Goal: Task Accomplishment & Management: Complete application form

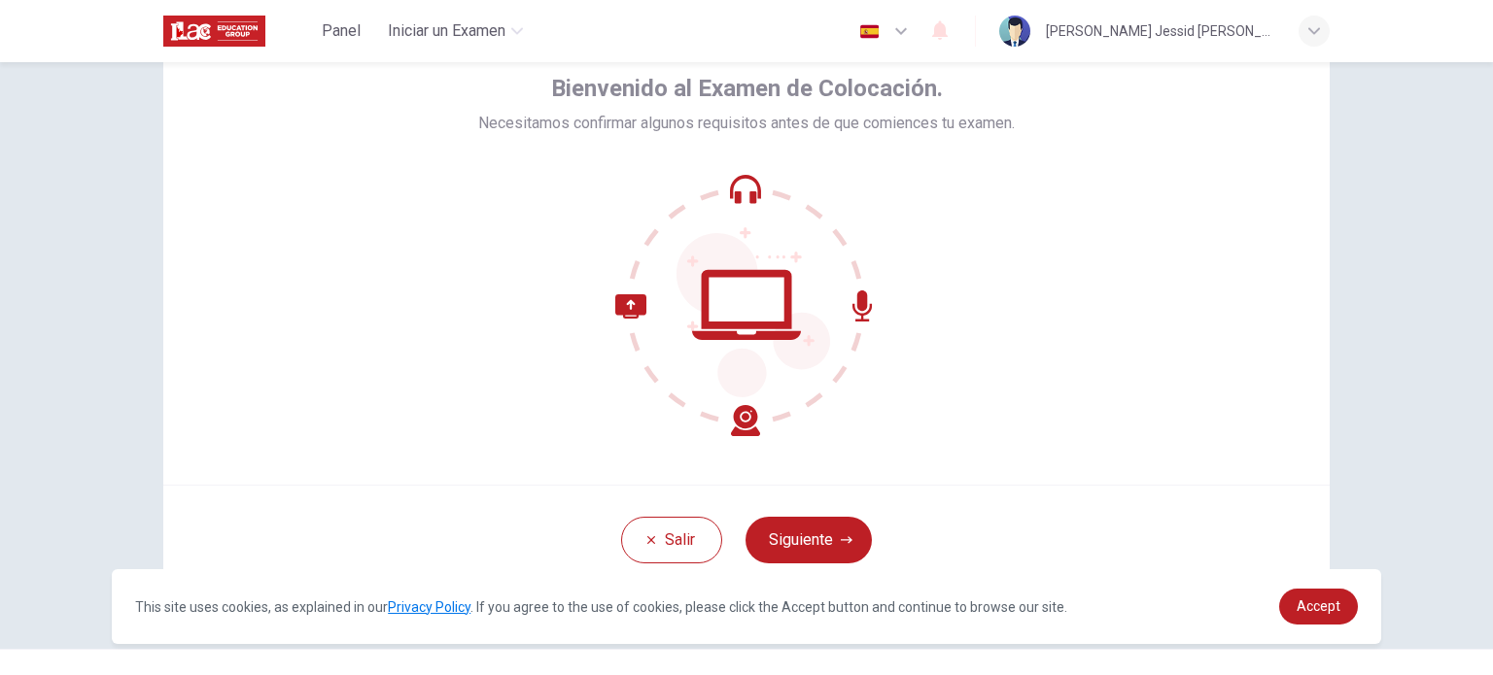
scroll to position [133, 0]
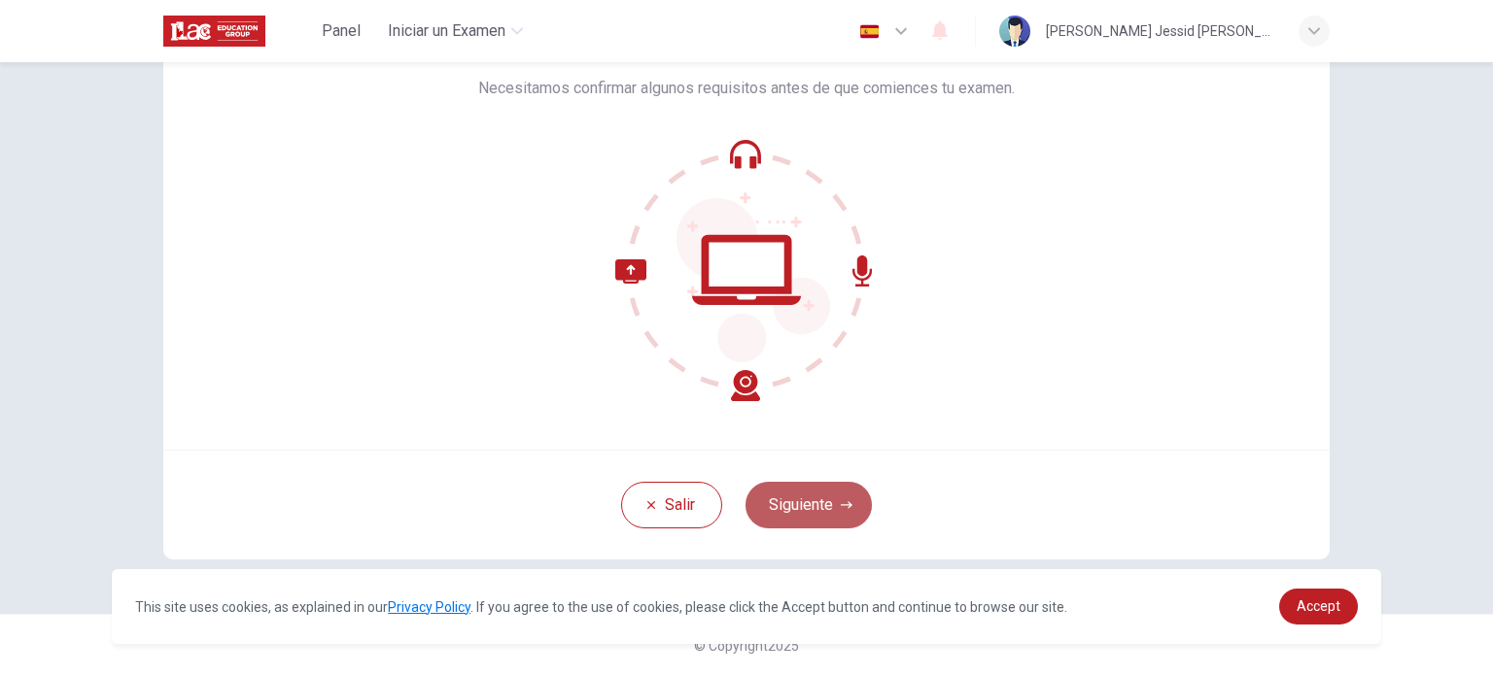
click at [829, 516] on button "Siguiente" at bounding box center [808, 505] width 126 height 47
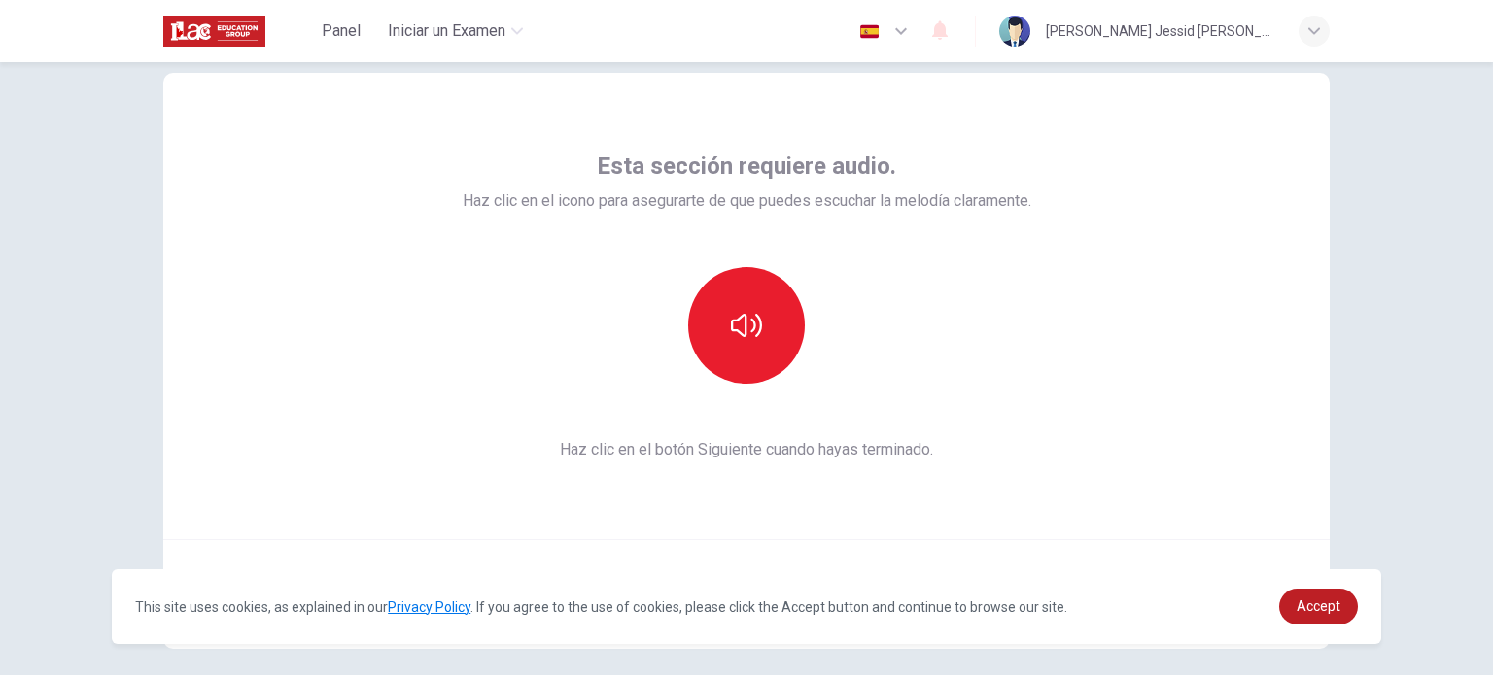
scroll to position [36, 0]
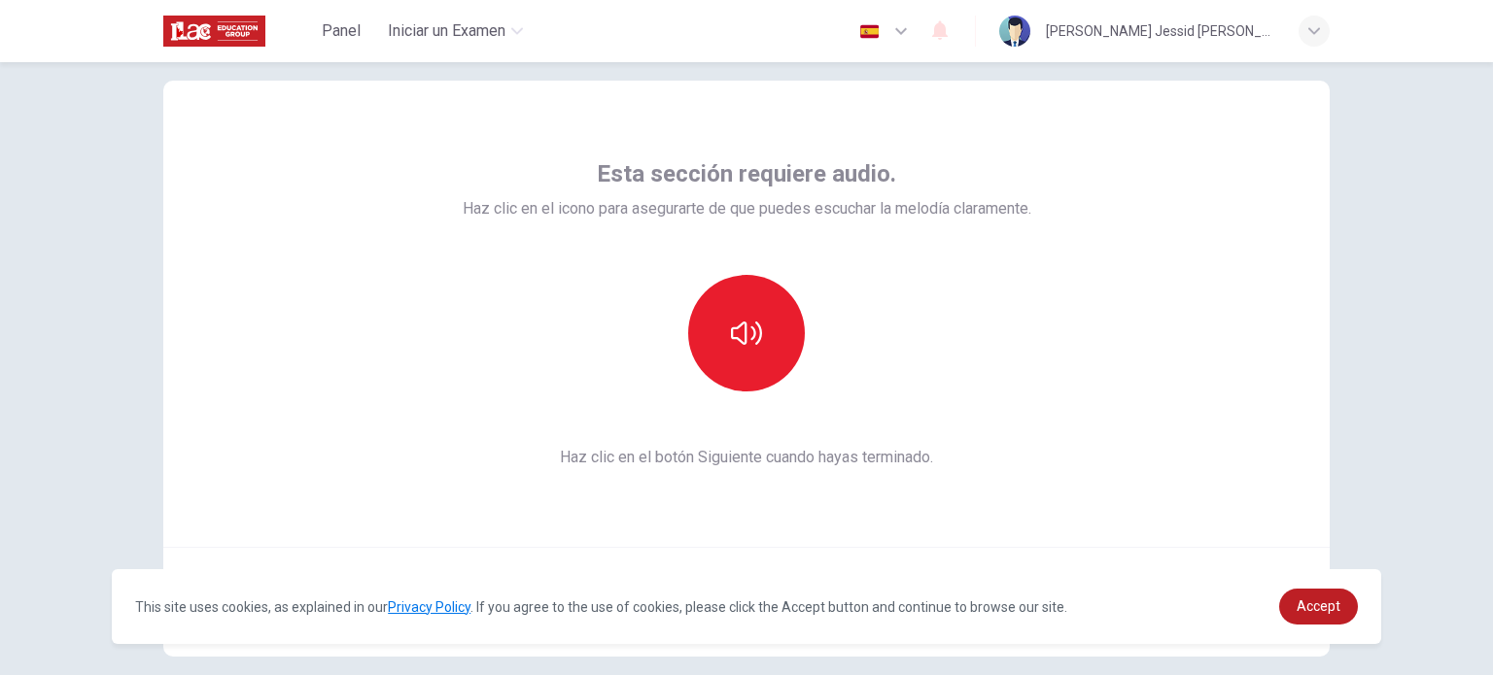
click at [1345, 206] on div "Esta sección requiere audio. Haz clic en el icono para asegurarte de que puedes…" at bounding box center [746, 368] width 1228 height 685
click at [763, 333] on button "button" at bounding box center [746, 333] width 117 height 117
click at [766, 339] on button "button" at bounding box center [746, 333] width 117 height 117
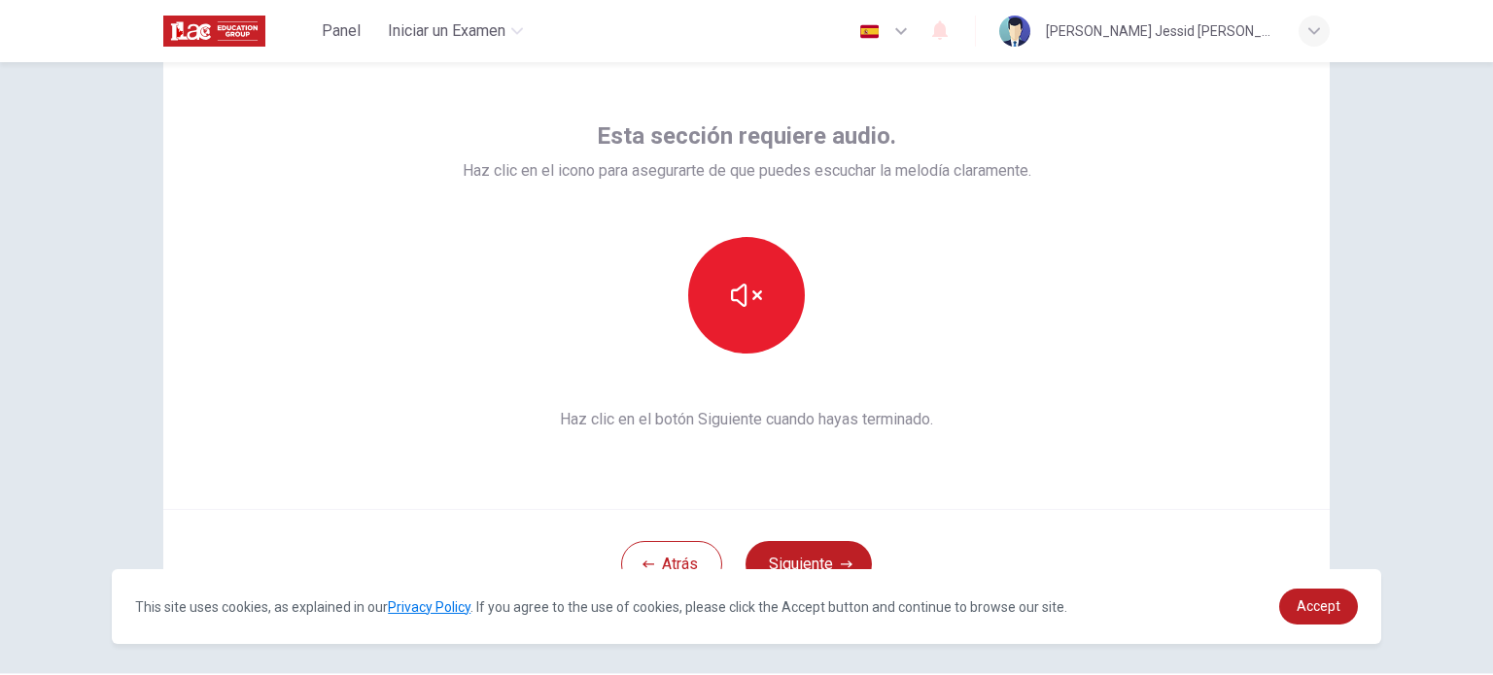
scroll to position [133, 0]
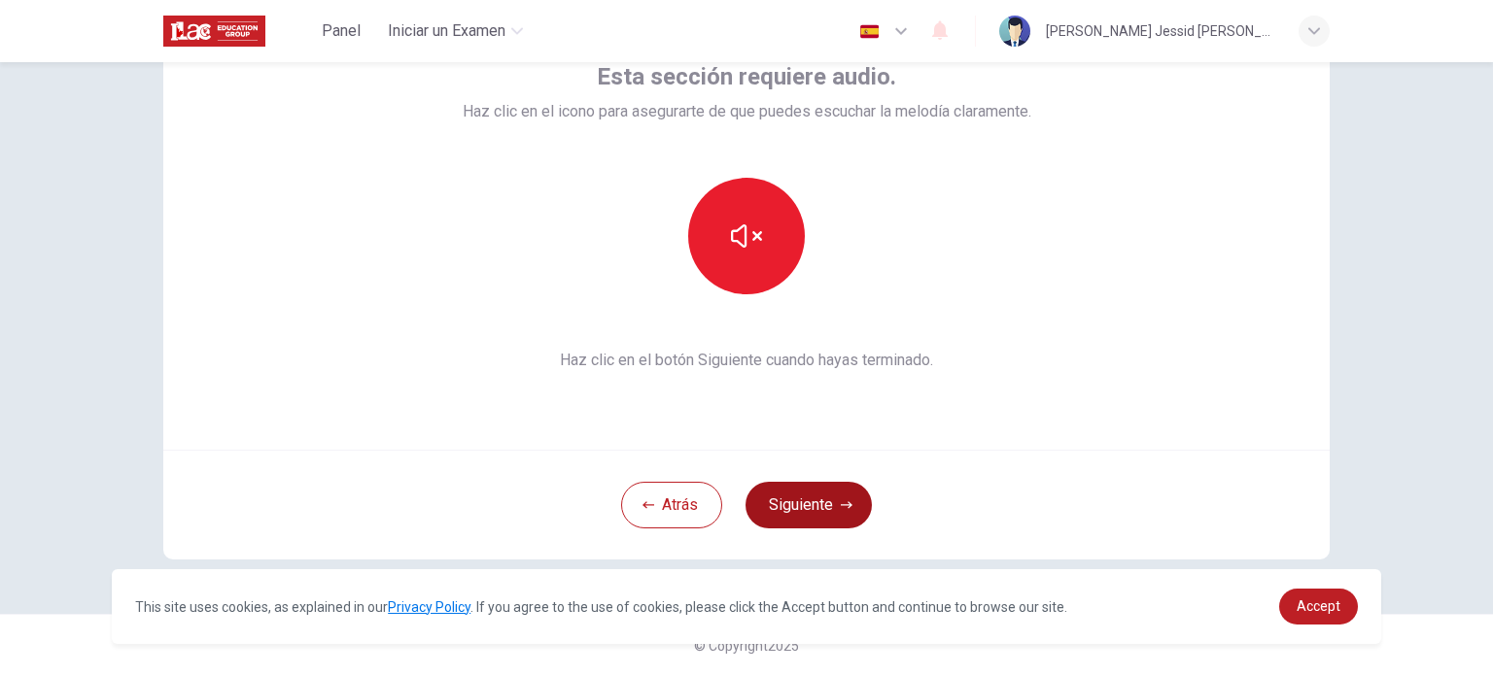
click at [810, 510] on button "Siguiente" at bounding box center [808, 505] width 126 height 47
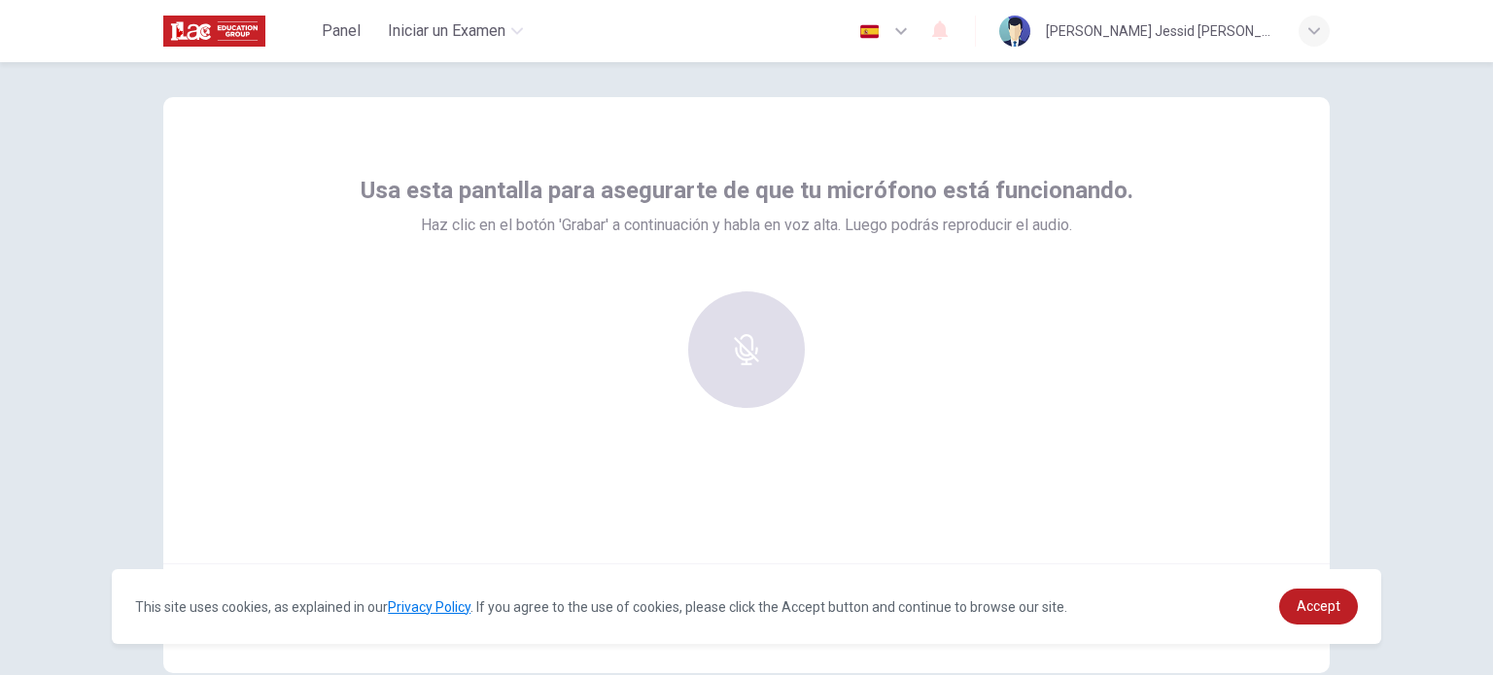
scroll to position [4, 0]
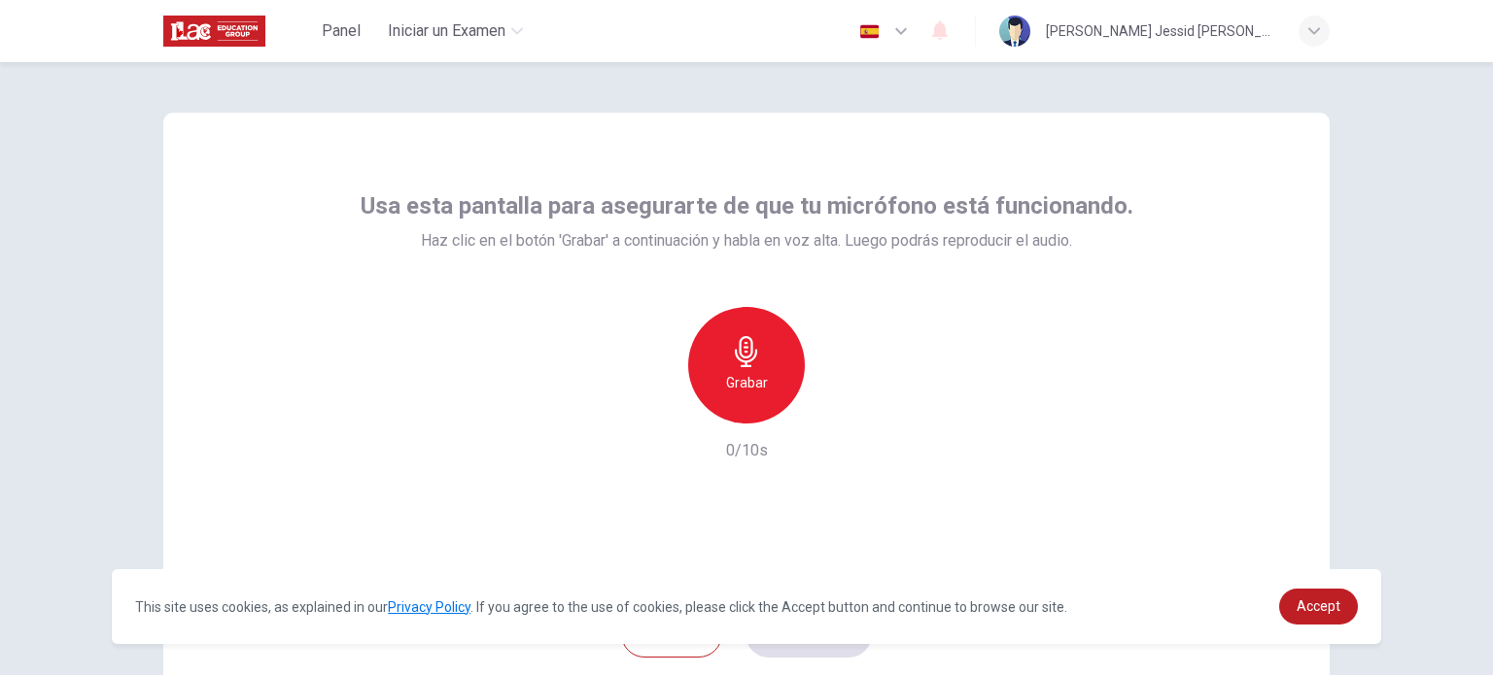
click at [742, 376] on h6 "Grabar" at bounding box center [747, 382] width 42 height 23
click at [754, 389] on h6 "Detener" at bounding box center [747, 382] width 50 height 23
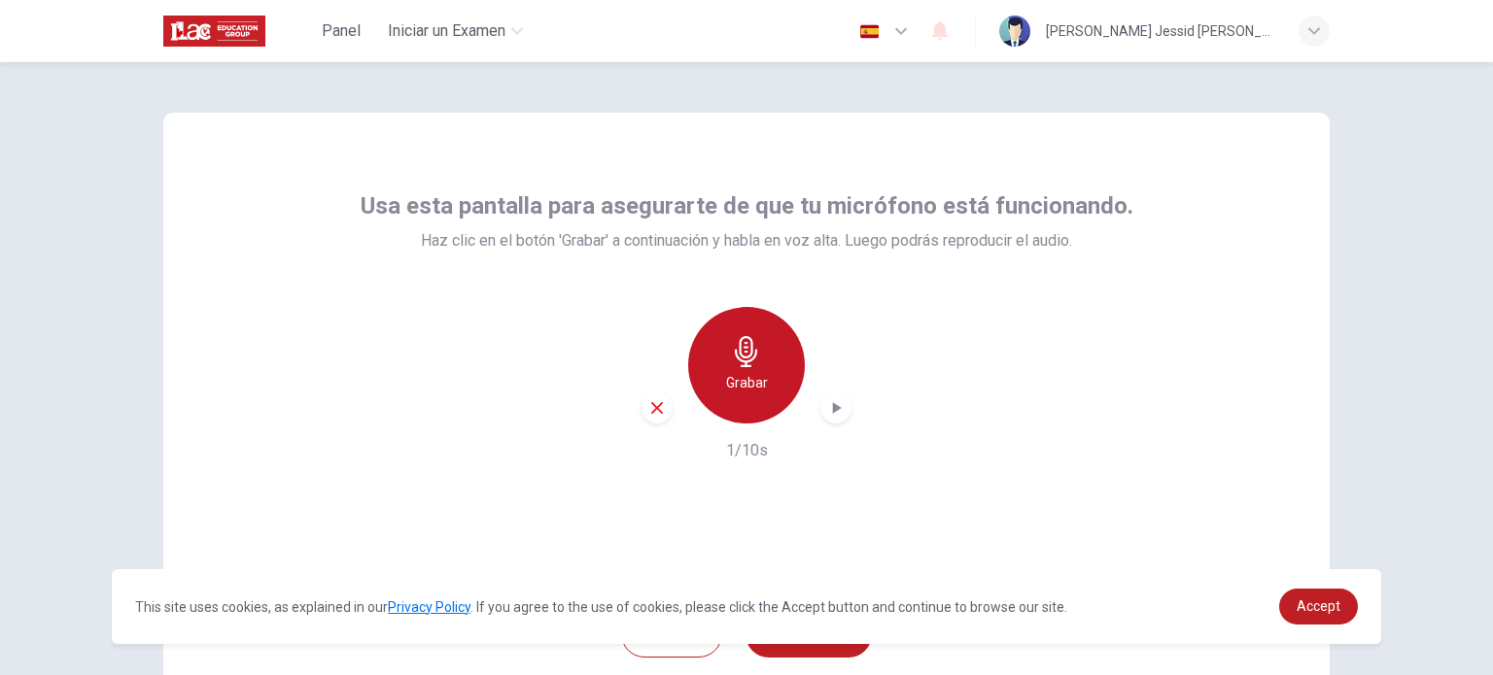
click at [742, 361] on icon "button" at bounding box center [746, 351] width 22 height 31
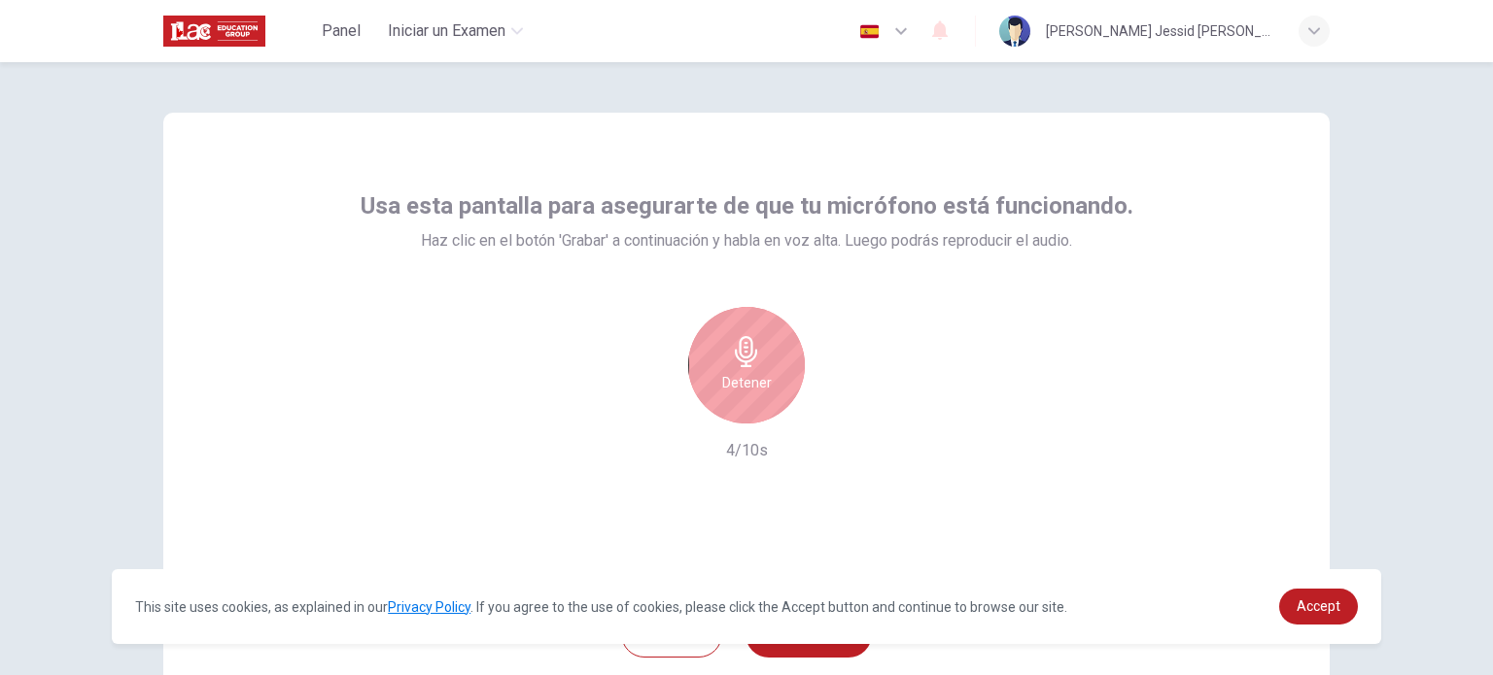
click at [762, 387] on h6 "Detener" at bounding box center [747, 382] width 50 height 23
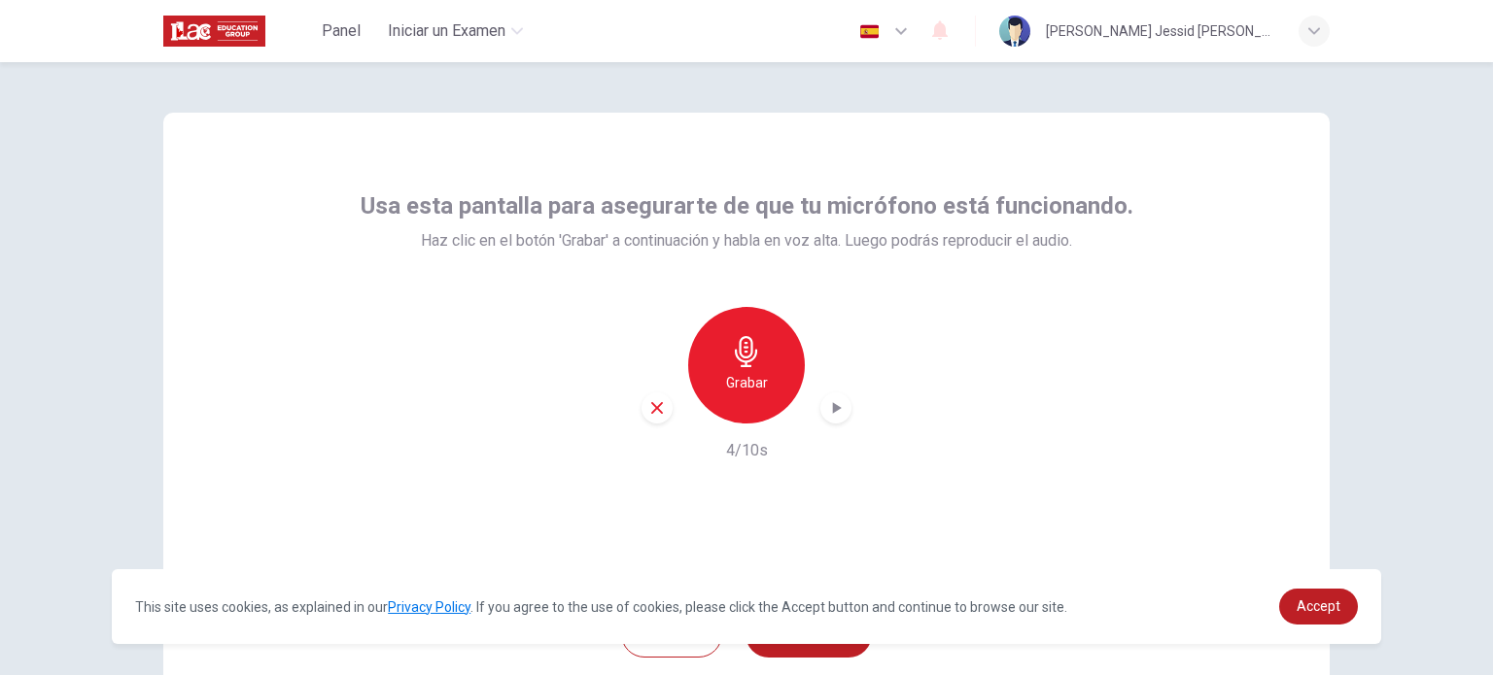
click at [835, 409] on icon "button" at bounding box center [835, 407] width 19 height 19
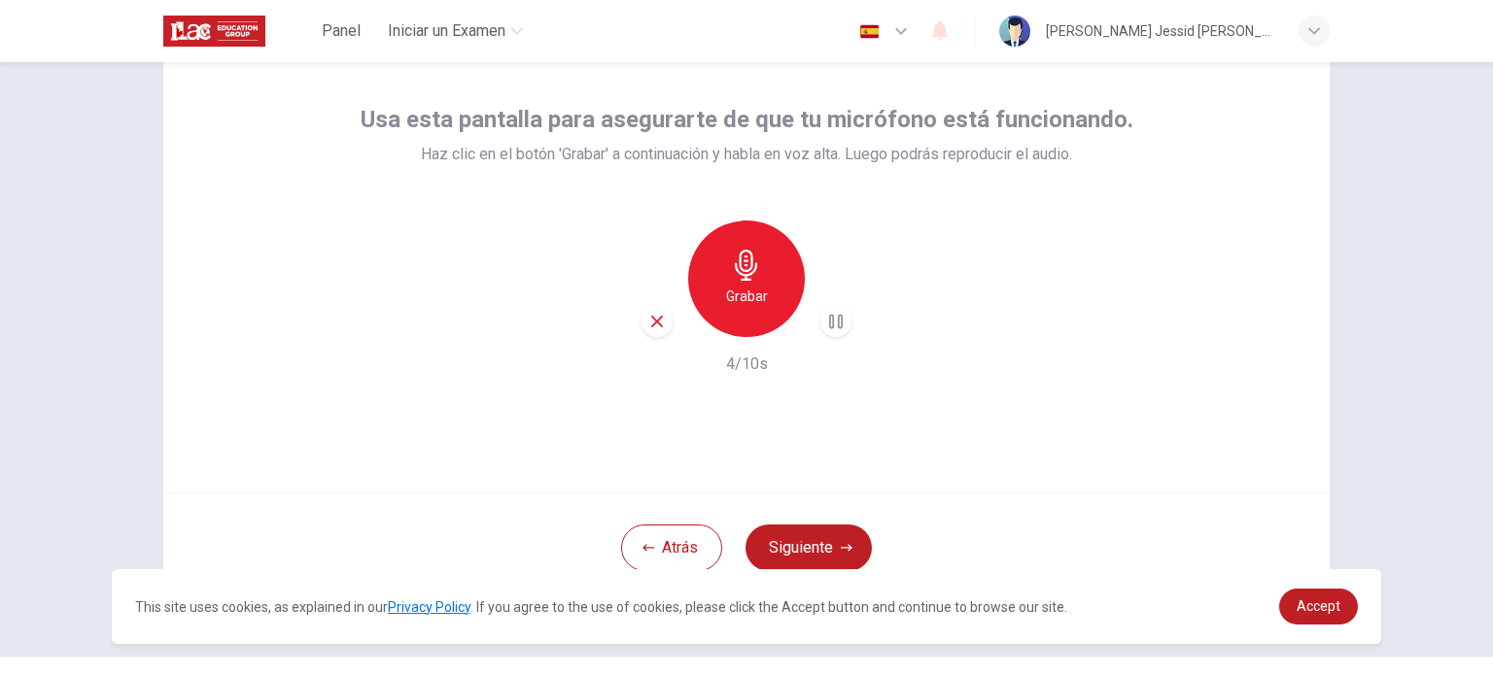
scroll to position [101, 0]
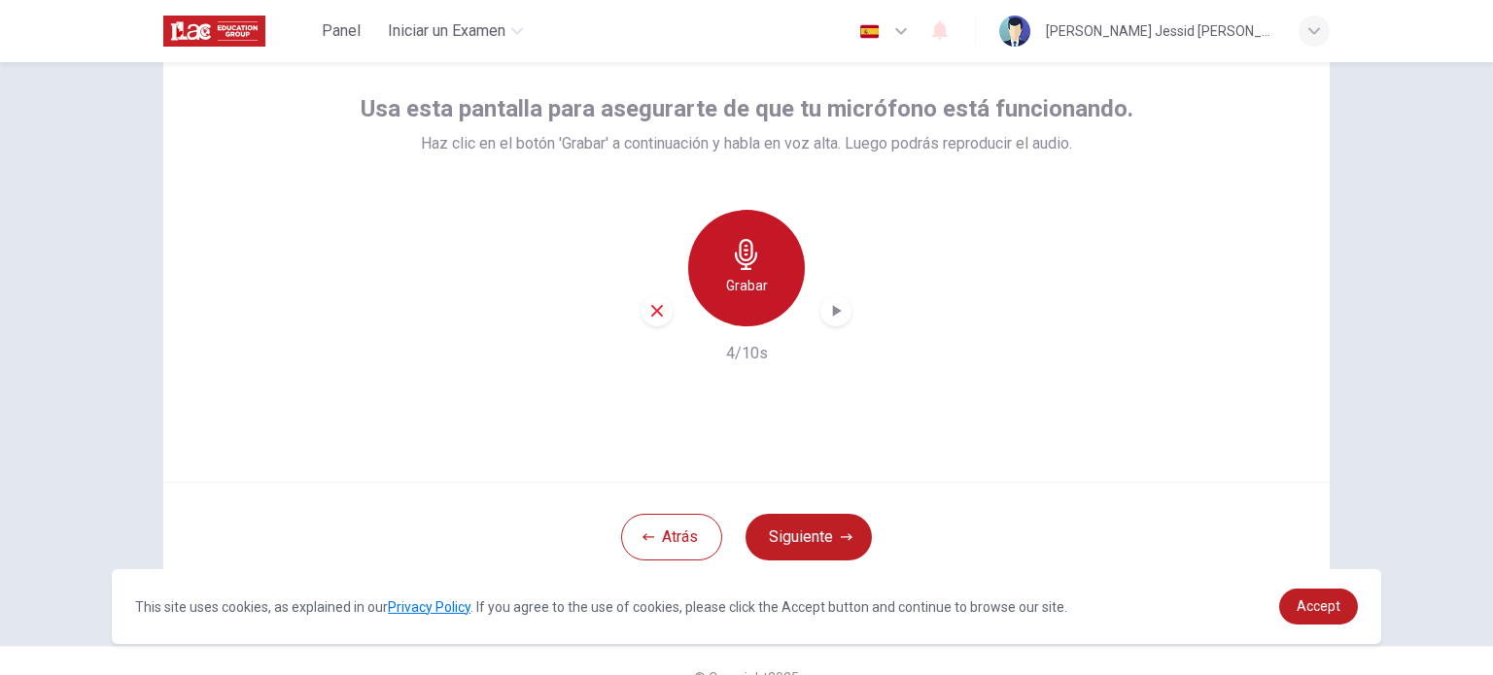
click at [742, 280] on h6 "Grabar" at bounding box center [747, 285] width 42 height 23
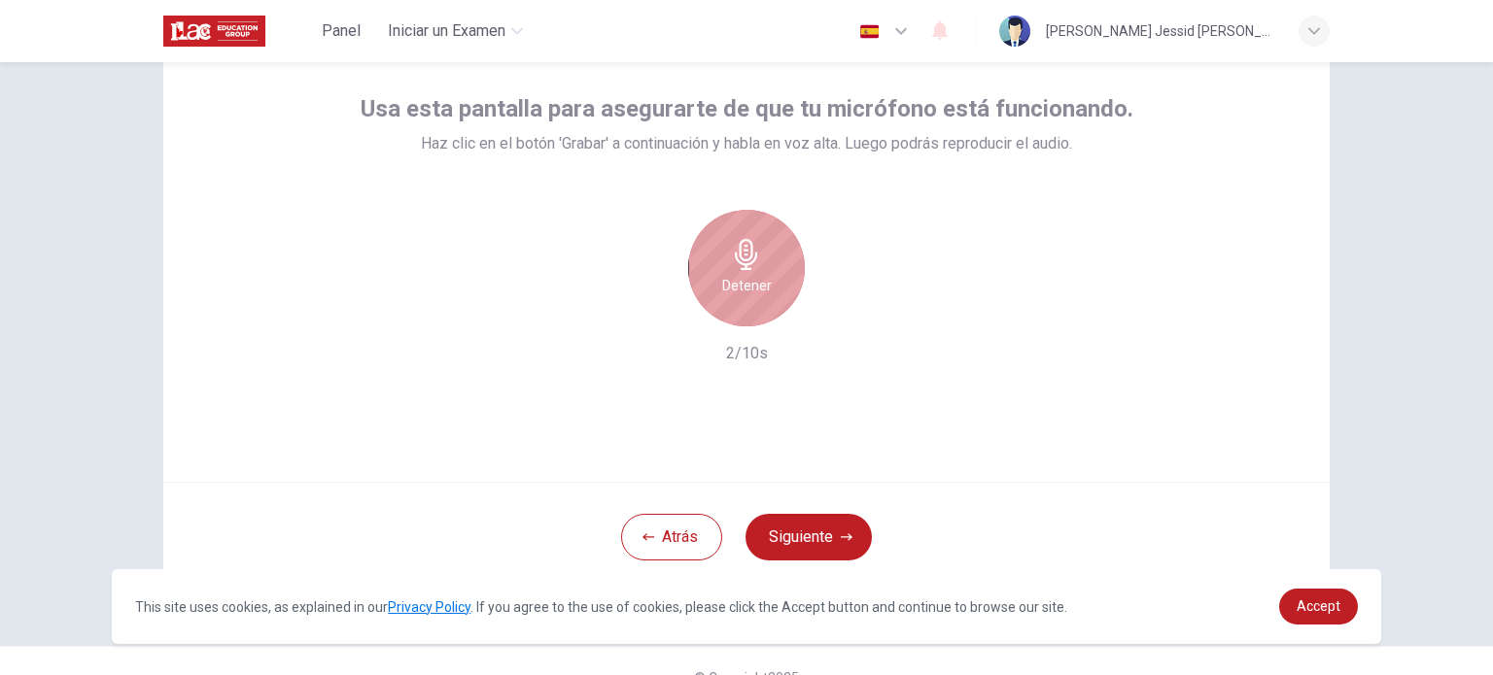
click at [752, 264] on icon "button" at bounding box center [746, 254] width 31 height 31
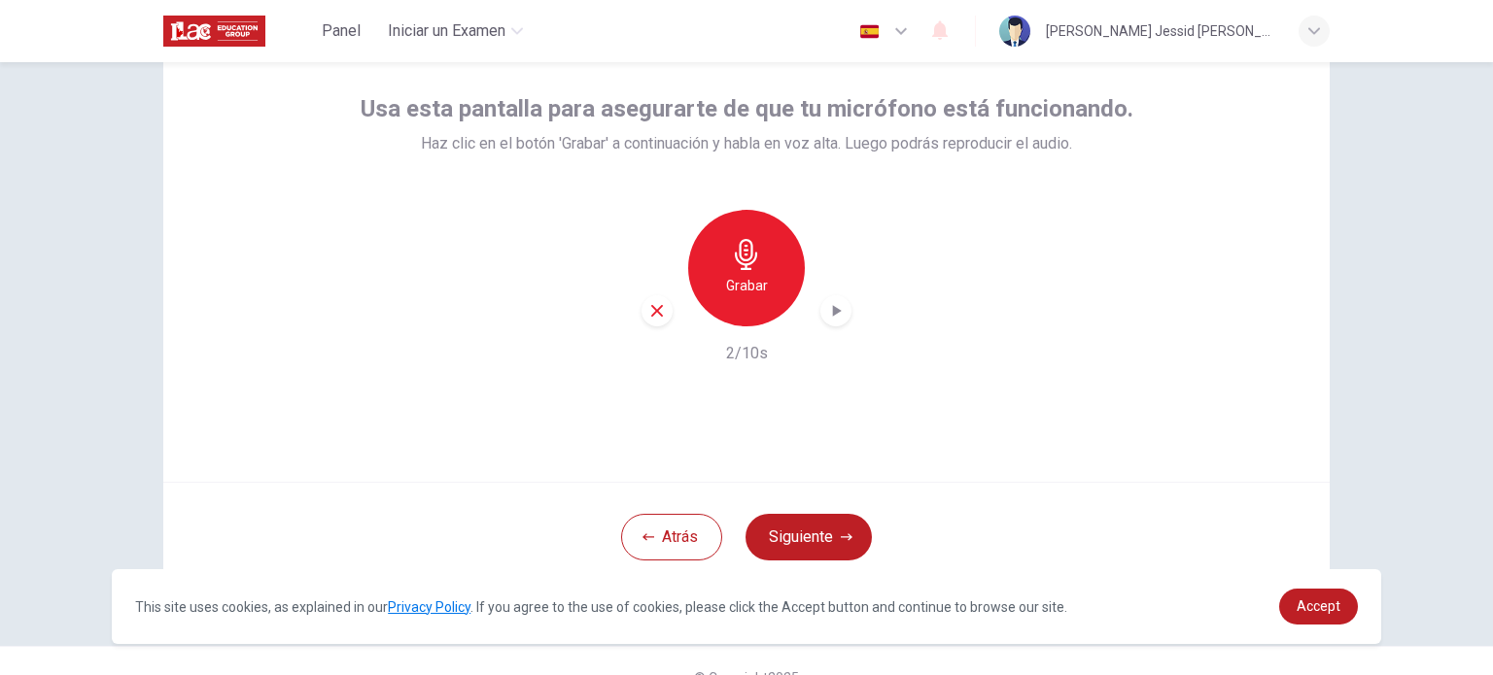
click at [826, 310] on icon "button" at bounding box center [835, 310] width 19 height 19
click at [648, 312] on icon "button" at bounding box center [656, 310] width 17 height 17
click at [669, 543] on button "Atrás" at bounding box center [671, 537] width 101 height 47
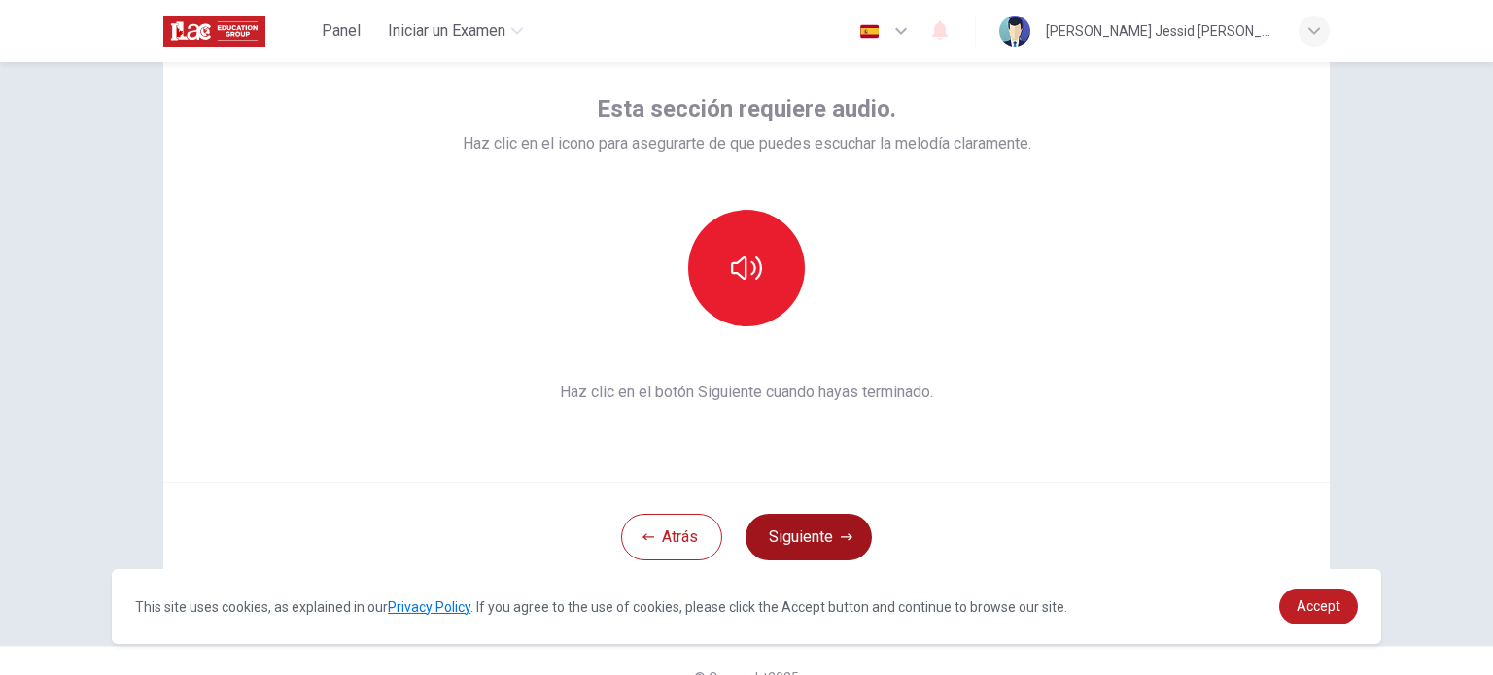
click at [827, 557] on button "Siguiente" at bounding box center [808, 537] width 126 height 47
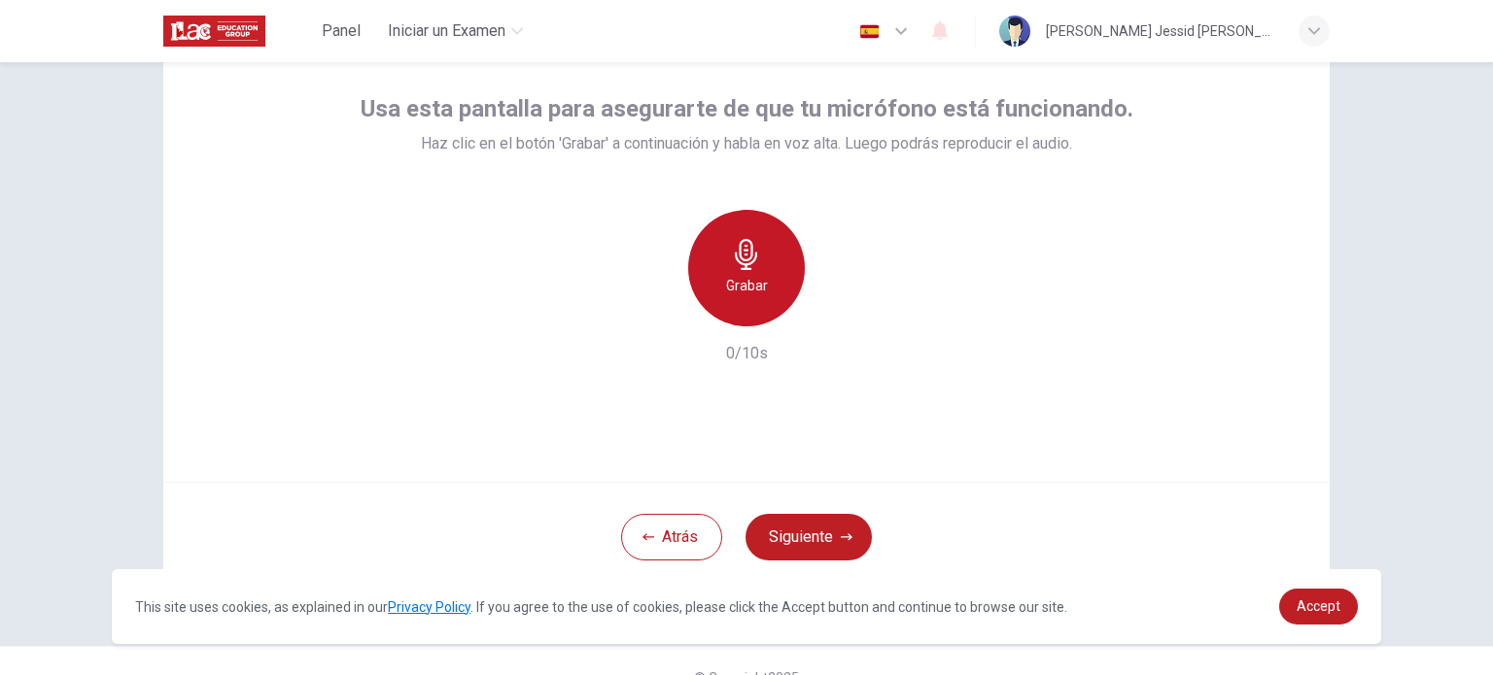
click at [756, 263] on icon "button" at bounding box center [746, 254] width 31 height 31
click at [754, 259] on icon "button" at bounding box center [746, 254] width 31 height 31
click at [829, 320] on icon "button" at bounding box center [835, 310] width 19 height 19
click at [743, 300] on div "Grabar" at bounding box center [746, 268] width 117 height 117
click at [740, 267] on icon "button" at bounding box center [746, 254] width 22 height 31
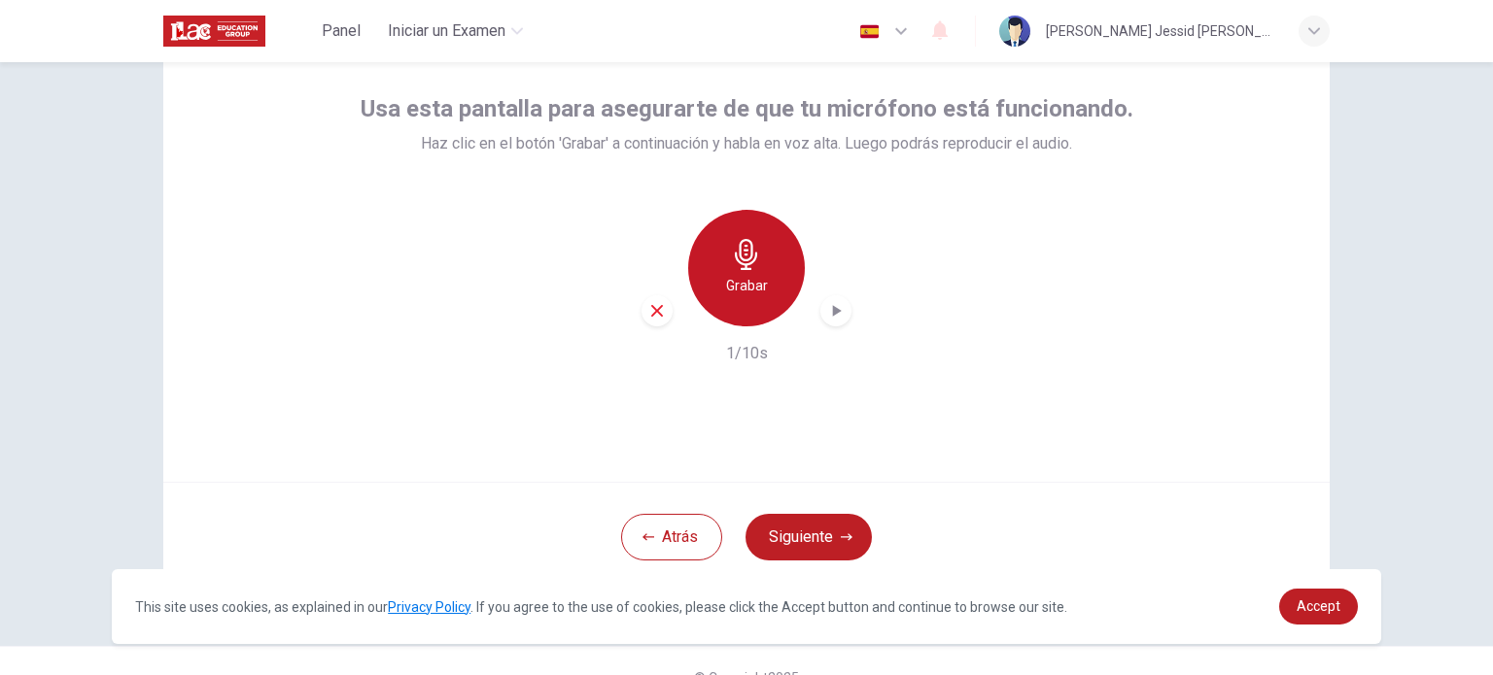
click at [753, 290] on h6 "Grabar" at bounding box center [747, 285] width 42 height 23
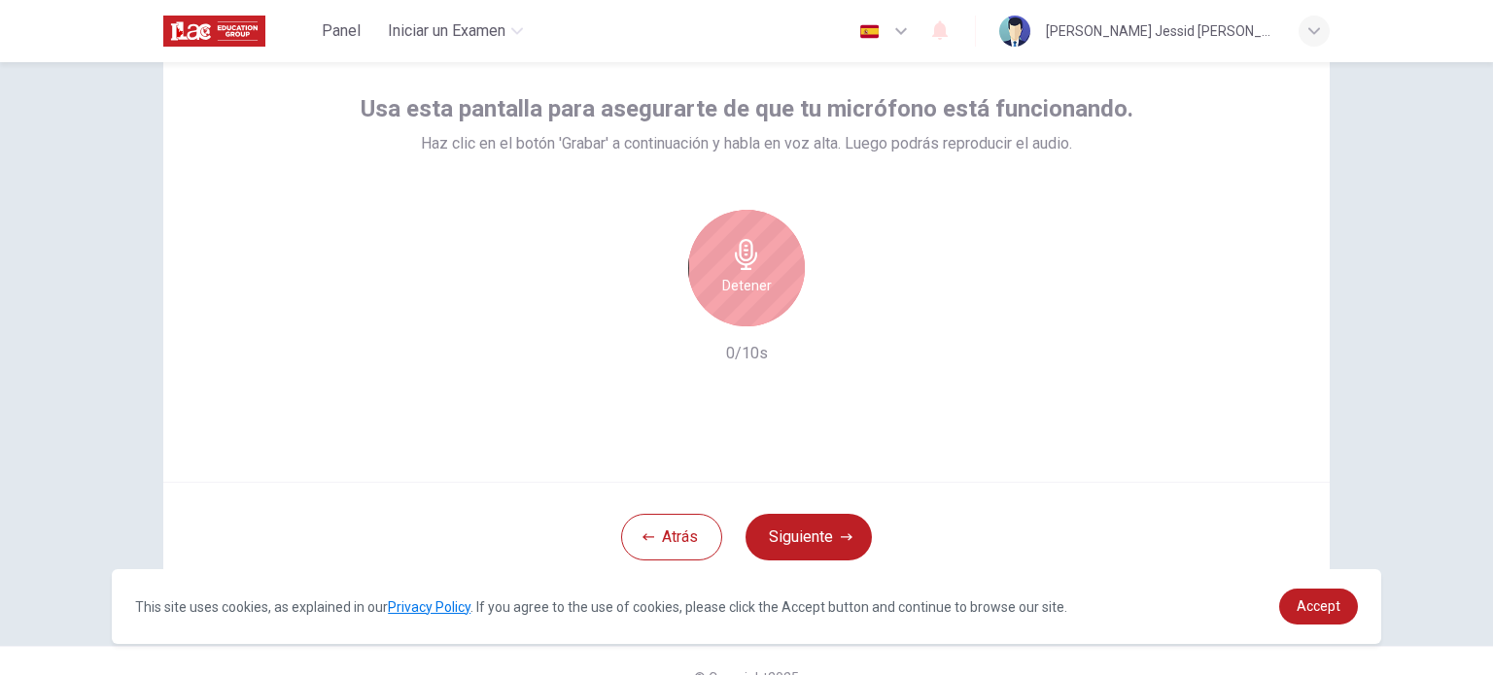
click at [765, 302] on div "Detener" at bounding box center [746, 268] width 117 height 117
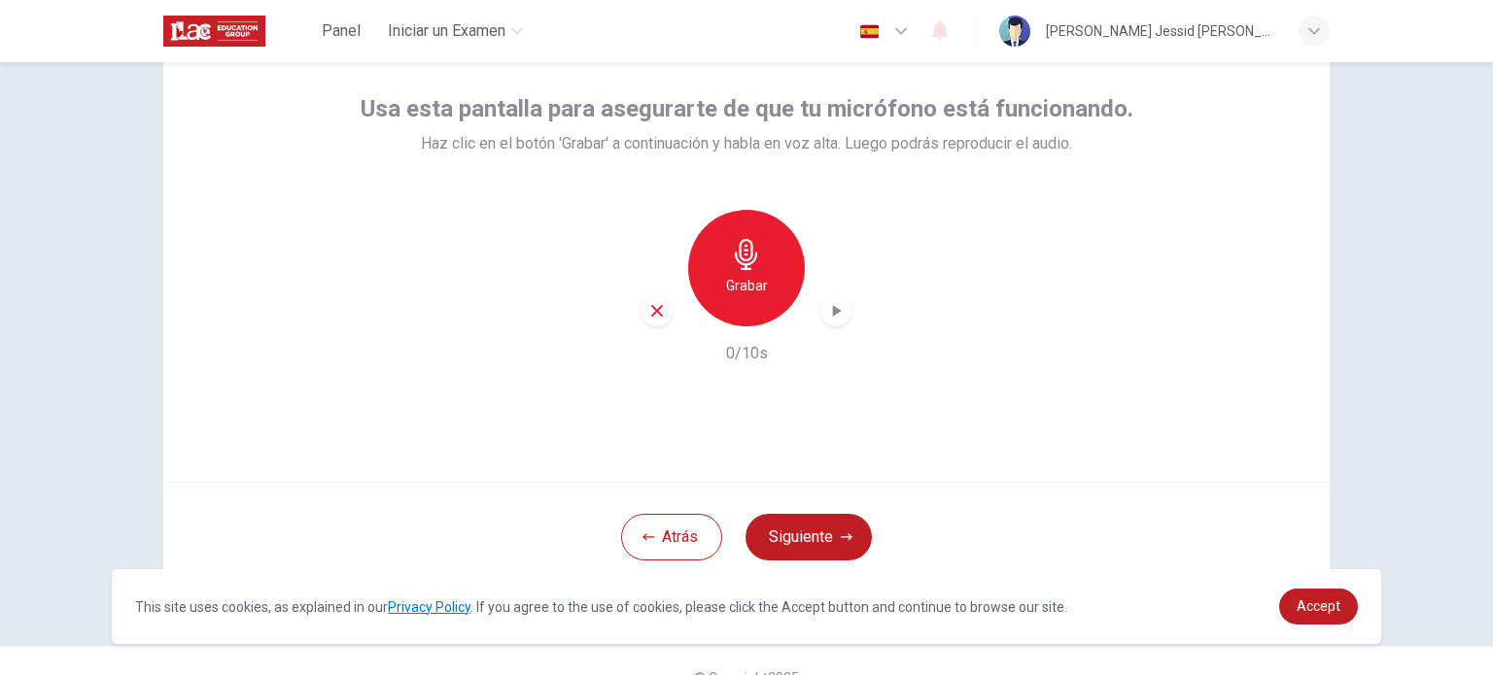
click at [834, 311] on icon "button" at bounding box center [837, 311] width 9 height 12
click at [832, 313] on icon "button" at bounding box center [835, 310] width 19 height 19
click at [648, 308] on icon "button" at bounding box center [656, 310] width 17 height 17
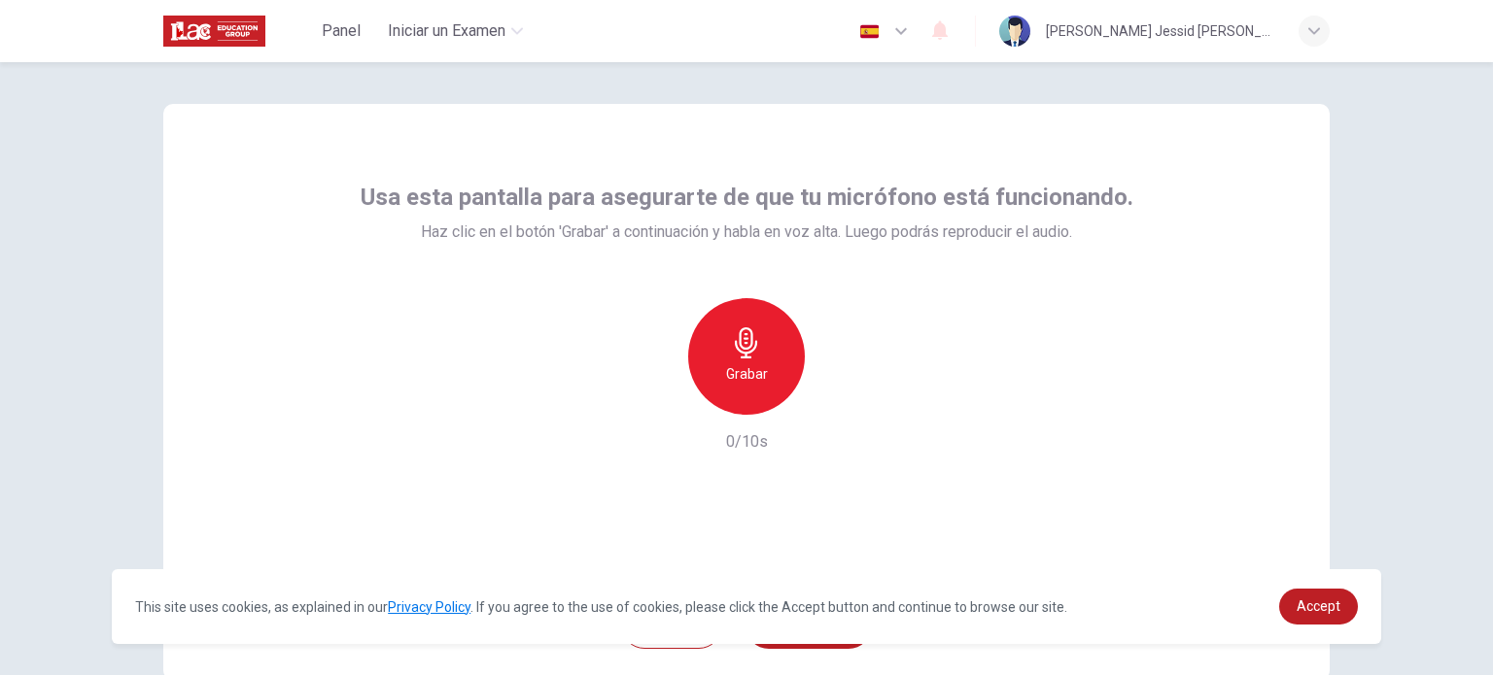
scroll to position [0, 0]
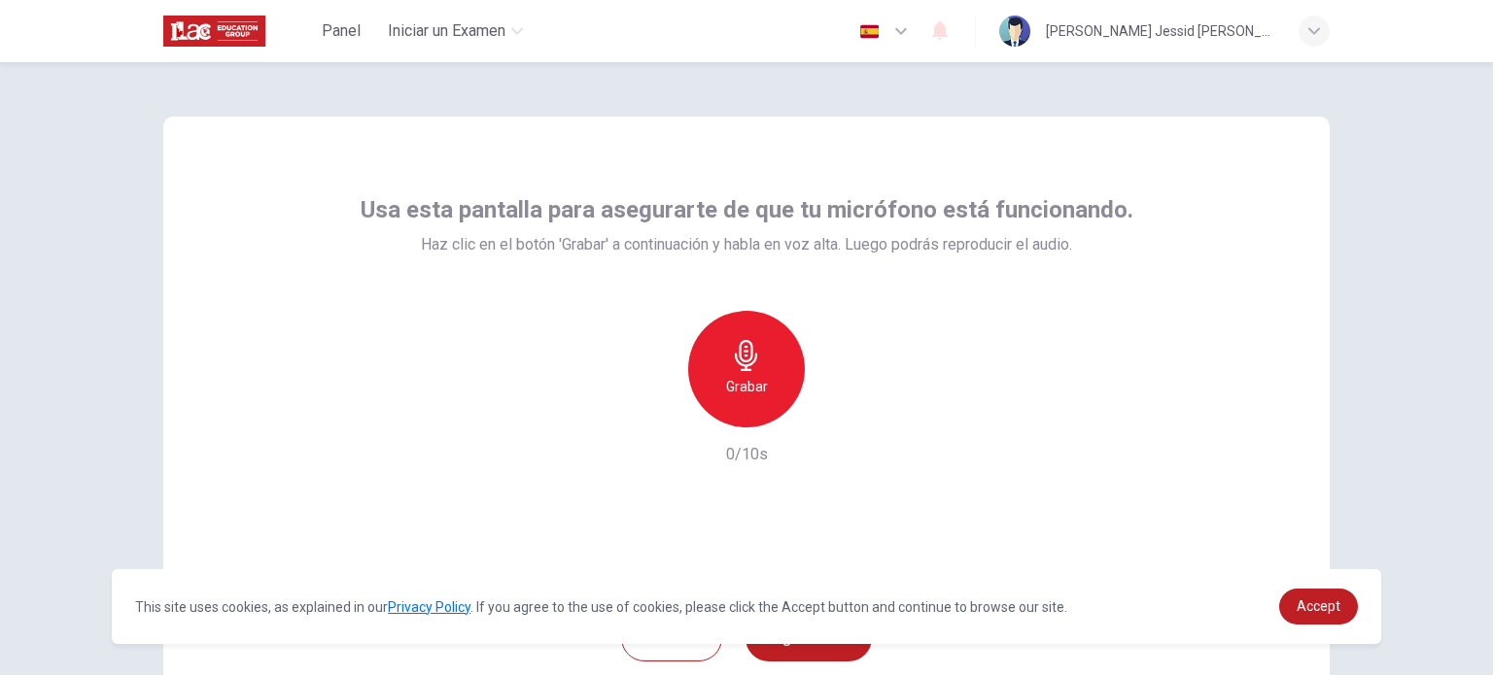
click at [746, 333] on div "Grabar" at bounding box center [746, 369] width 117 height 117
click at [746, 376] on h6 "Detener" at bounding box center [747, 386] width 50 height 23
click at [825, 424] on div "button" at bounding box center [835, 411] width 31 height 31
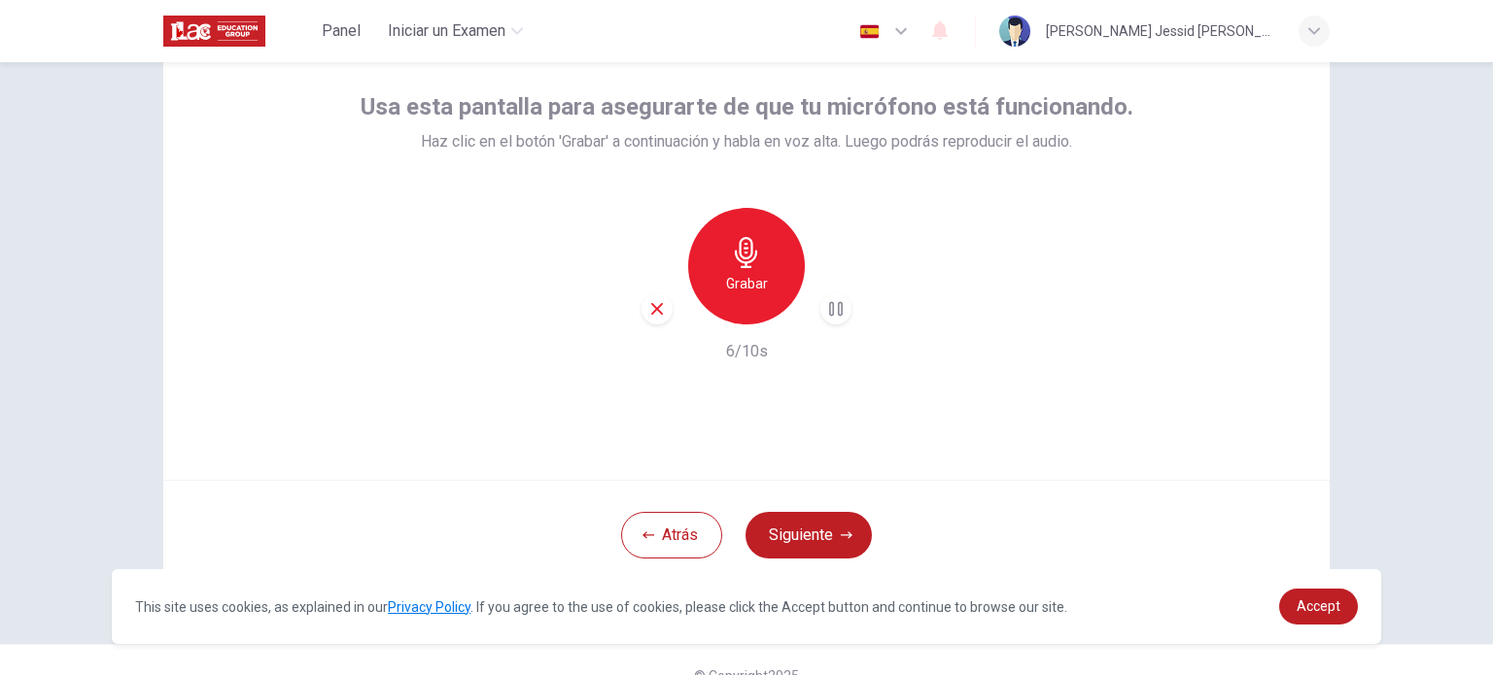
scroll to position [133, 0]
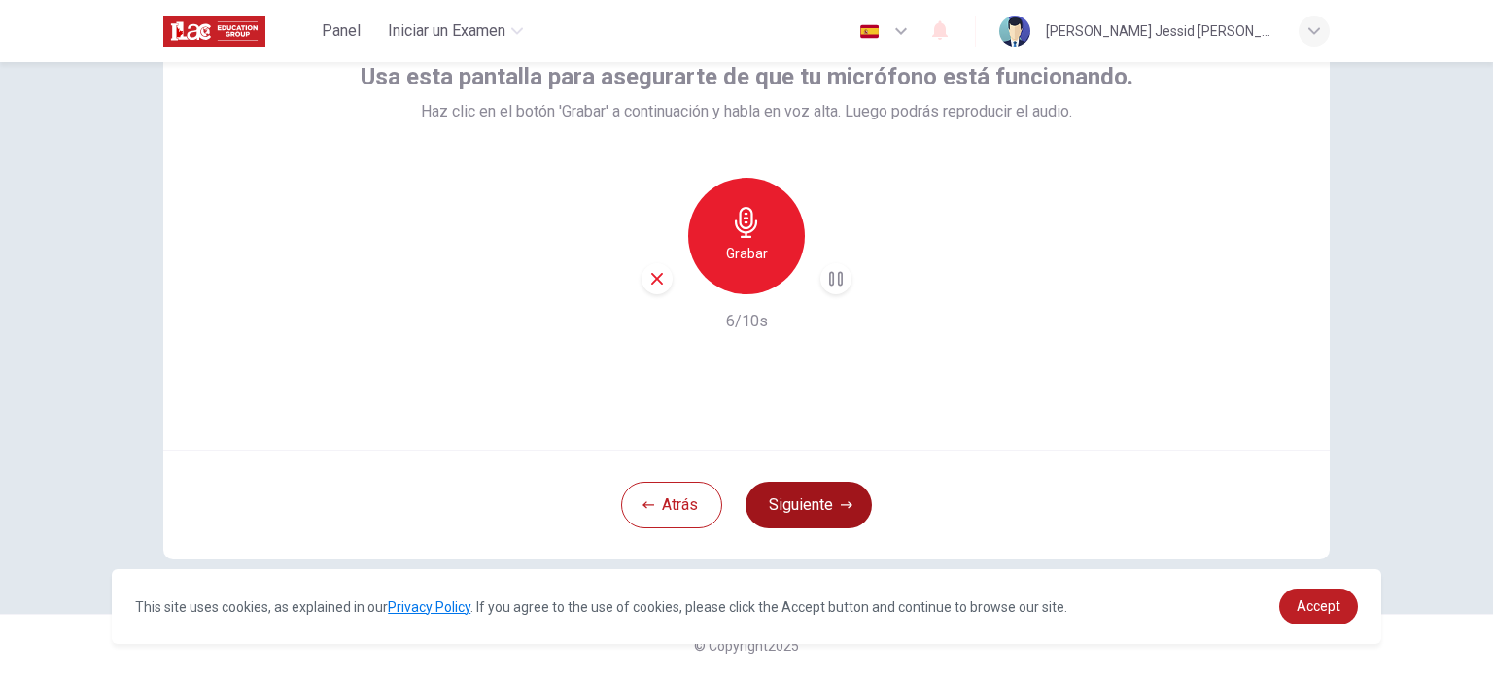
click at [806, 509] on button "Siguiente" at bounding box center [808, 505] width 126 height 47
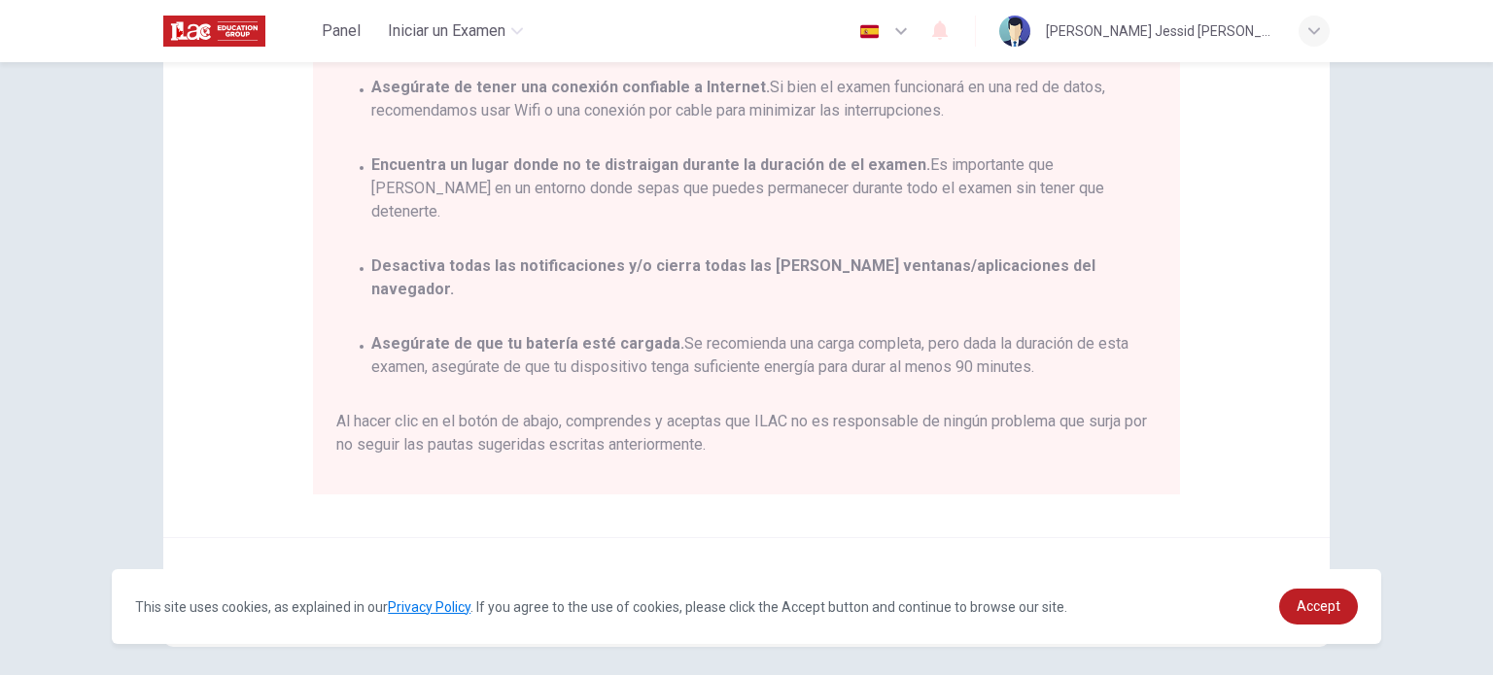
scroll to position [327, 0]
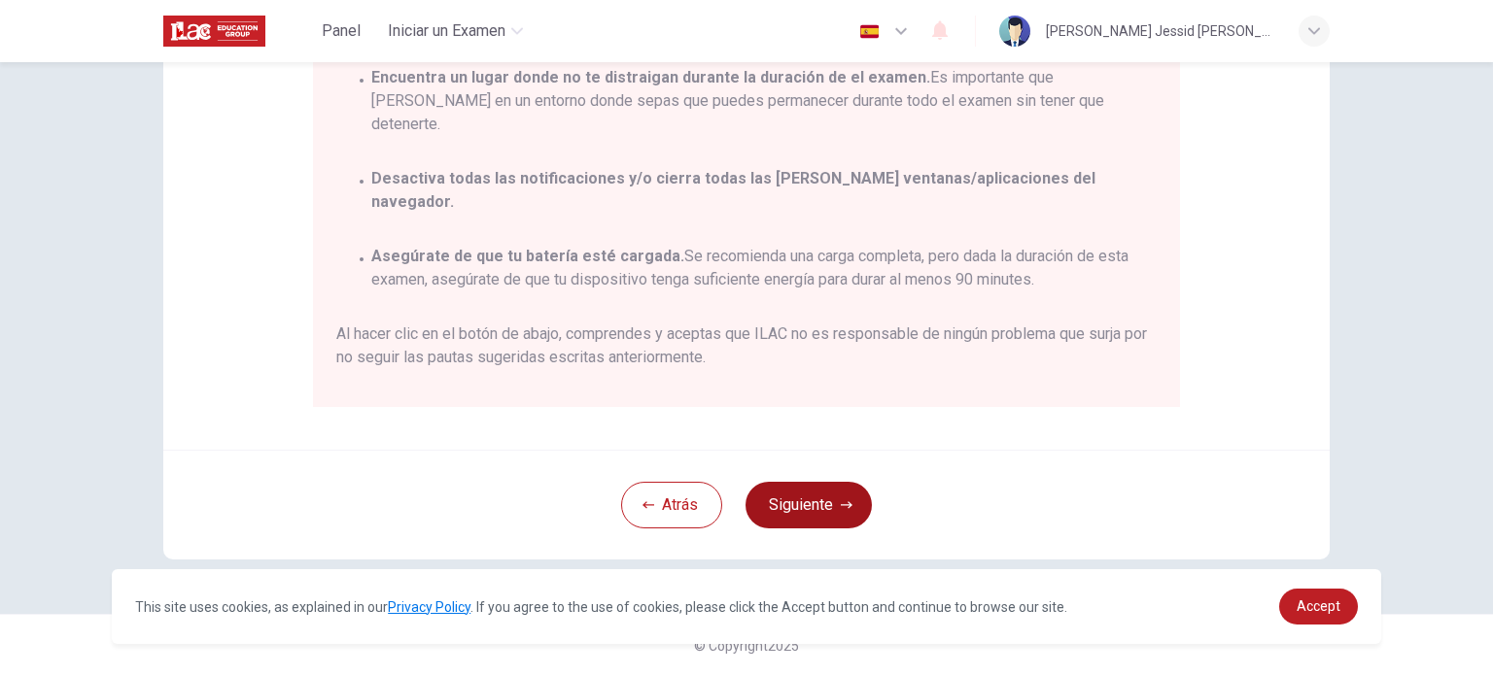
click at [812, 491] on button "Siguiente" at bounding box center [808, 505] width 126 height 47
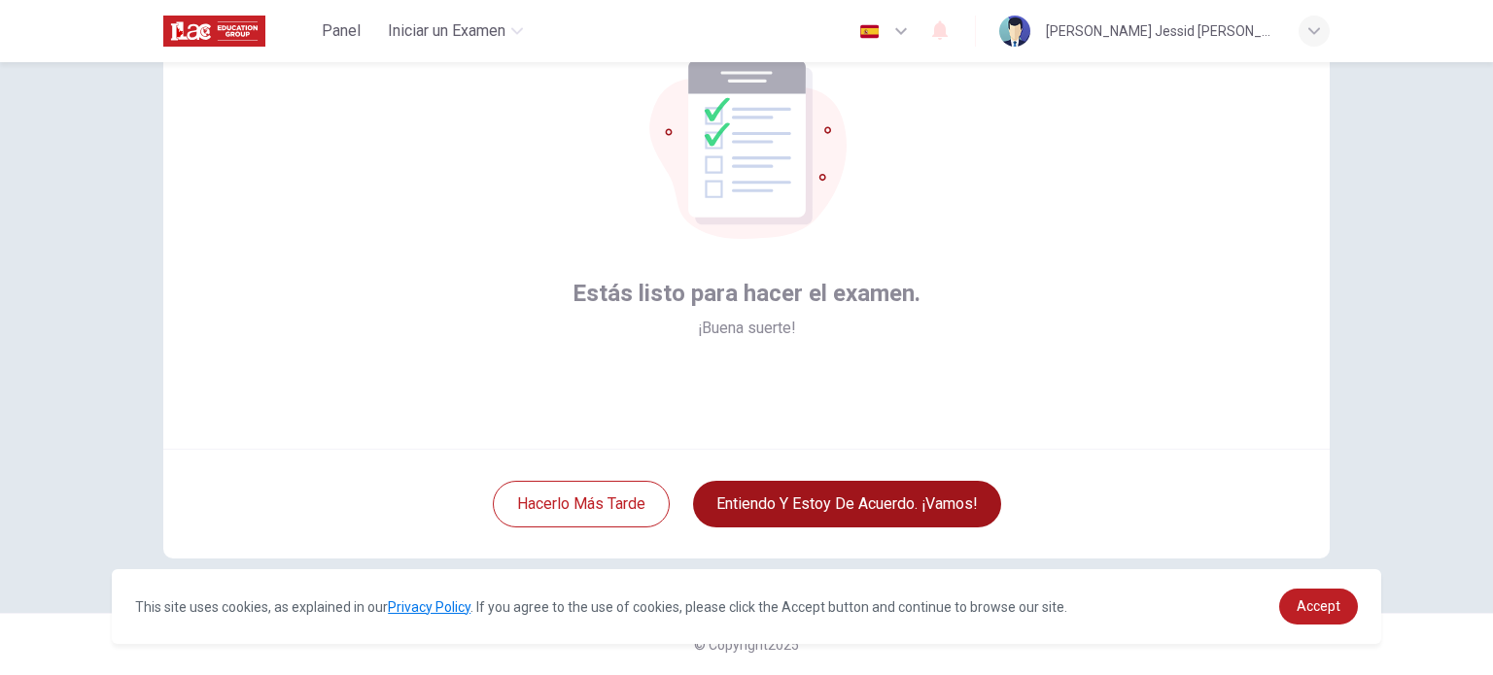
scroll to position [133, 0]
click at [813, 506] on button "Entiendo y estoy de acuerdo. ¡Vamos!" at bounding box center [847, 505] width 308 height 47
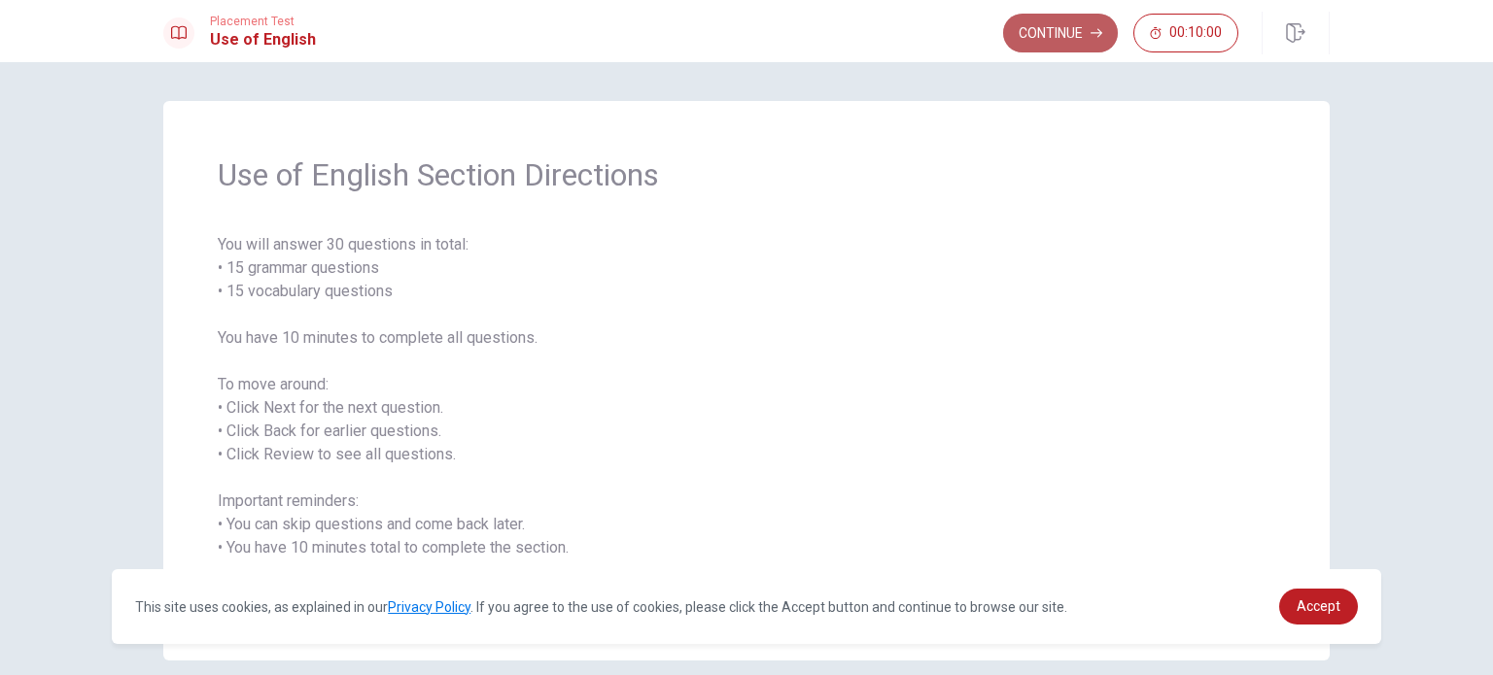
click at [1060, 34] on button "Continue" at bounding box center [1060, 33] width 115 height 39
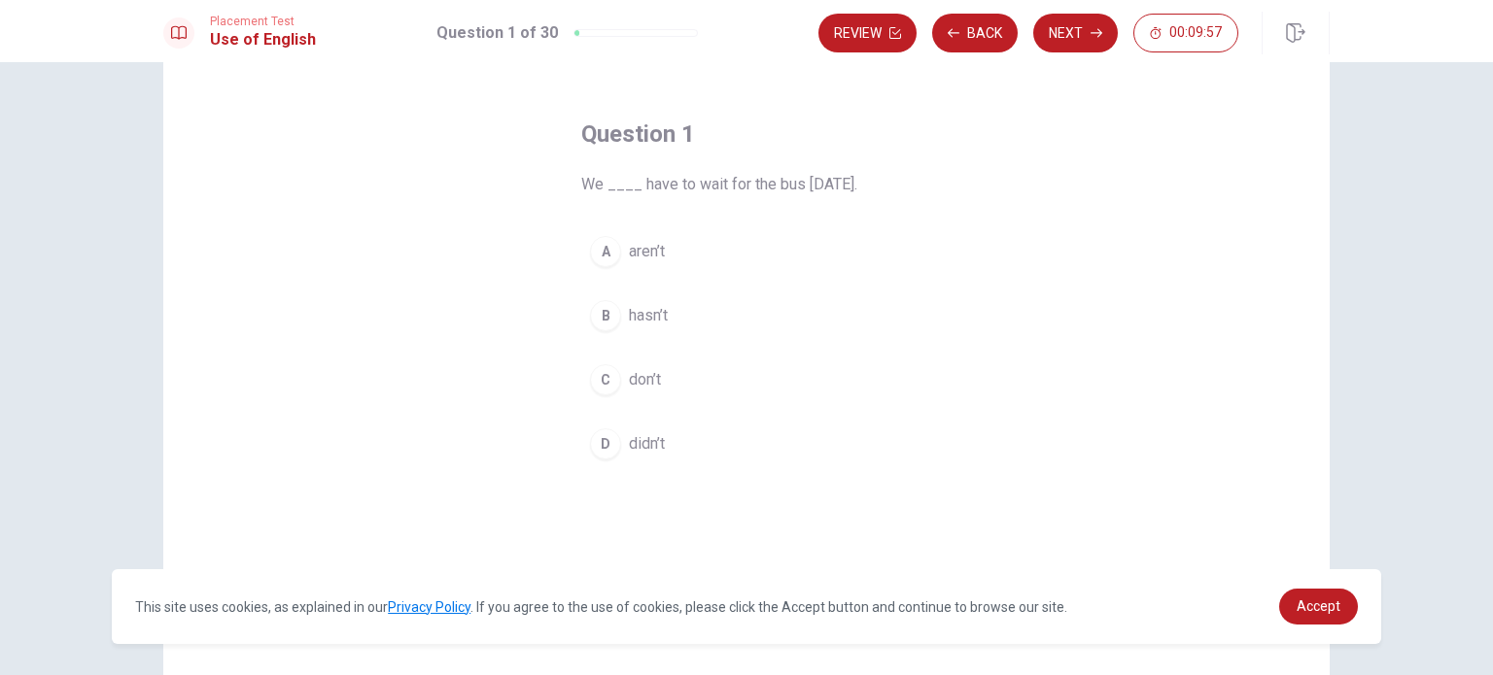
scroll to position [32, 0]
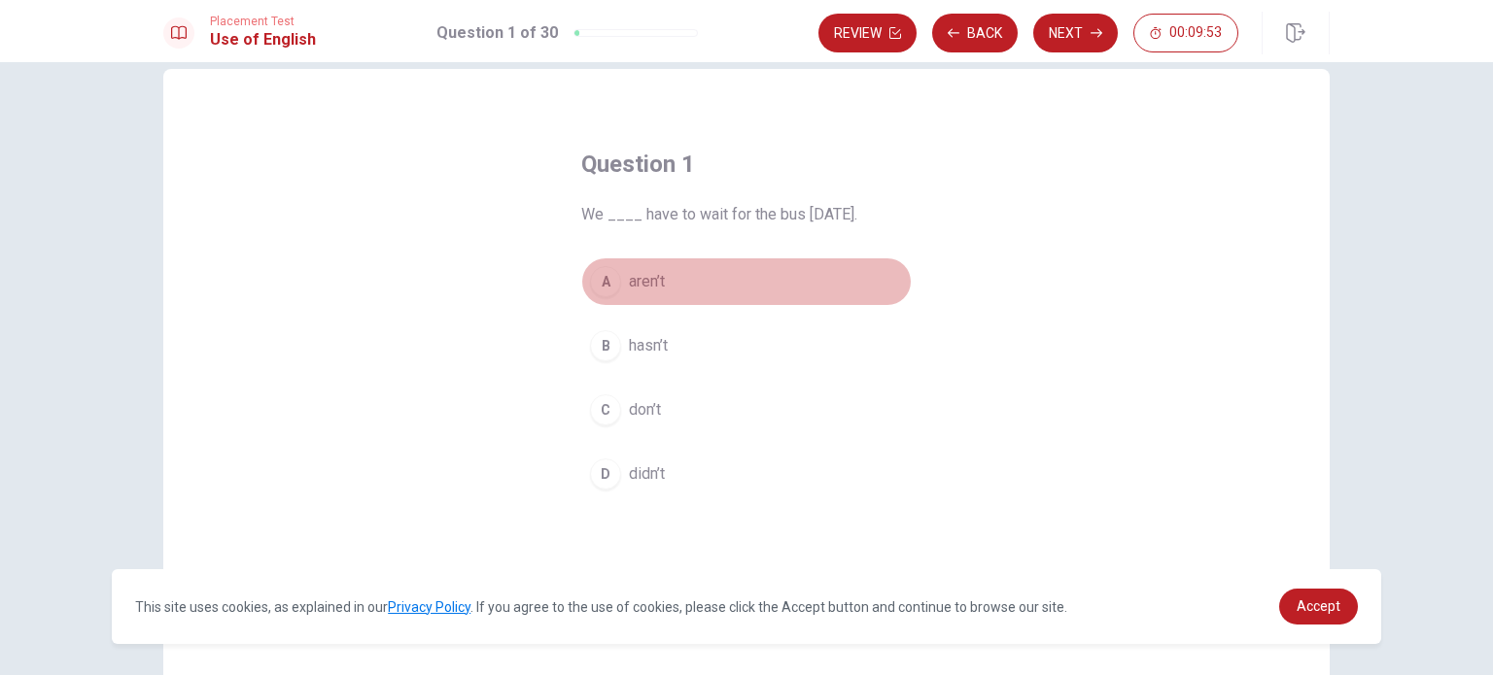
click at [614, 285] on div "A" at bounding box center [605, 281] width 31 height 31
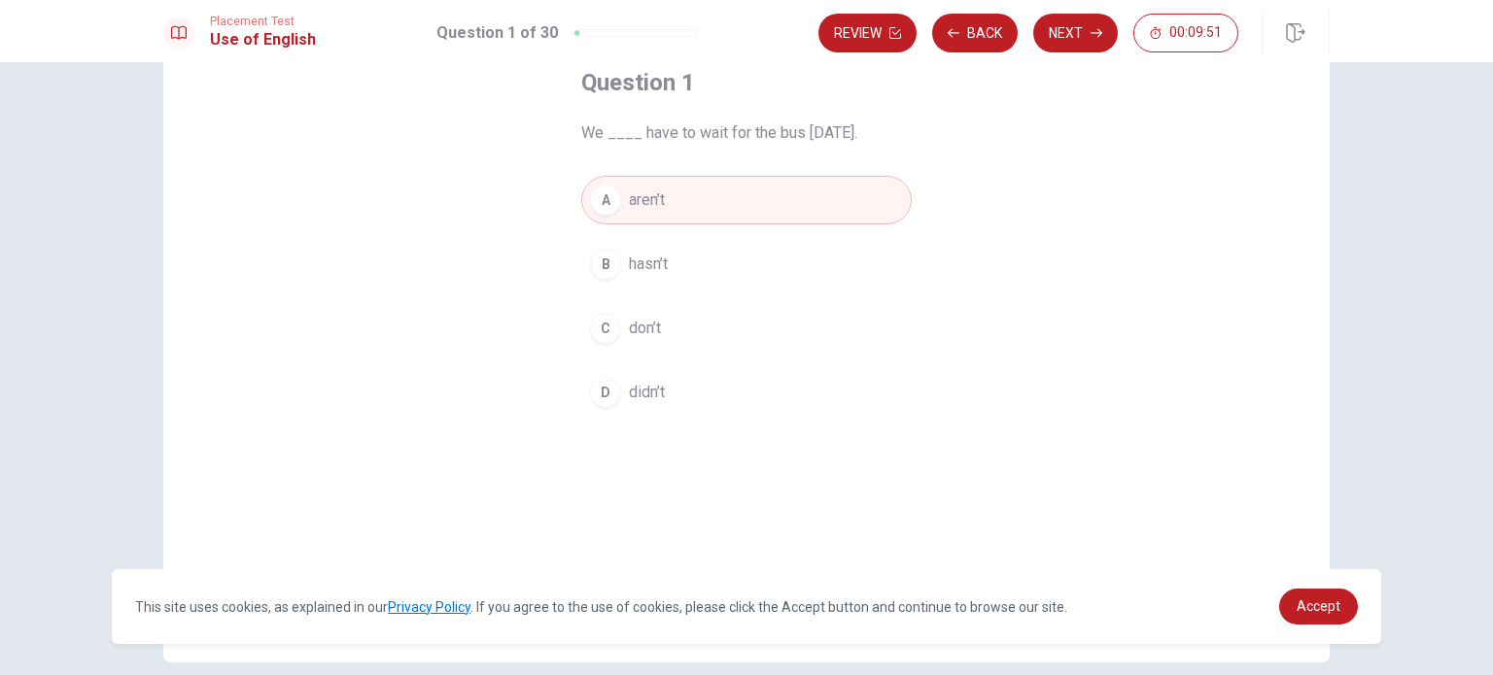
scroll to position [0, 0]
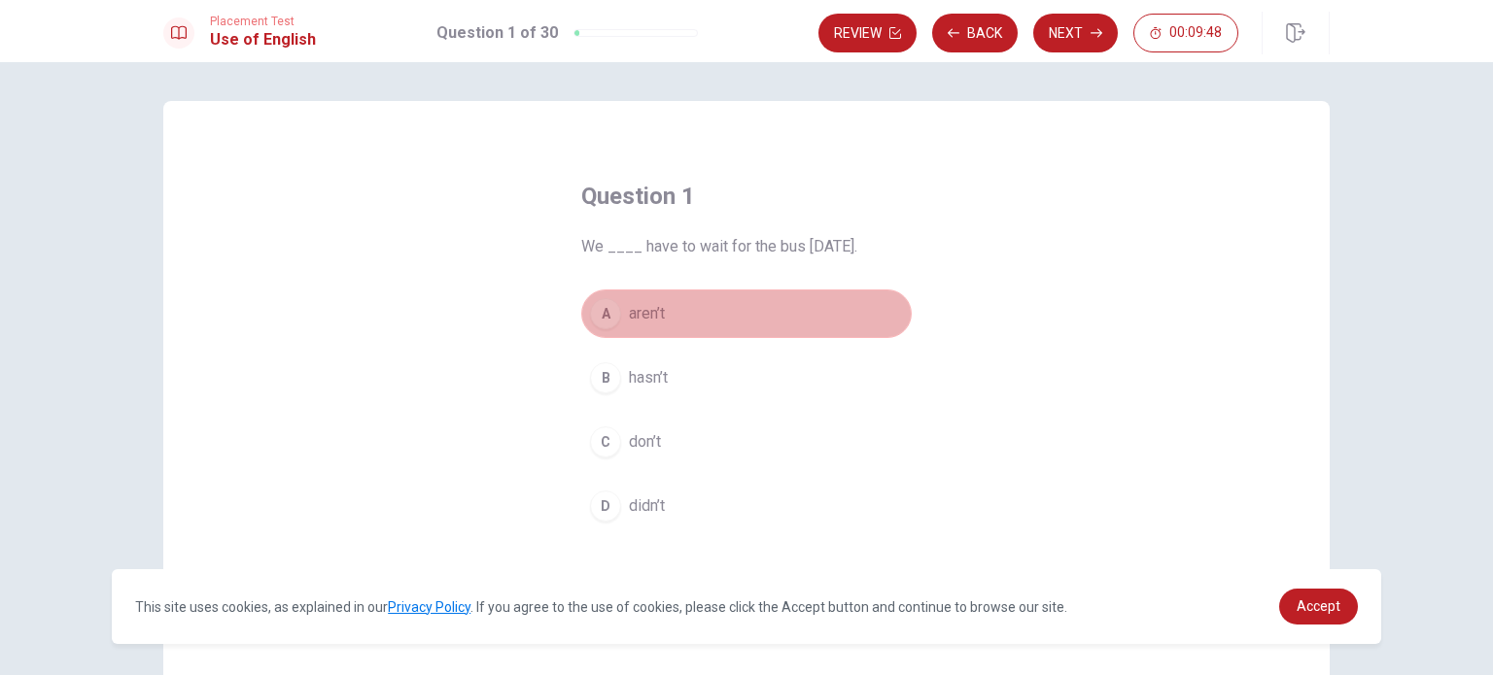
click at [591, 314] on div "A" at bounding box center [605, 313] width 31 height 31
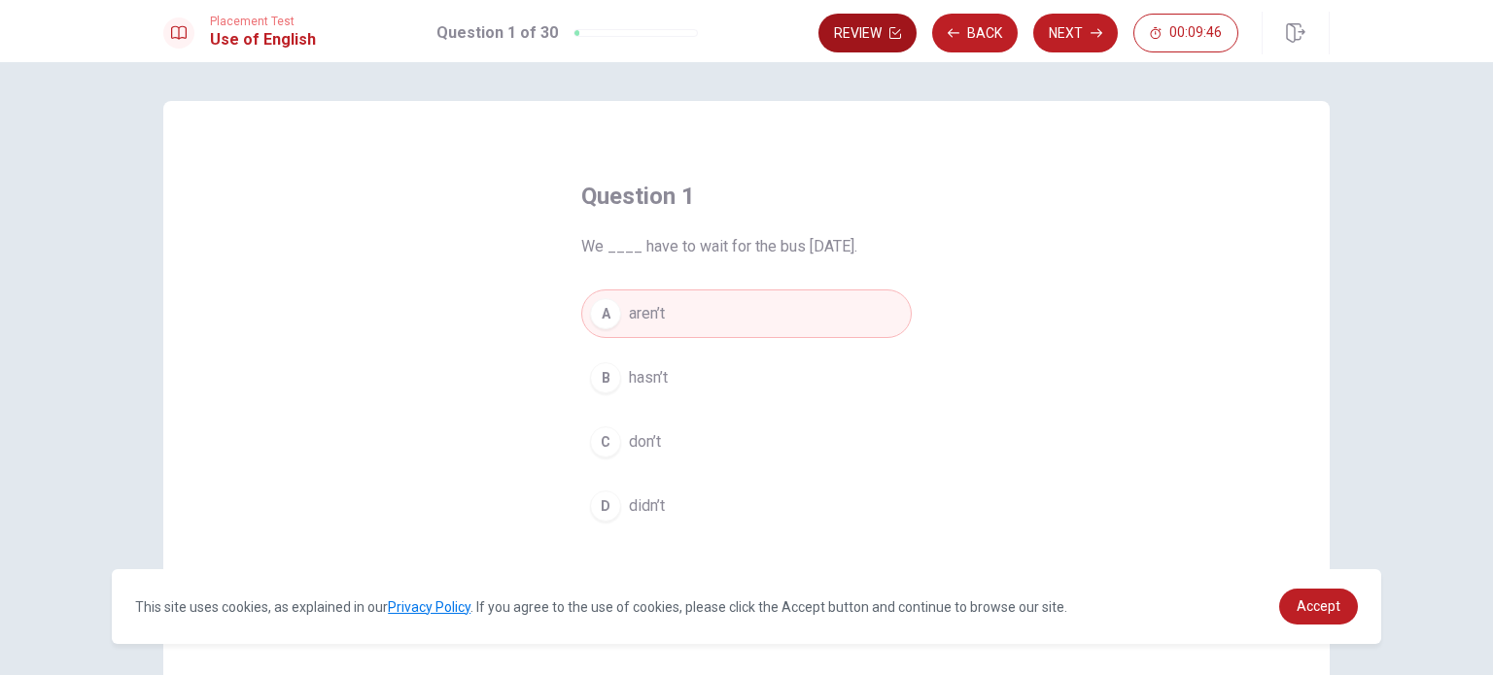
click at [872, 35] on button "Review" at bounding box center [867, 33] width 98 height 39
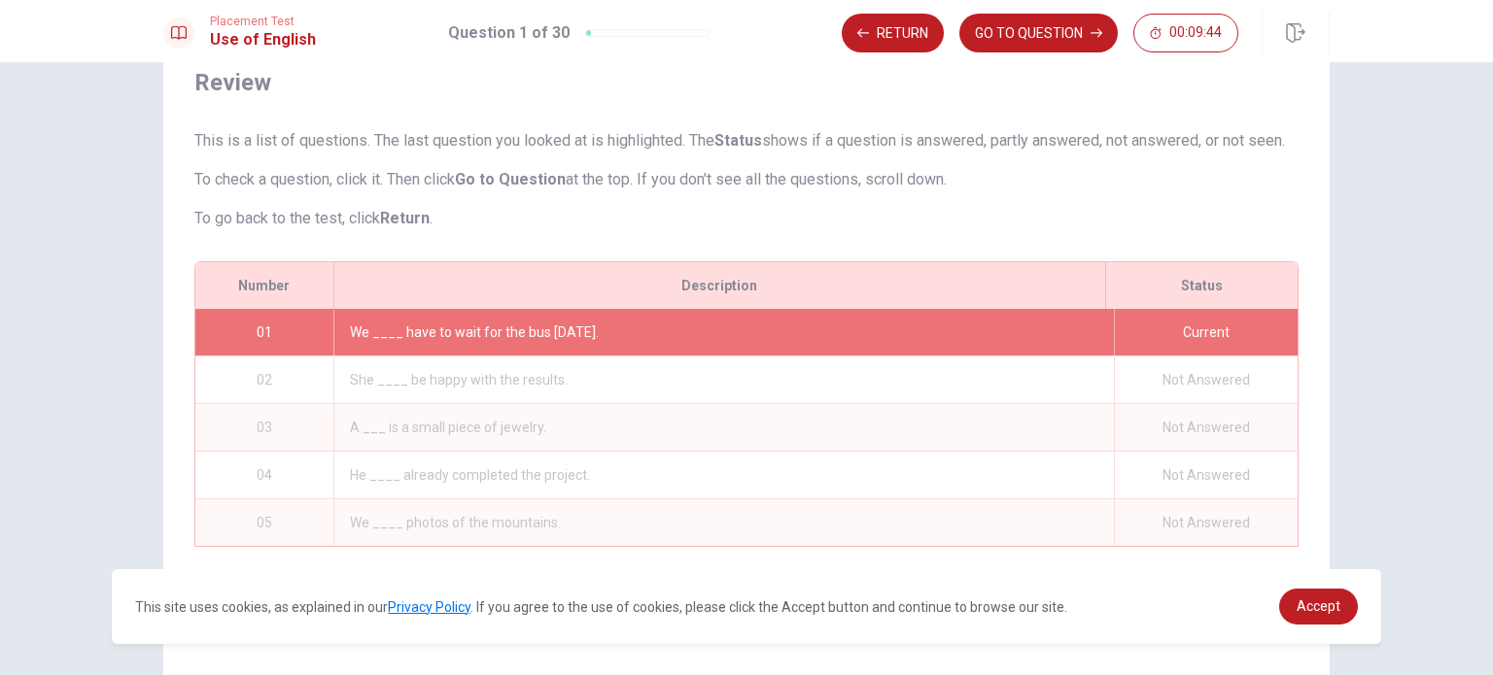
scroll to position [72, 0]
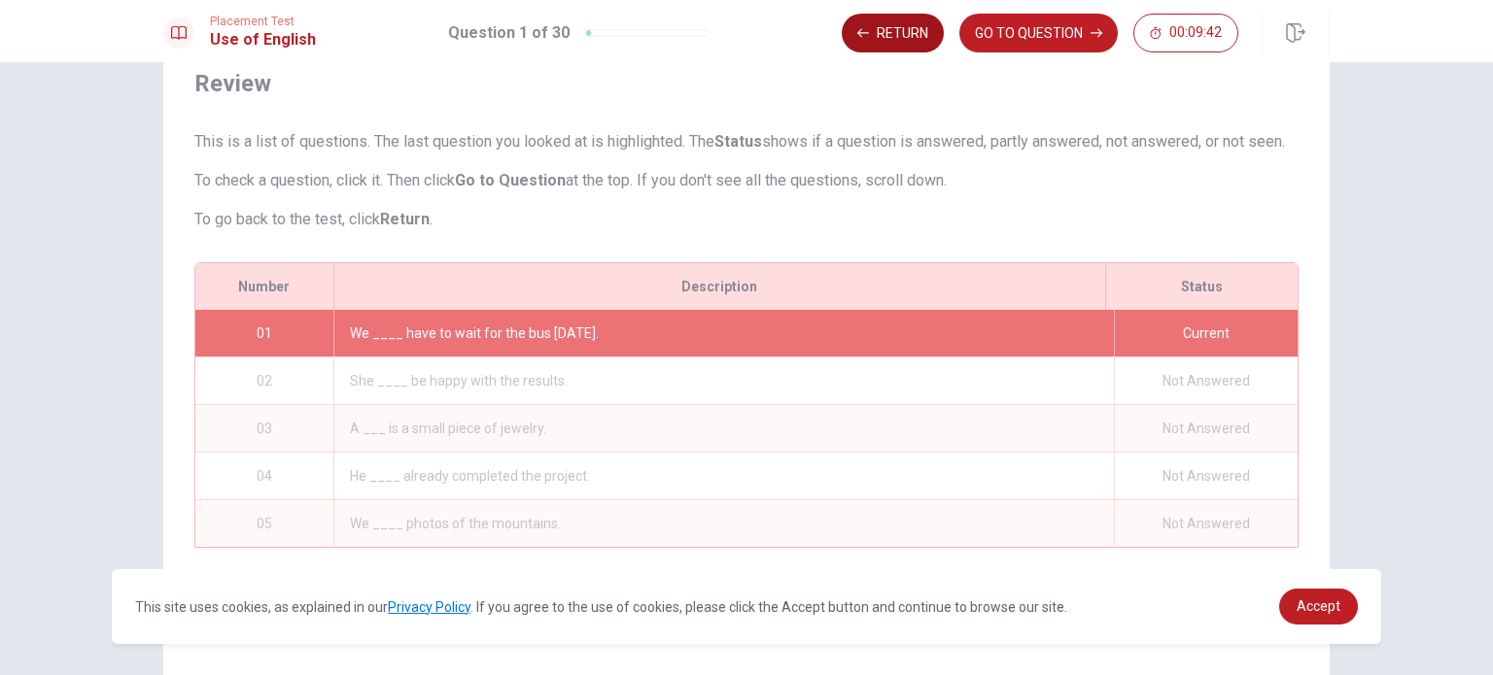
click at [902, 37] on button "Return" at bounding box center [893, 33] width 102 height 39
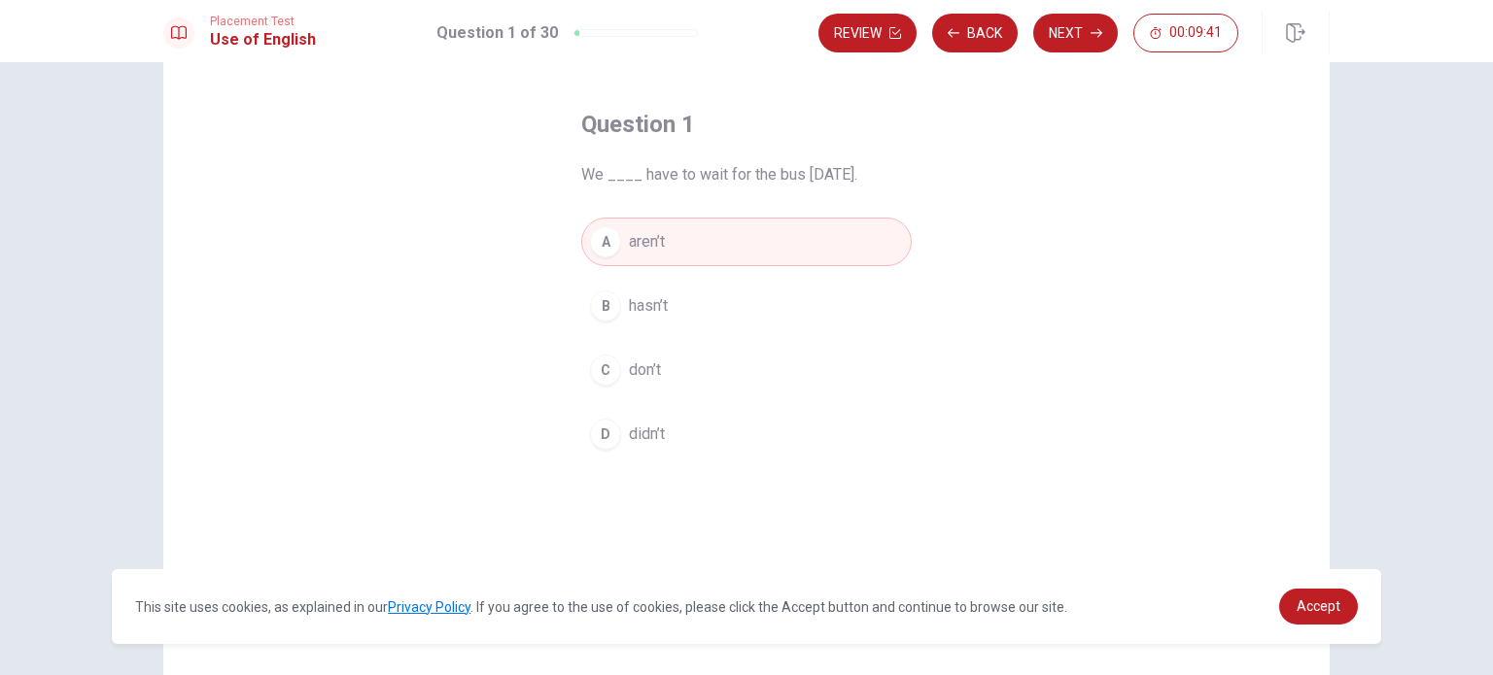
click at [647, 244] on span "aren’t" at bounding box center [647, 241] width 36 height 23
click at [1061, 34] on button "Next" at bounding box center [1075, 33] width 85 height 39
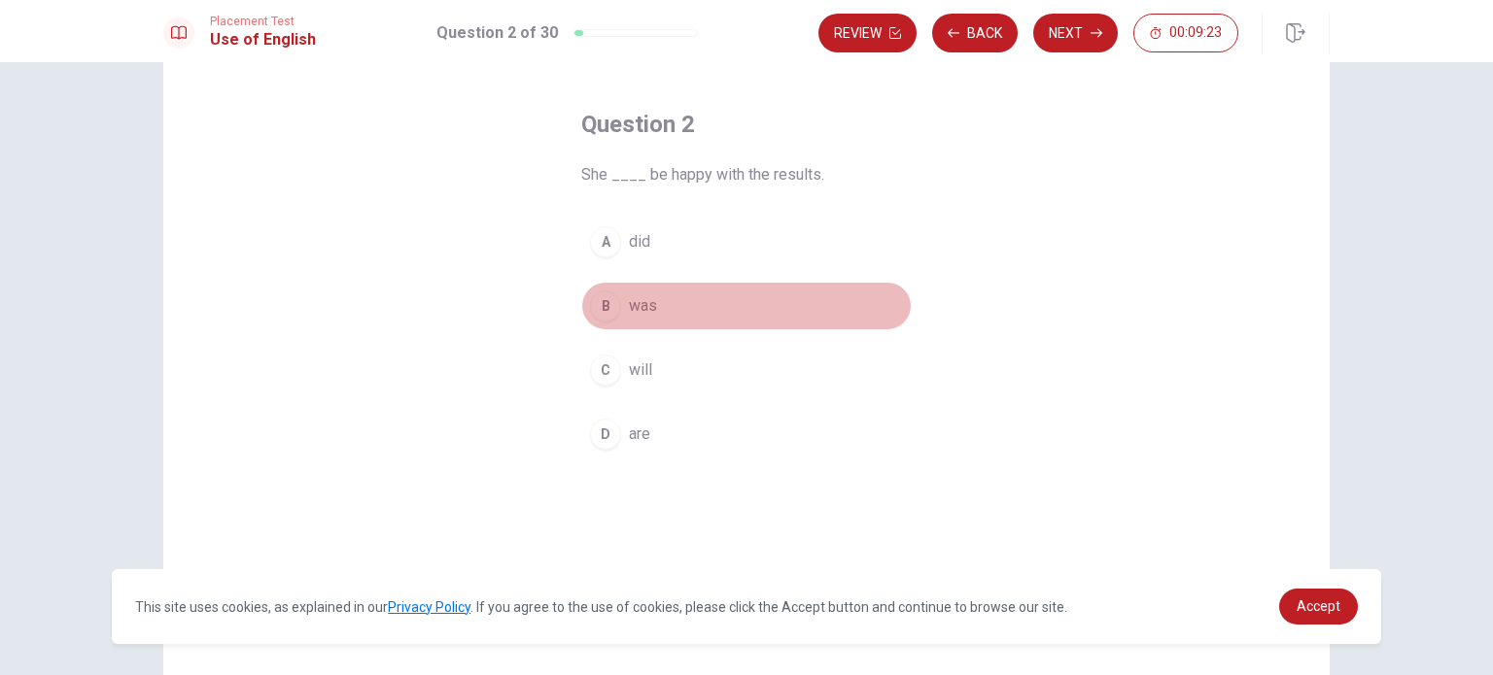
click at [599, 313] on div "B" at bounding box center [605, 306] width 31 height 31
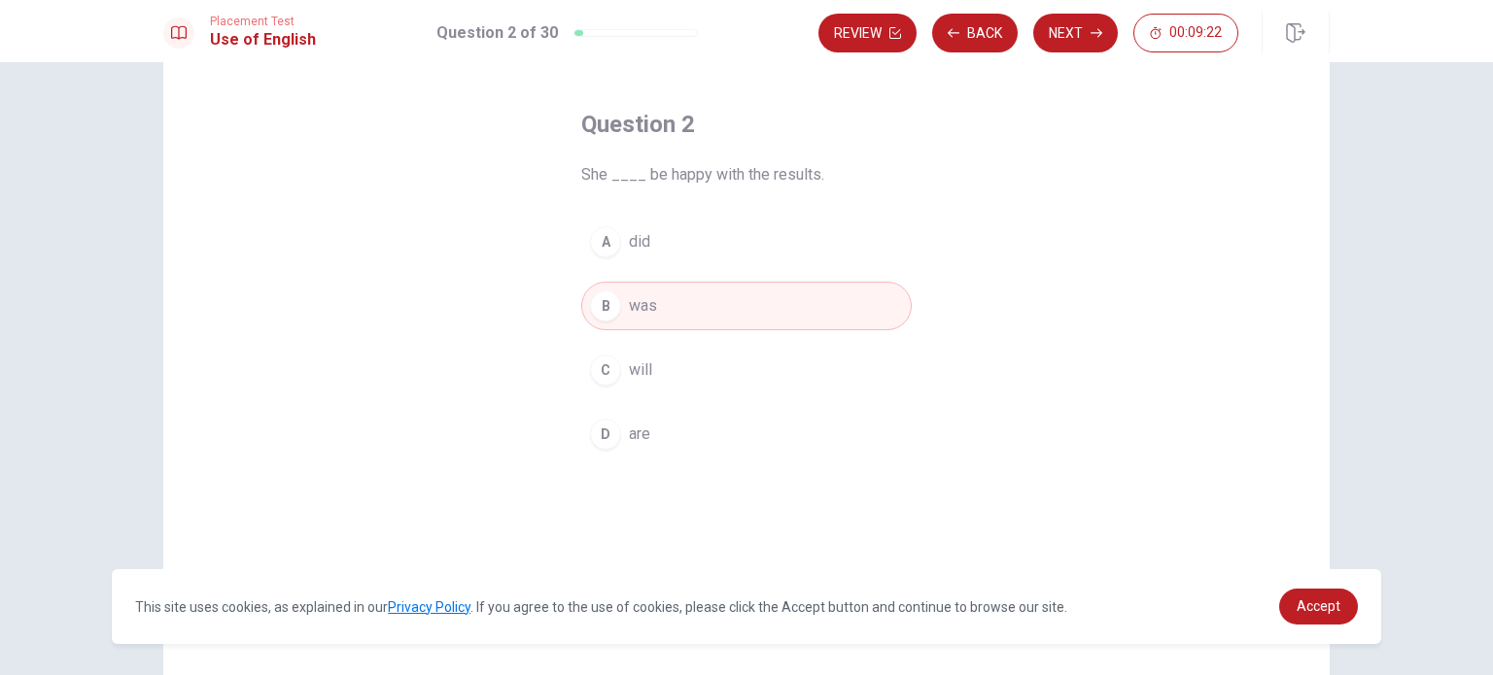
drag, startPoint x: 1046, startPoint y: 34, endPoint x: 1034, endPoint y: 34, distance: 11.7
click at [1046, 34] on button "Next" at bounding box center [1075, 33] width 85 height 39
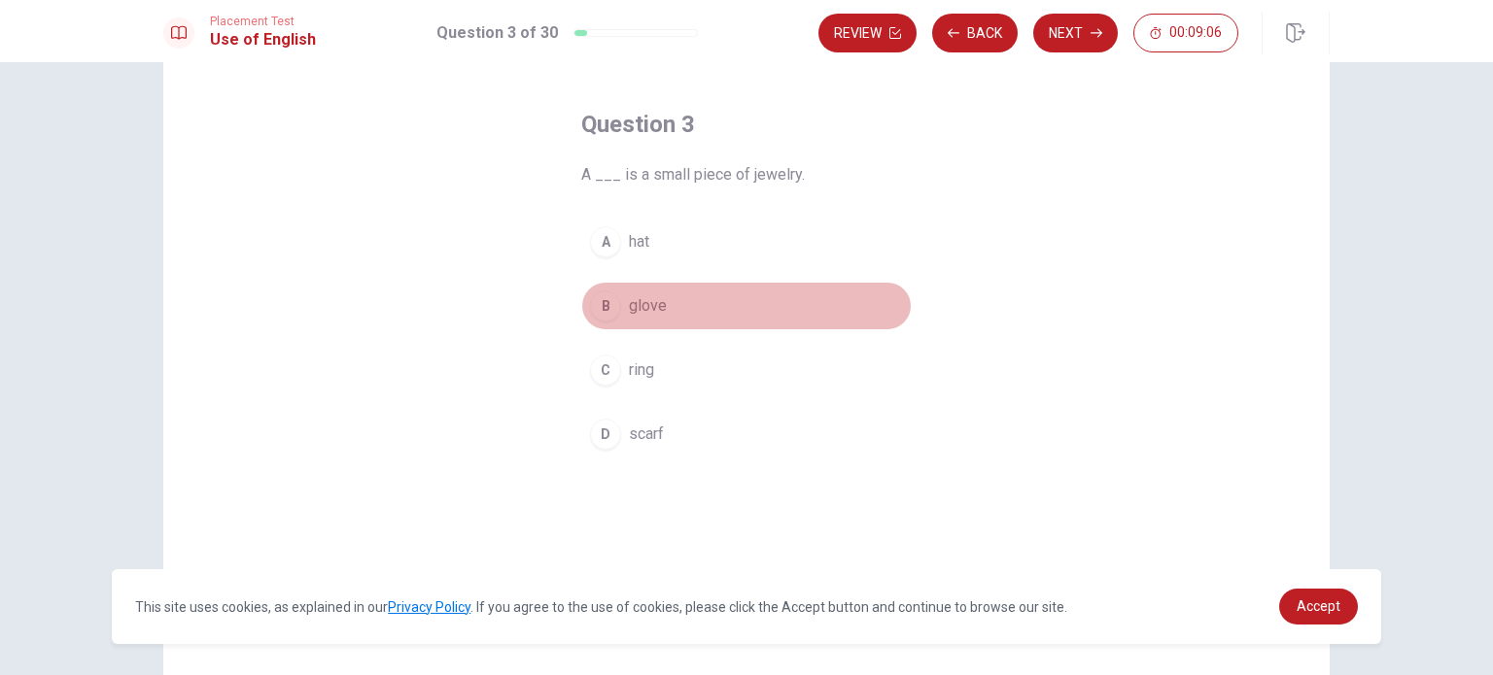
click at [599, 318] on div "B" at bounding box center [605, 306] width 31 height 31
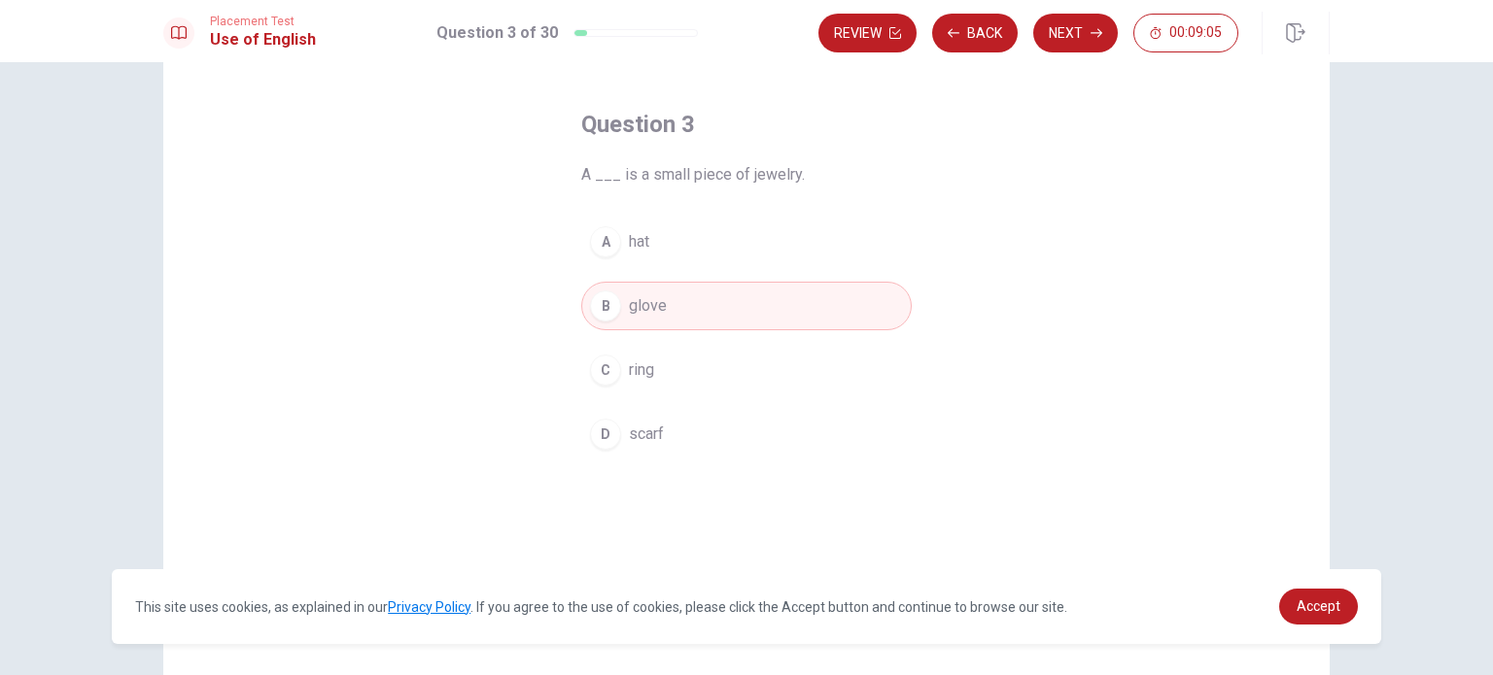
click at [606, 428] on div "D" at bounding box center [605, 434] width 31 height 31
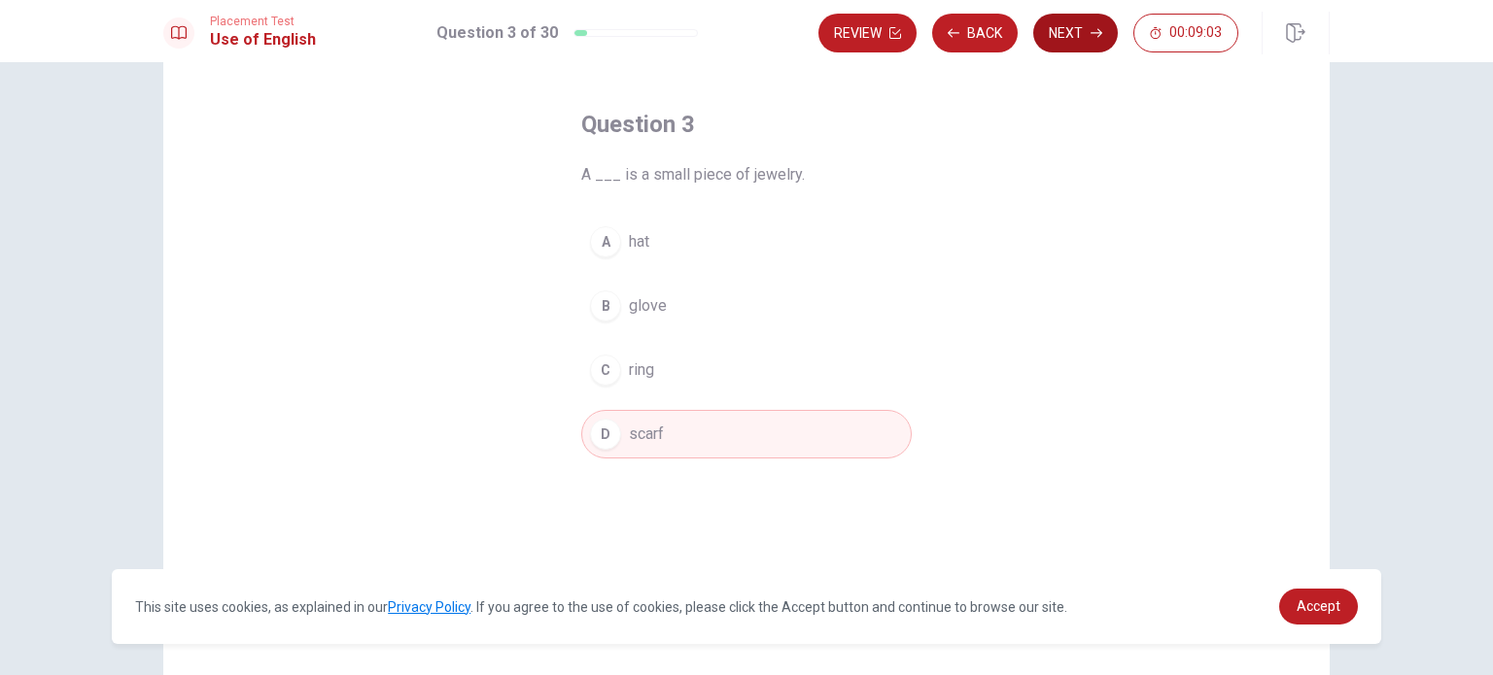
click at [1069, 42] on button "Next" at bounding box center [1075, 33] width 85 height 39
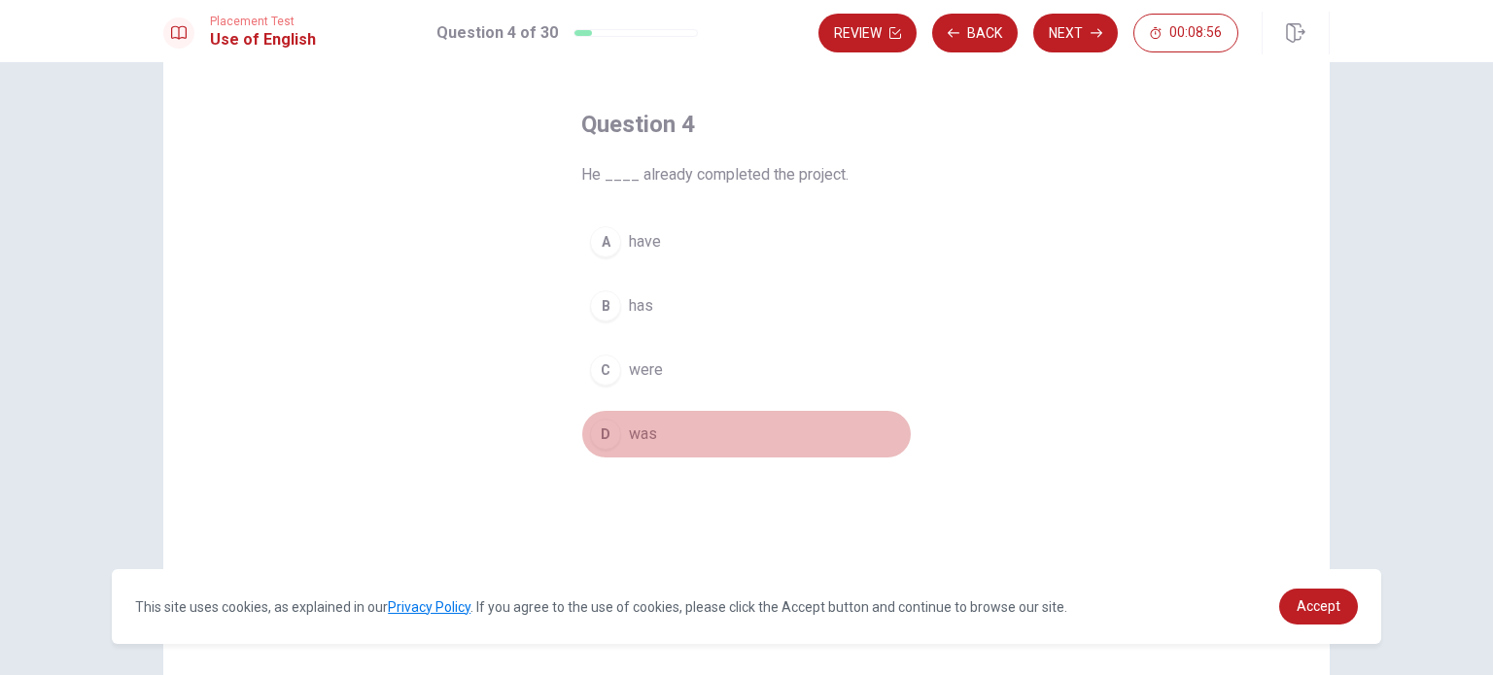
click at [595, 428] on div "D" at bounding box center [605, 434] width 31 height 31
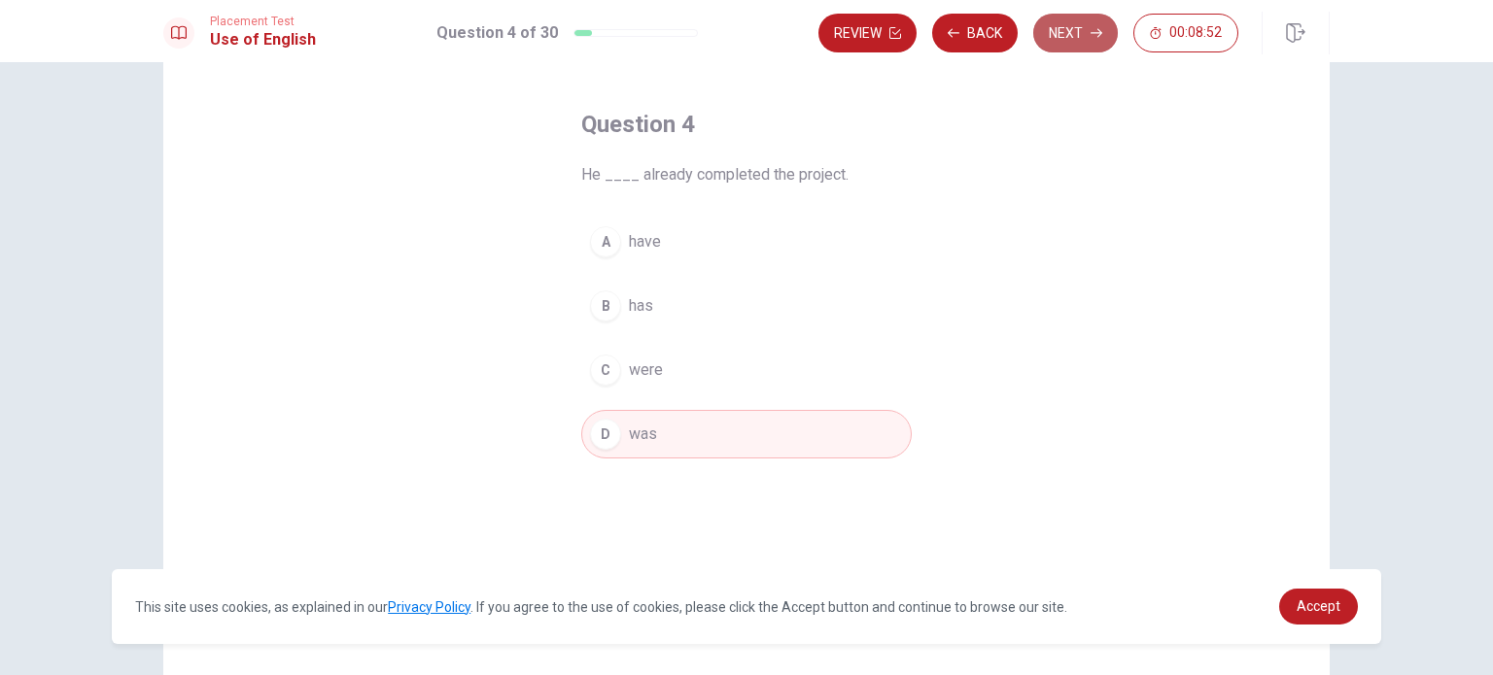
click at [1077, 42] on button "Next" at bounding box center [1075, 33] width 85 height 39
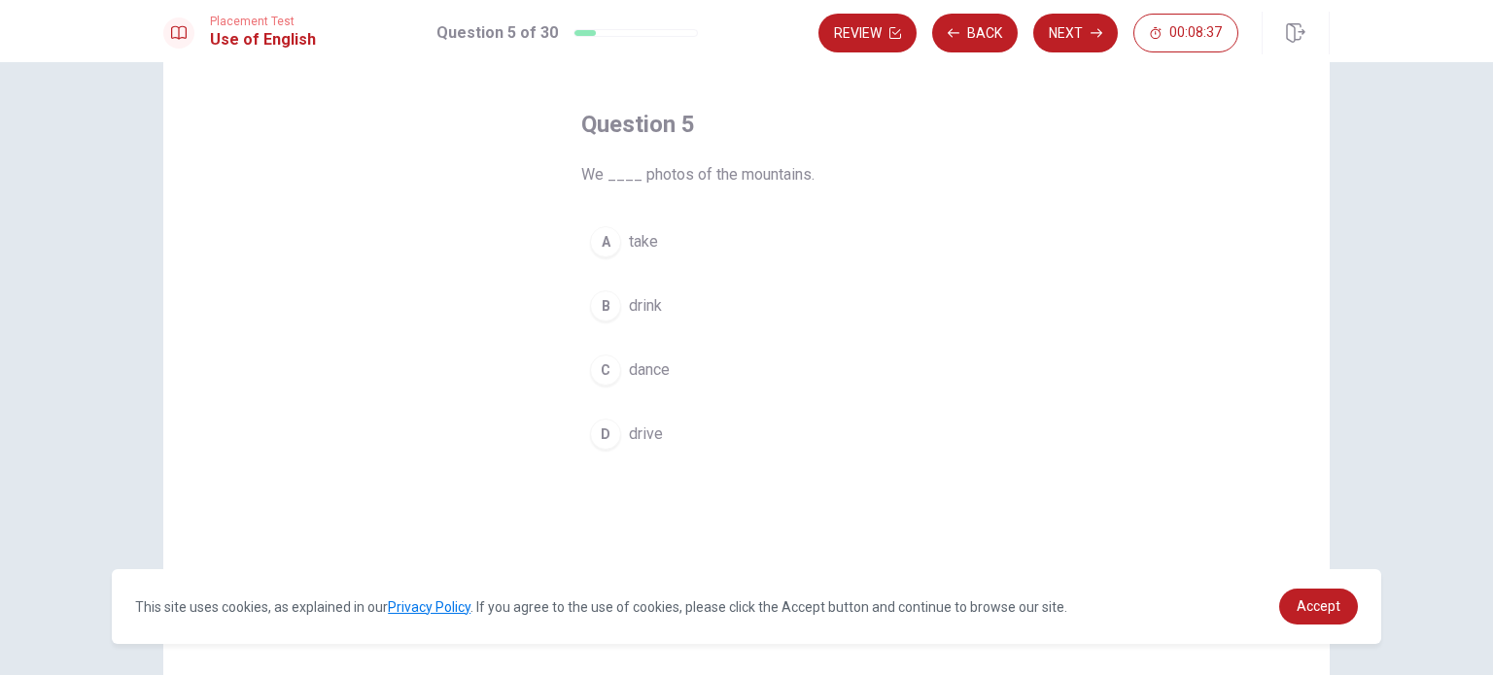
click at [593, 242] on div "A" at bounding box center [605, 241] width 31 height 31
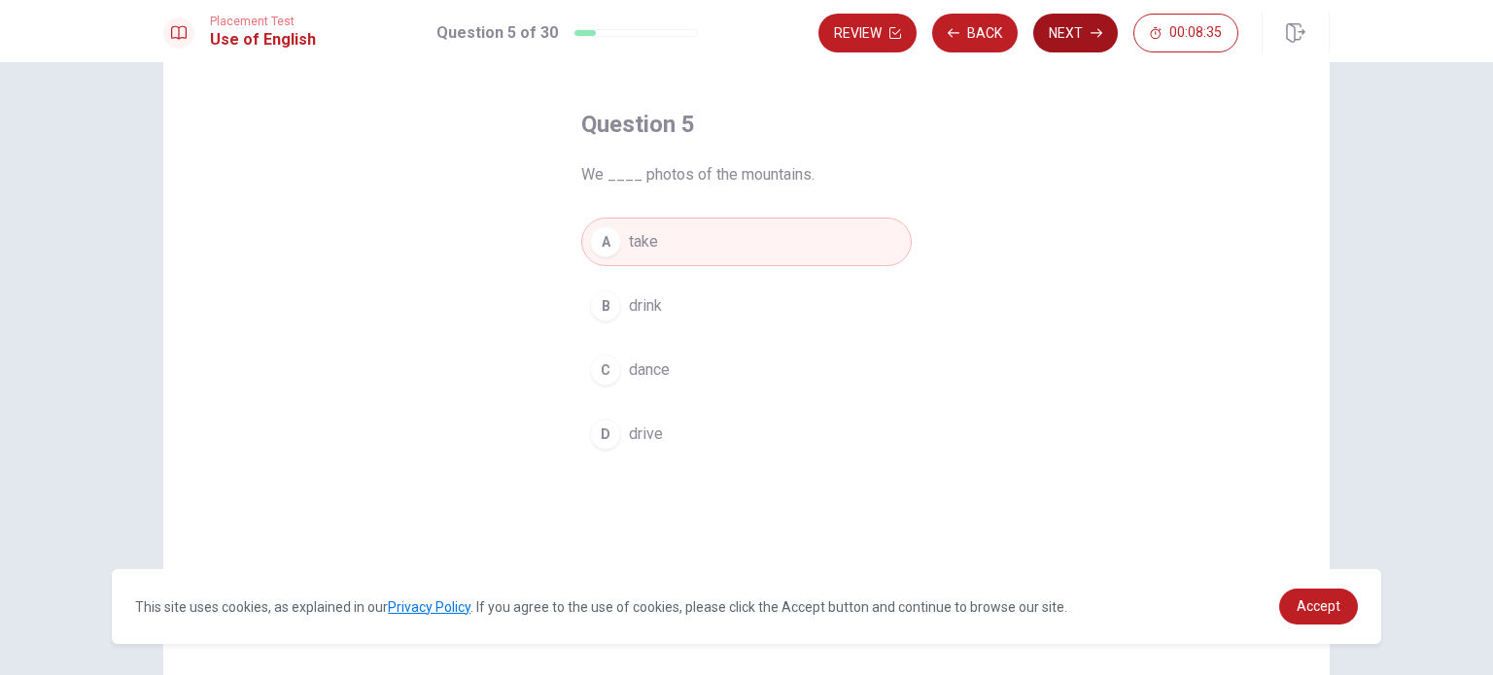
click at [1061, 49] on button "Next" at bounding box center [1075, 33] width 85 height 39
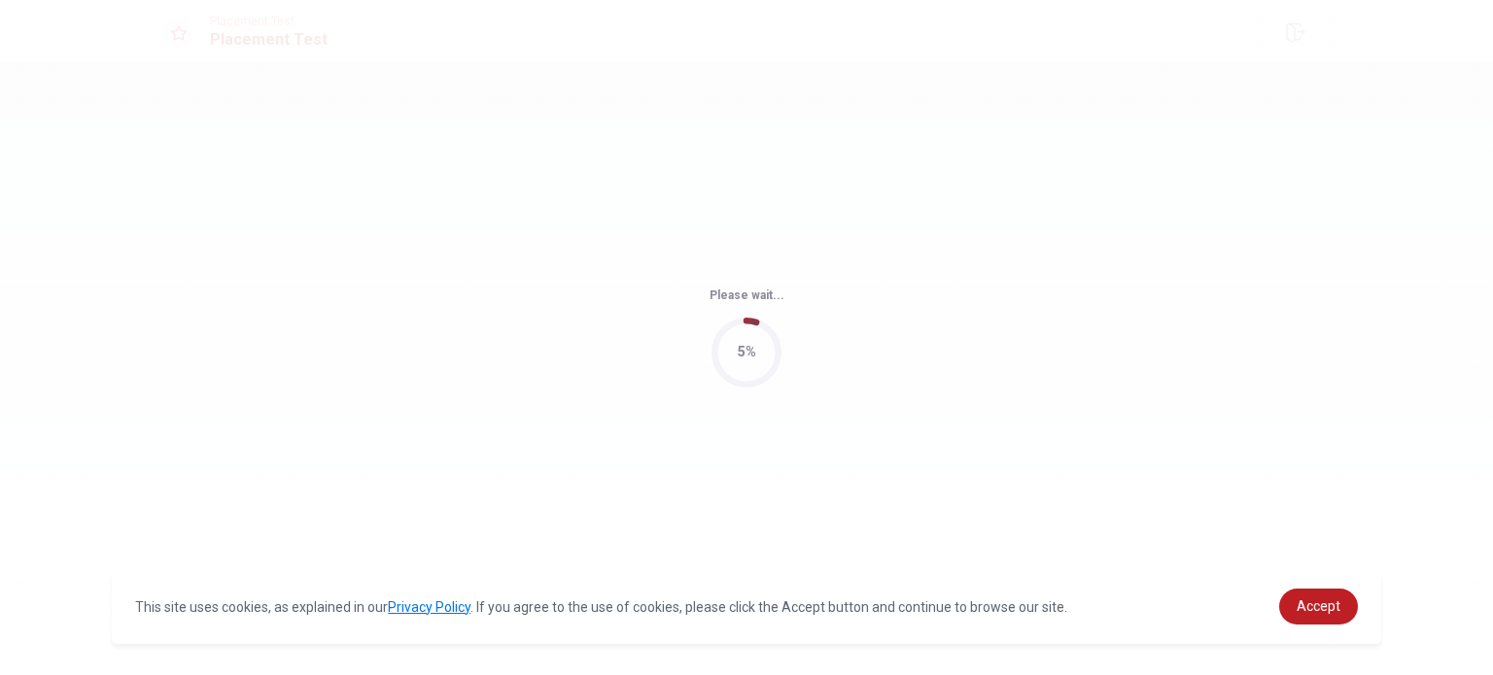
scroll to position [0, 0]
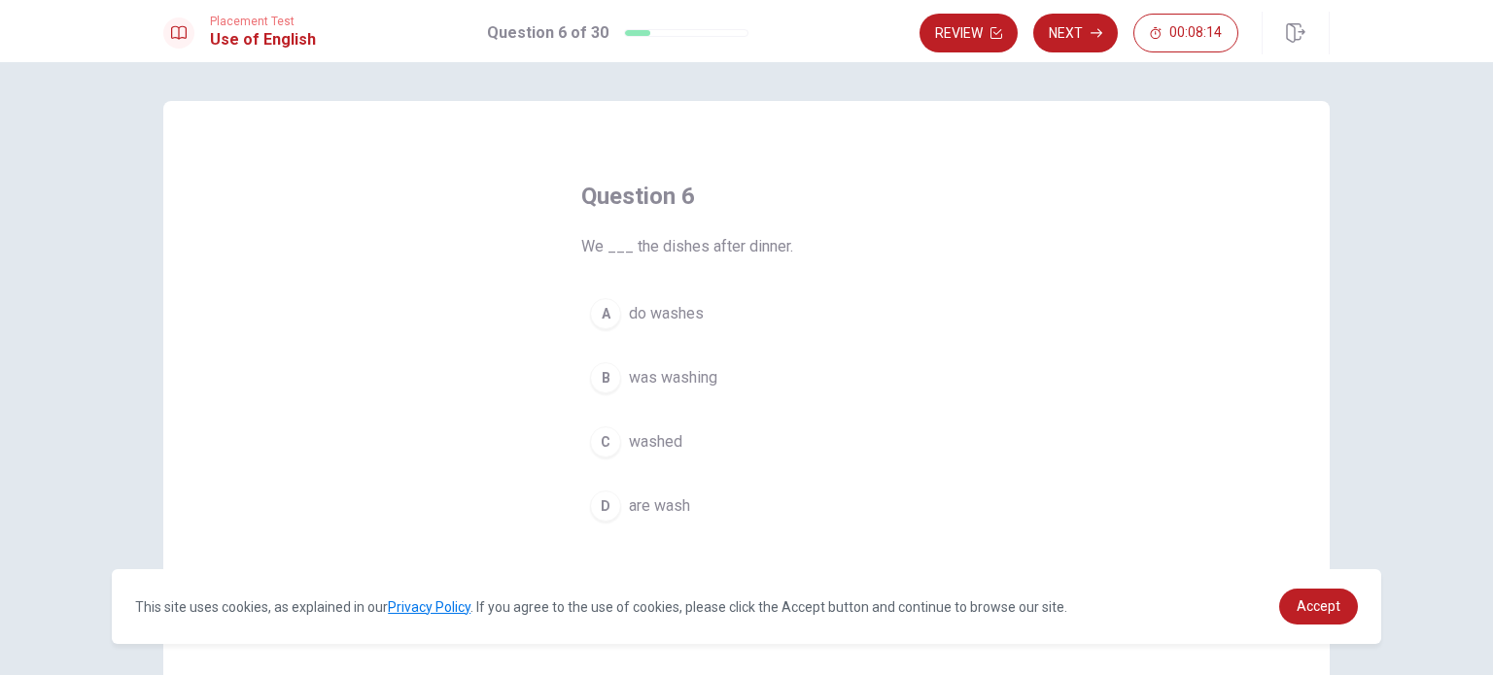
click at [599, 438] on div "C" at bounding box center [605, 442] width 31 height 31
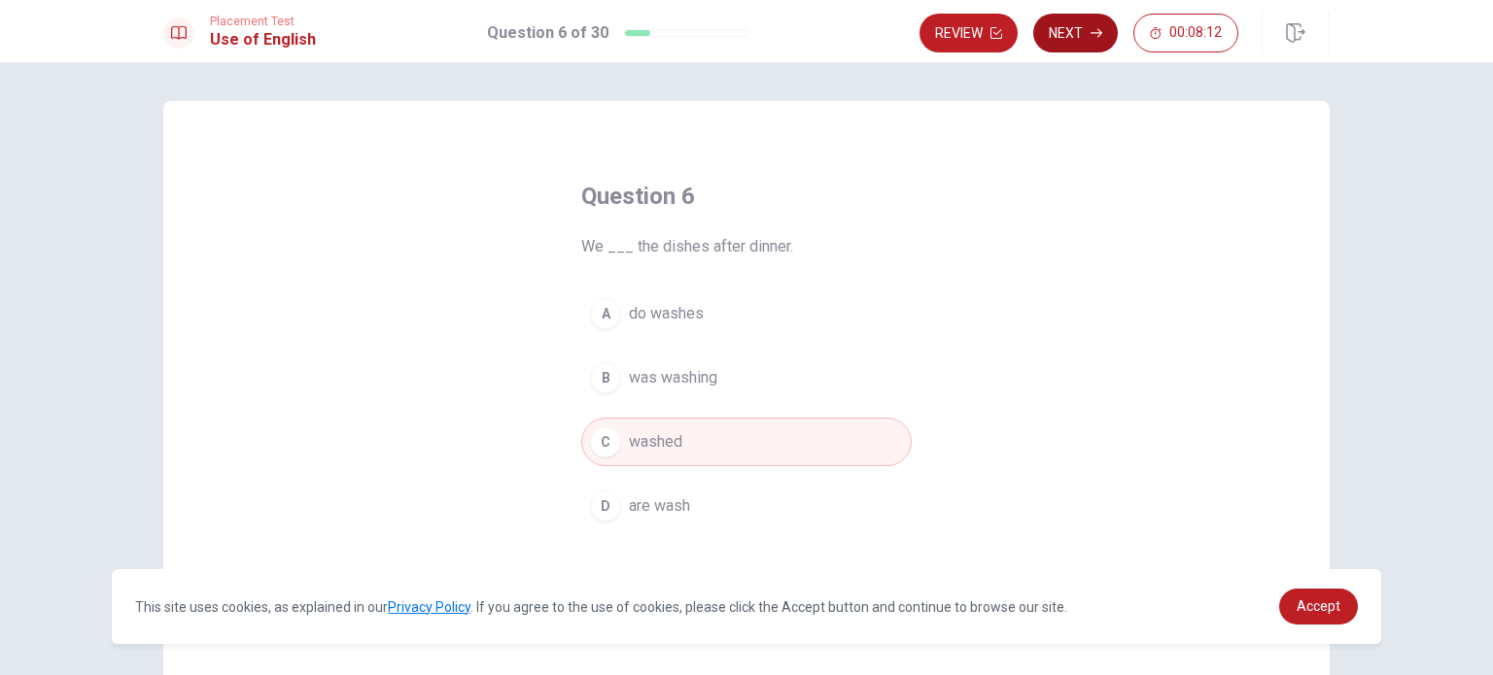
click at [1061, 38] on button "Next" at bounding box center [1075, 33] width 85 height 39
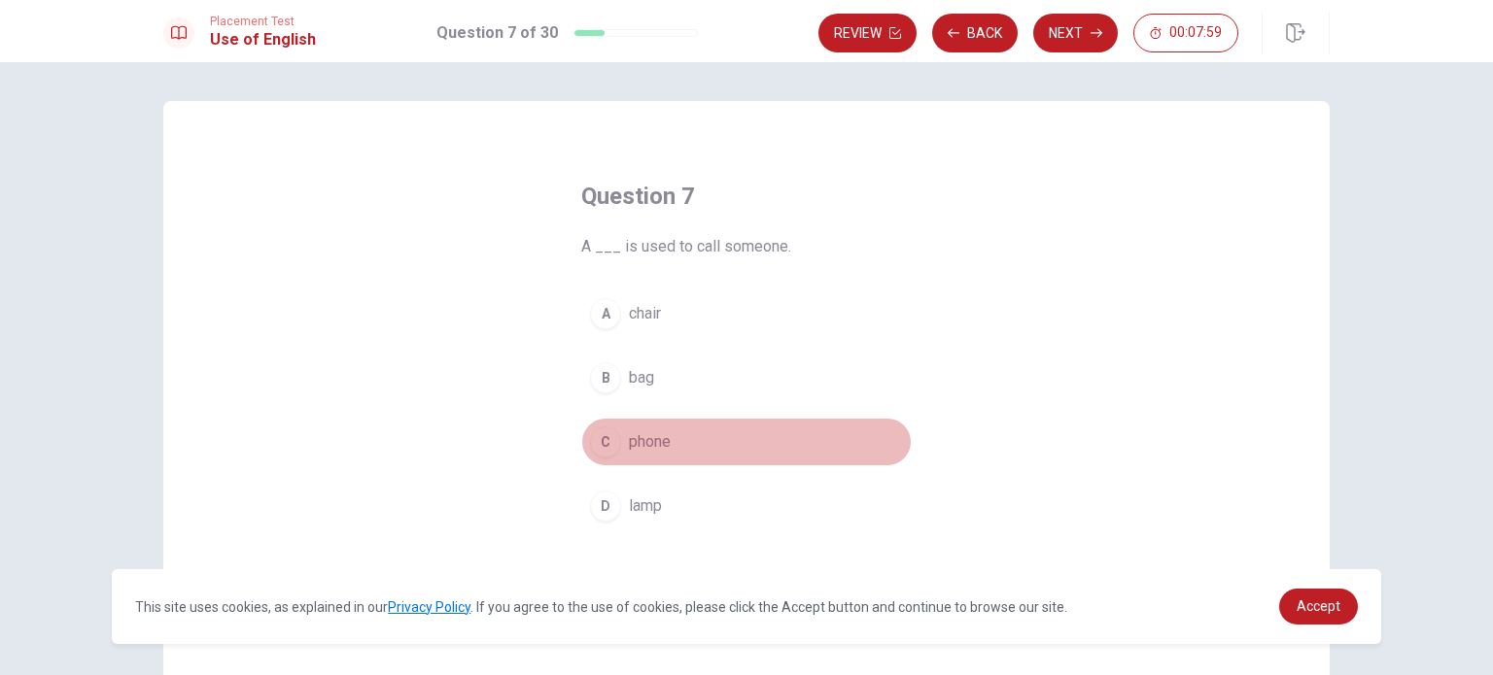
click at [602, 444] on div "C" at bounding box center [605, 442] width 31 height 31
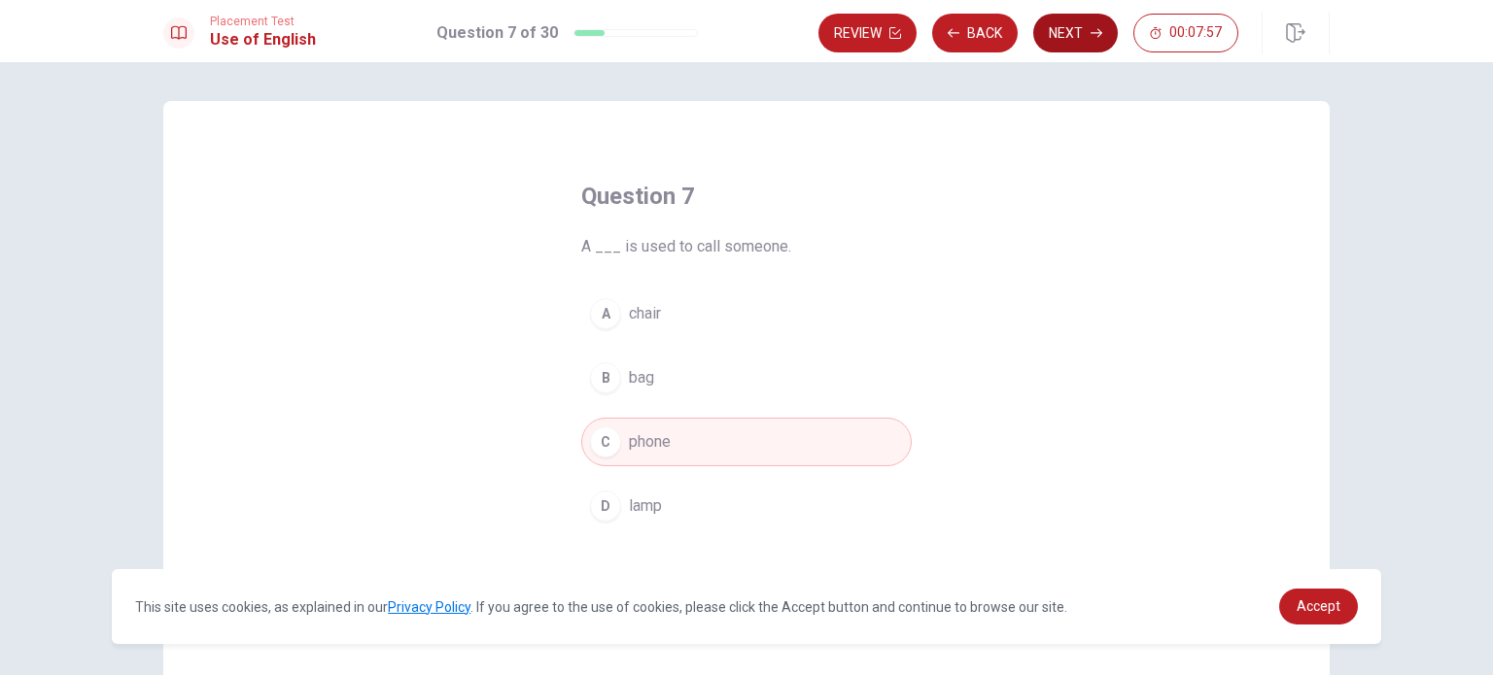
click at [1079, 34] on button "Next" at bounding box center [1075, 33] width 85 height 39
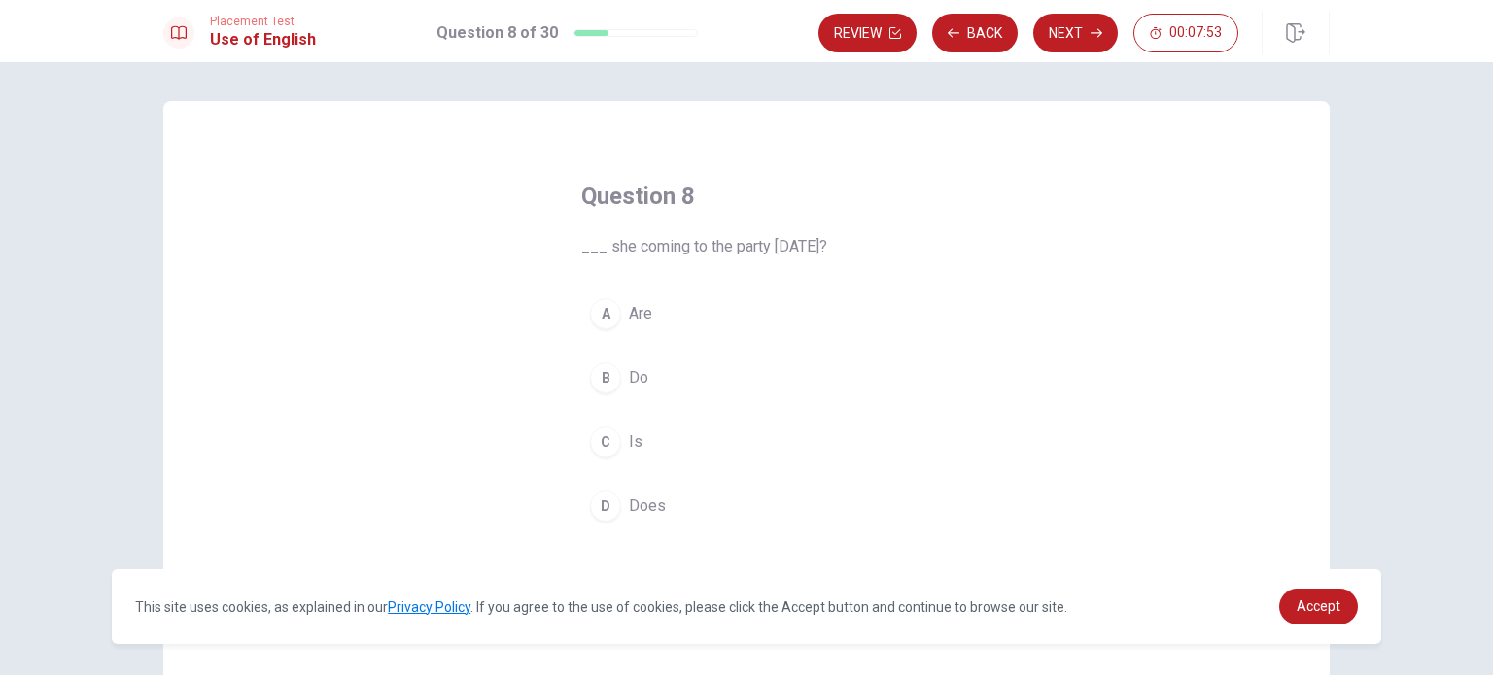
click at [595, 440] on div "C" at bounding box center [605, 442] width 31 height 31
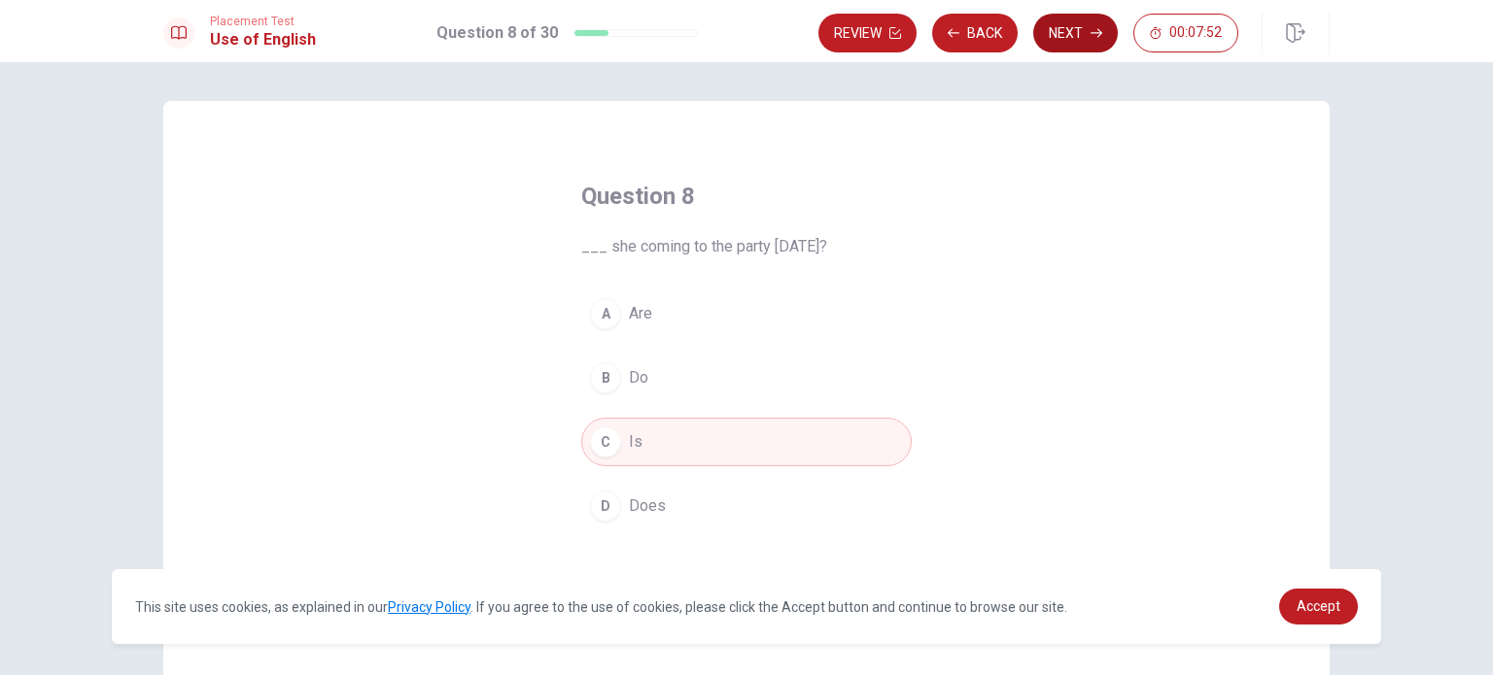
click at [1047, 34] on button "Next" at bounding box center [1075, 33] width 85 height 39
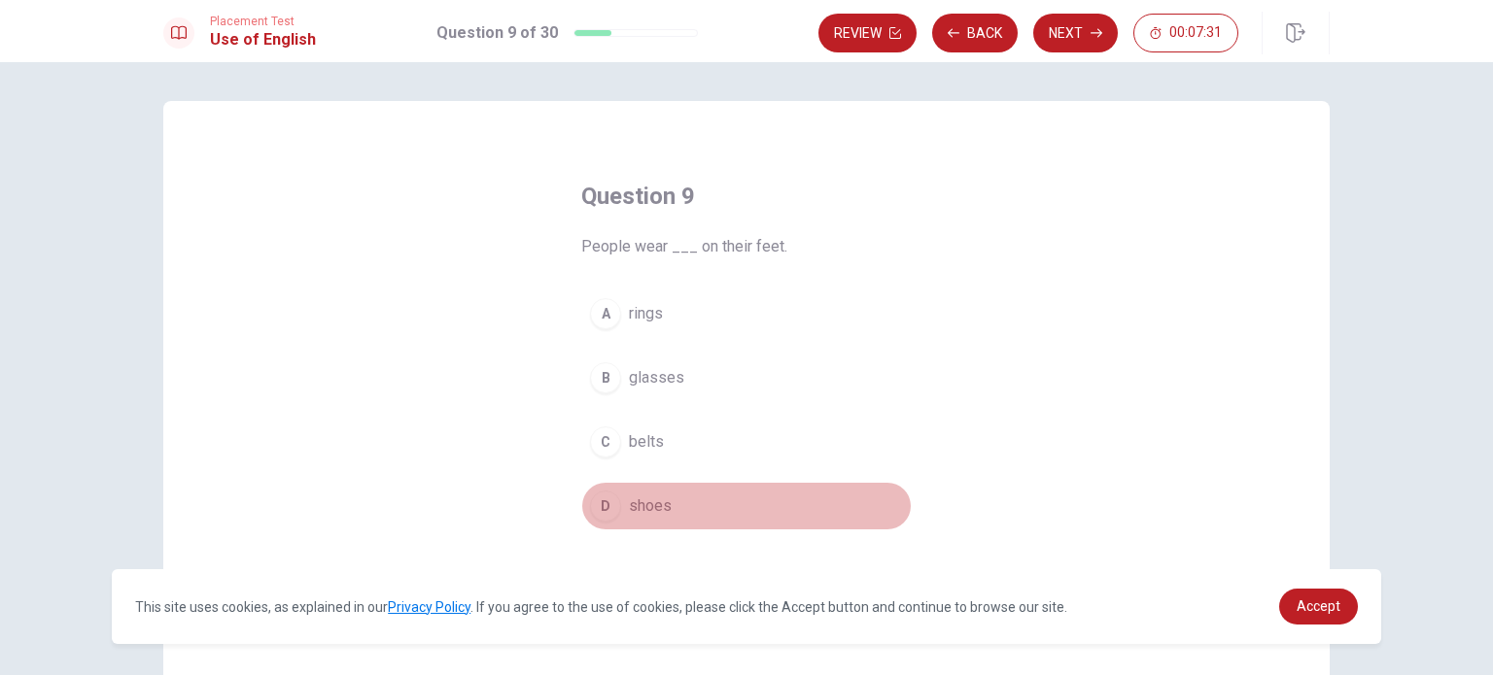
click at [602, 505] on div "D" at bounding box center [605, 506] width 31 height 31
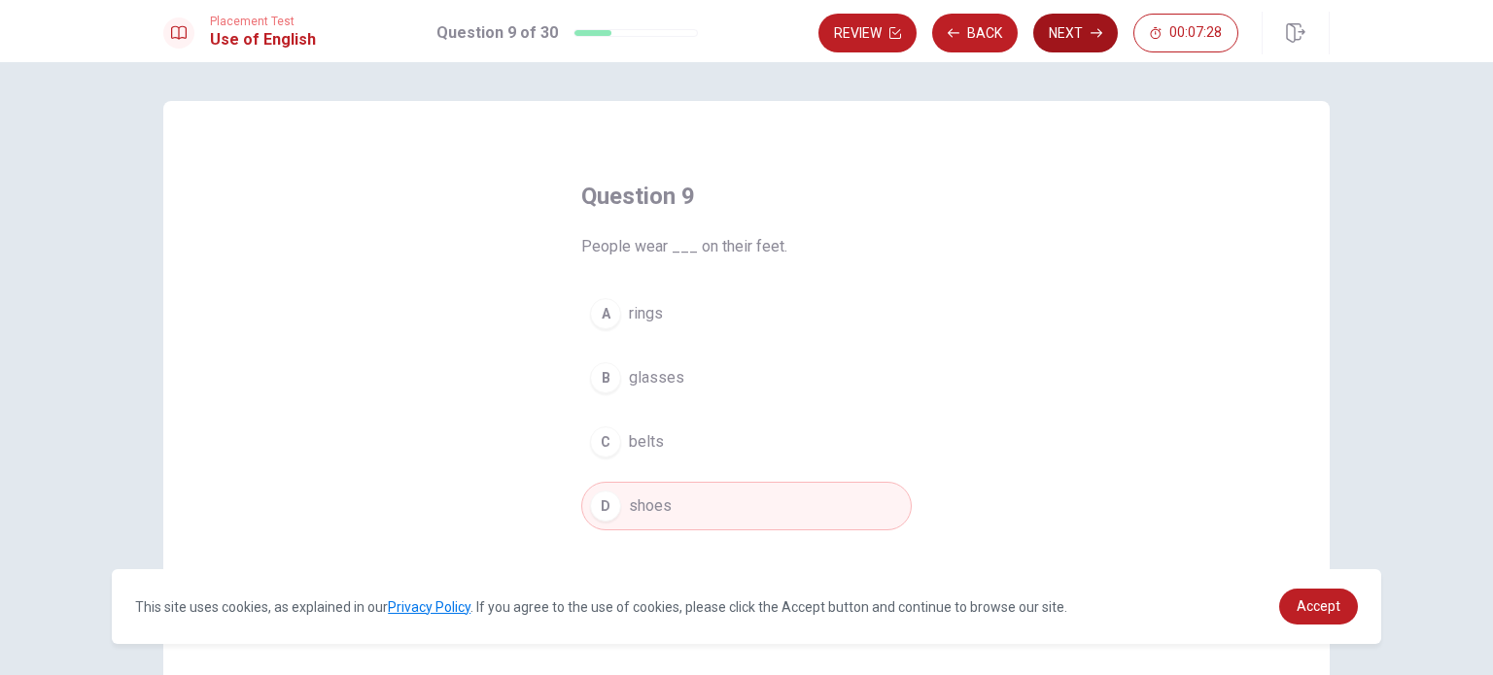
click at [1064, 37] on button "Next" at bounding box center [1075, 33] width 85 height 39
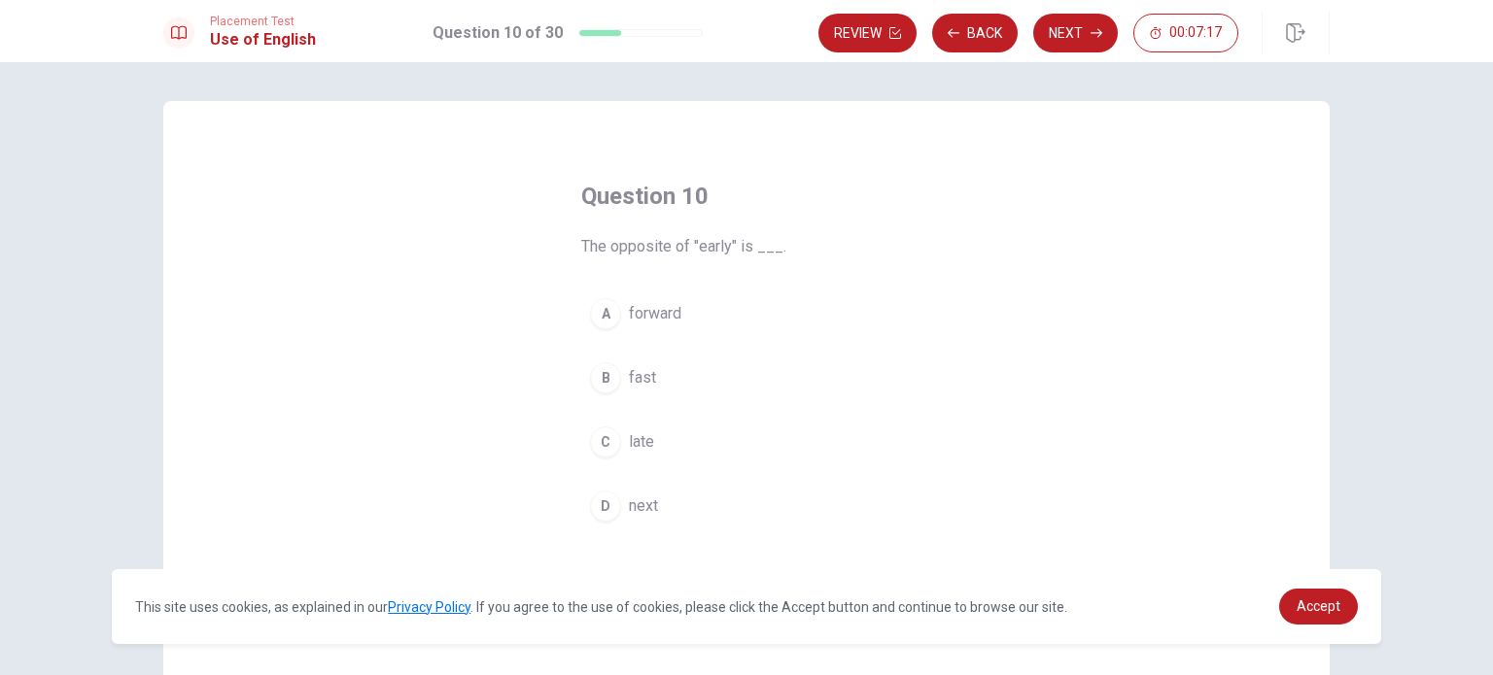
click at [595, 387] on div "B" at bounding box center [605, 377] width 31 height 31
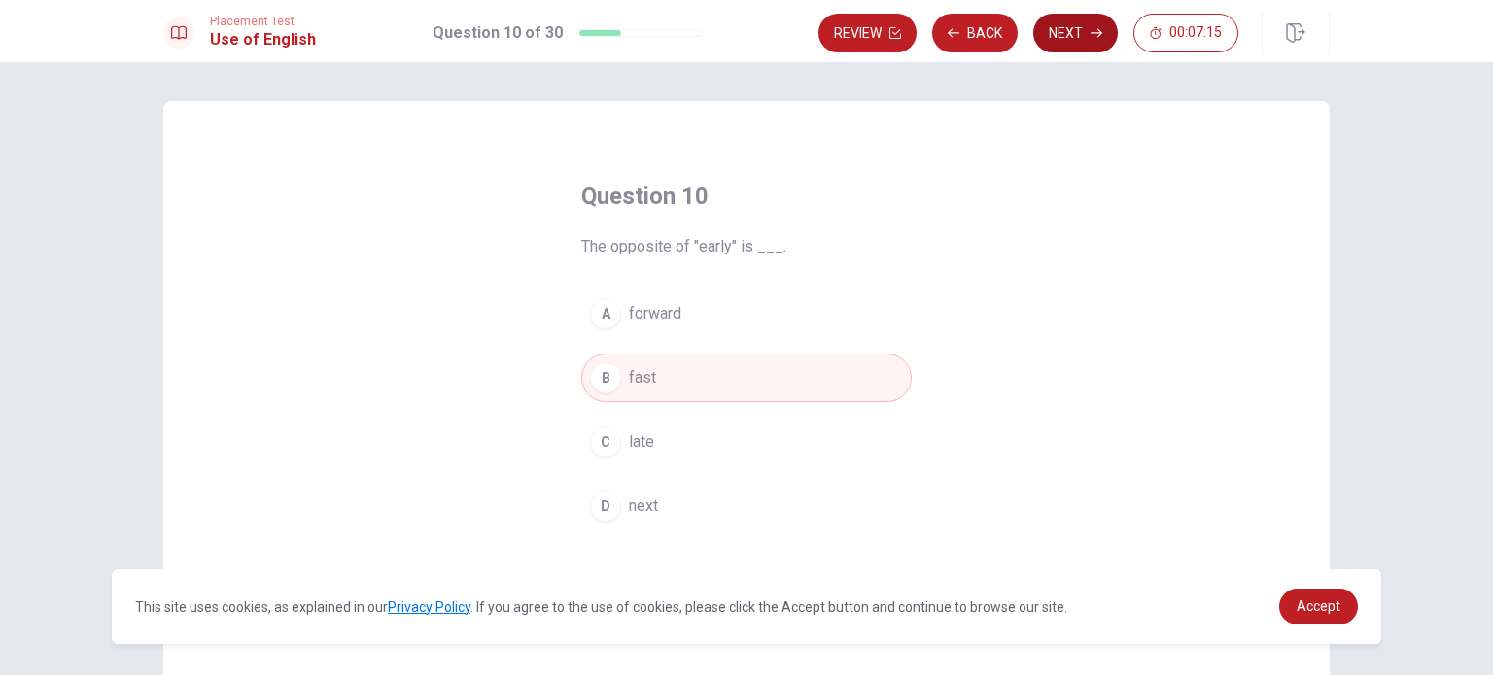
click at [1061, 36] on button "Next" at bounding box center [1075, 33] width 85 height 39
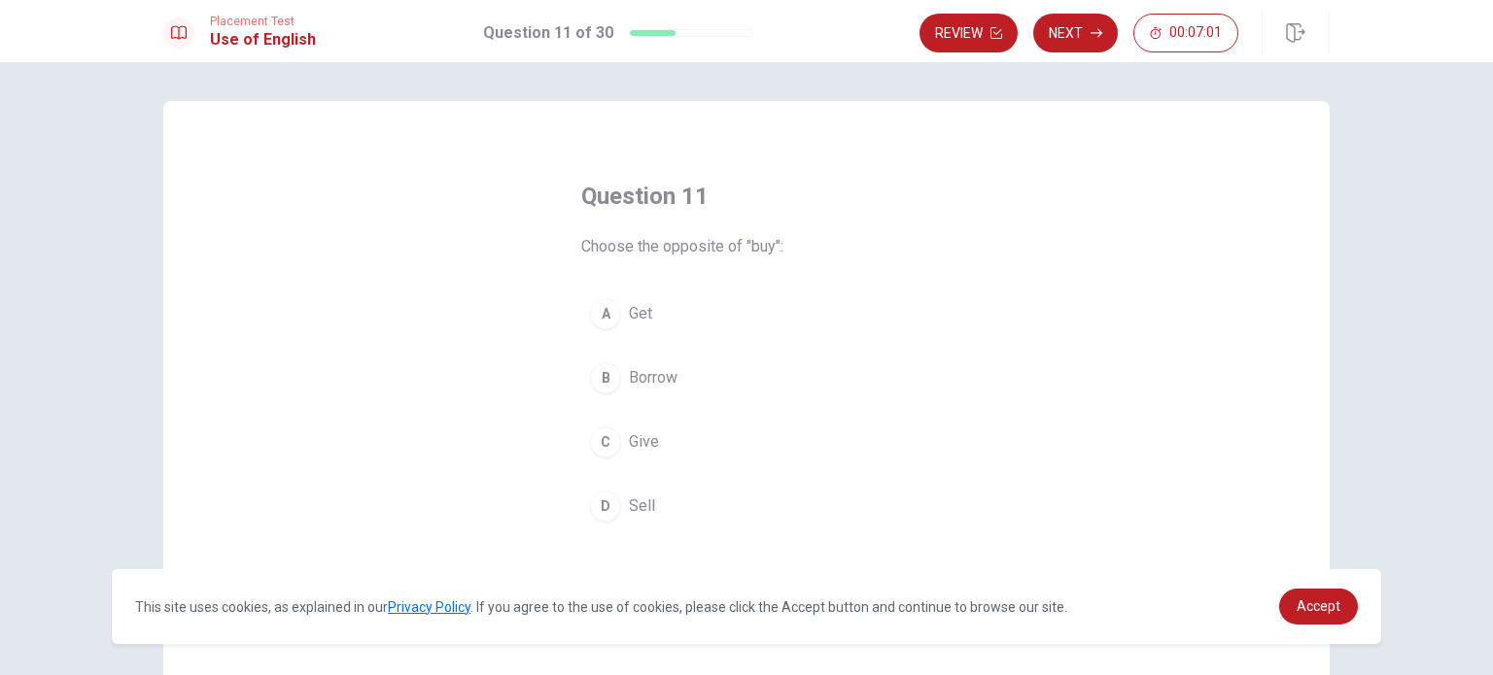
click at [601, 503] on div "D" at bounding box center [605, 506] width 31 height 31
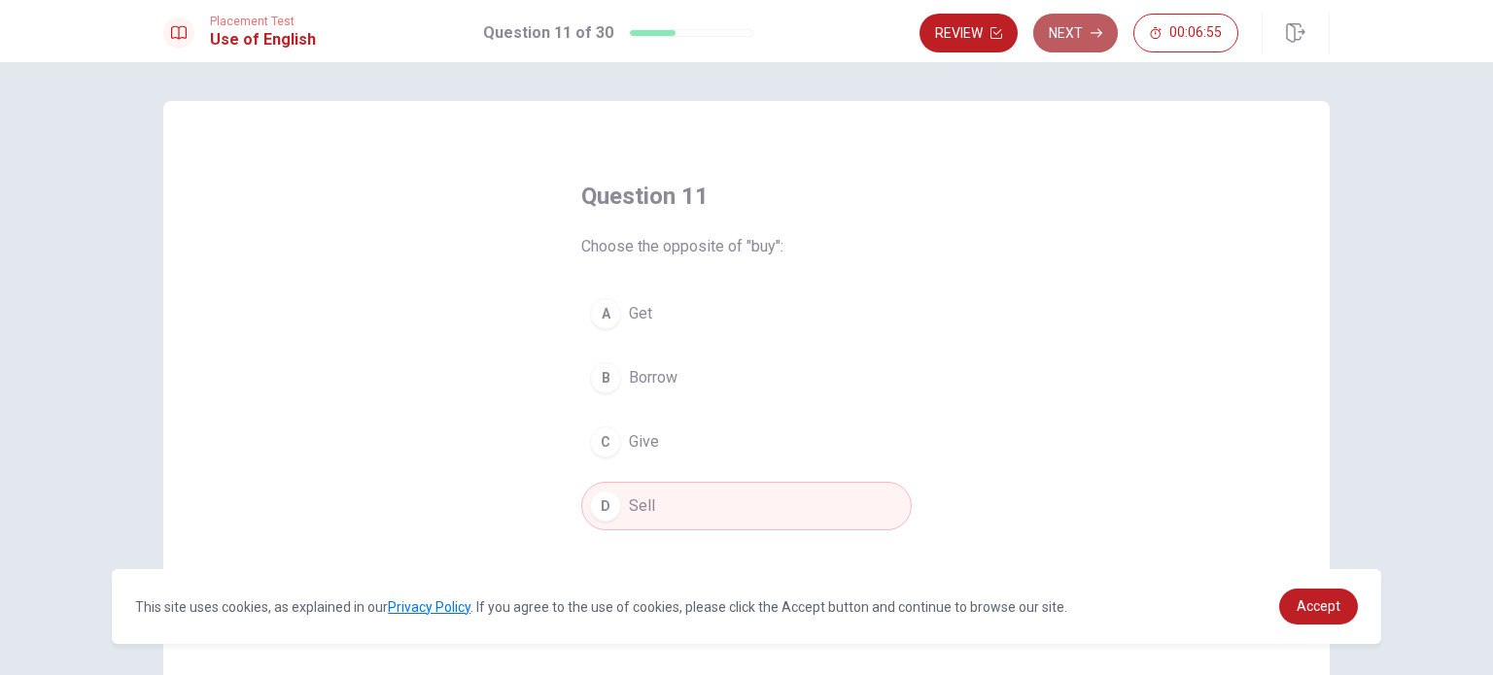
click at [1089, 26] on button "Next" at bounding box center [1075, 33] width 85 height 39
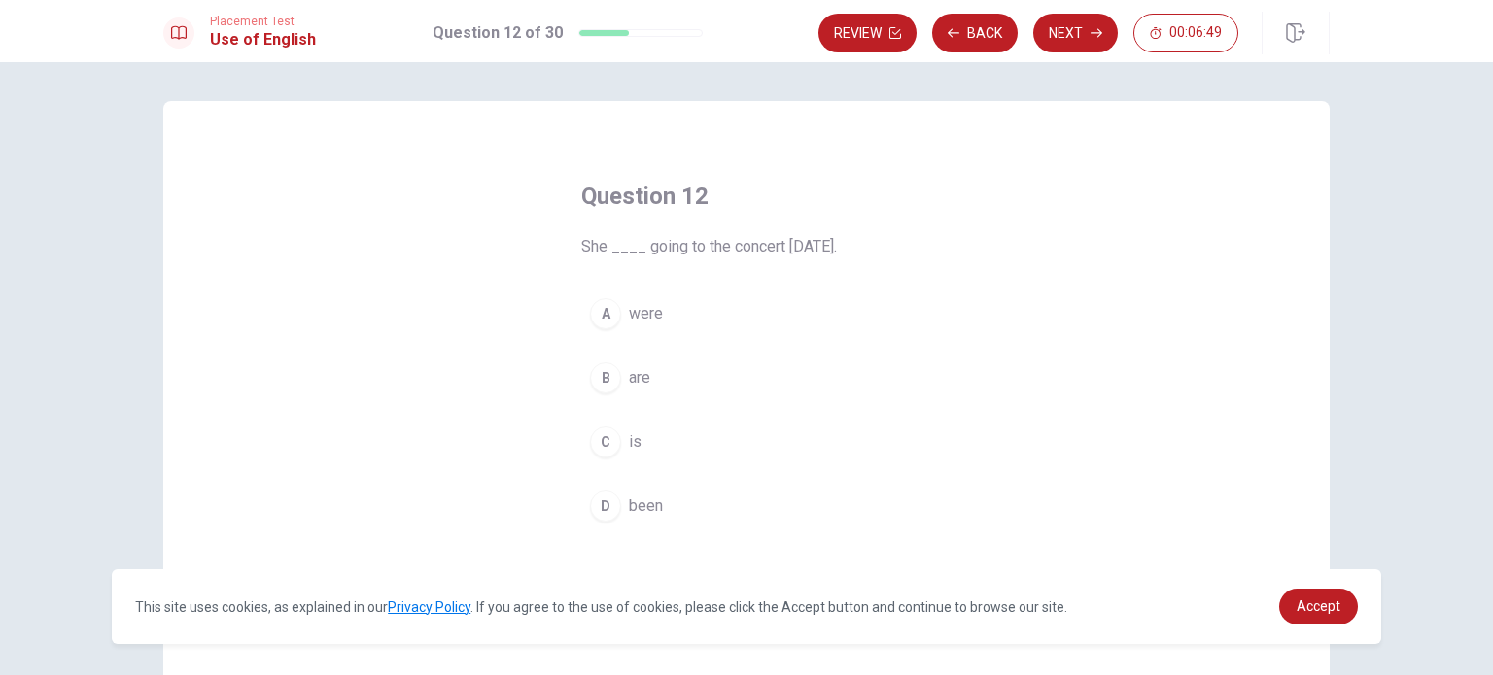
click at [598, 450] on div "C" at bounding box center [605, 442] width 31 height 31
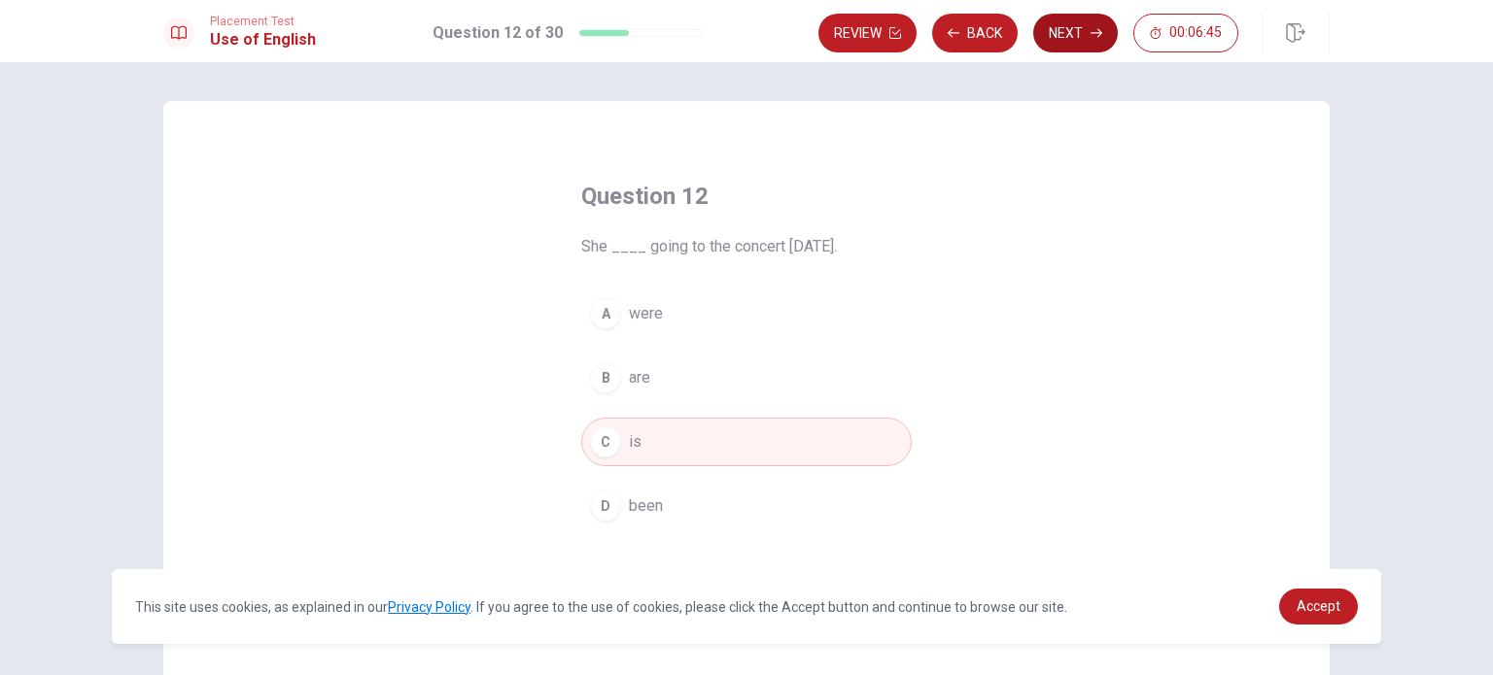
click at [1062, 28] on button "Next" at bounding box center [1075, 33] width 85 height 39
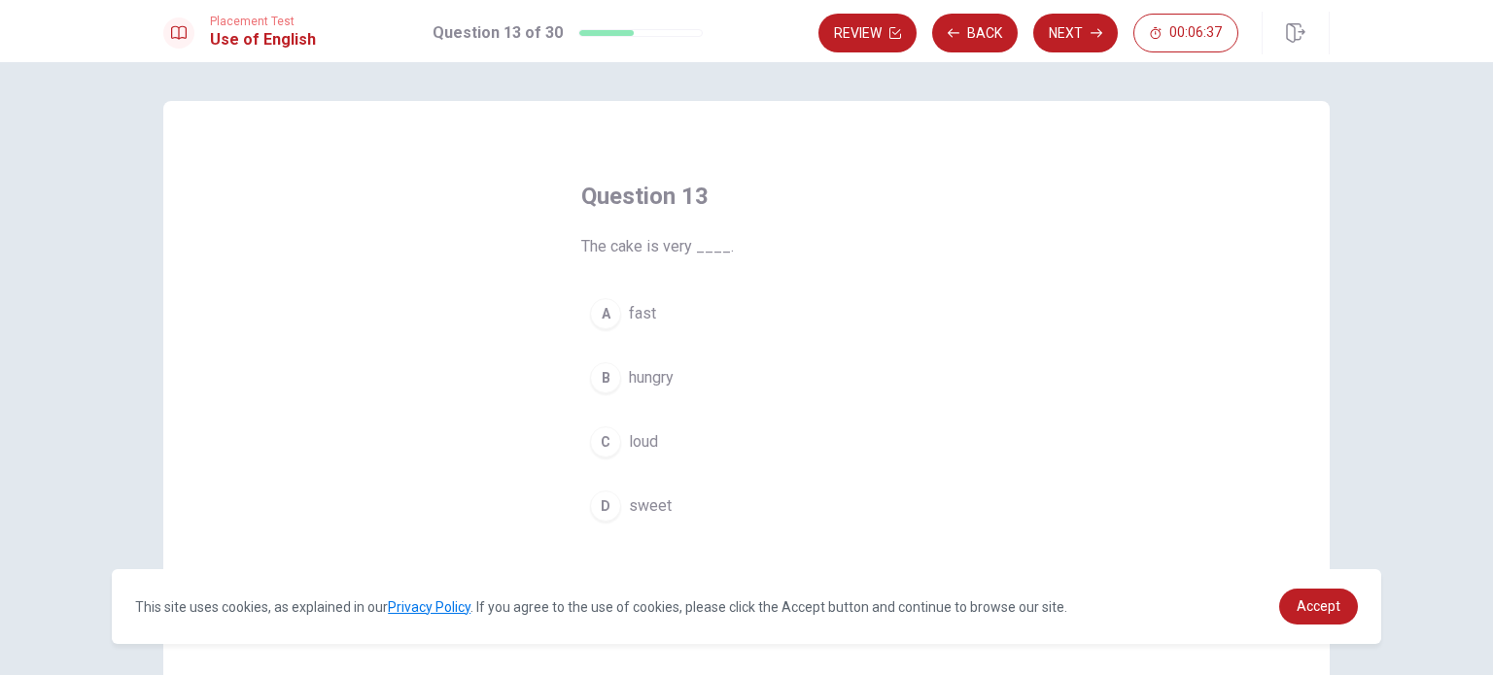
click at [601, 516] on div "D" at bounding box center [605, 506] width 31 height 31
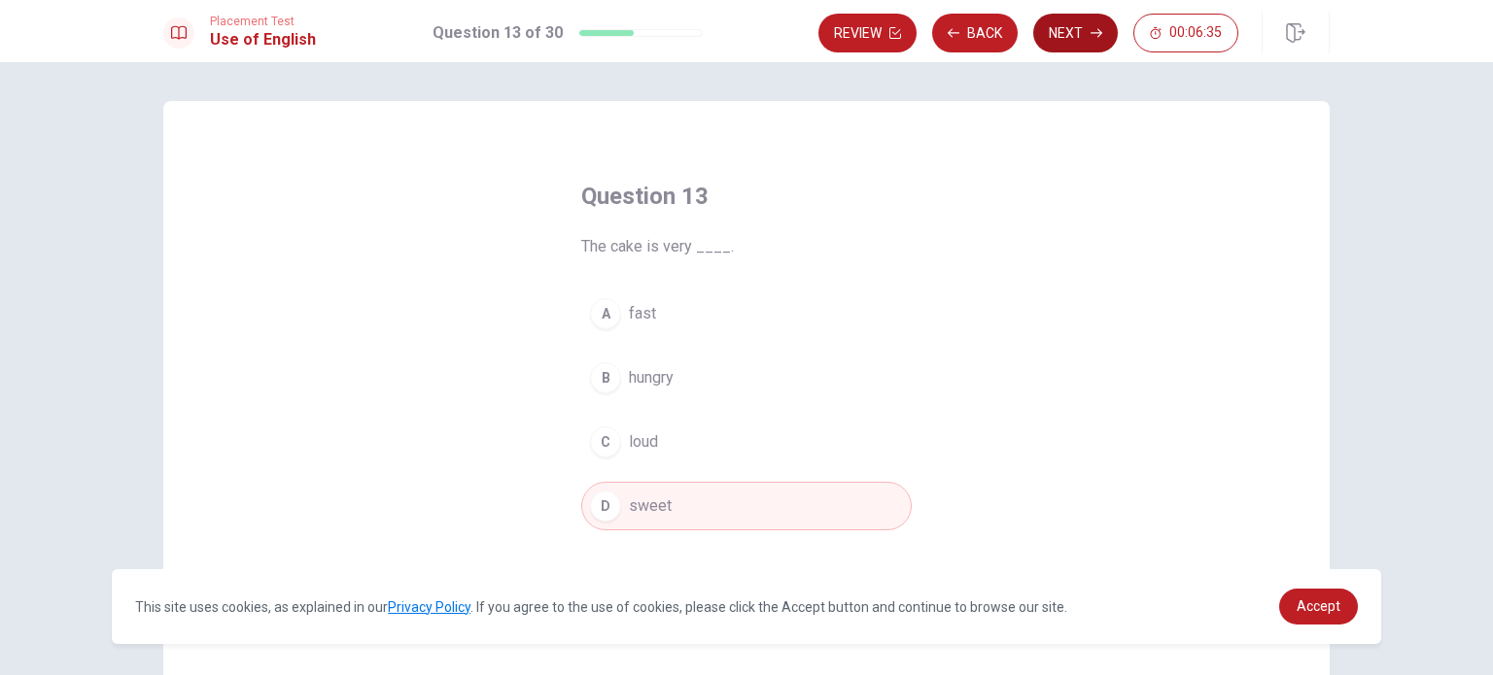
click at [1072, 45] on button "Next" at bounding box center [1075, 33] width 85 height 39
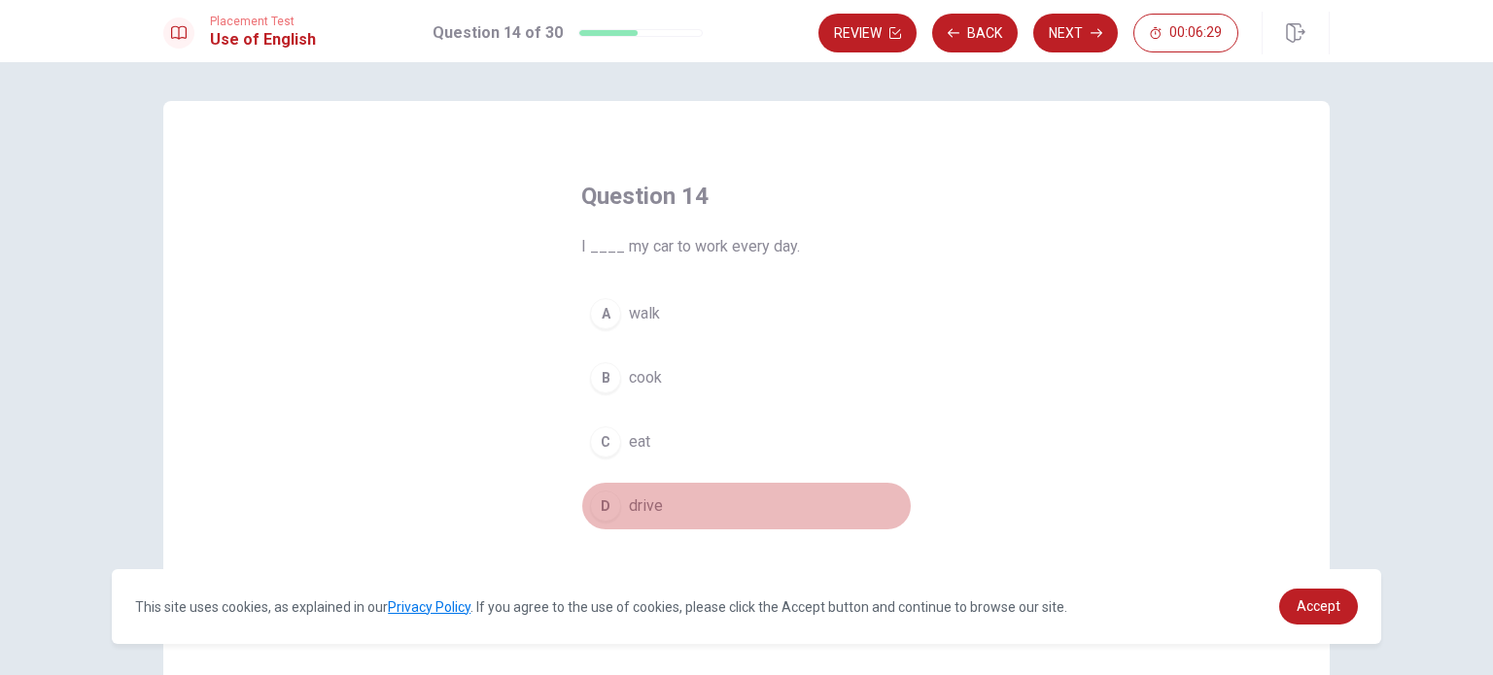
click at [602, 505] on div "D" at bounding box center [605, 506] width 31 height 31
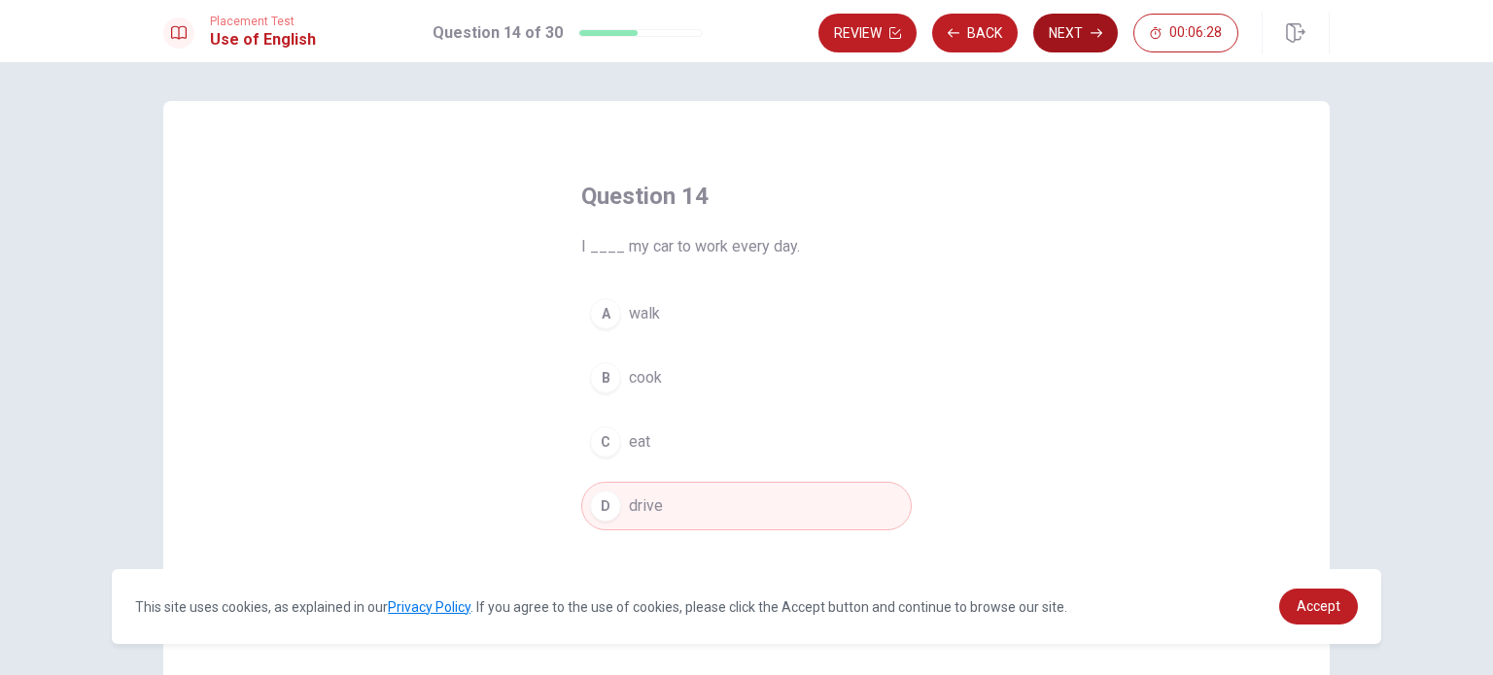
click at [1060, 41] on button "Next" at bounding box center [1075, 33] width 85 height 39
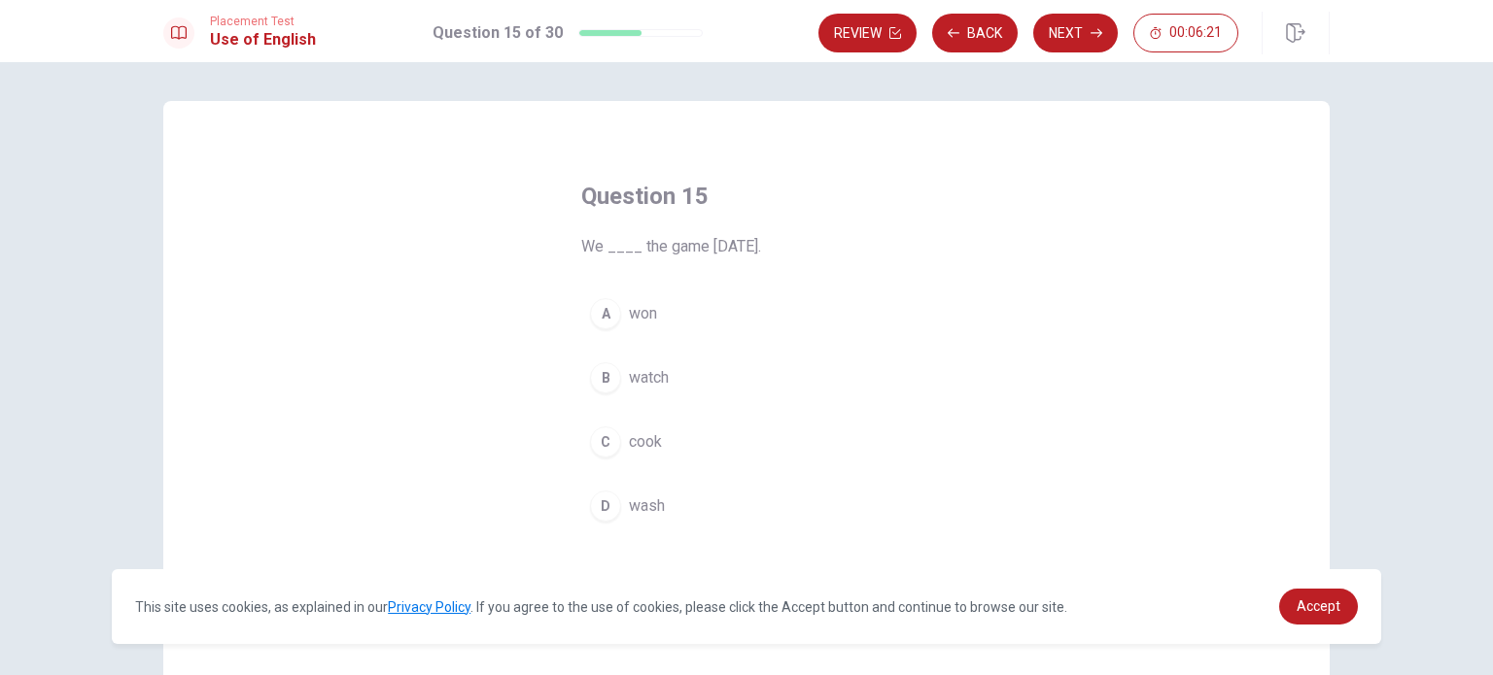
click at [596, 307] on div "A" at bounding box center [605, 313] width 31 height 31
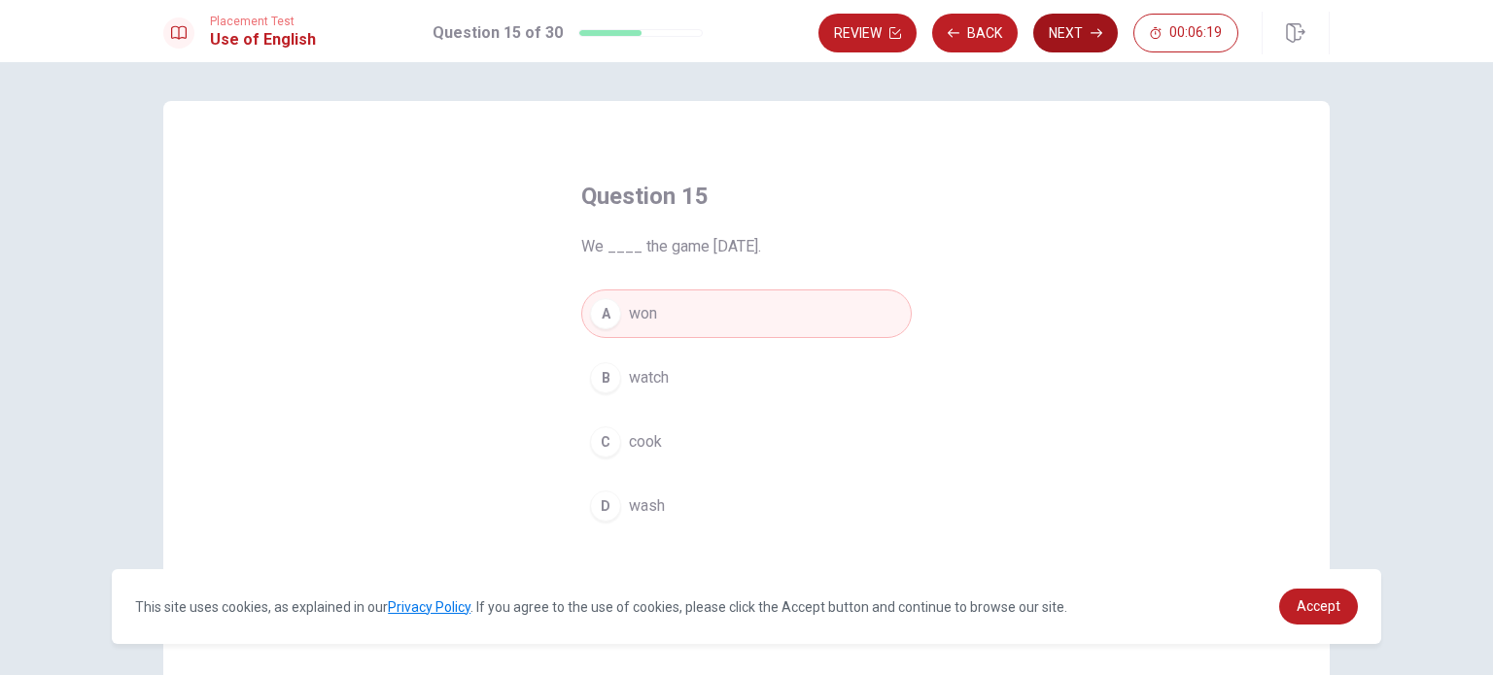
click at [1061, 29] on button "Next" at bounding box center [1075, 33] width 85 height 39
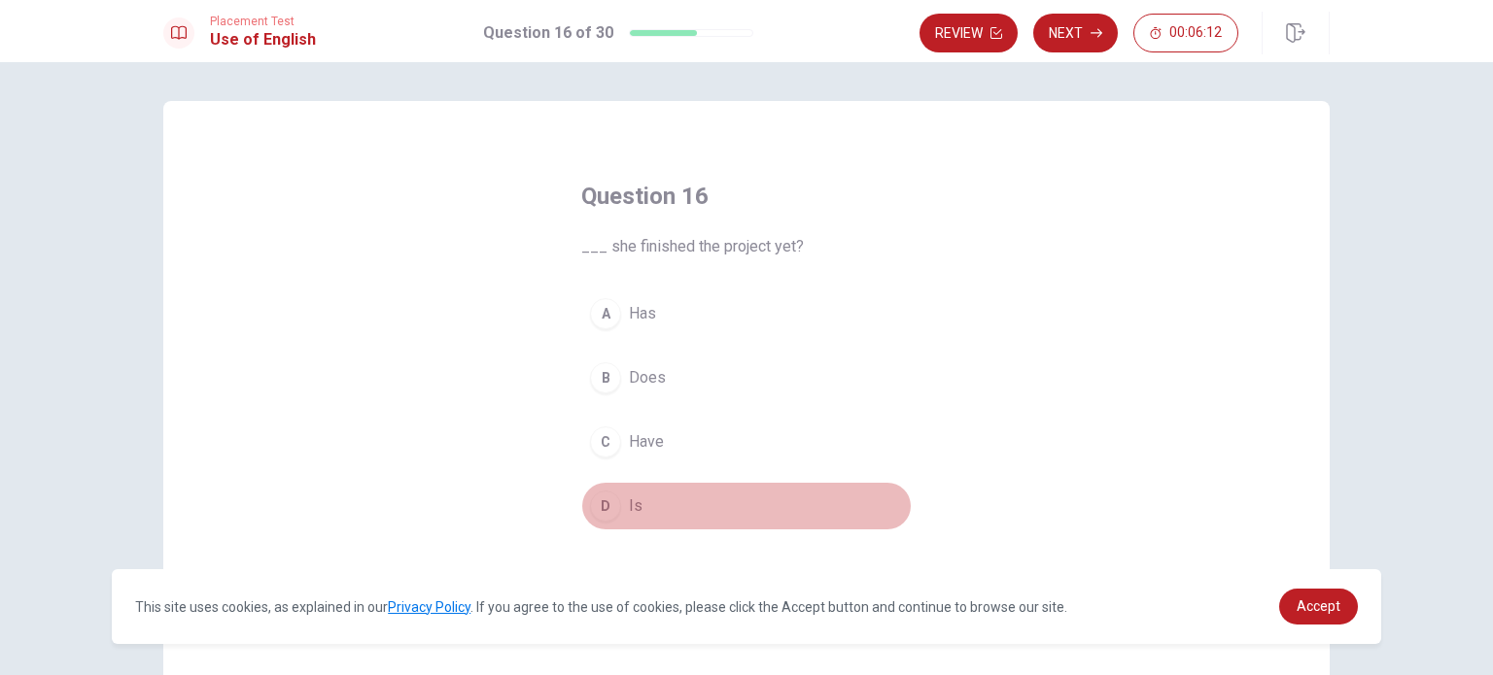
click at [590, 503] on div "D" at bounding box center [605, 506] width 31 height 31
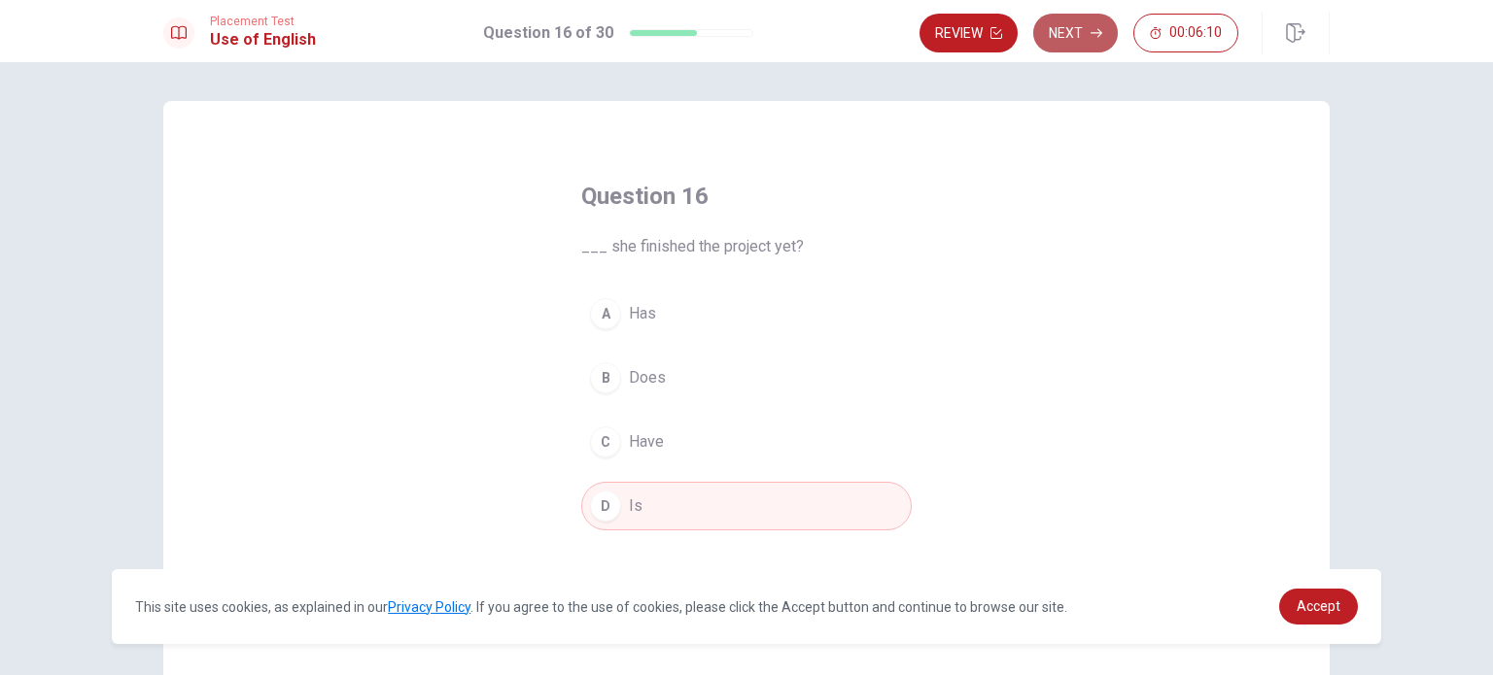
click at [1059, 26] on button "Next" at bounding box center [1075, 33] width 85 height 39
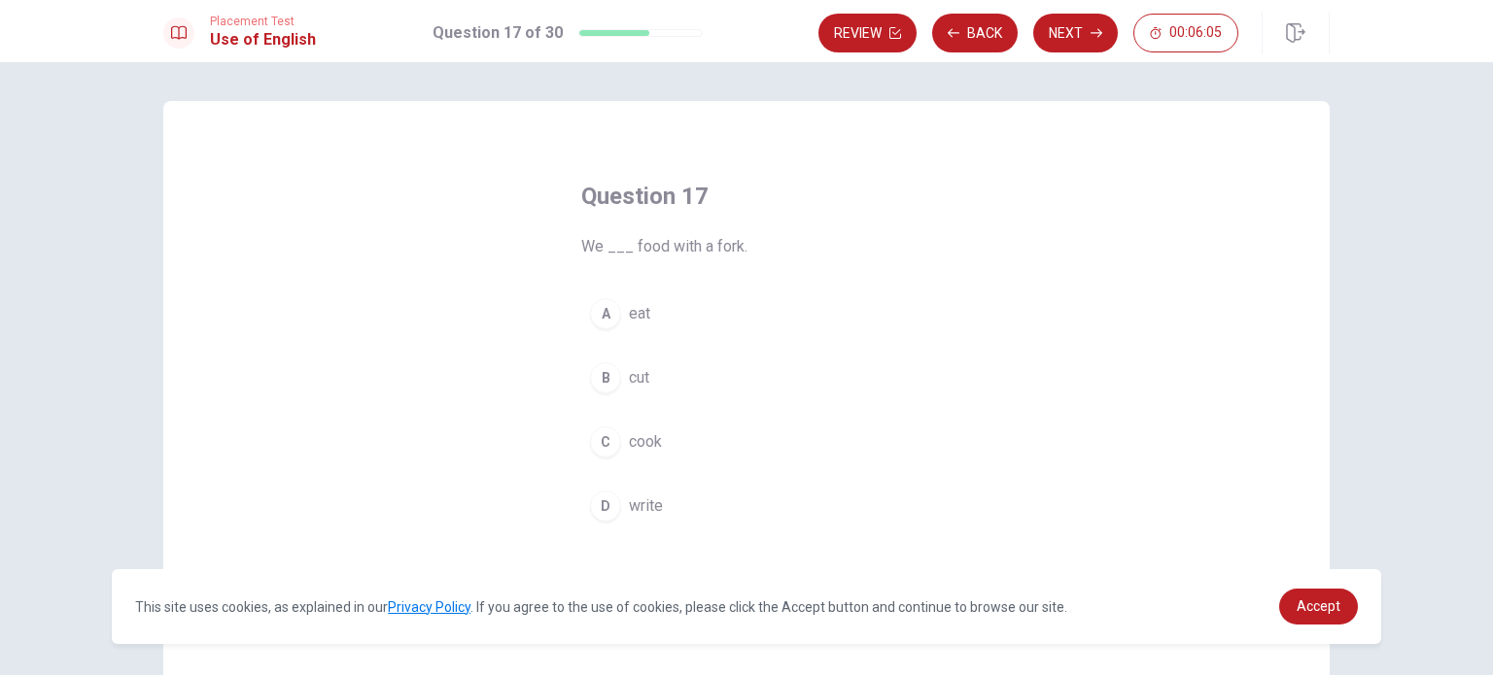
click at [607, 308] on div "A" at bounding box center [605, 313] width 31 height 31
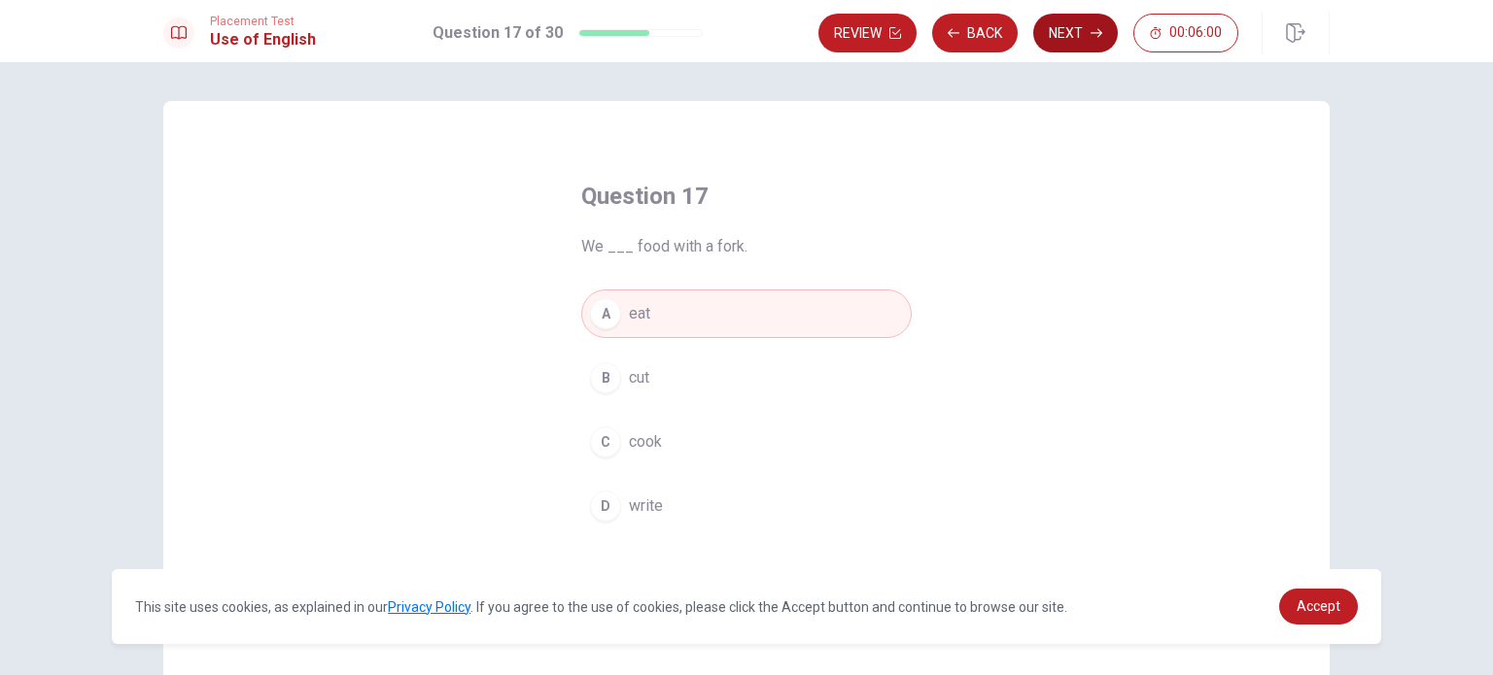
click at [1055, 31] on button "Next" at bounding box center [1075, 33] width 85 height 39
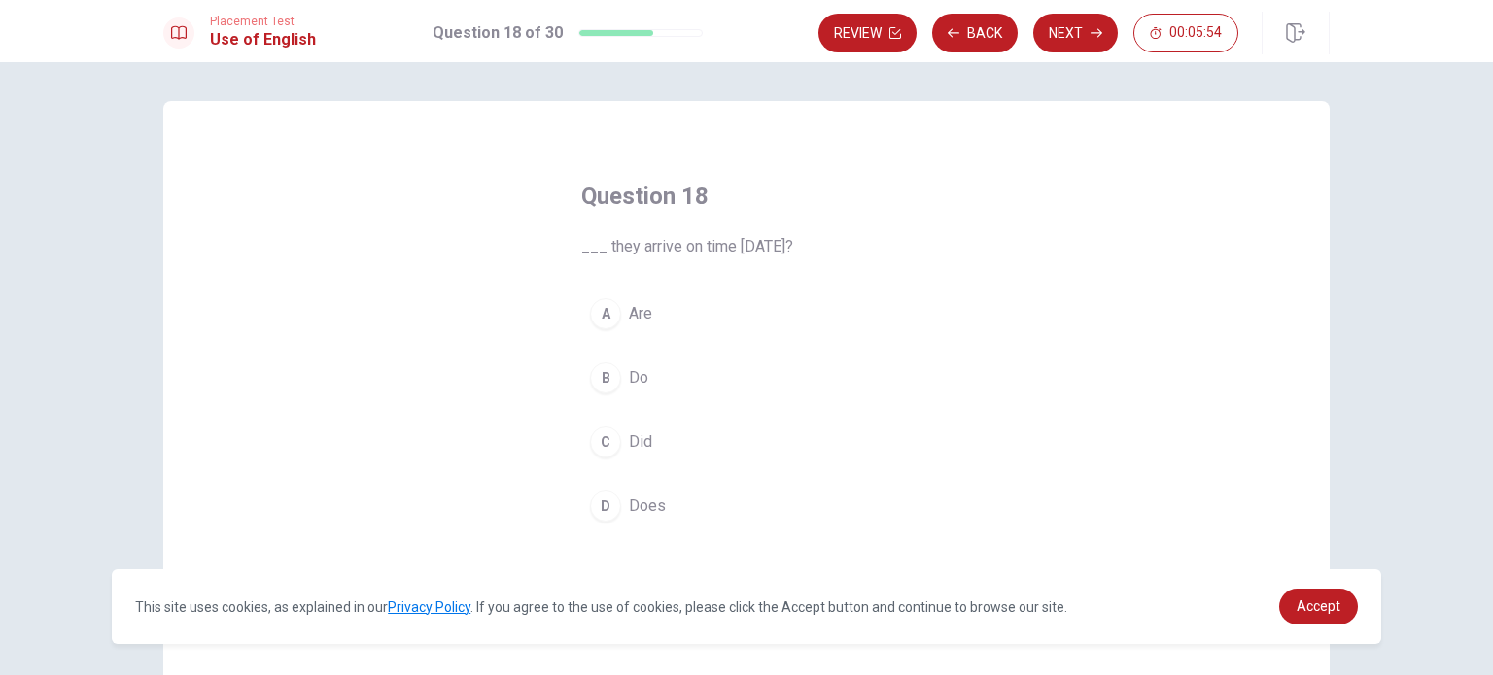
click at [599, 322] on div "A" at bounding box center [605, 313] width 31 height 31
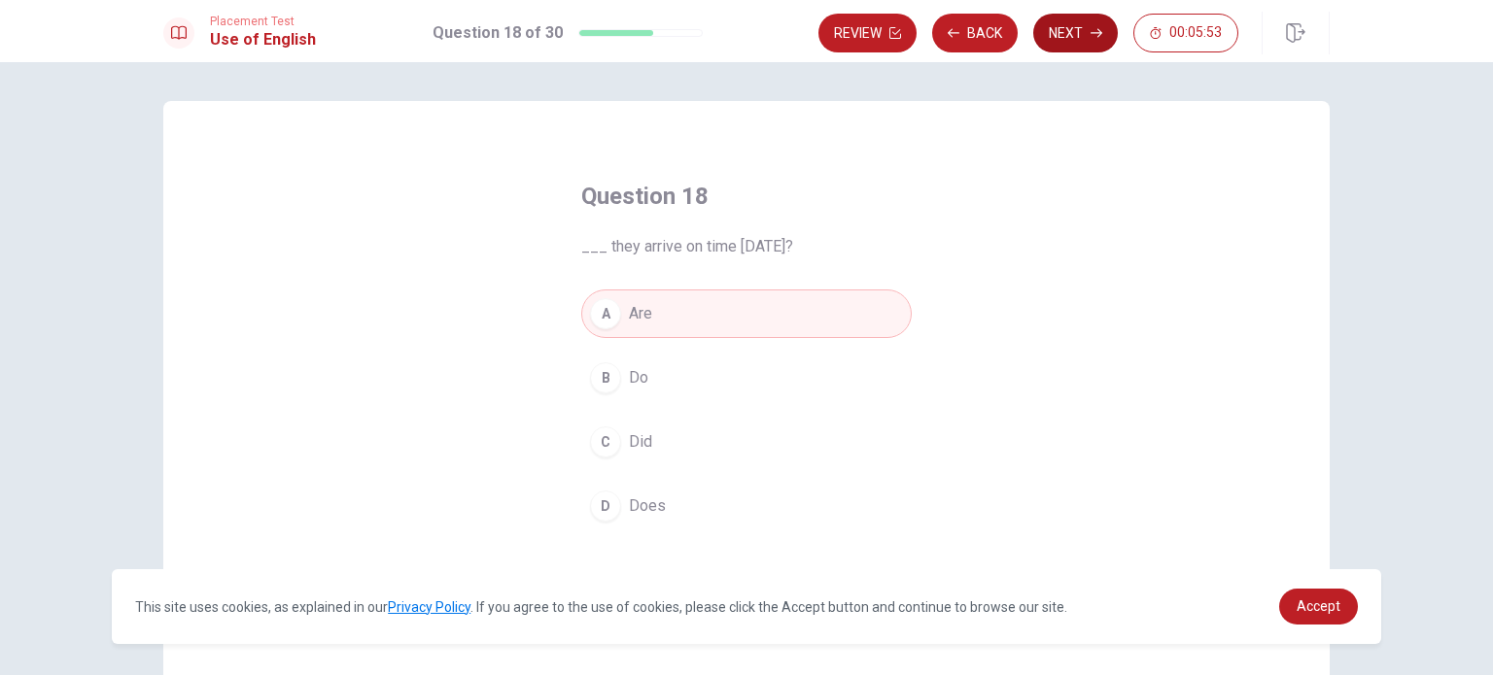
click at [1091, 34] on icon "button" at bounding box center [1096, 33] width 12 height 12
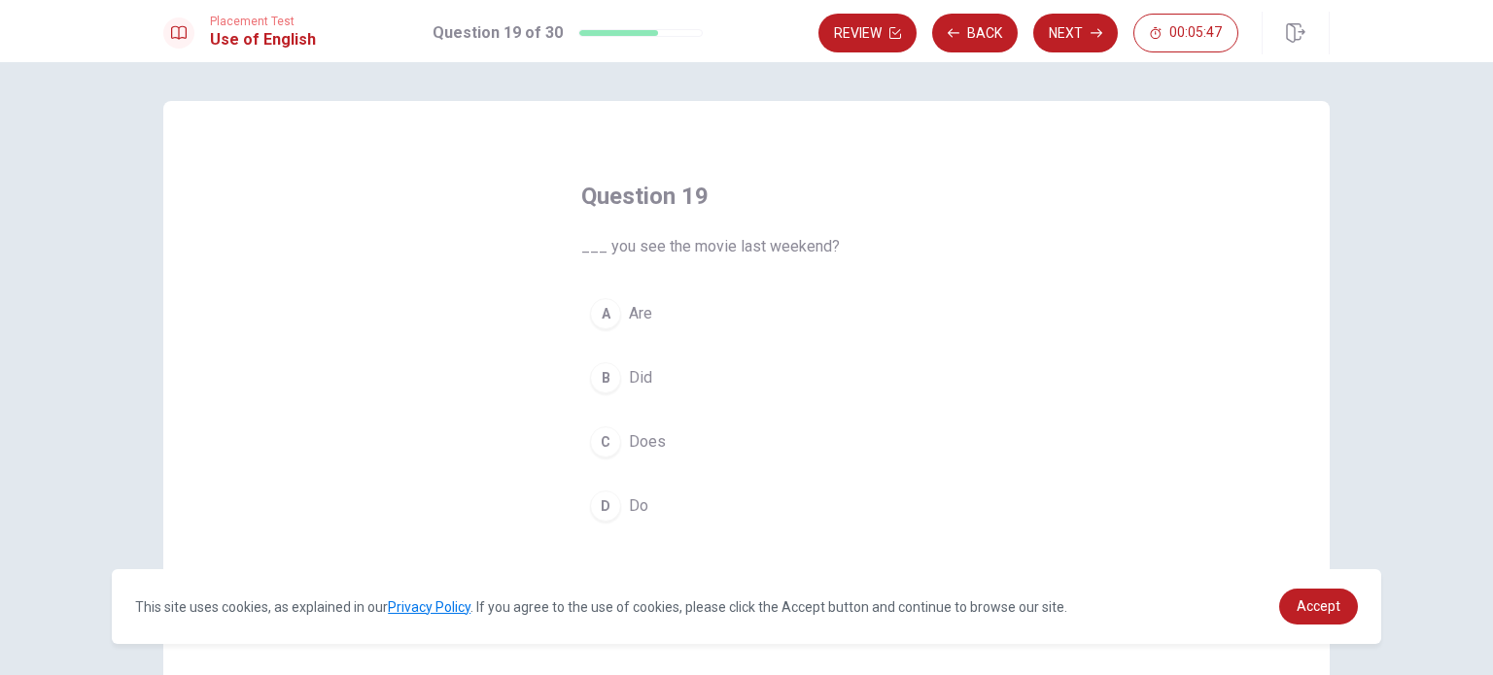
click at [606, 503] on div "D" at bounding box center [605, 506] width 31 height 31
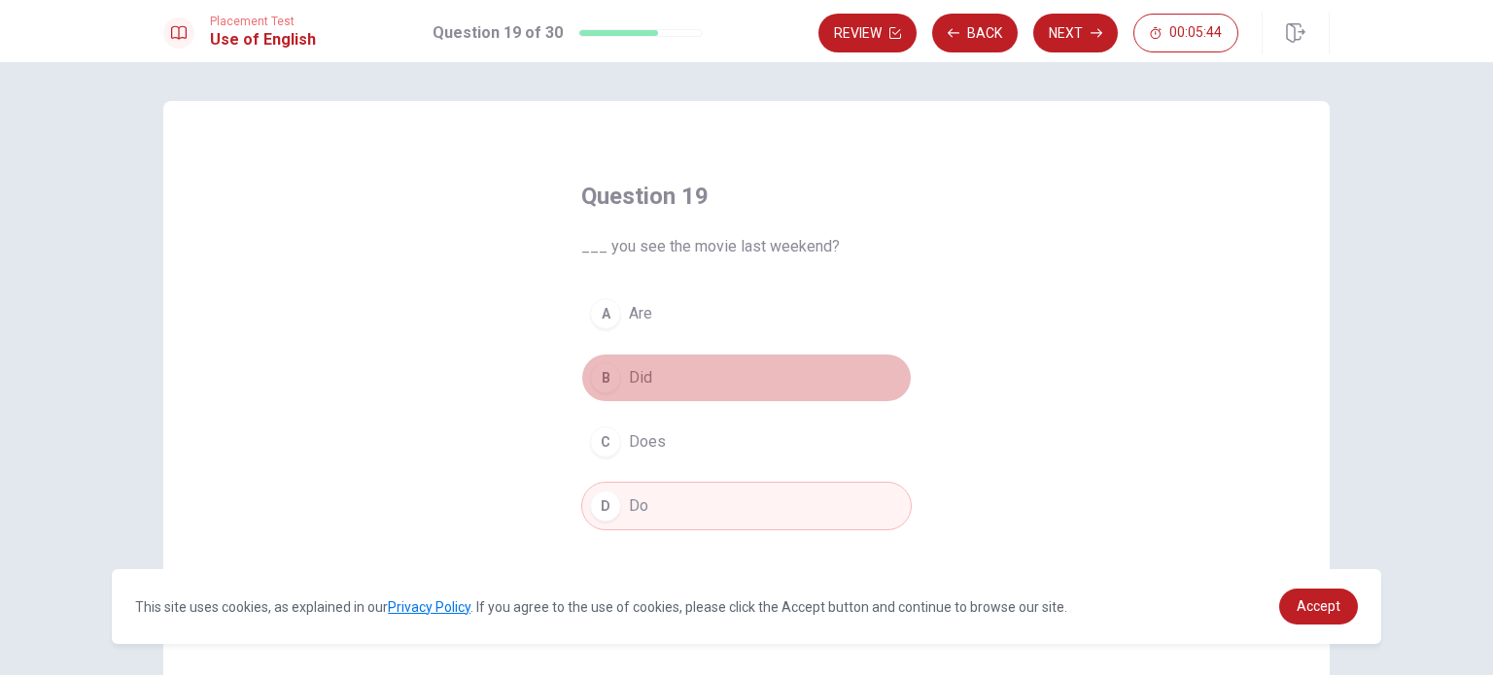
click at [603, 386] on div "B" at bounding box center [605, 377] width 31 height 31
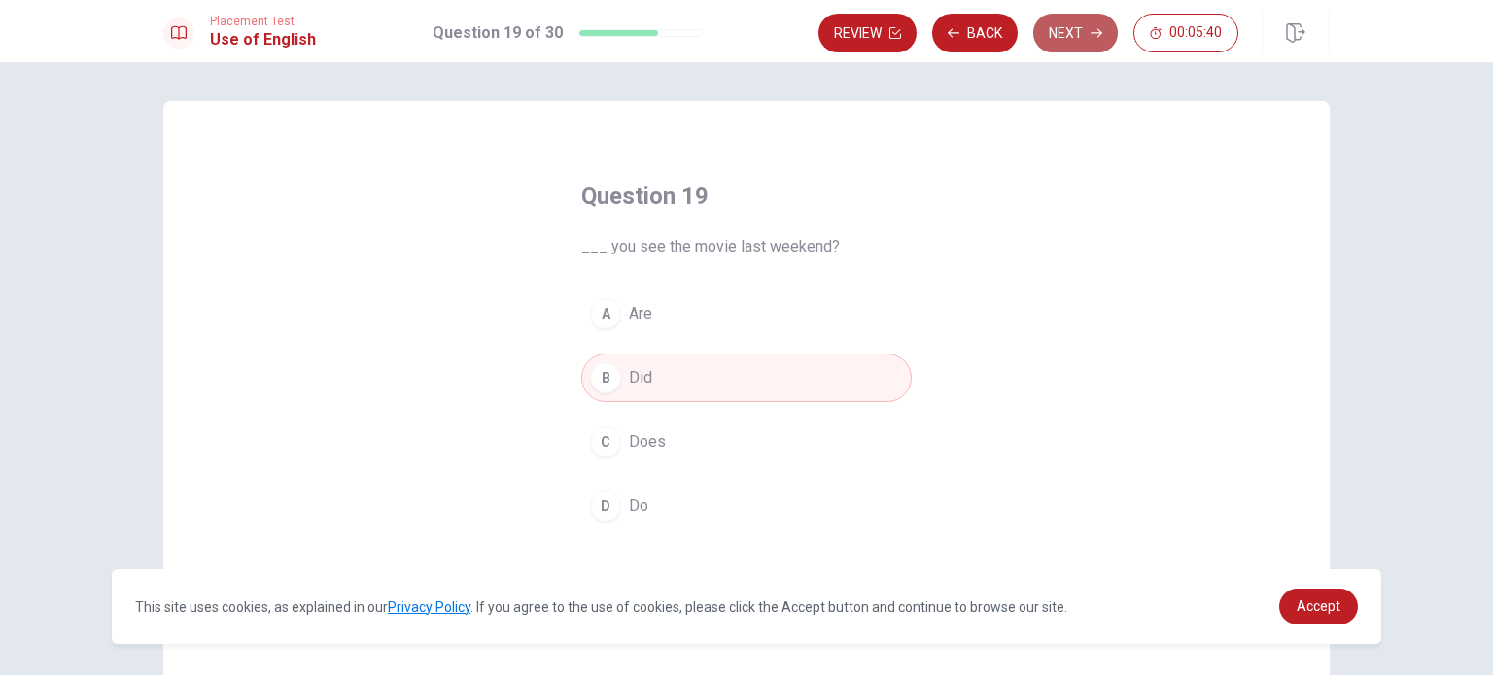
click at [1082, 36] on button "Next" at bounding box center [1075, 33] width 85 height 39
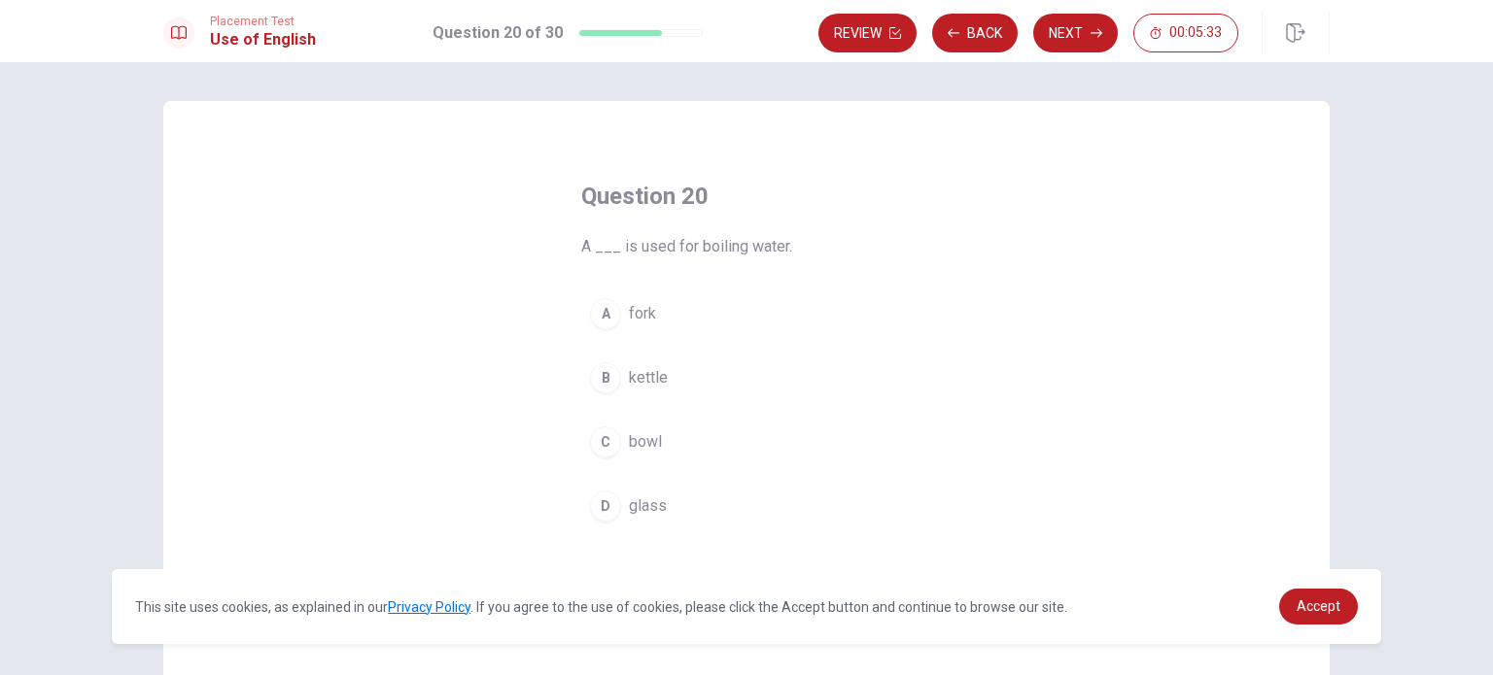
click at [605, 423] on button "C bowl" at bounding box center [746, 442] width 330 height 49
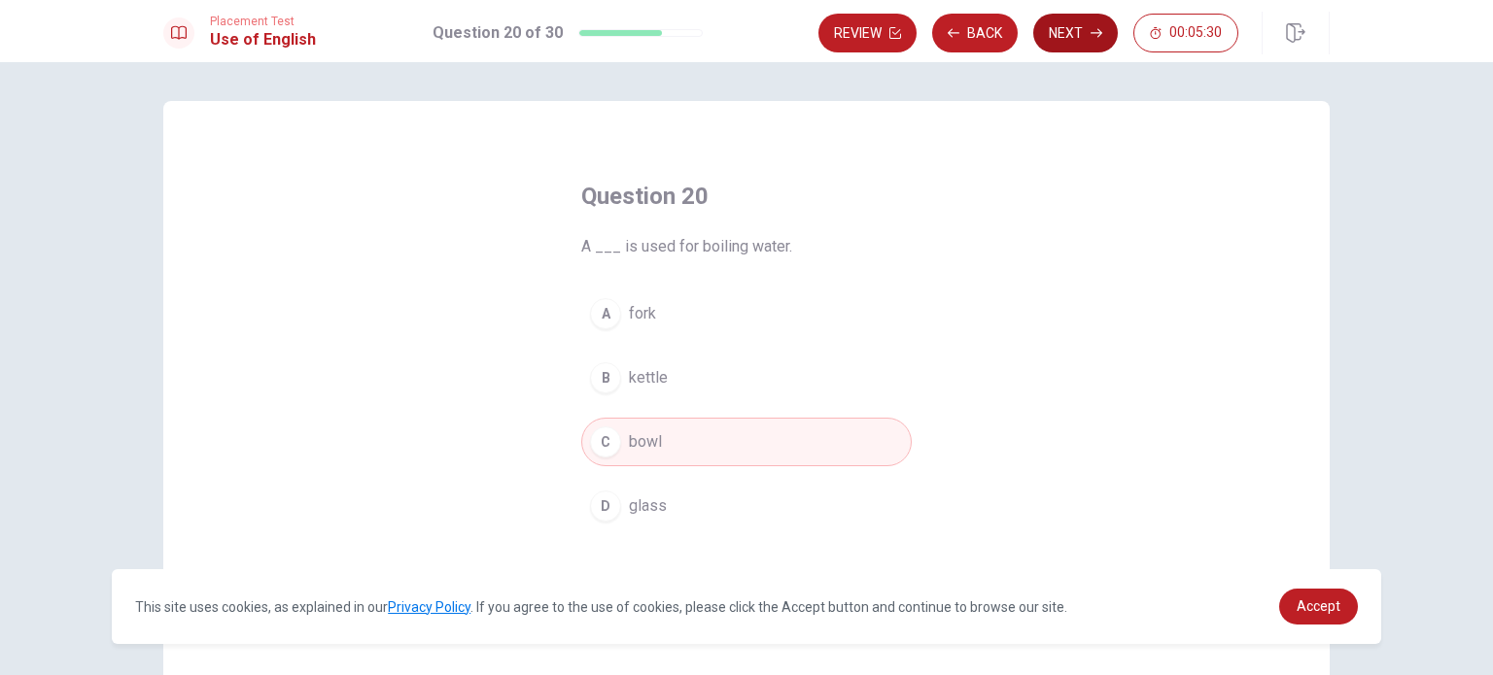
click at [1073, 34] on button "Next" at bounding box center [1075, 33] width 85 height 39
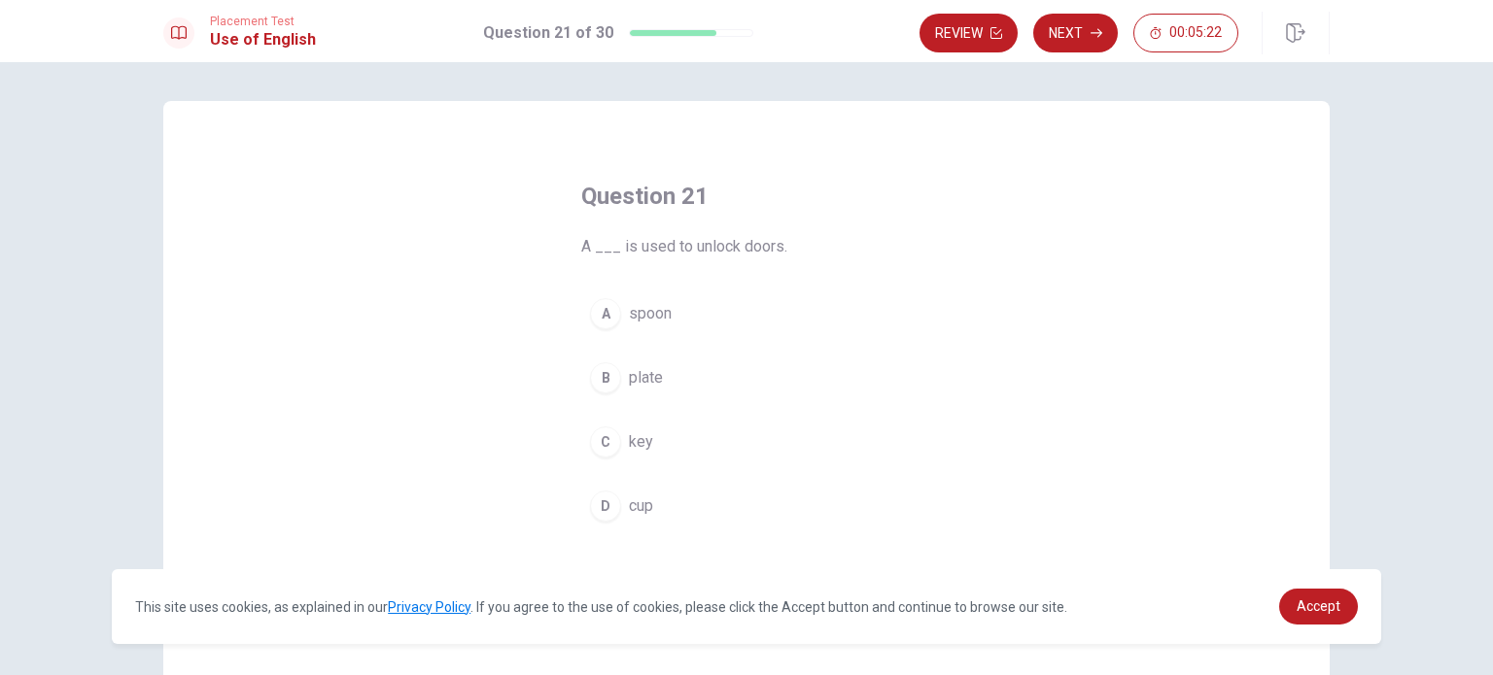
click at [597, 445] on div "C" at bounding box center [605, 442] width 31 height 31
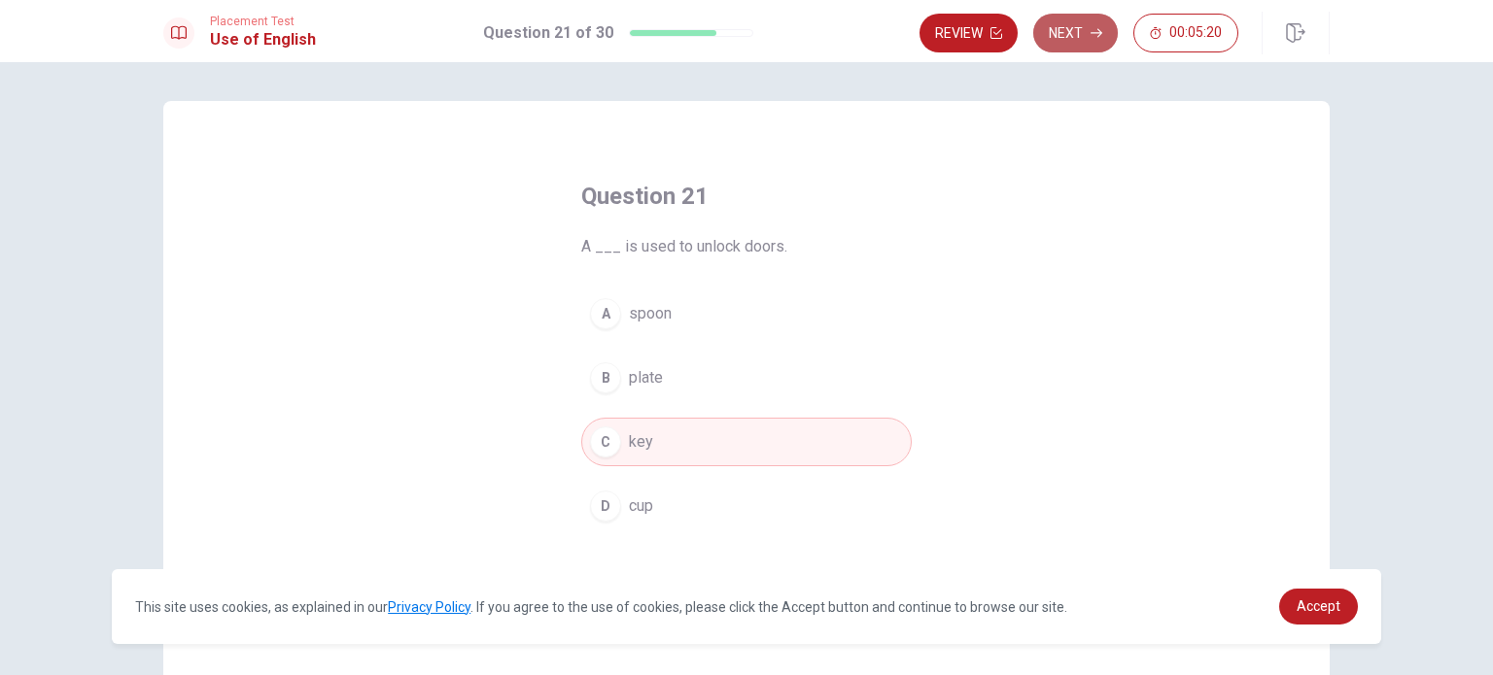
click at [1084, 25] on button "Next" at bounding box center [1075, 33] width 85 height 39
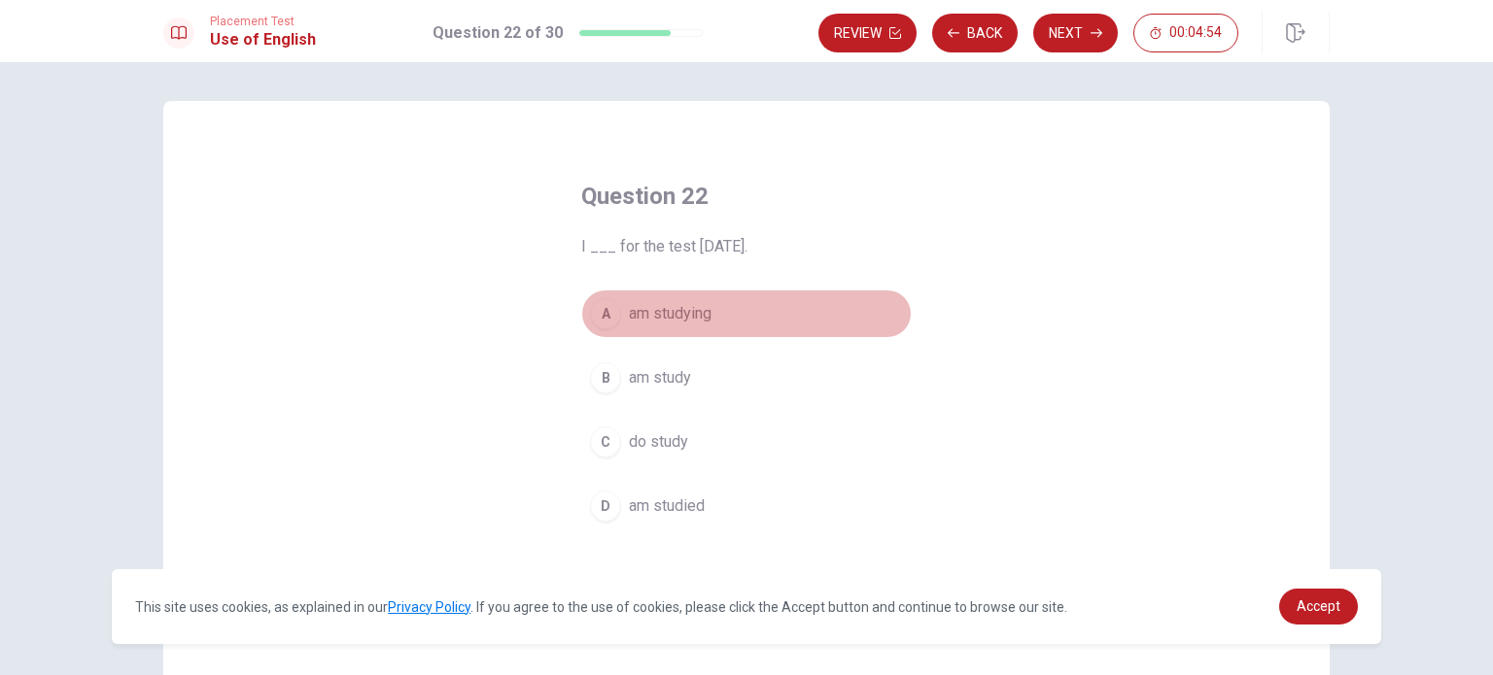
click at [595, 318] on div "A" at bounding box center [605, 313] width 31 height 31
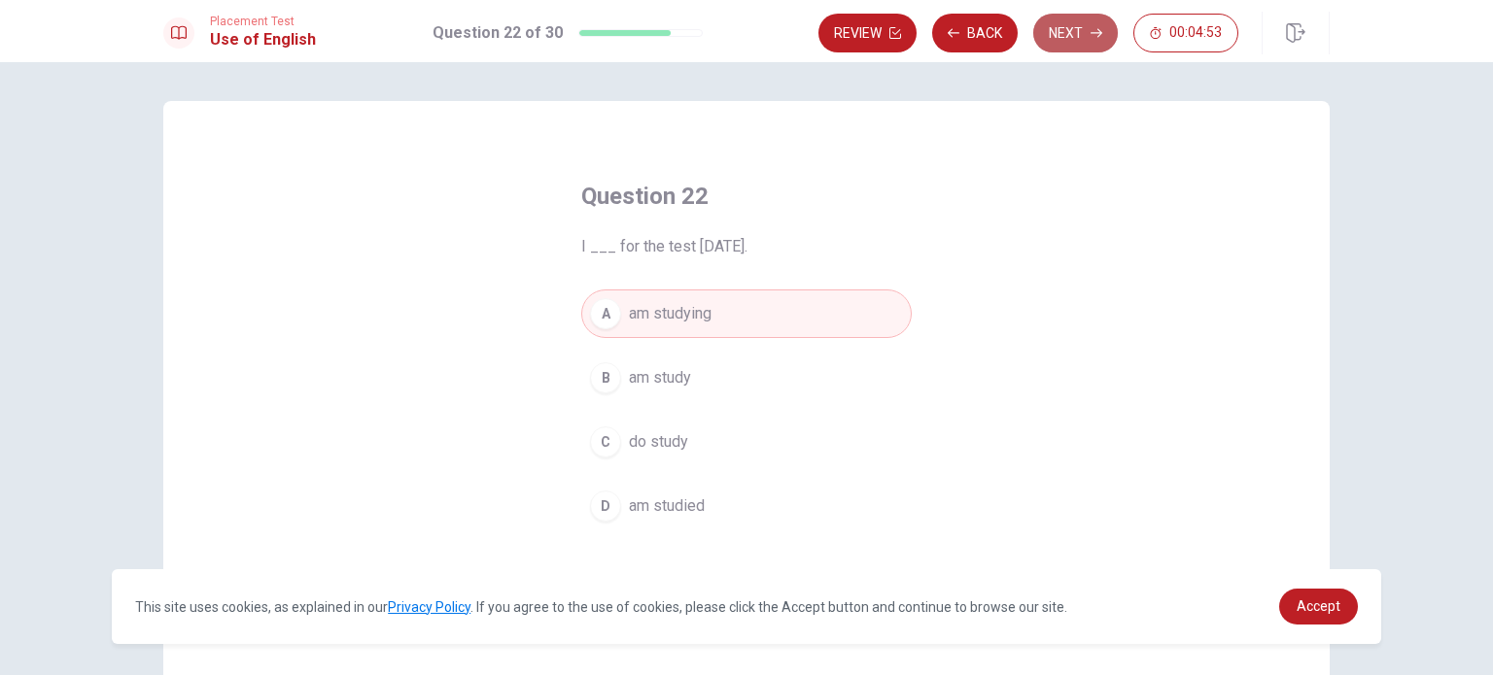
click at [1063, 39] on button "Next" at bounding box center [1075, 33] width 85 height 39
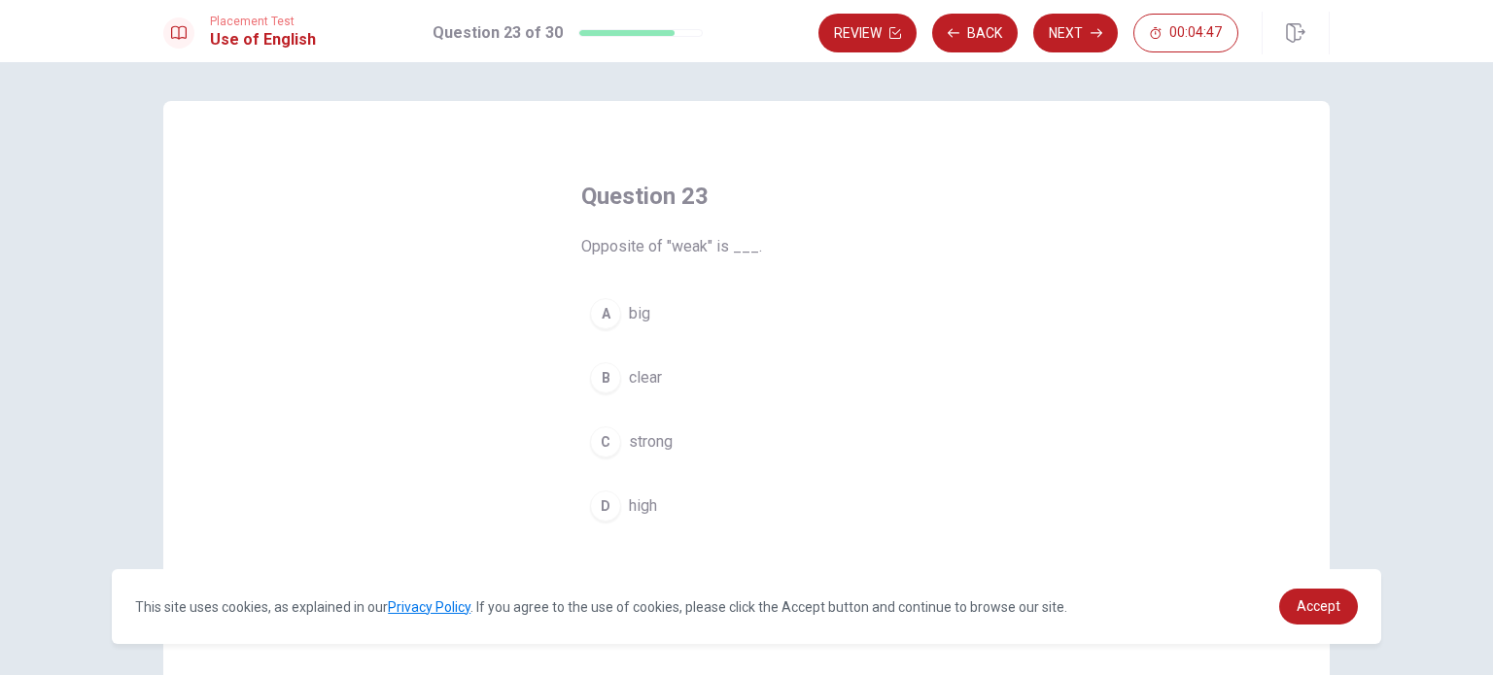
click at [601, 447] on div "C" at bounding box center [605, 442] width 31 height 31
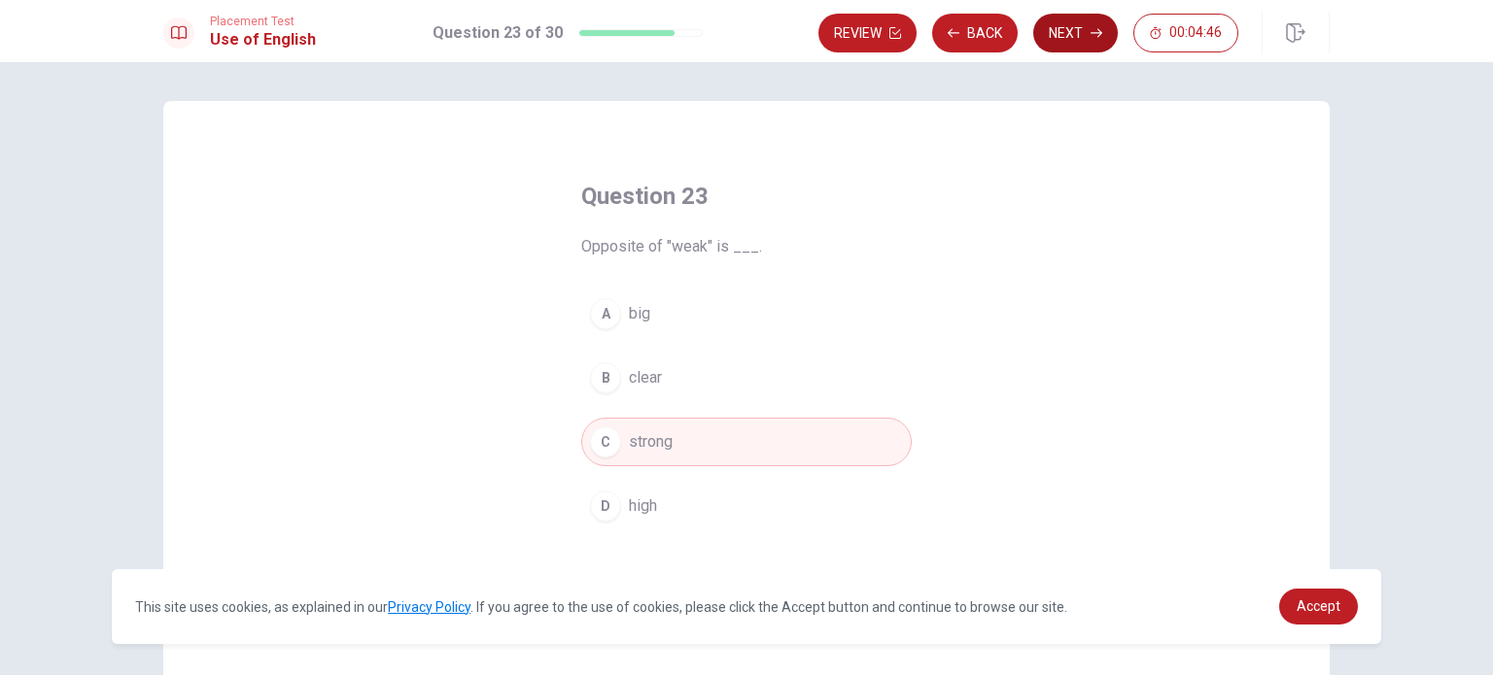
click at [1100, 37] on icon "button" at bounding box center [1096, 33] width 12 height 12
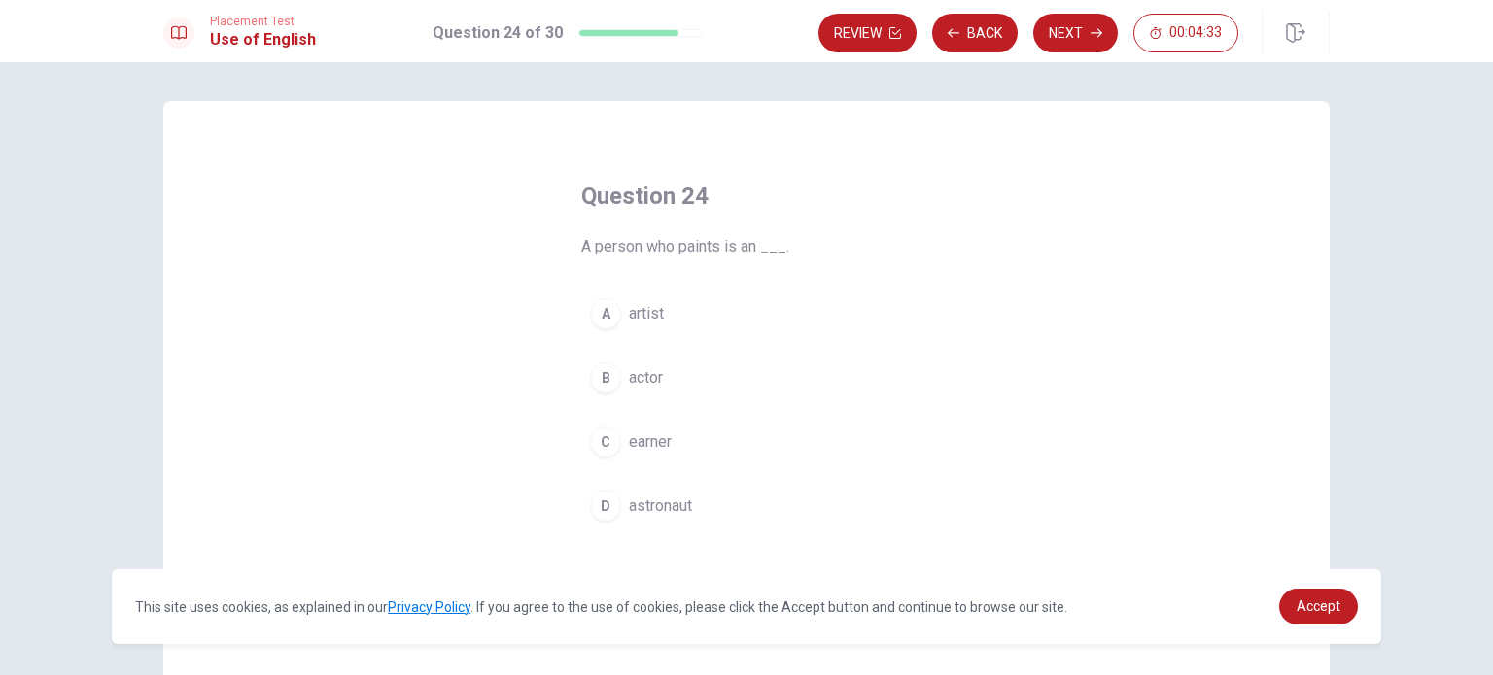
click at [613, 307] on div "A" at bounding box center [605, 313] width 31 height 31
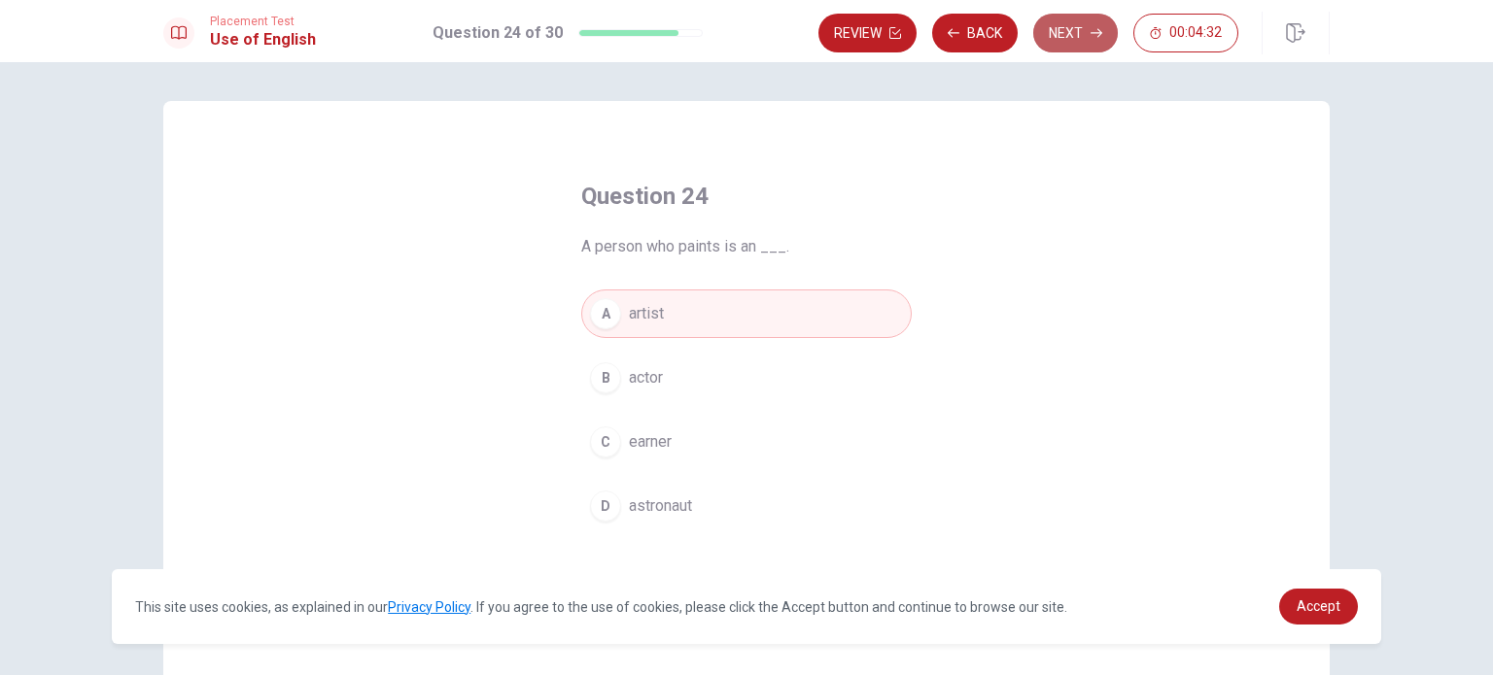
click at [1058, 35] on button "Next" at bounding box center [1075, 33] width 85 height 39
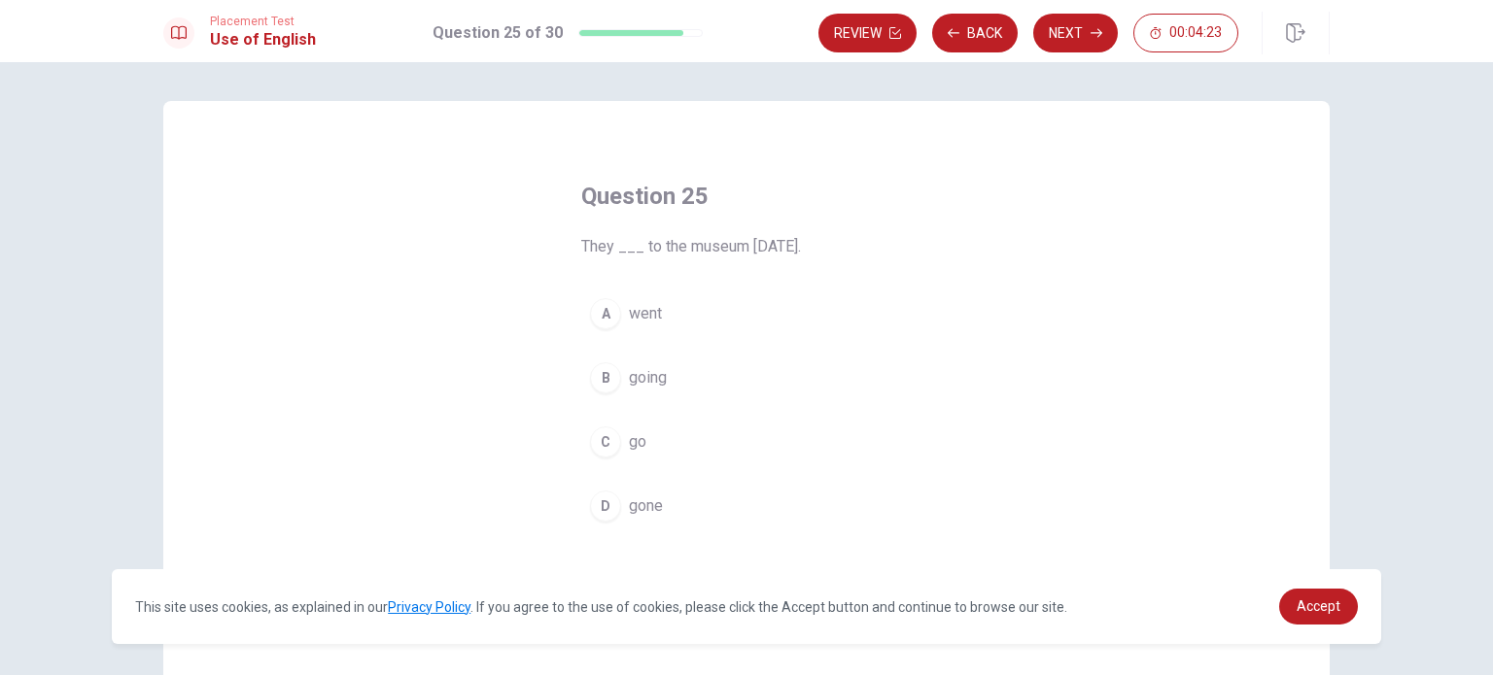
click at [590, 448] on div "C" at bounding box center [605, 442] width 31 height 31
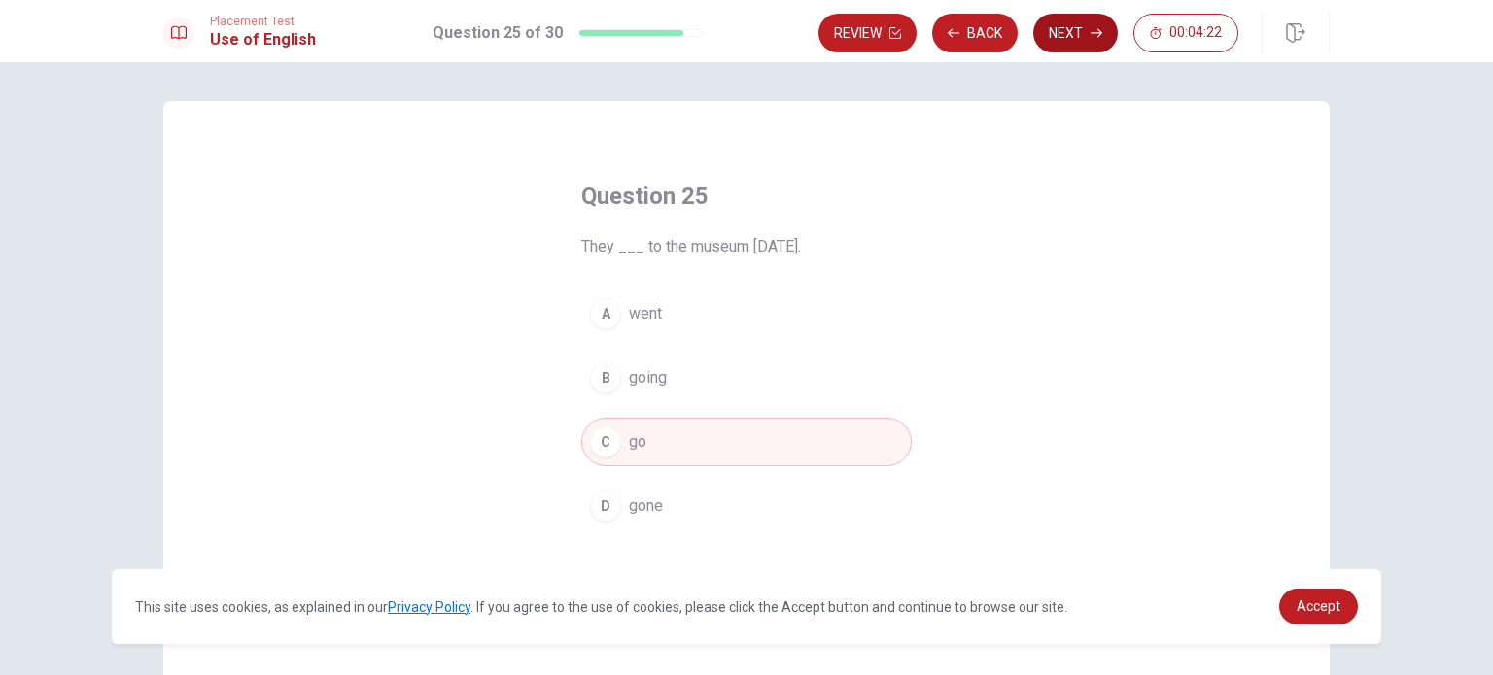
click at [1091, 47] on button "Next" at bounding box center [1075, 33] width 85 height 39
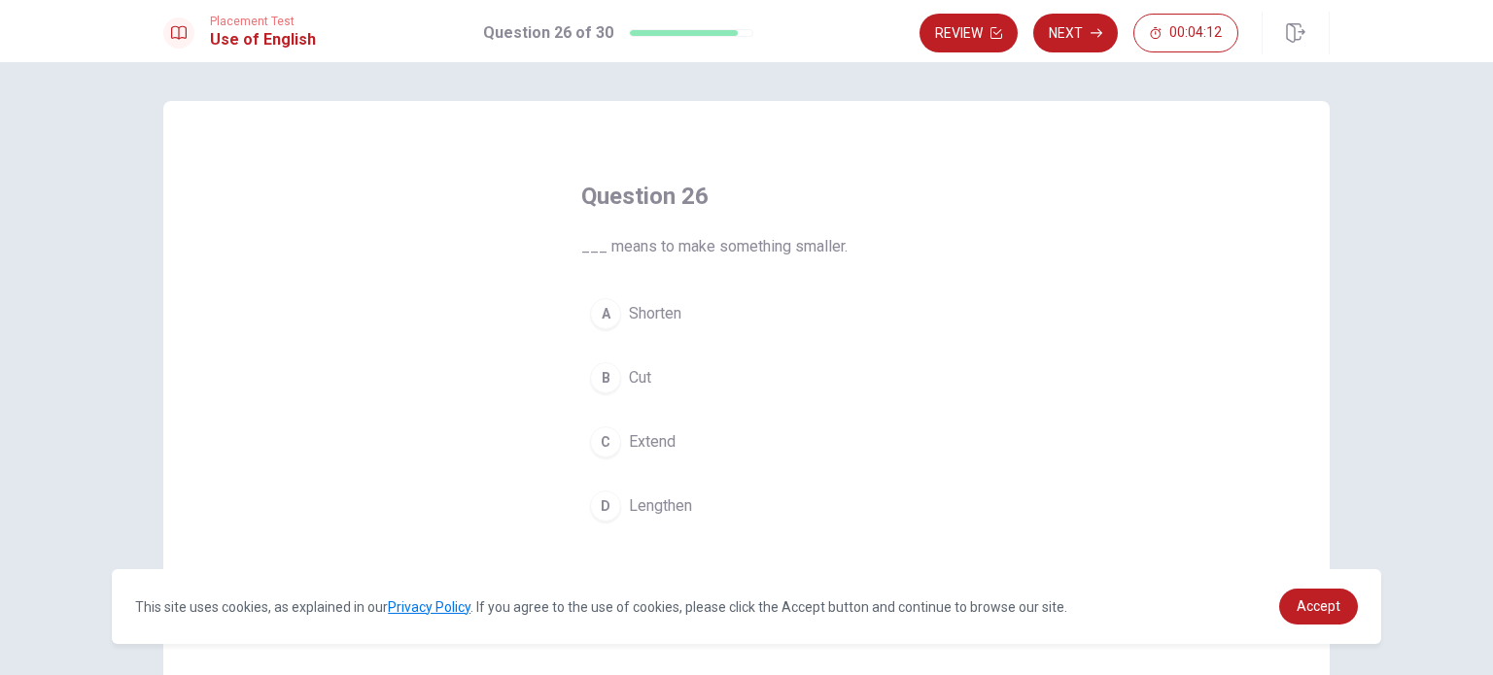
click at [601, 387] on div "B" at bounding box center [605, 377] width 31 height 31
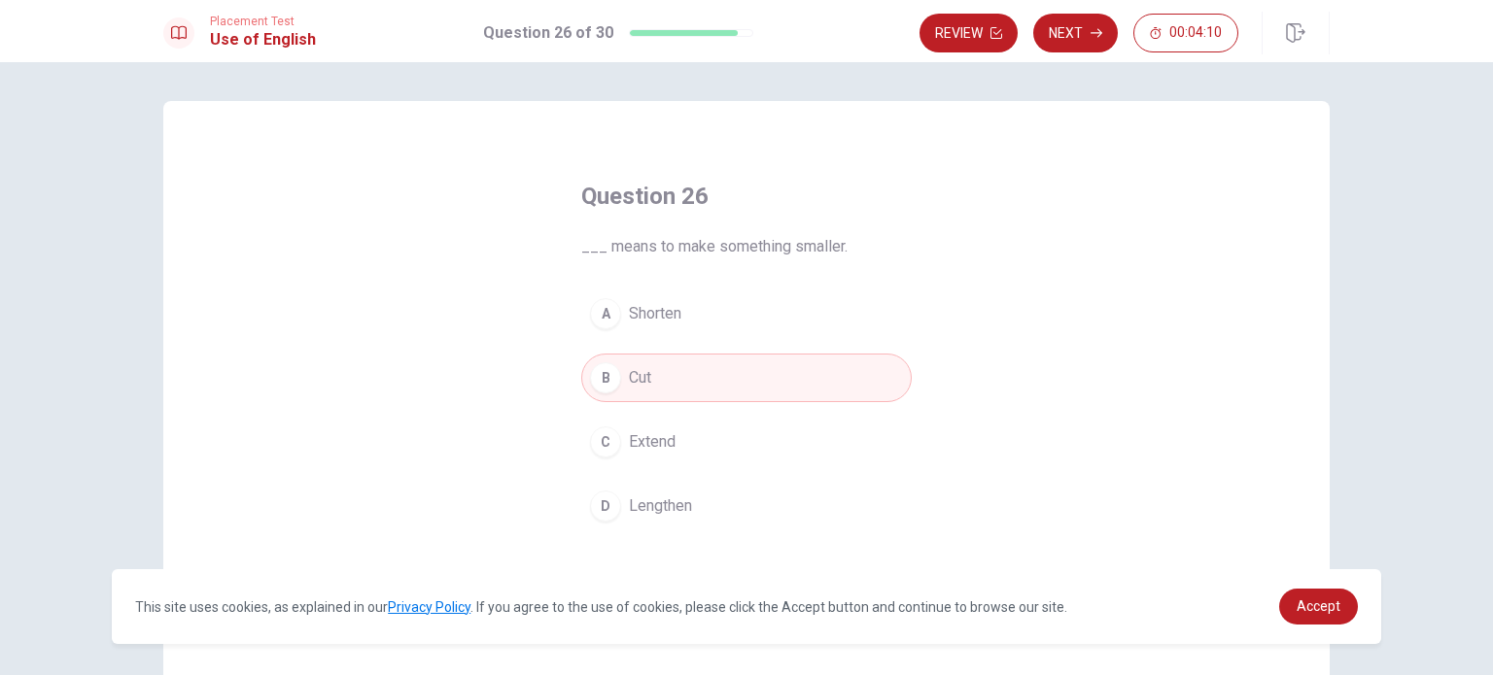
click at [1092, 14] on div "Review Next 00:04:10" at bounding box center [1078, 33] width 319 height 39
click at [1086, 26] on button "Next" at bounding box center [1075, 33] width 85 height 39
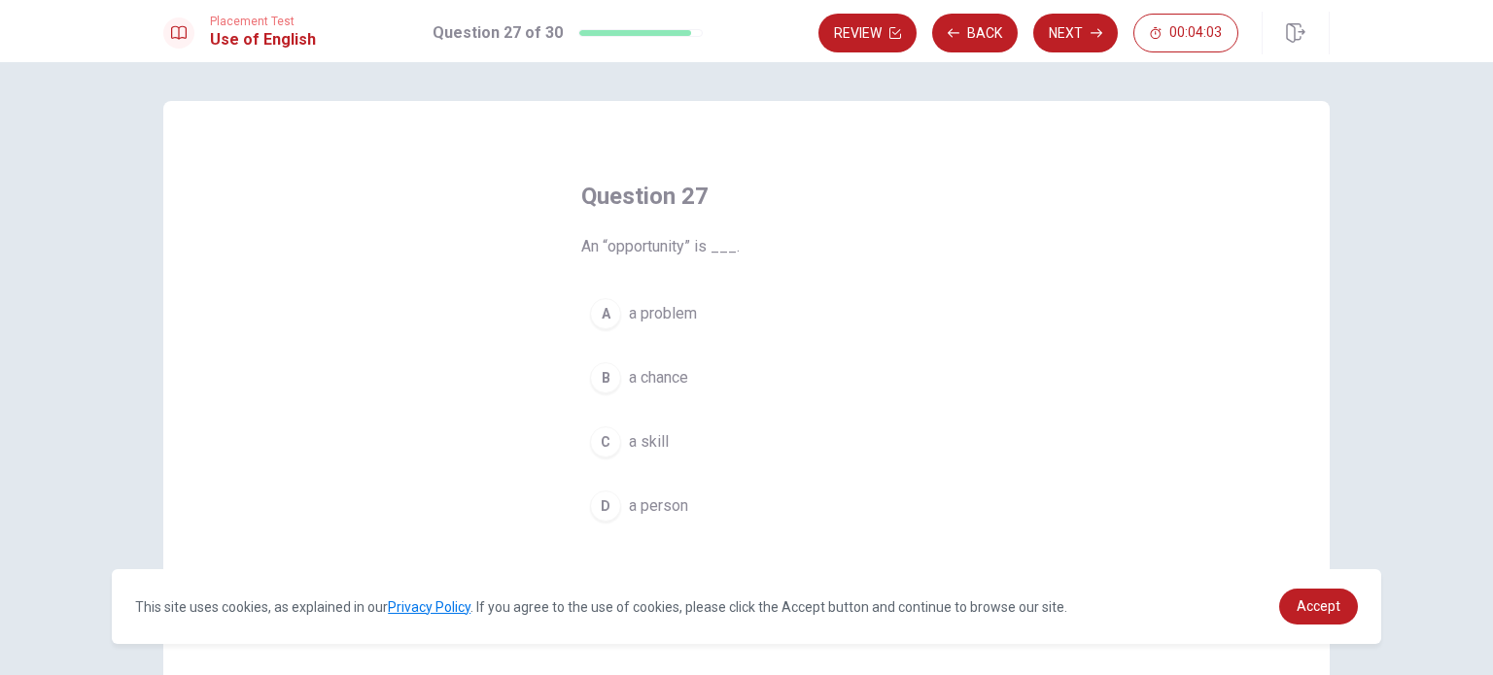
click at [594, 373] on div "B" at bounding box center [605, 377] width 31 height 31
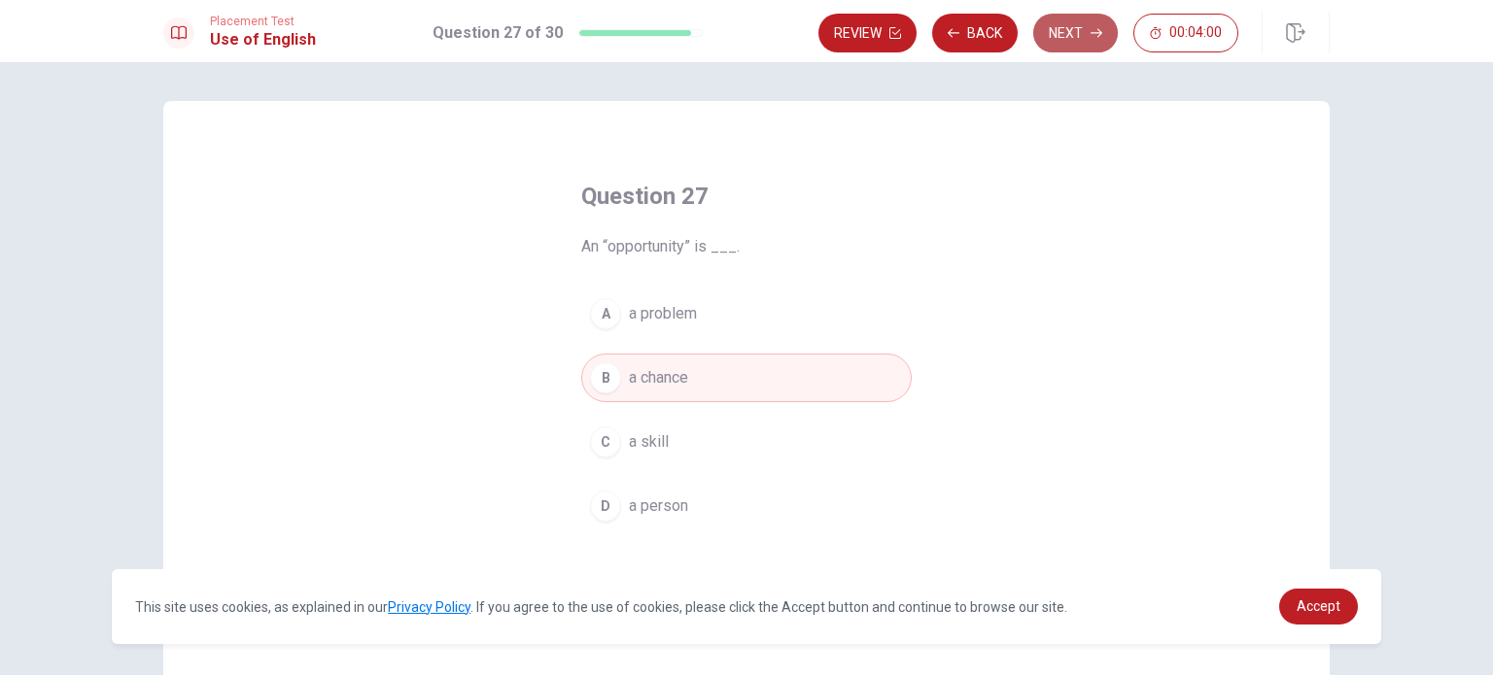
click at [1069, 37] on button "Next" at bounding box center [1075, 33] width 85 height 39
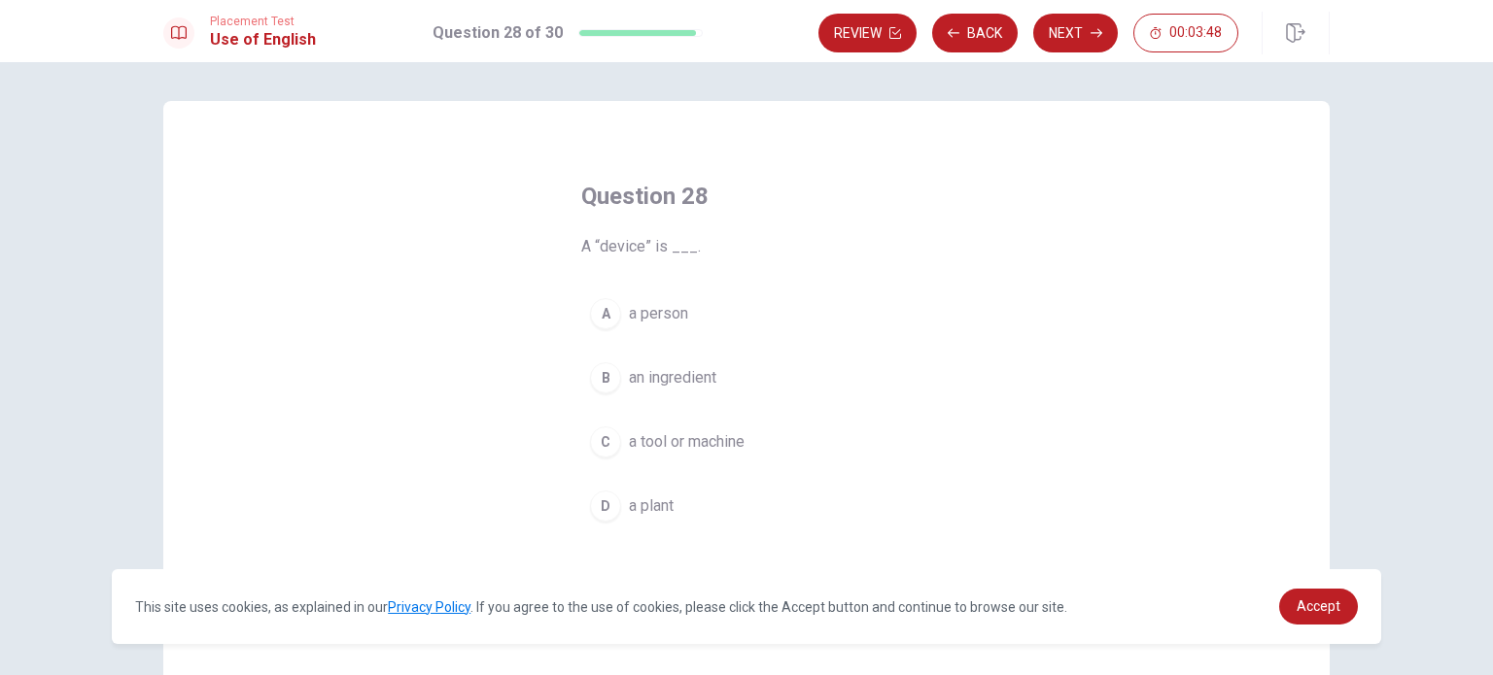
click at [594, 435] on div "C" at bounding box center [605, 442] width 31 height 31
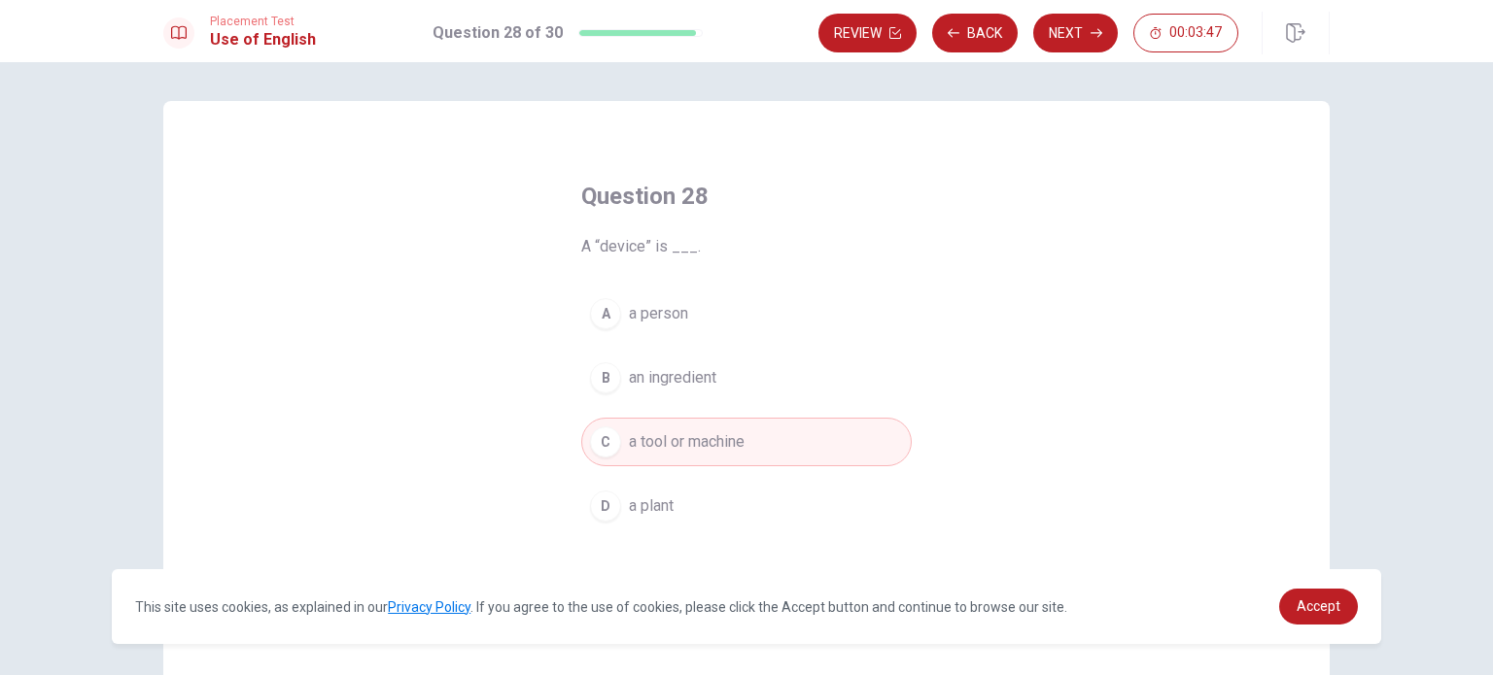
click at [1078, 40] on button "Next" at bounding box center [1075, 33] width 85 height 39
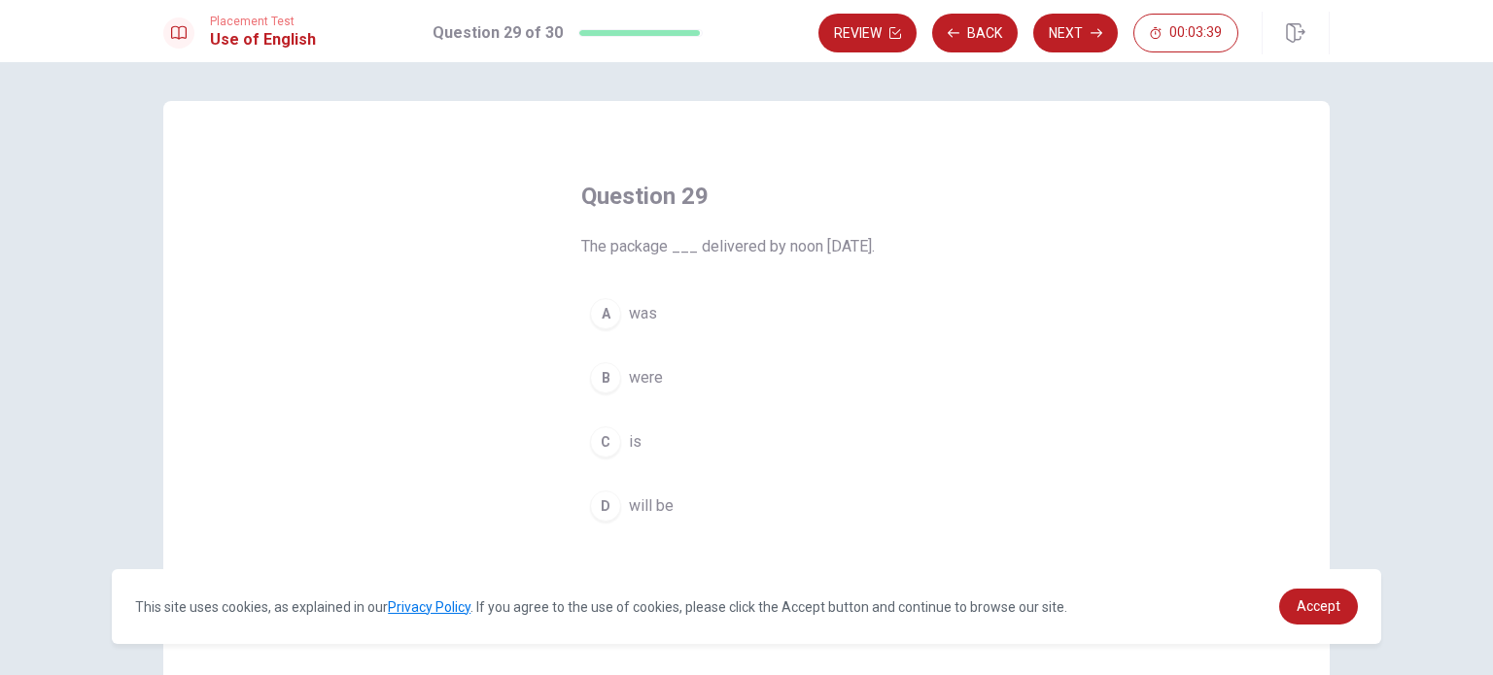
click at [603, 380] on div "B" at bounding box center [605, 377] width 31 height 31
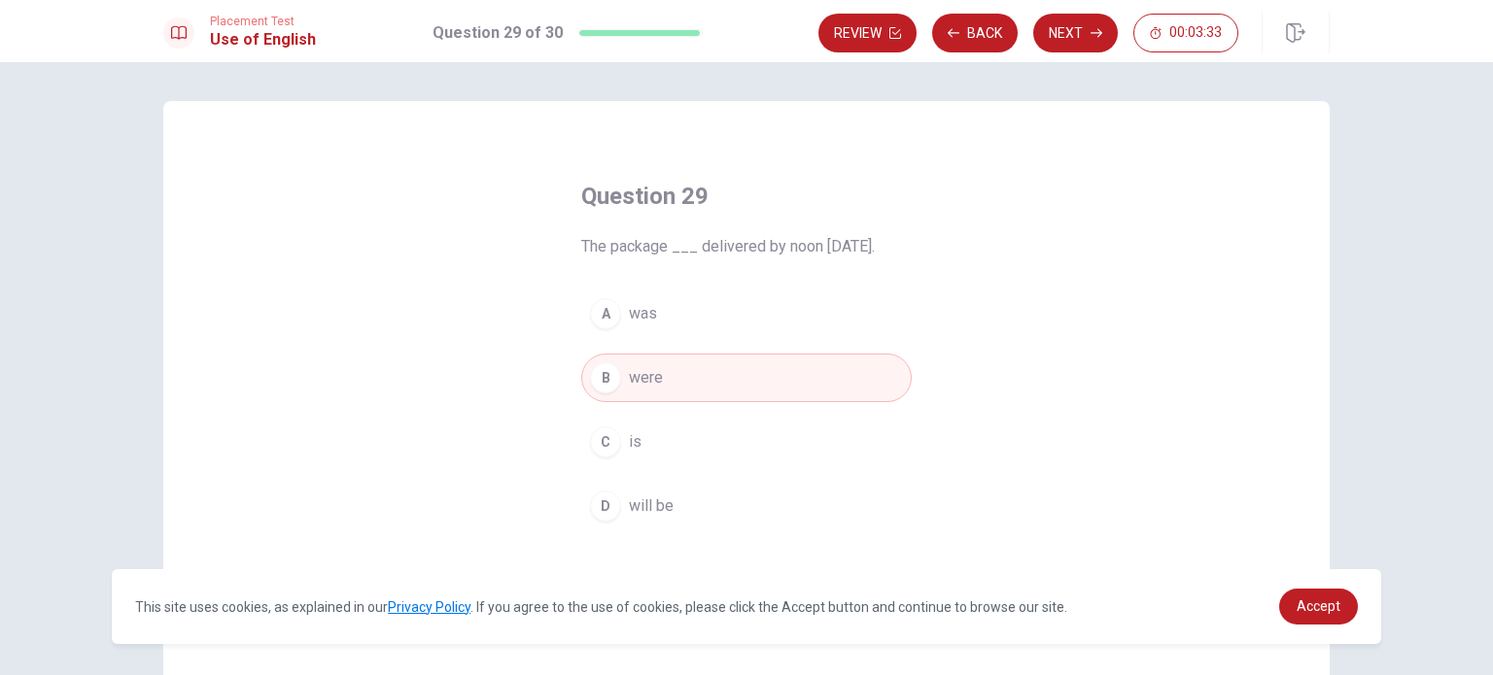
click at [702, 352] on div "A was B were C is D will be" at bounding box center [746, 410] width 330 height 241
click at [704, 318] on button "A was" at bounding box center [746, 314] width 330 height 49
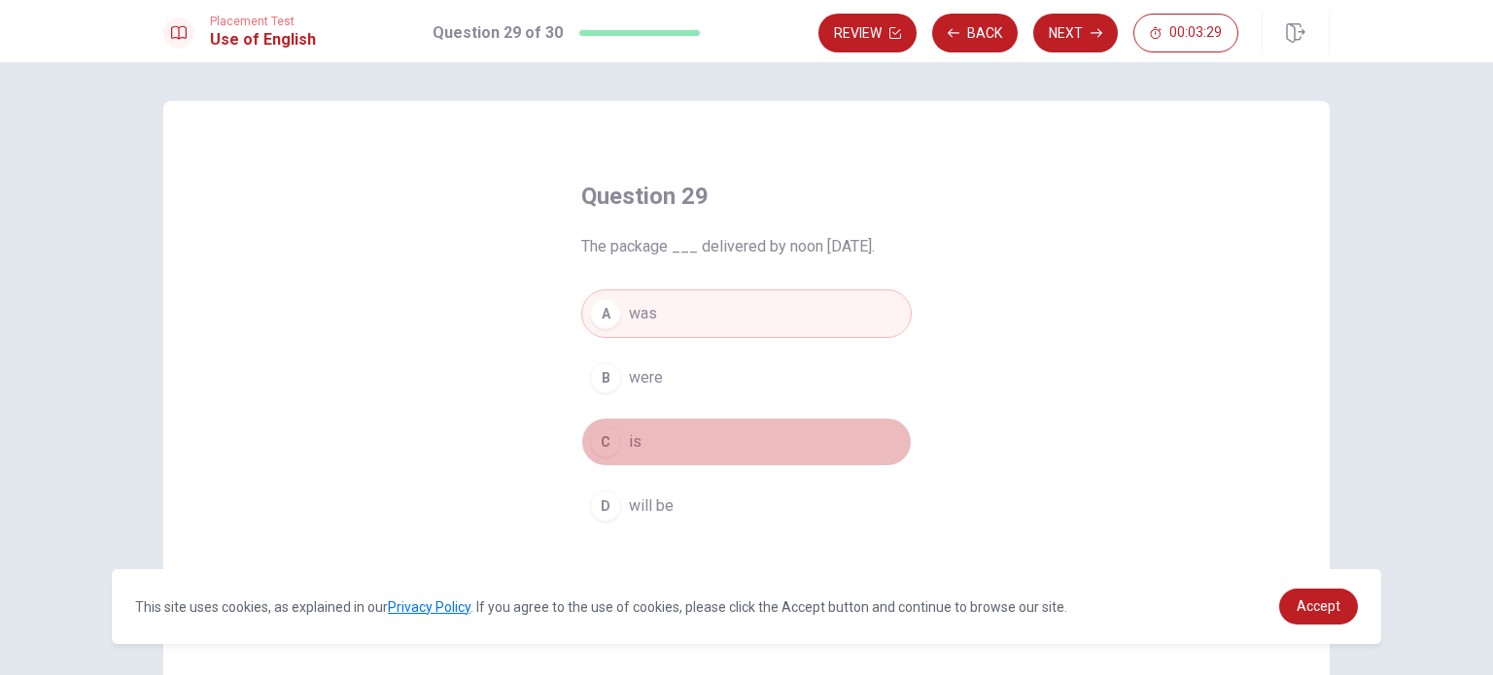
click at [649, 438] on button "C is" at bounding box center [746, 442] width 330 height 49
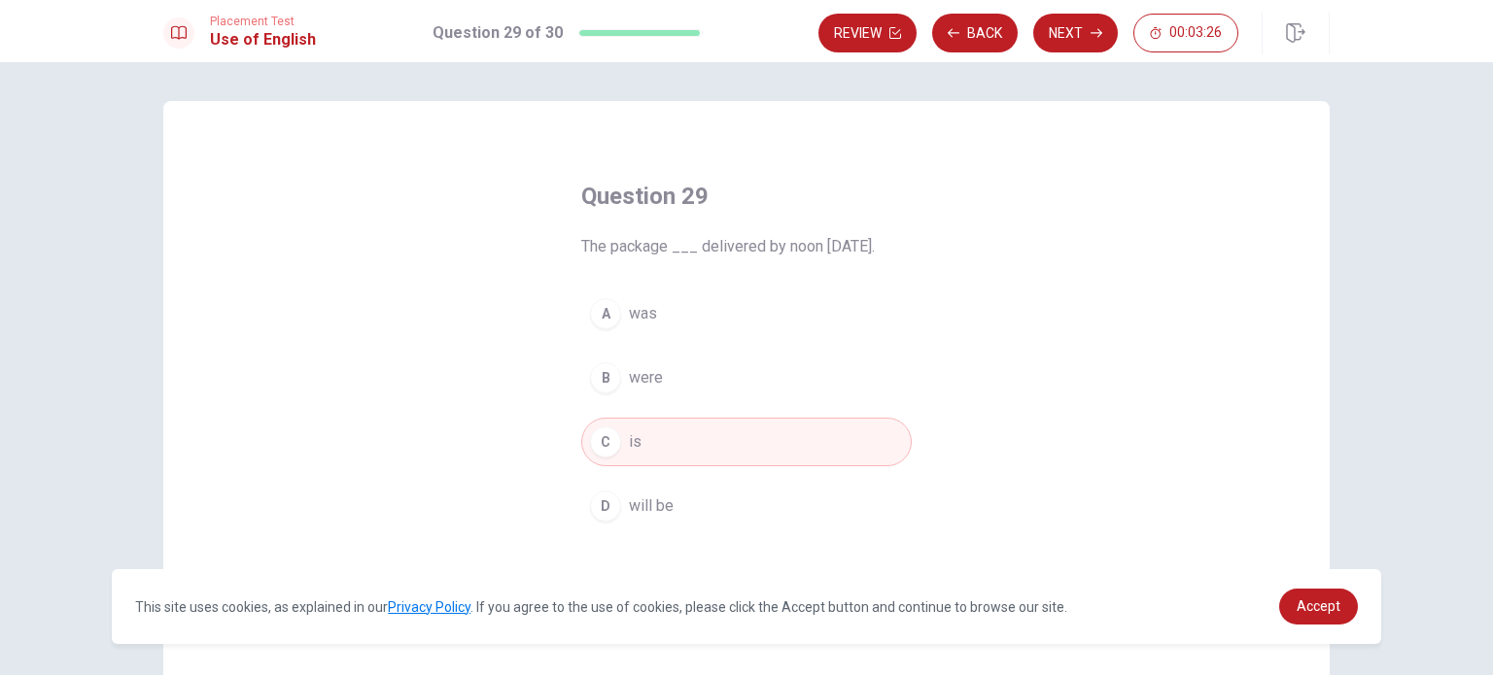
click at [1055, 36] on button "Next" at bounding box center [1075, 33] width 85 height 39
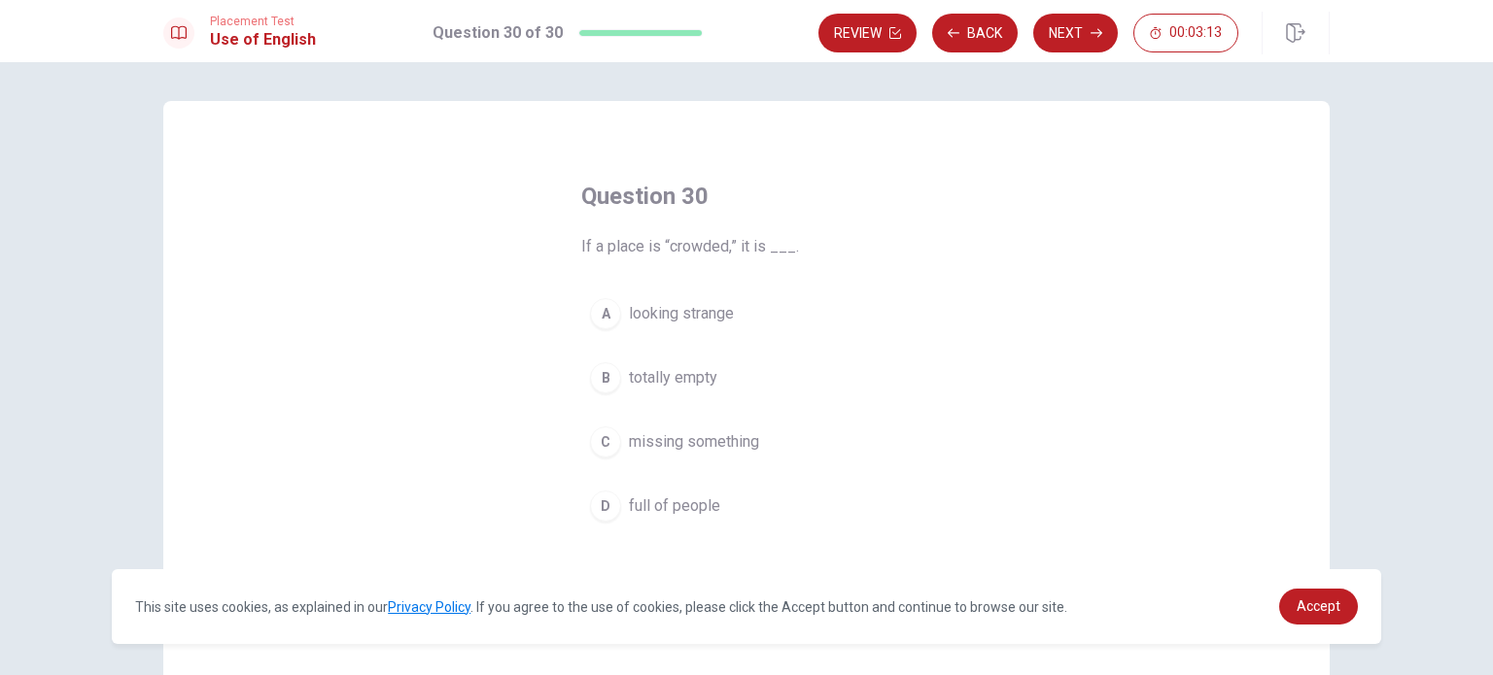
click at [597, 380] on div "B" at bounding box center [605, 377] width 31 height 31
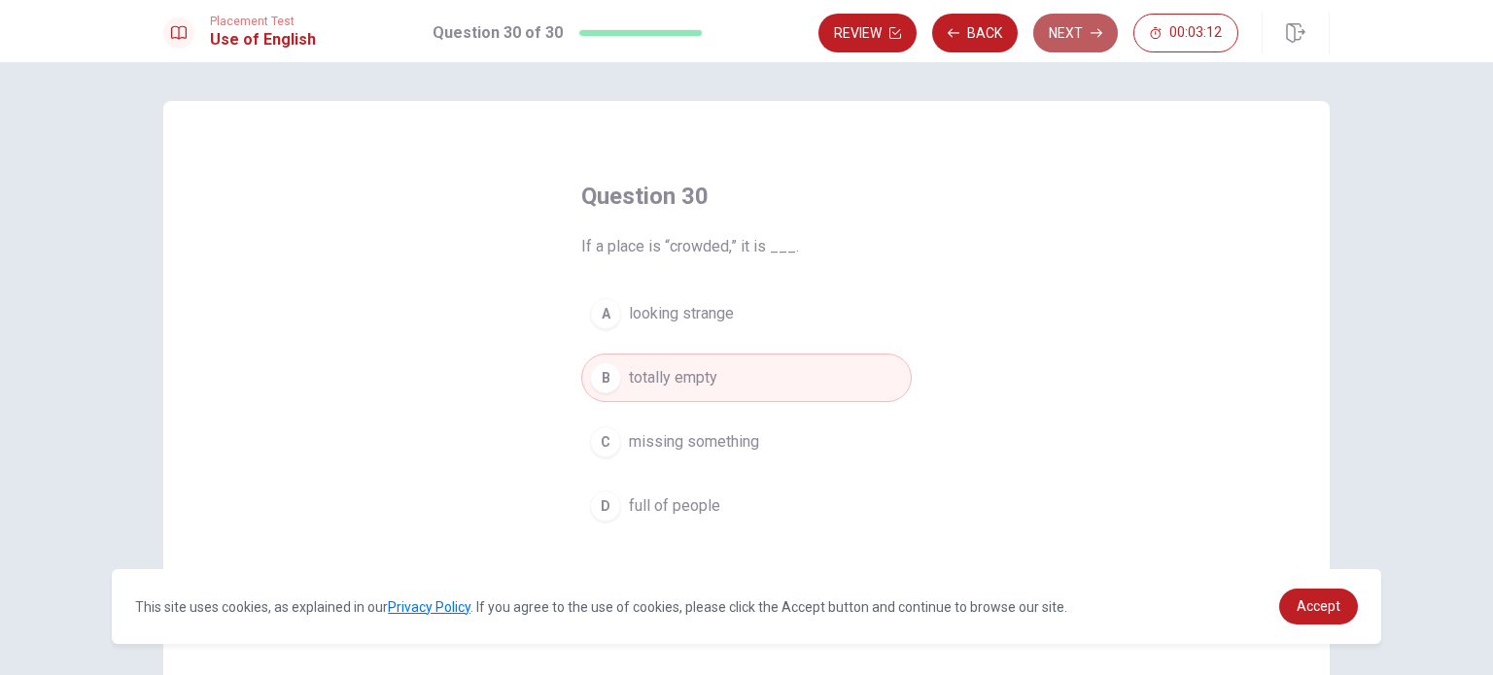
click at [1092, 35] on icon "button" at bounding box center [1096, 33] width 12 height 12
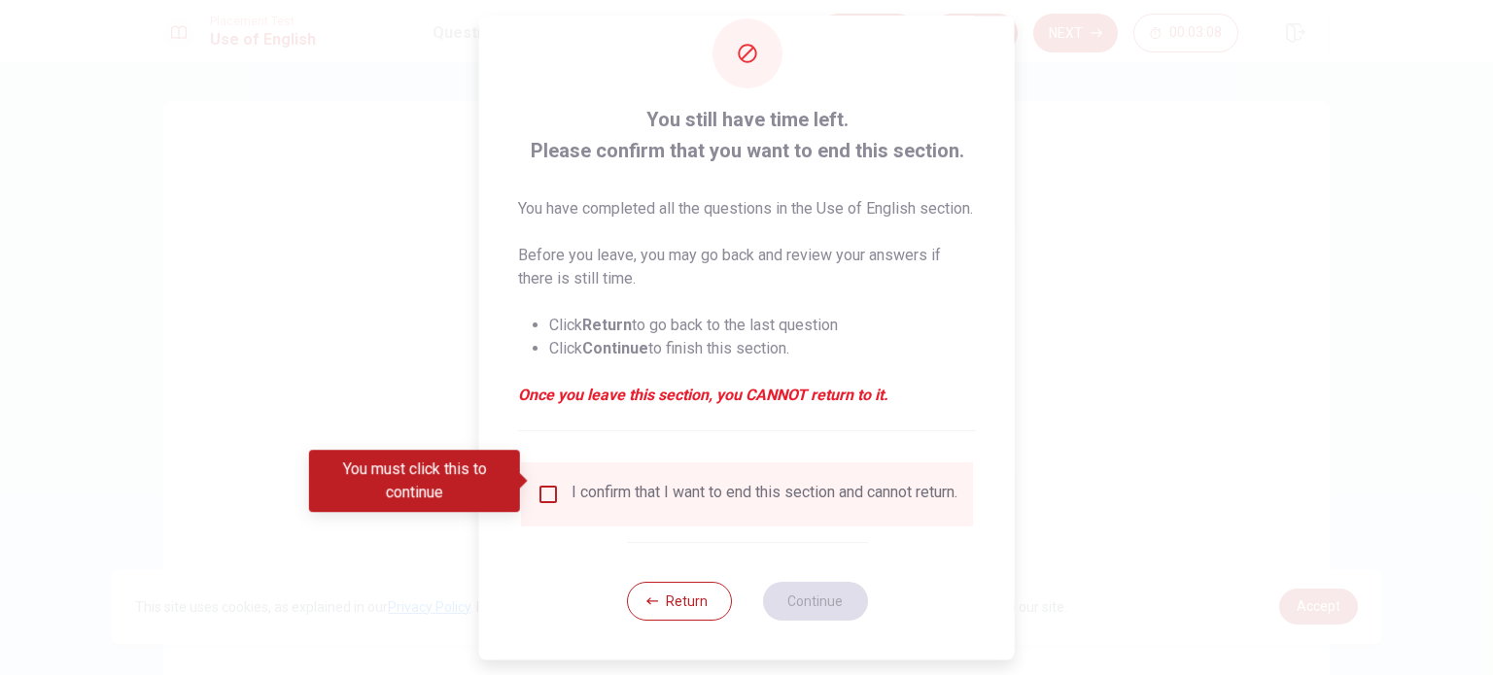
scroll to position [72, 0]
click at [547, 483] on input "You must click this to continue" at bounding box center [547, 494] width 23 height 23
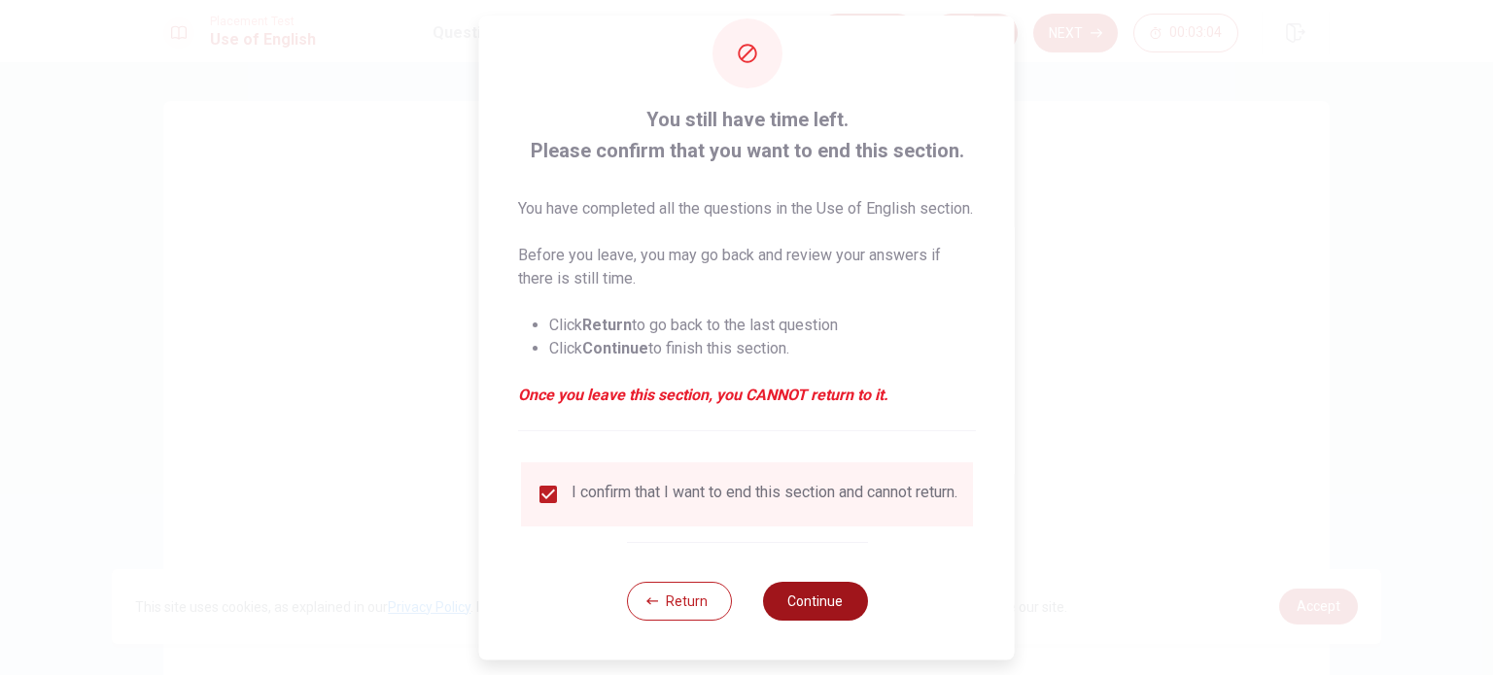
click at [813, 601] on button "Continue" at bounding box center [814, 601] width 105 height 39
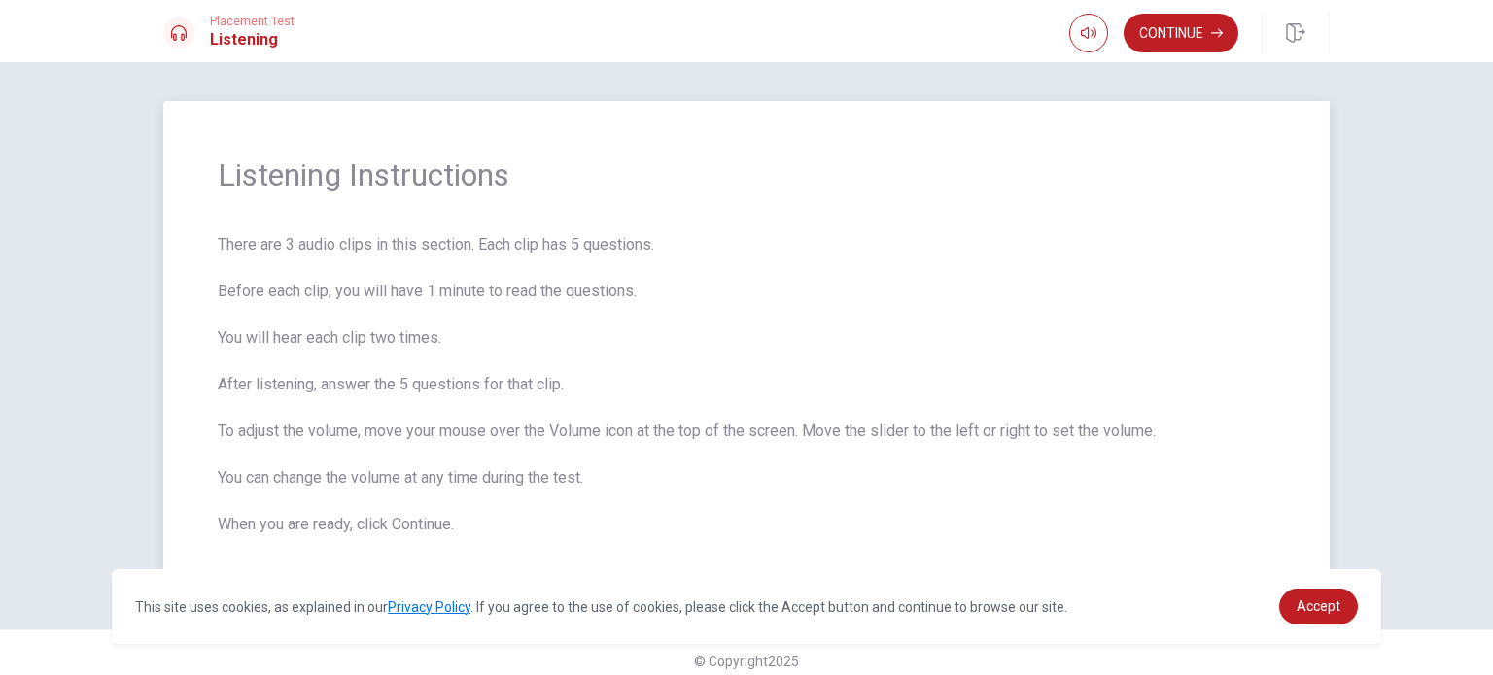
scroll to position [16, 0]
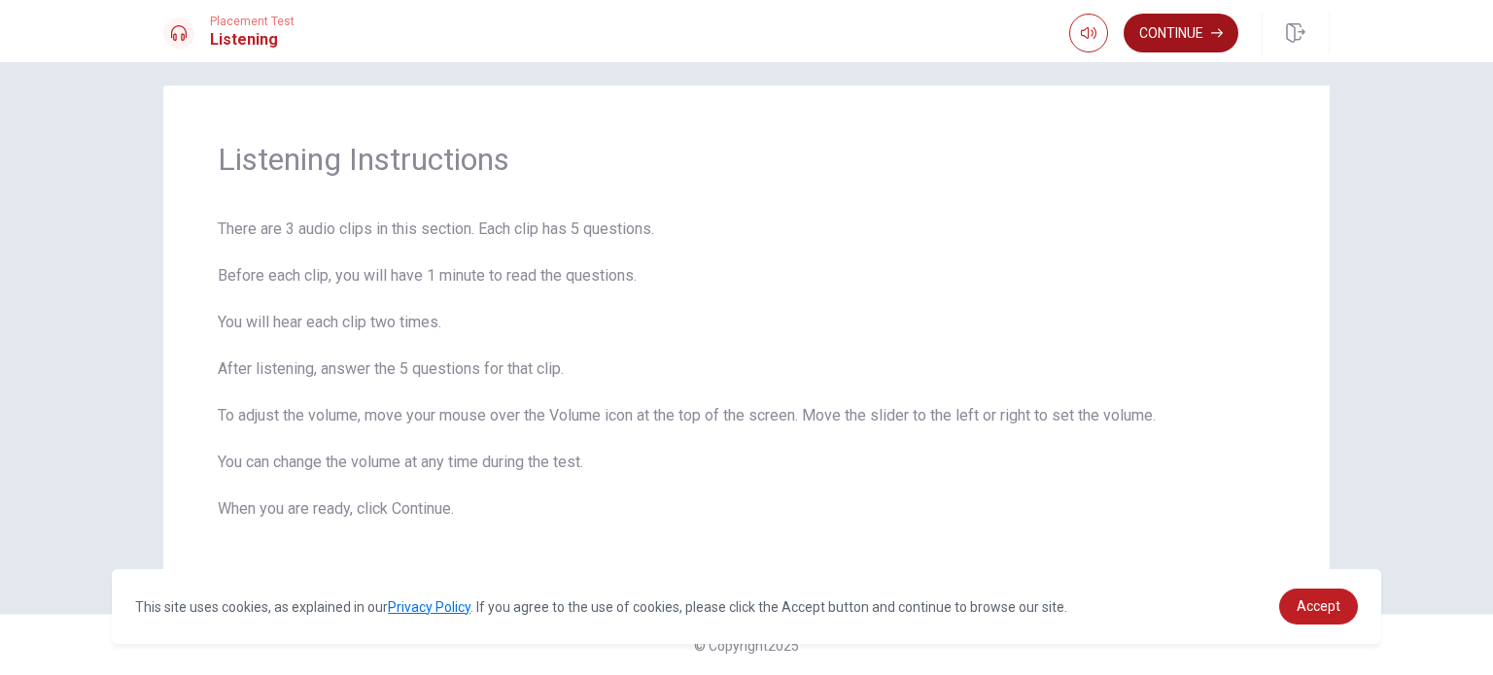
click at [1170, 29] on button "Continue" at bounding box center [1180, 33] width 115 height 39
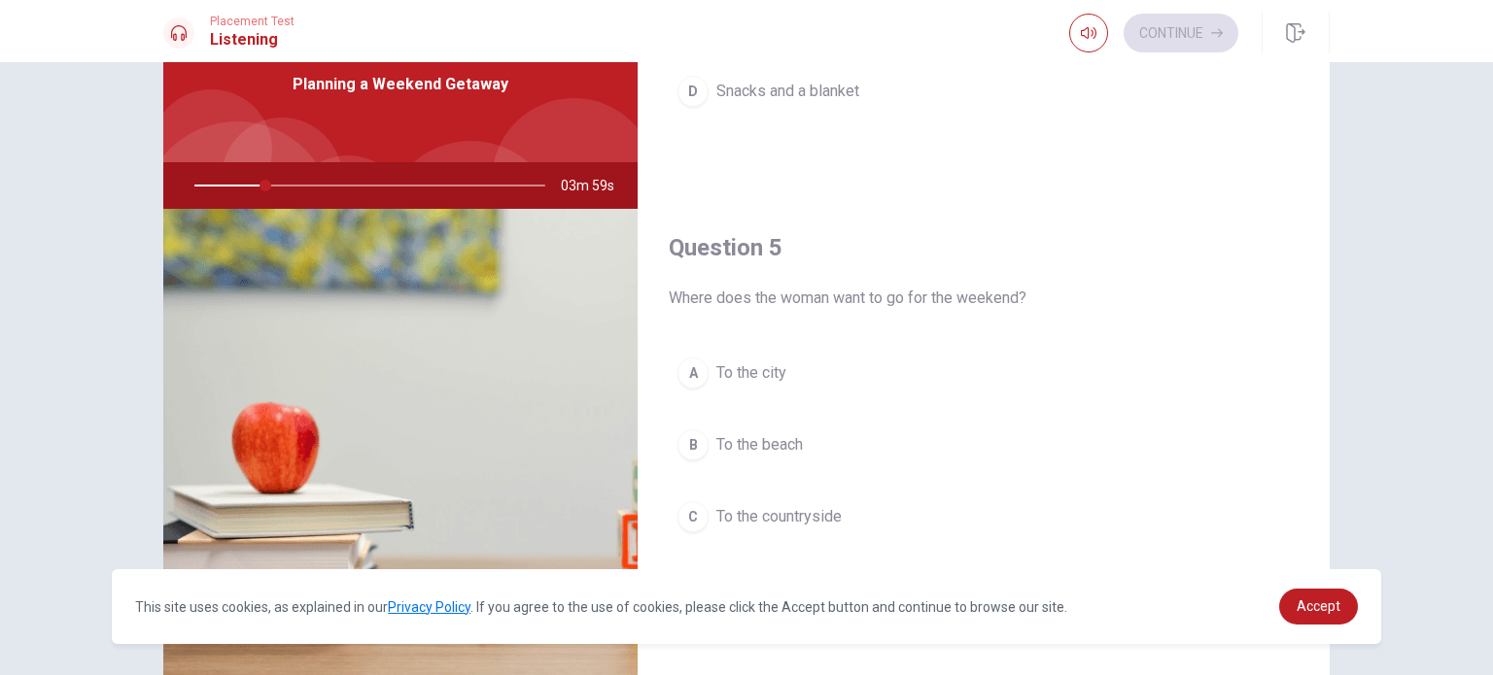
scroll to position [0, 0]
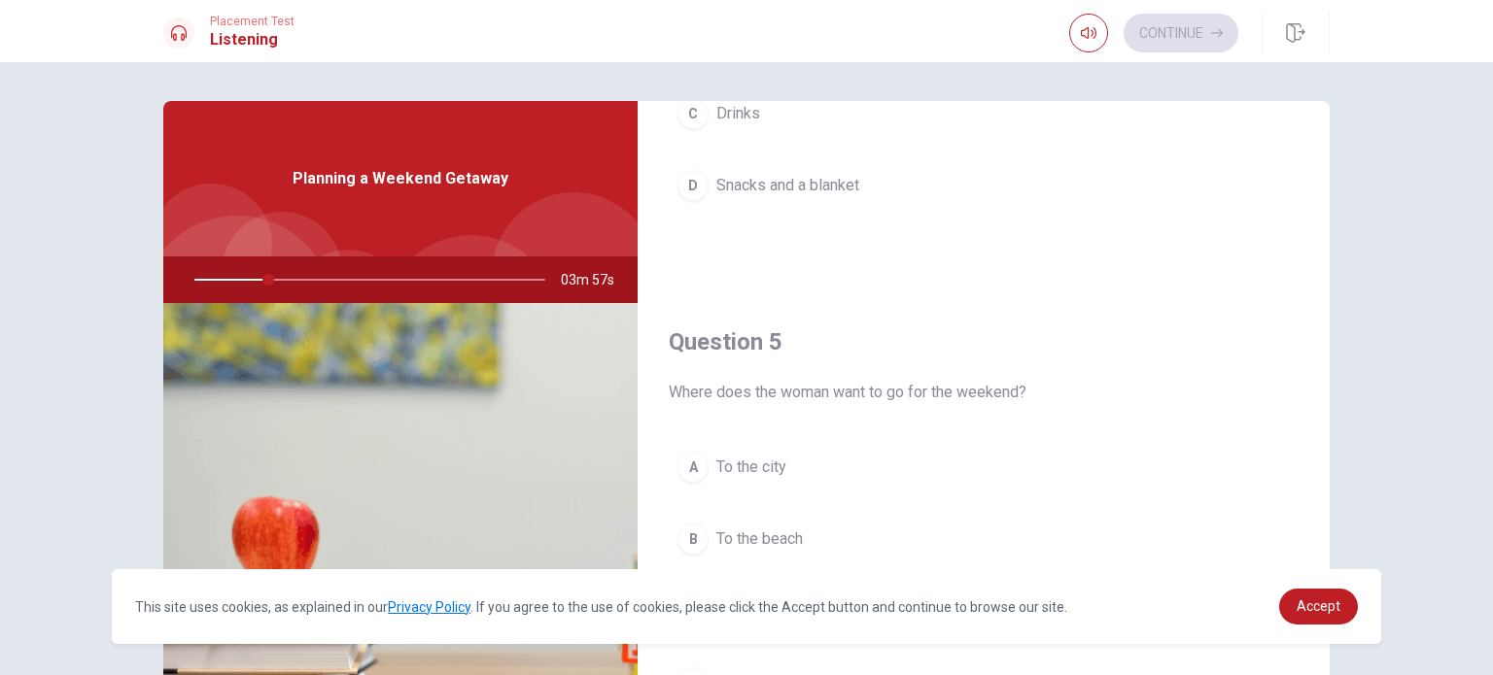
click at [292, 277] on div at bounding box center [366, 280] width 390 height 47
drag, startPoint x: 288, startPoint y: 284, endPoint x: 326, endPoint y: 283, distance: 37.9
click at [326, 283] on div at bounding box center [366, 280] width 390 height 47
click at [1082, 31] on icon "button" at bounding box center [1089, 33] width 16 height 16
click at [1082, 25] on icon "button" at bounding box center [1089, 33] width 16 height 16
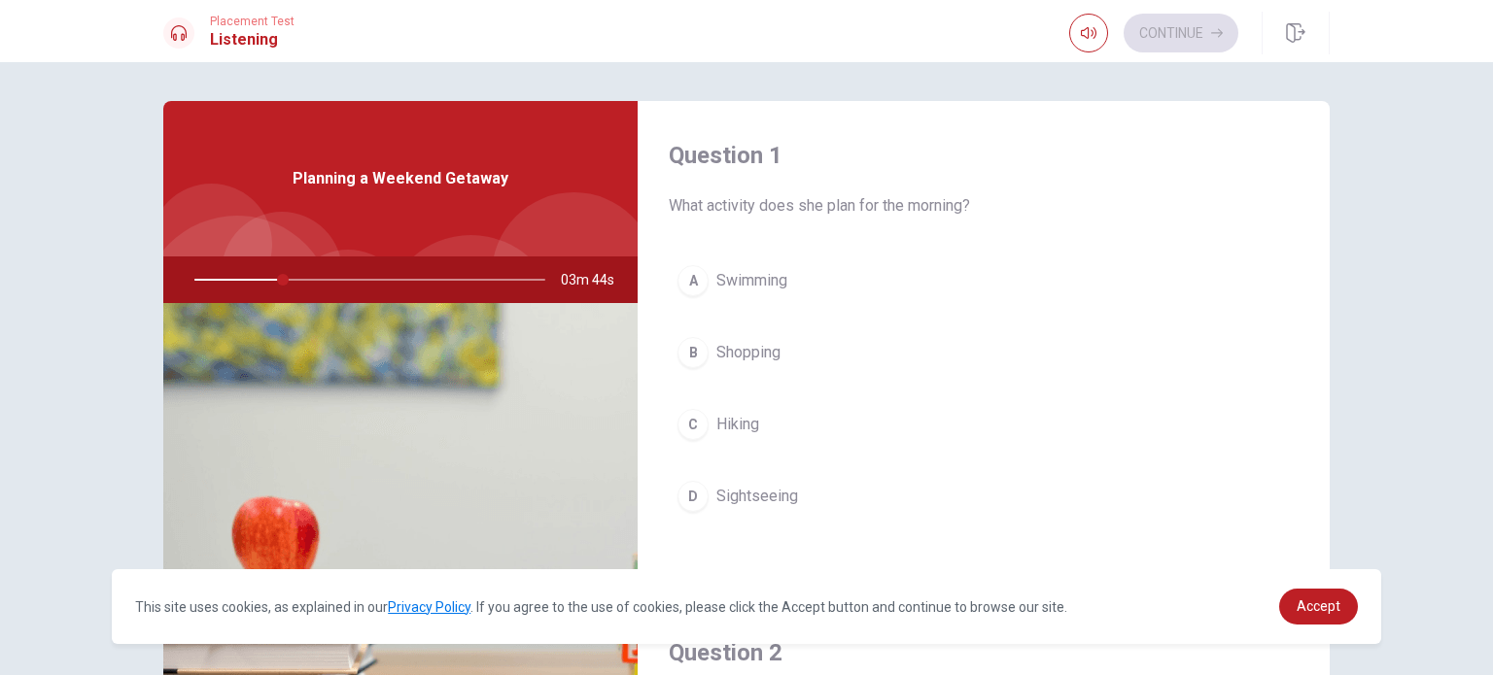
drag, startPoint x: 281, startPoint y: 277, endPoint x: 342, endPoint y: 283, distance: 61.5
click at [342, 283] on div at bounding box center [366, 280] width 390 height 47
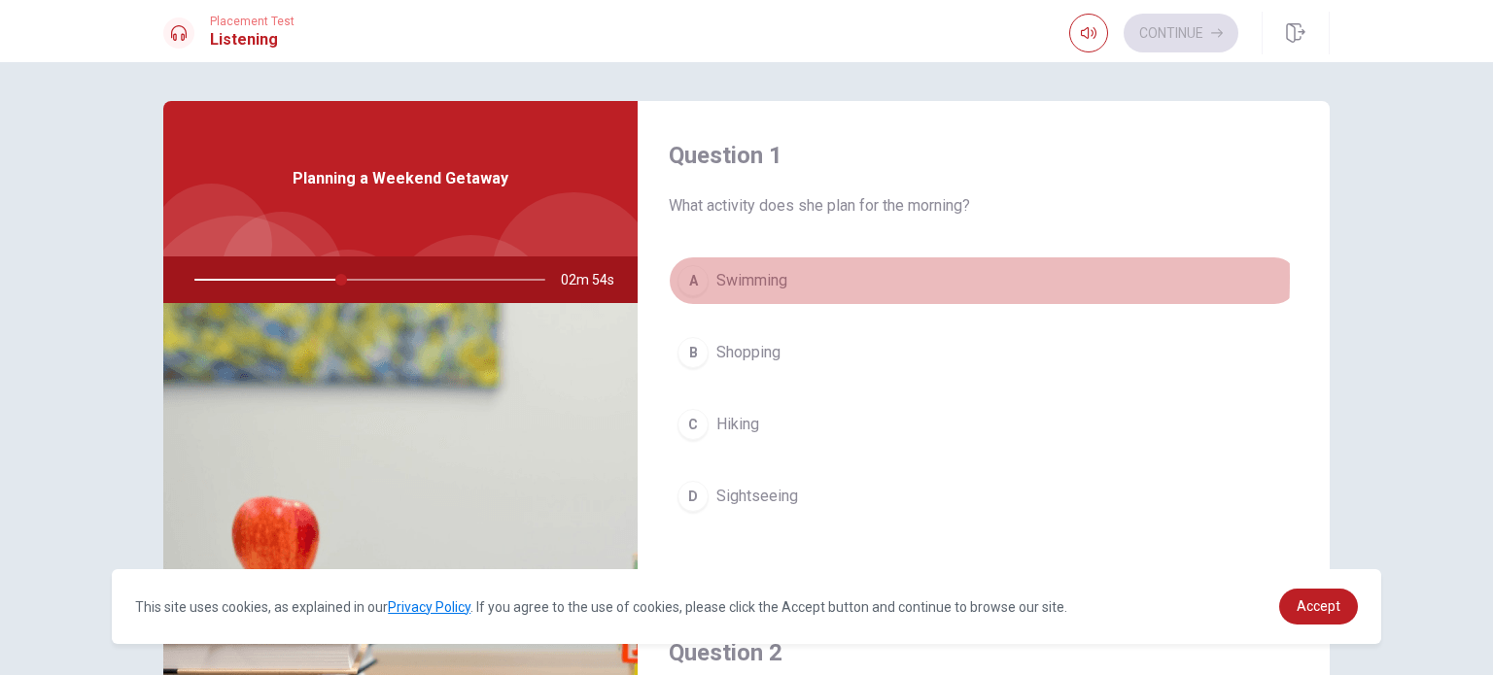
drag, startPoint x: 690, startPoint y: 277, endPoint x: 762, endPoint y: 304, distance: 76.9
click at [691, 278] on div "A" at bounding box center [692, 280] width 31 height 31
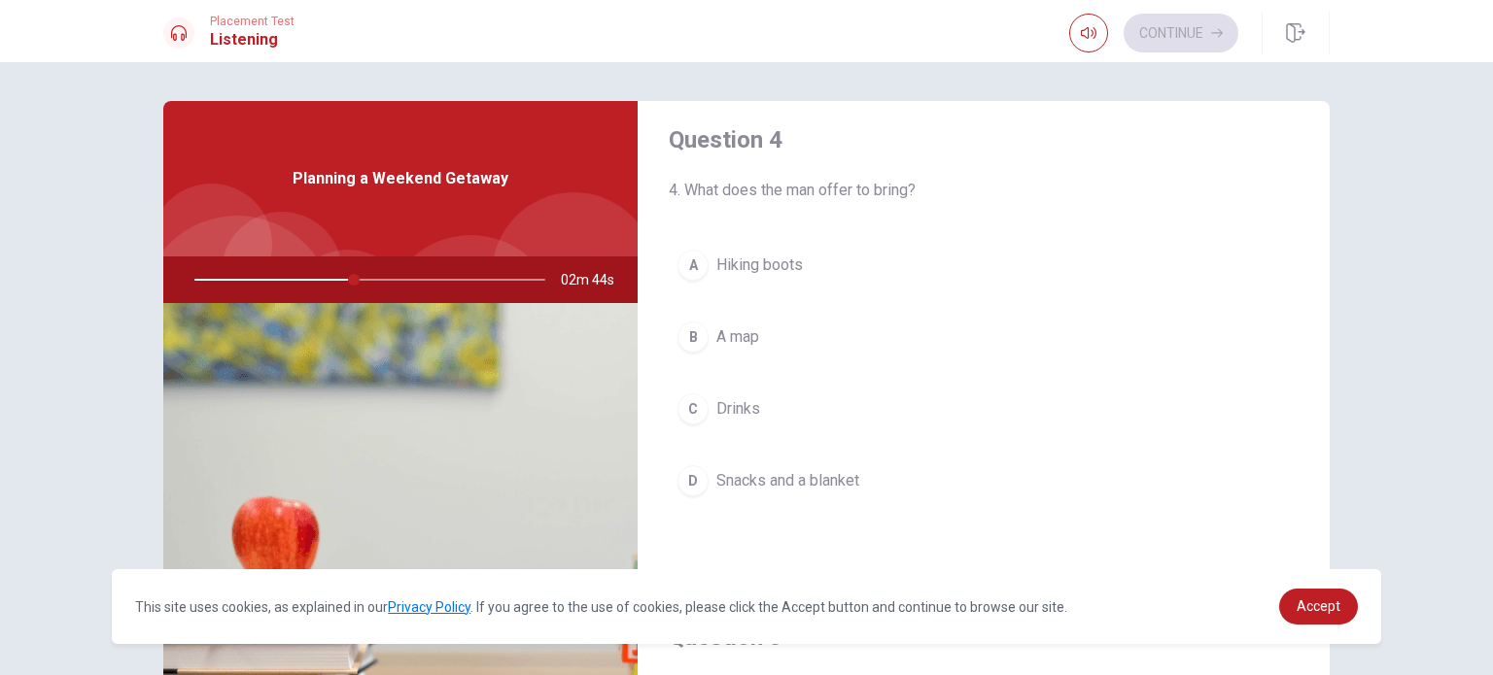
scroll to position [1522, 0]
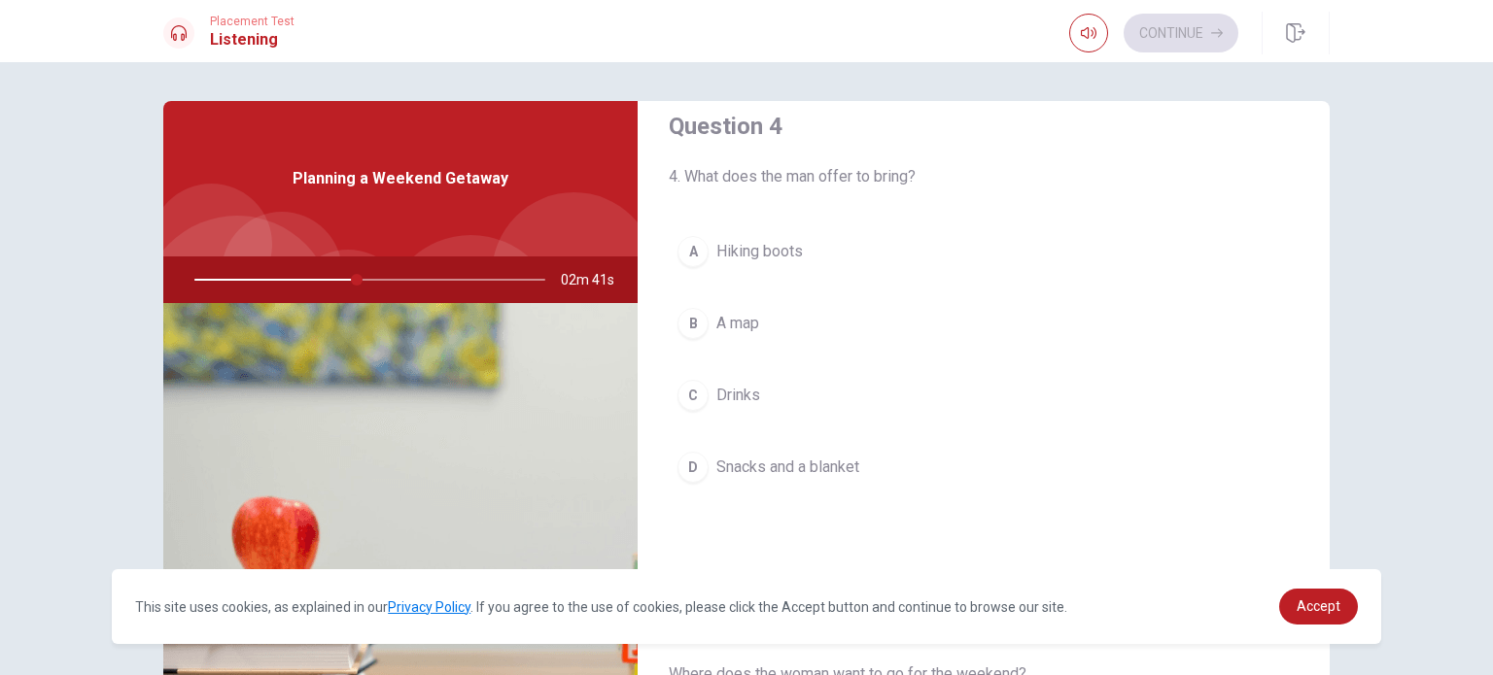
click at [679, 453] on div "D" at bounding box center [692, 467] width 31 height 31
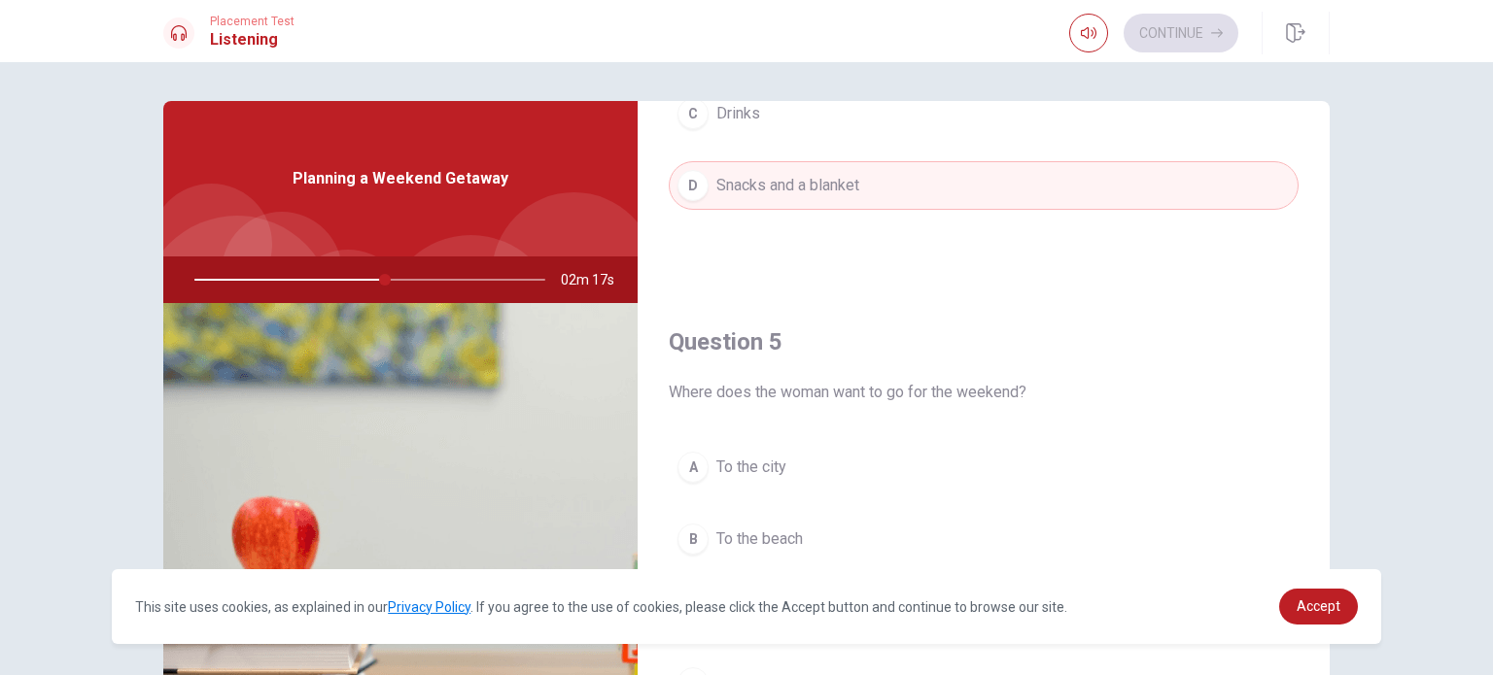
scroll to position [202, 0]
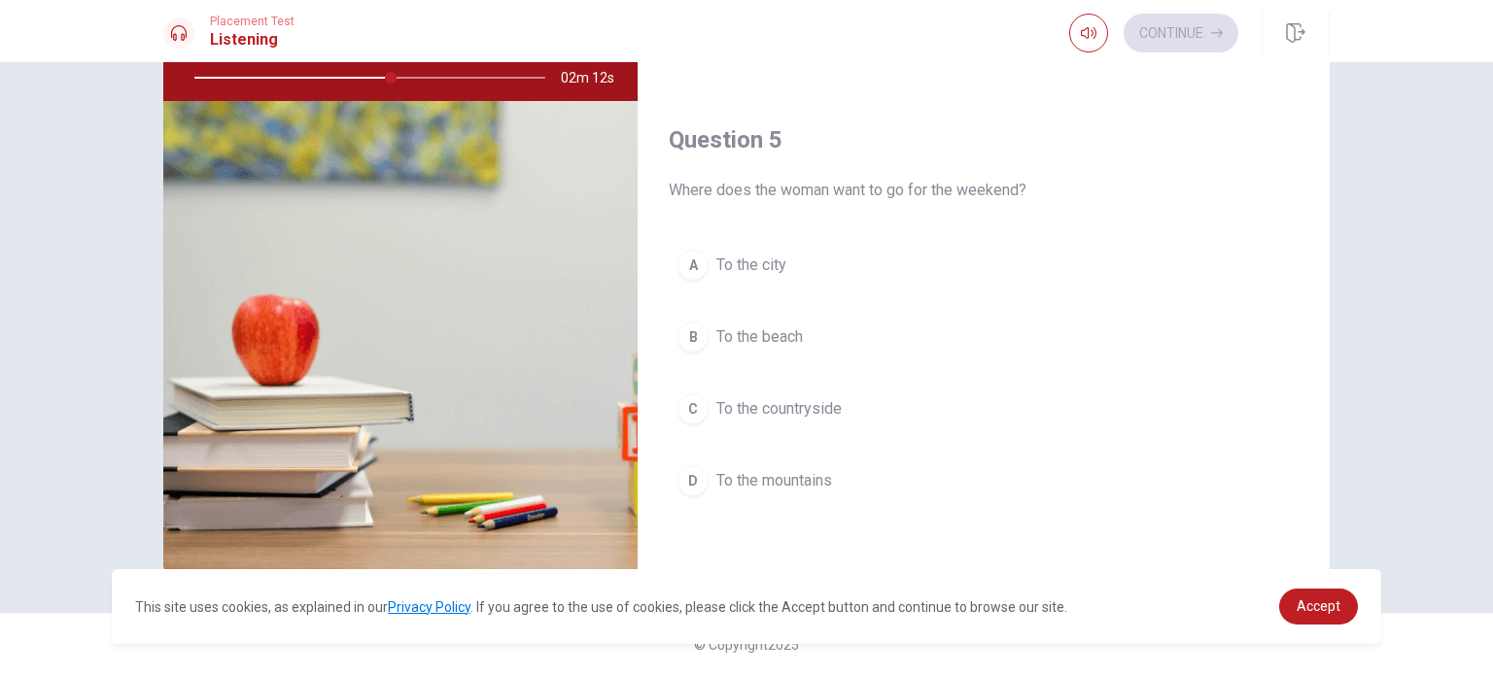
click at [680, 256] on div "A" at bounding box center [692, 265] width 31 height 31
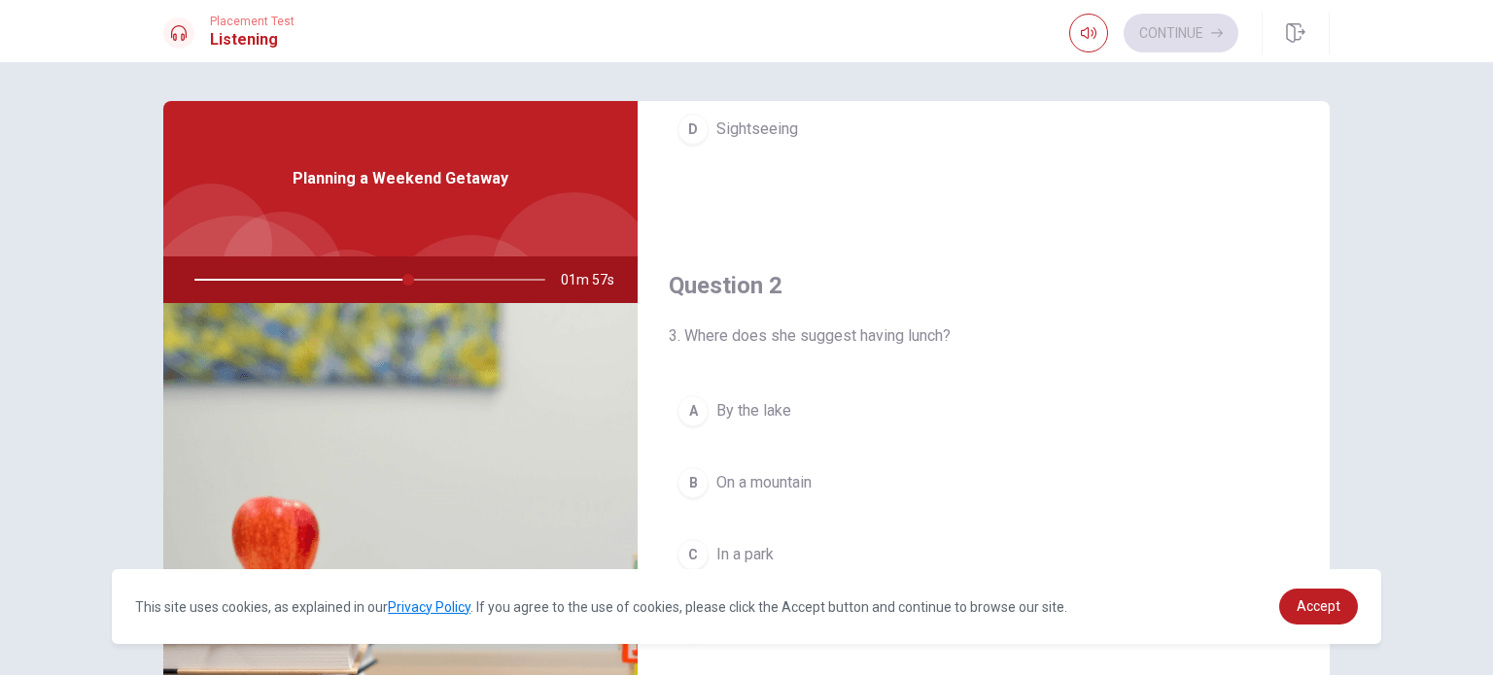
scroll to position [518, 0]
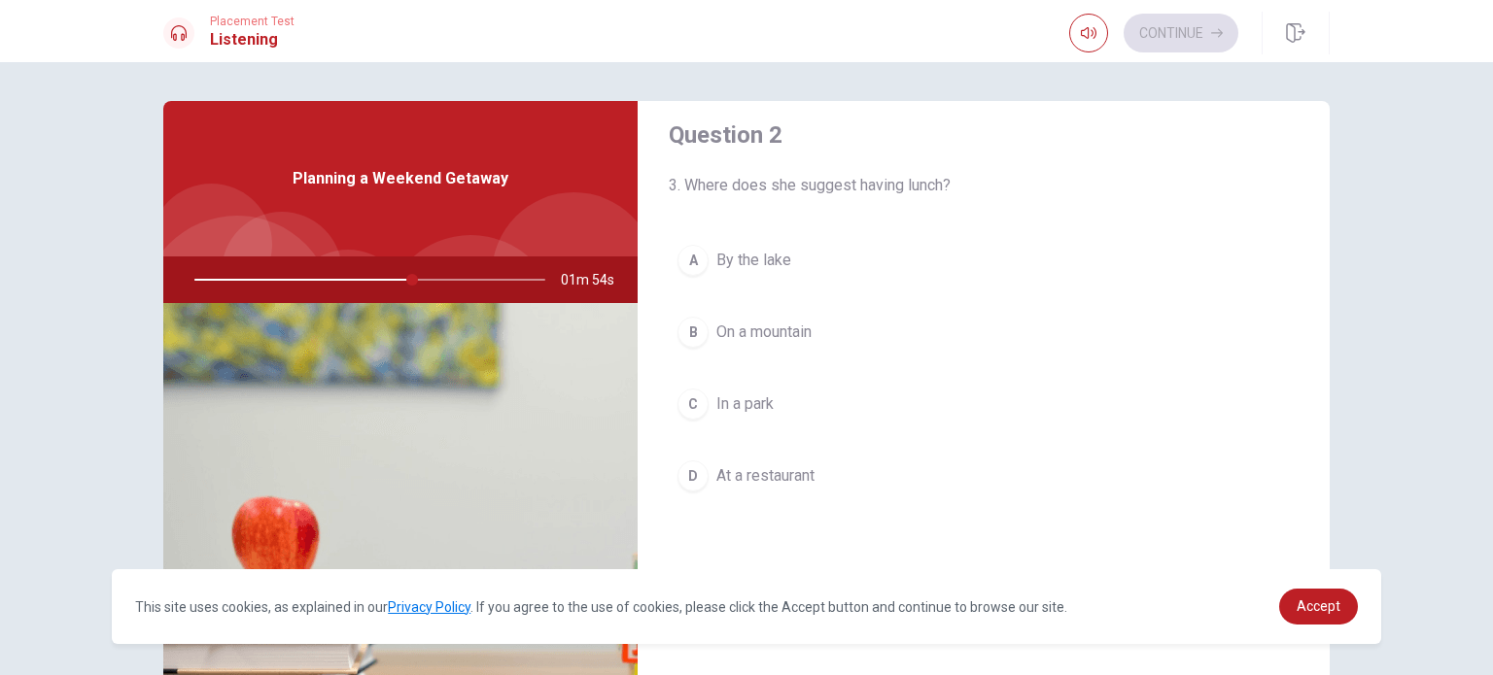
drag, startPoint x: 407, startPoint y: 278, endPoint x: 430, endPoint y: 279, distance: 23.3
click at [430, 279] on div at bounding box center [366, 280] width 390 height 47
click at [429, 279] on div at bounding box center [366, 280] width 390 height 47
click at [421, 278] on div at bounding box center [366, 280] width 390 height 47
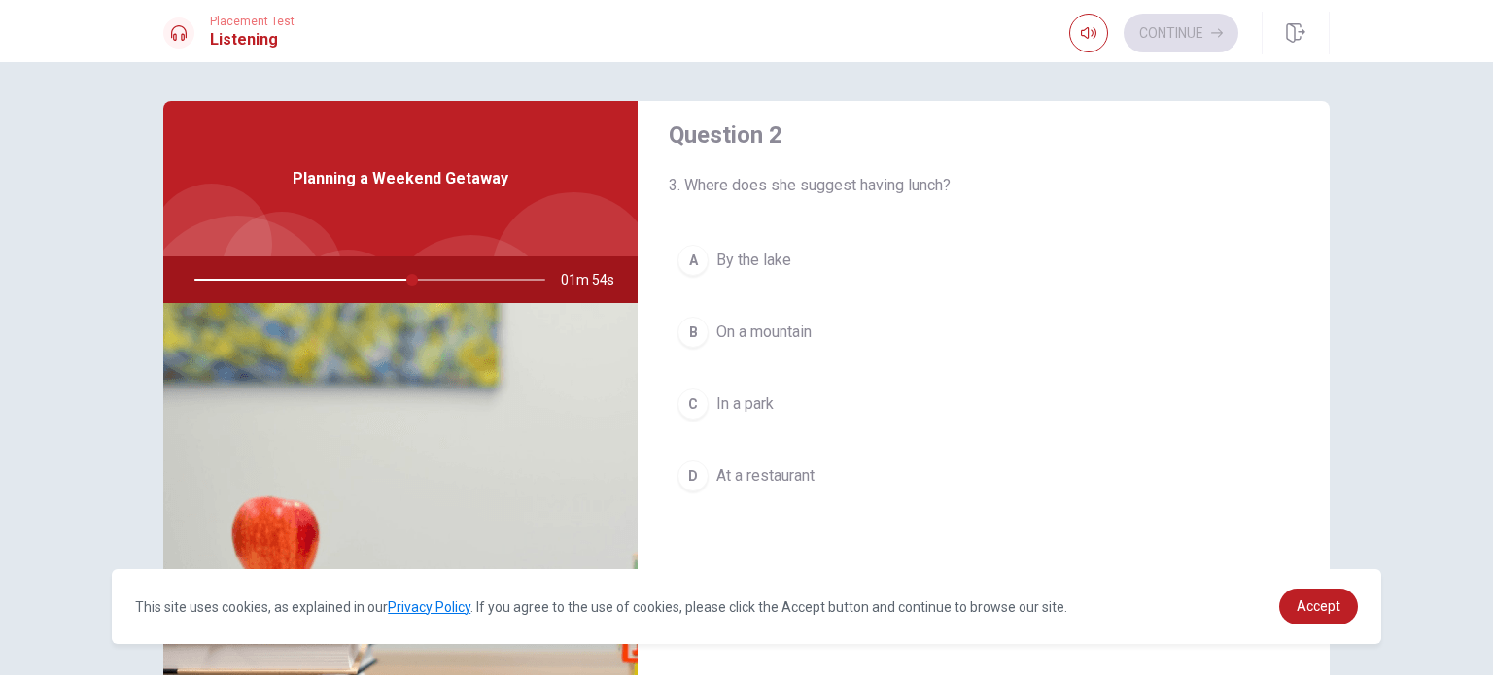
click at [421, 278] on div at bounding box center [366, 280] width 390 height 47
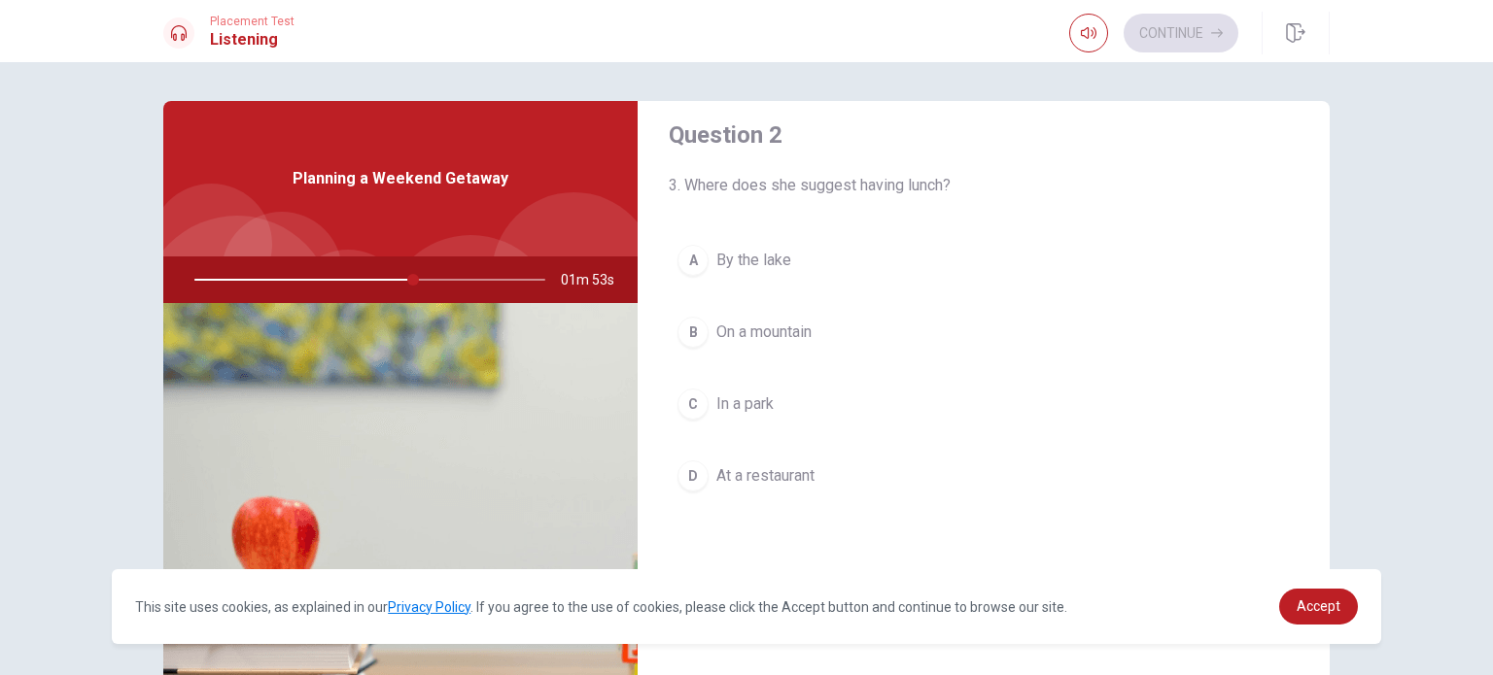
click at [421, 278] on div at bounding box center [366, 280] width 390 height 47
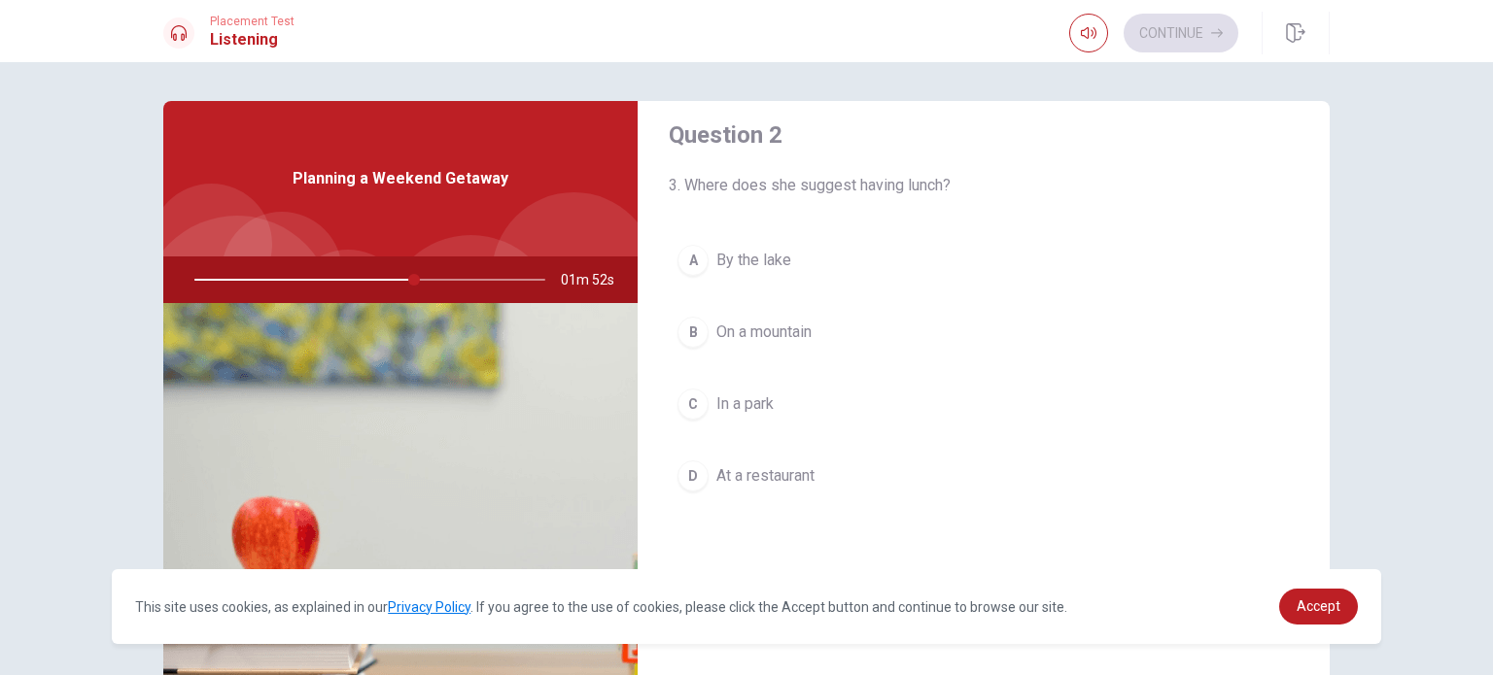
click at [422, 278] on div at bounding box center [366, 280] width 390 height 47
click at [423, 278] on div at bounding box center [366, 280] width 390 height 47
click at [424, 278] on div at bounding box center [366, 280] width 390 height 47
click at [426, 278] on div at bounding box center [366, 280] width 390 height 47
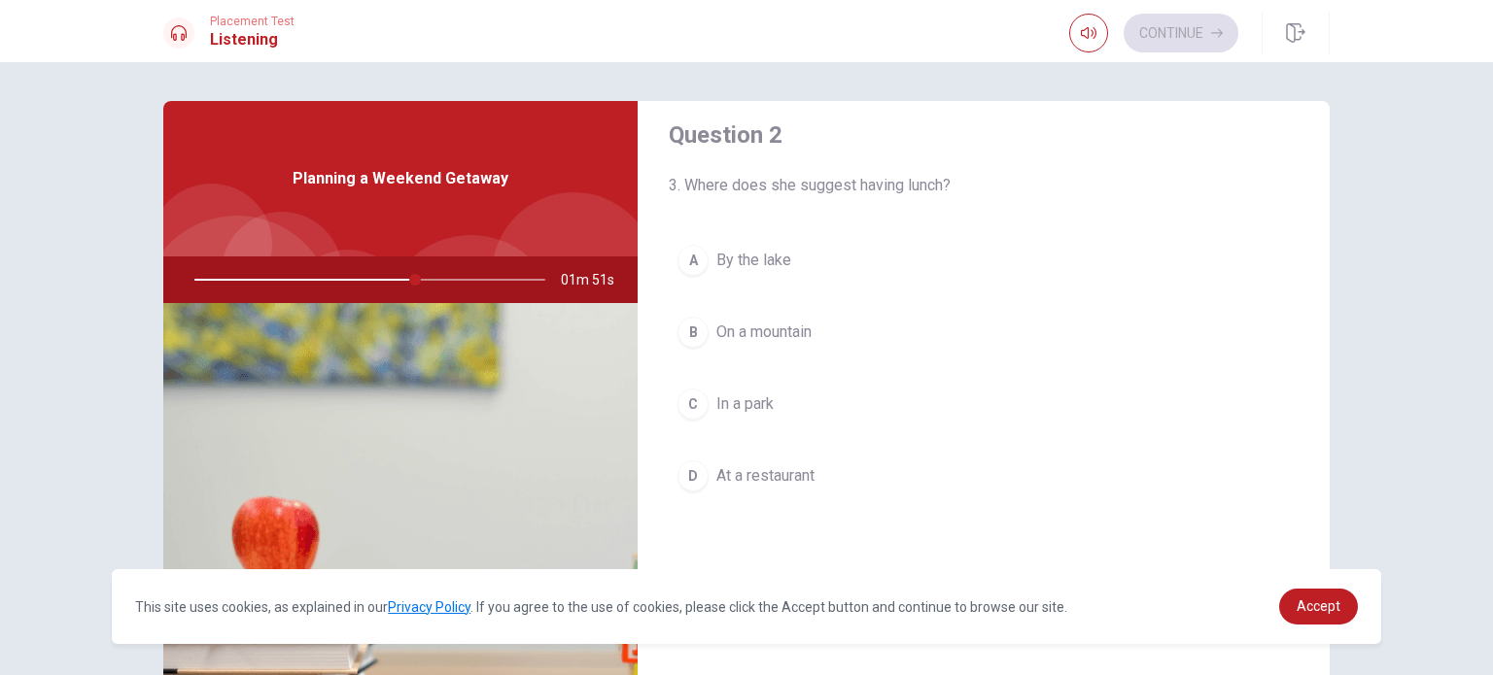
click at [426, 278] on div at bounding box center [366, 280] width 390 height 47
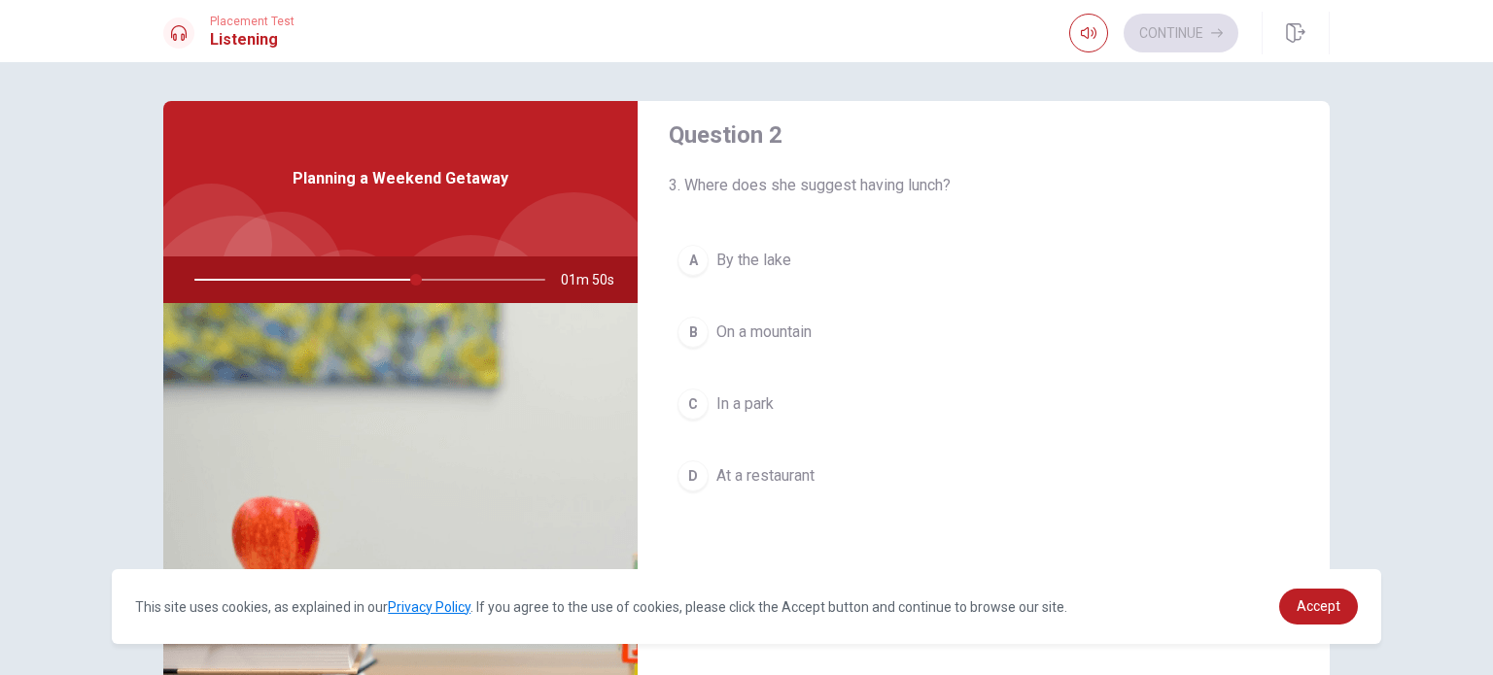
click at [426, 278] on div at bounding box center [366, 280] width 390 height 47
click at [427, 278] on div at bounding box center [366, 280] width 390 height 47
click at [428, 280] on div at bounding box center [366, 280] width 390 height 47
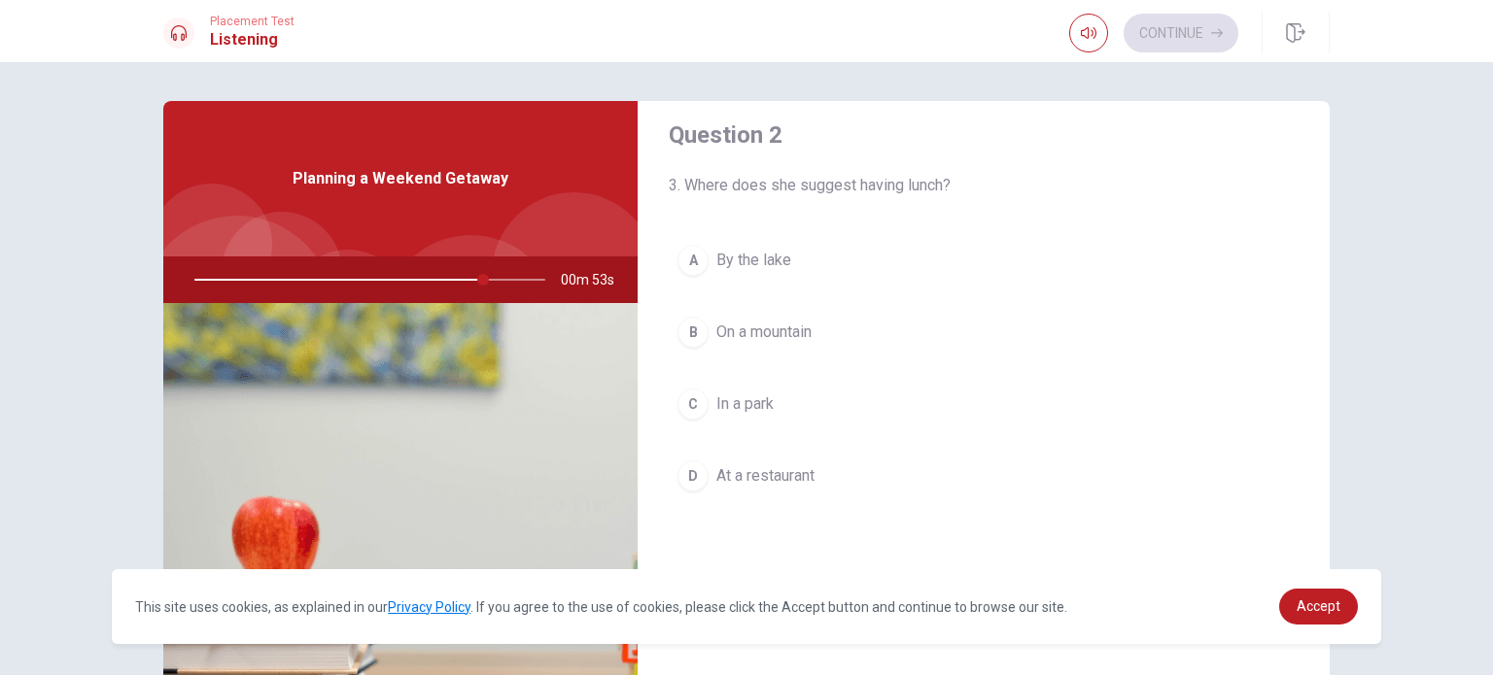
click at [694, 408] on div "C" at bounding box center [692, 404] width 31 height 31
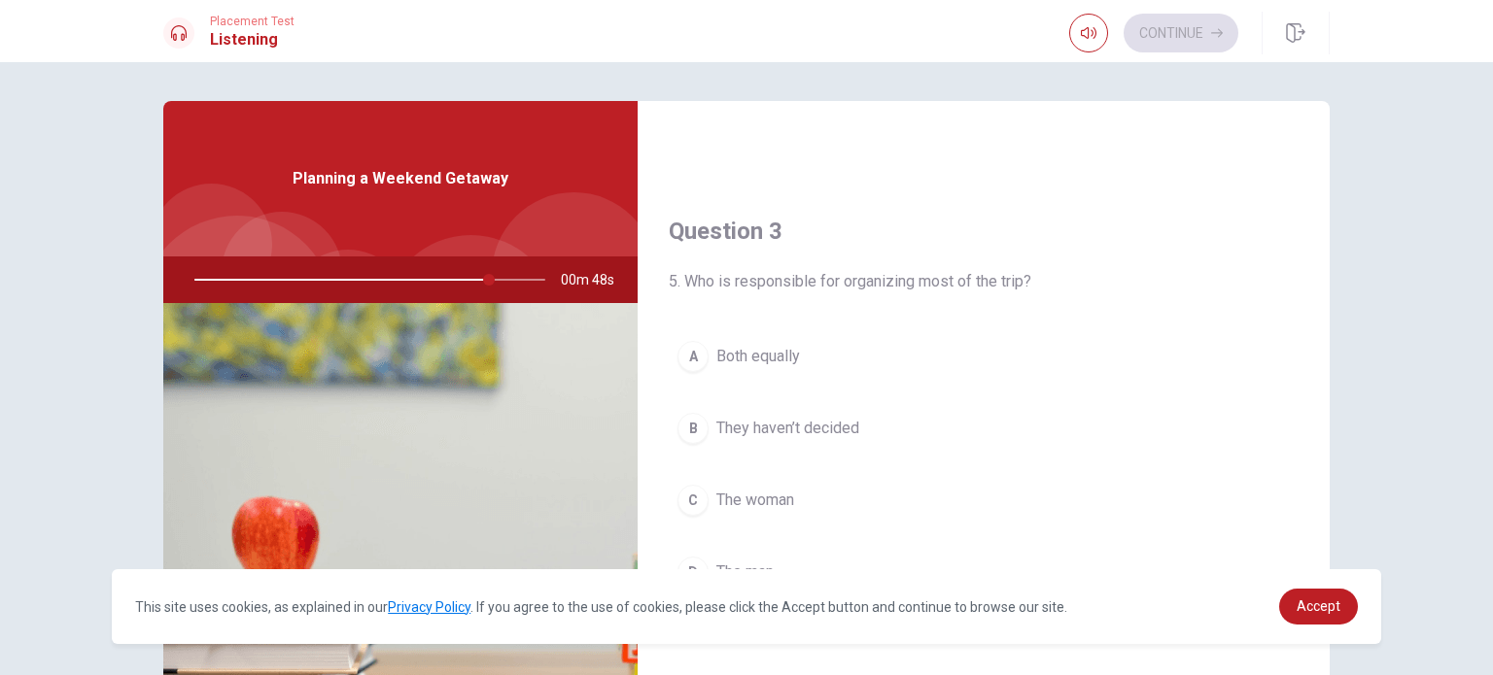
scroll to position [939, 0]
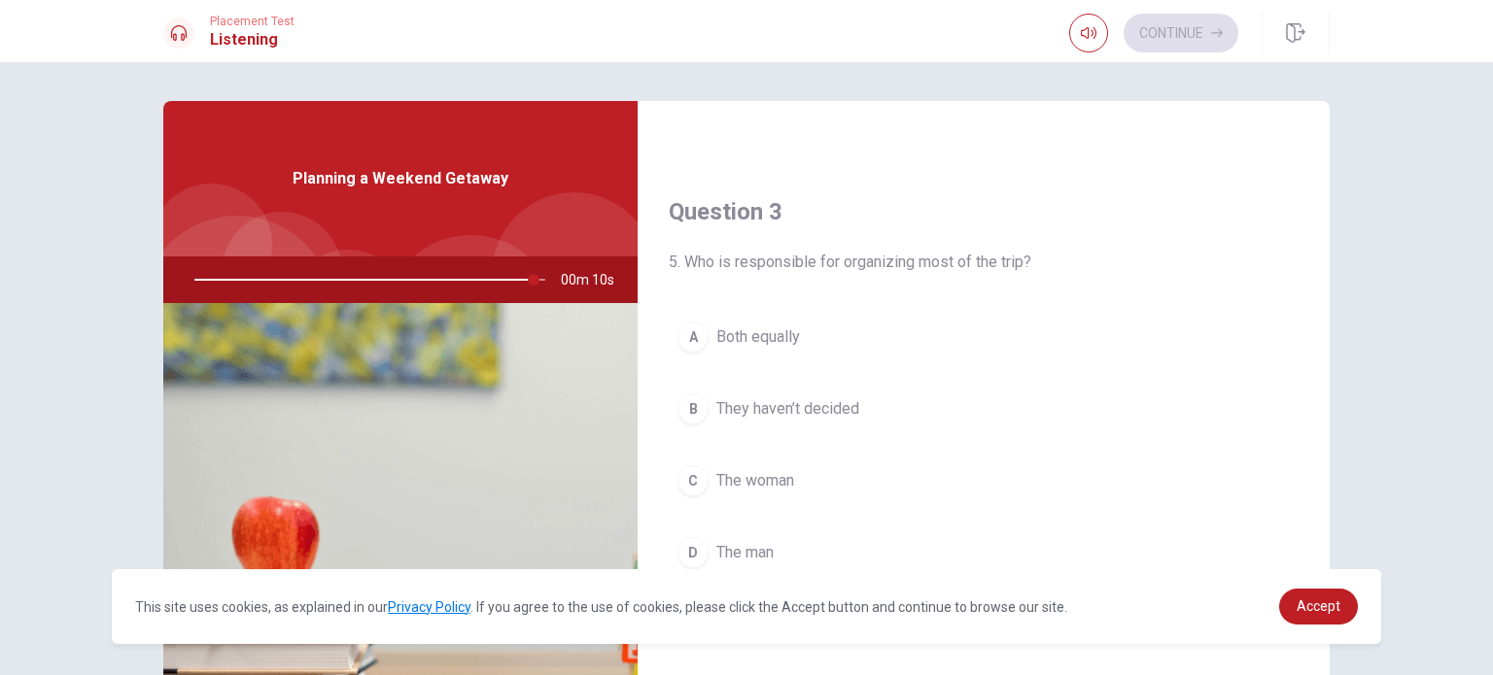
drag, startPoint x: 684, startPoint y: 397, endPoint x: 798, endPoint y: 391, distance: 113.9
click at [686, 397] on div "B" at bounding box center [692, 409] width 31 height 31
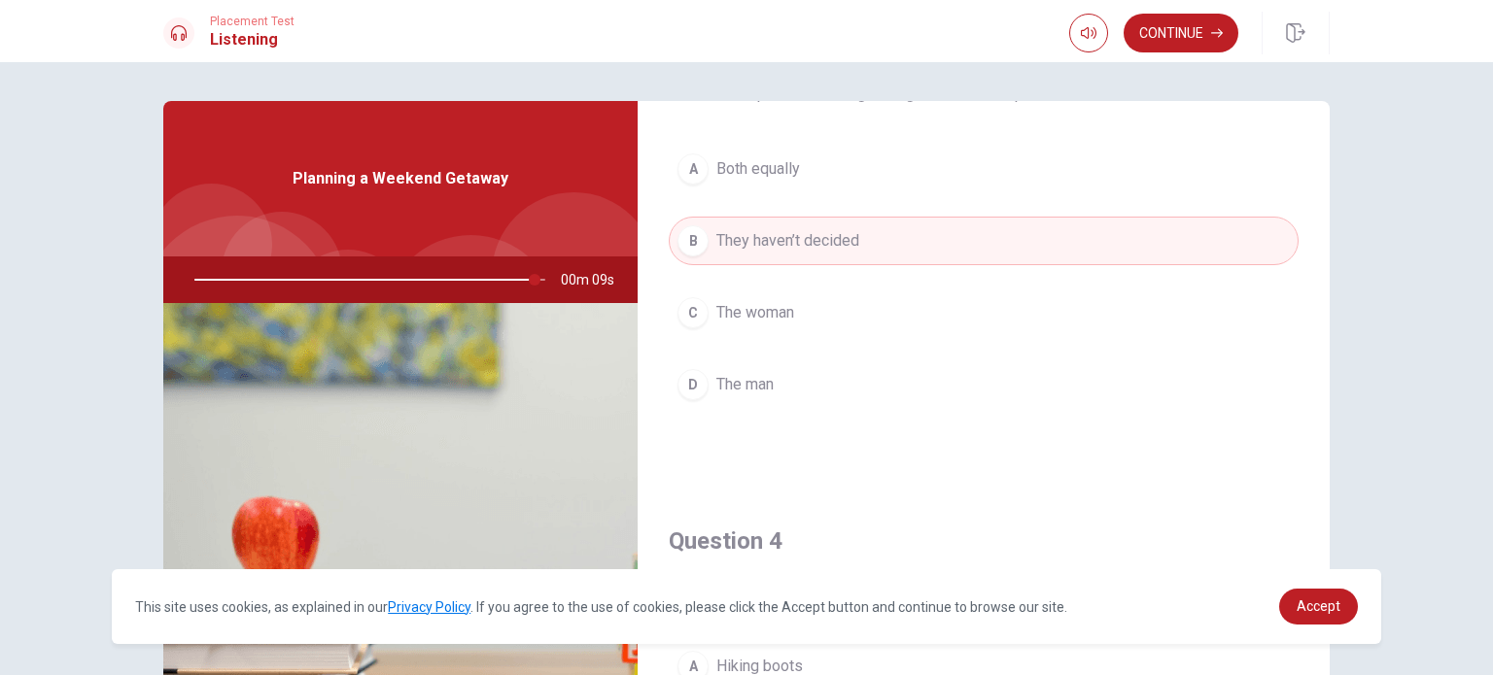
scroll to position [1133, 0]
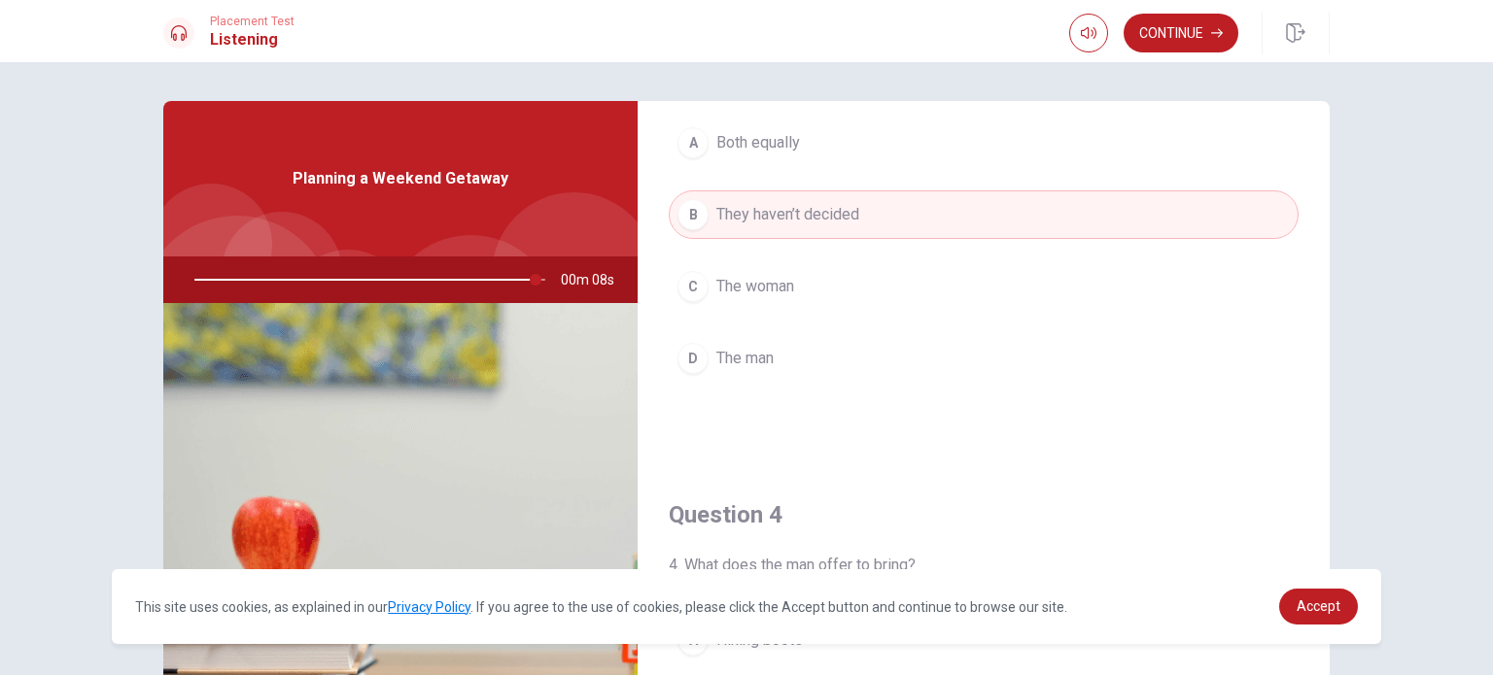
click at [716, 347] on span "The man" at bounding box center [744, 358] width 57 height 23
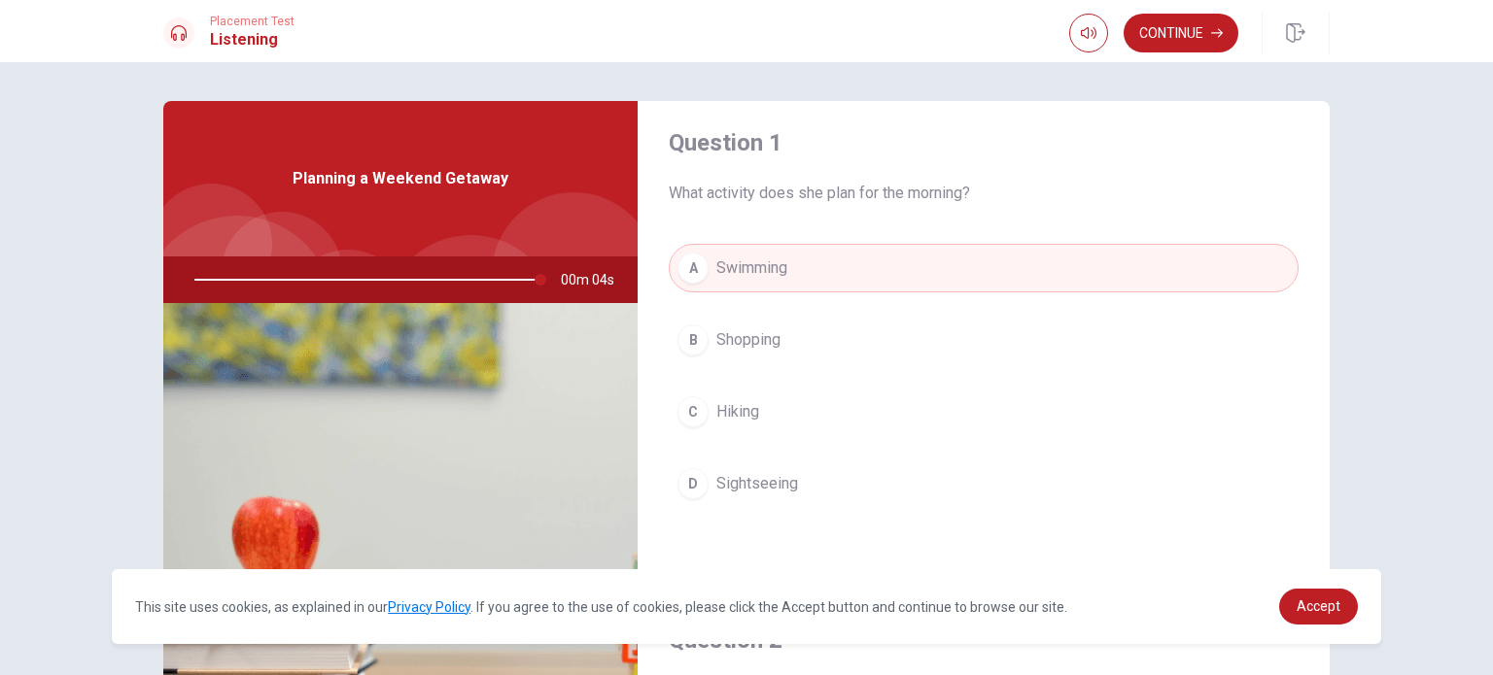
scroll to position [0, 0]
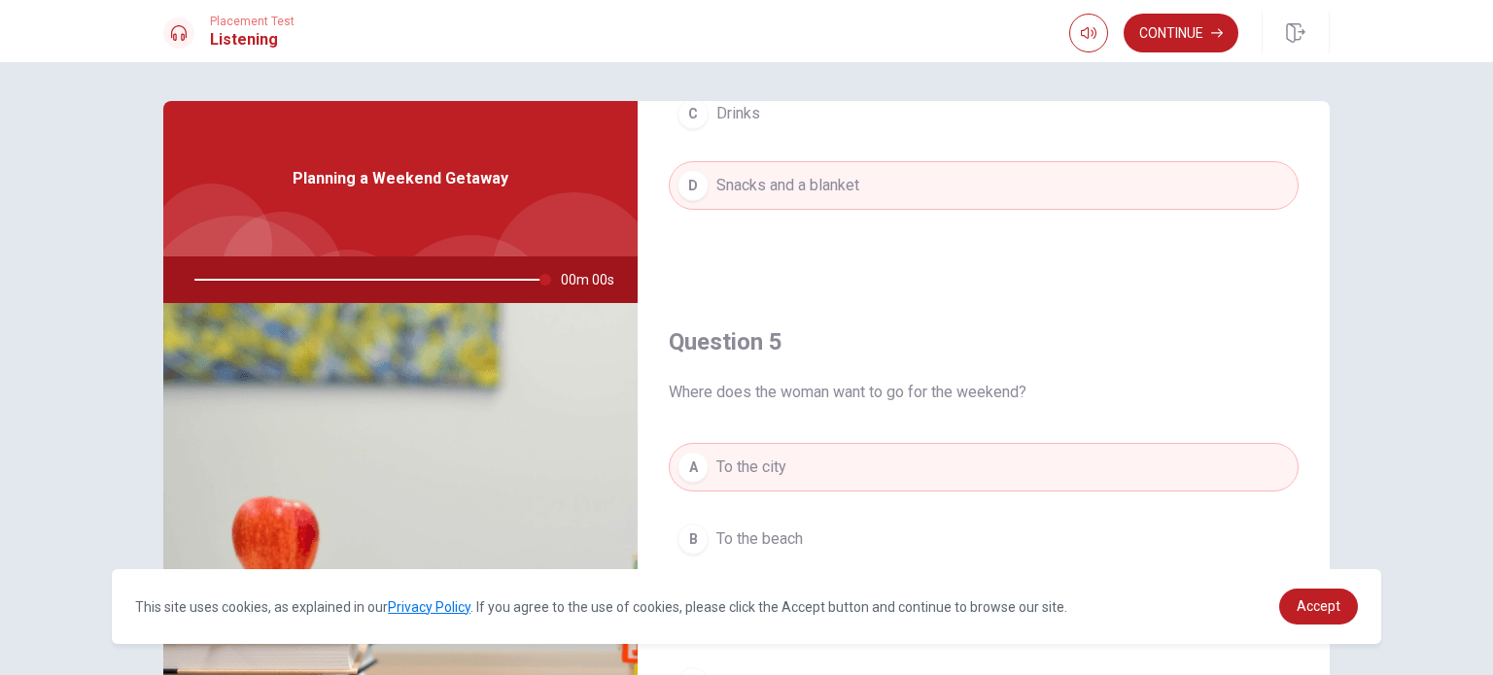
type input "0"
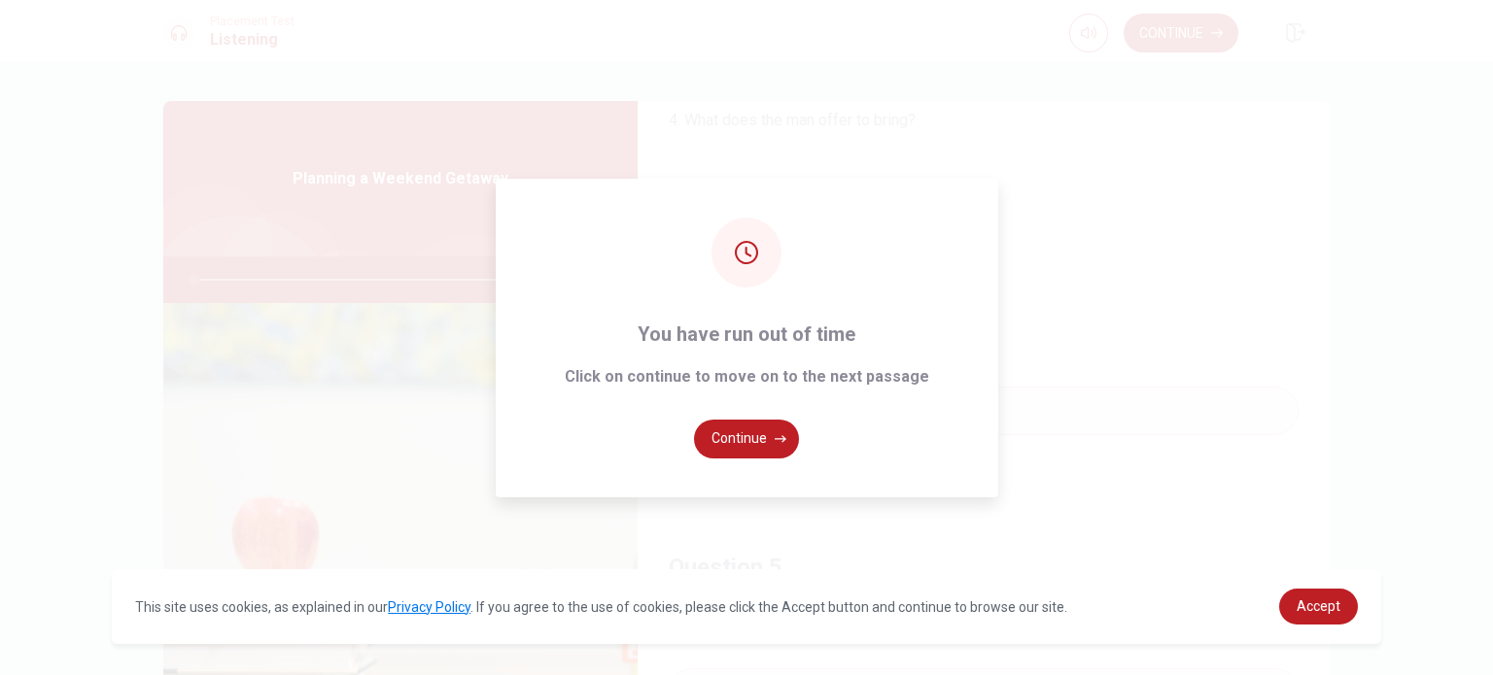
scroll to position [1577, 0]
click at [746, 437] on button "Continue" at bounding box center [746, 439] width 105 height 39
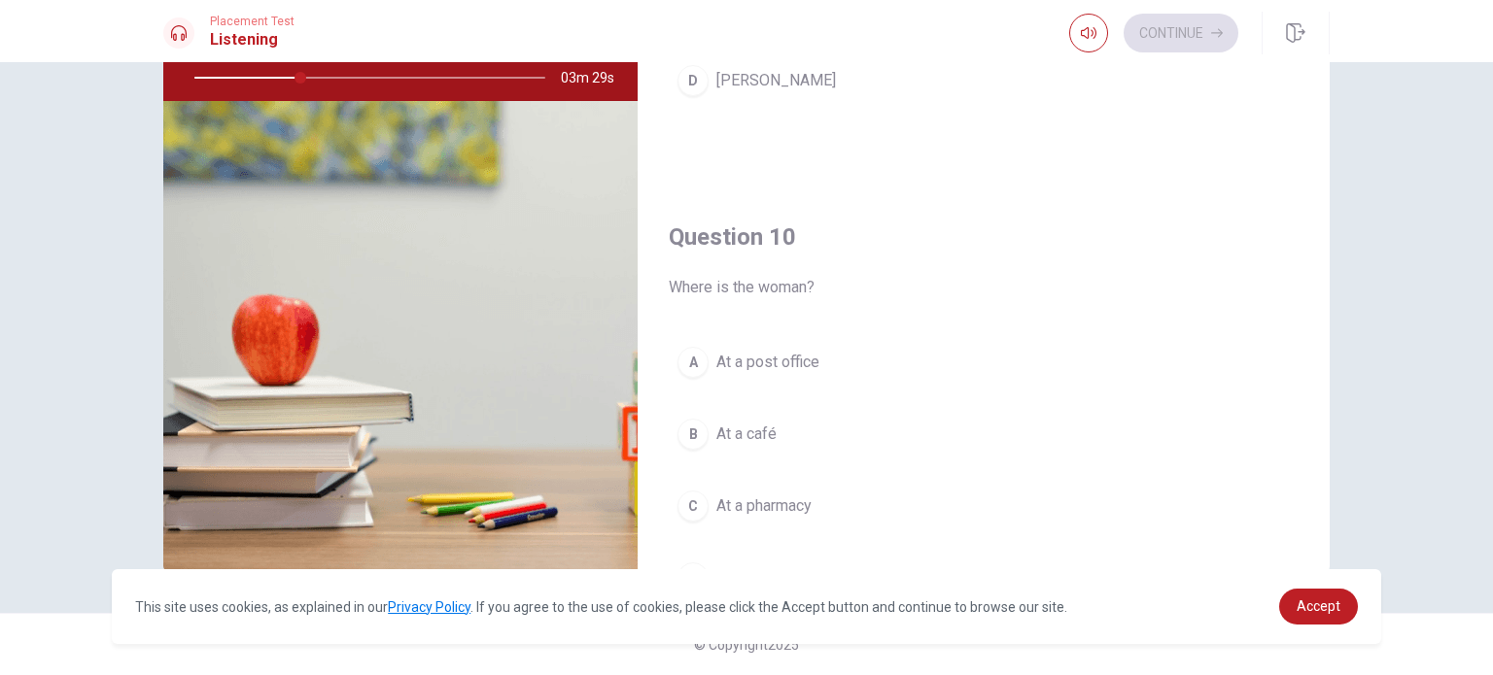
scroll to position [1804, 0]
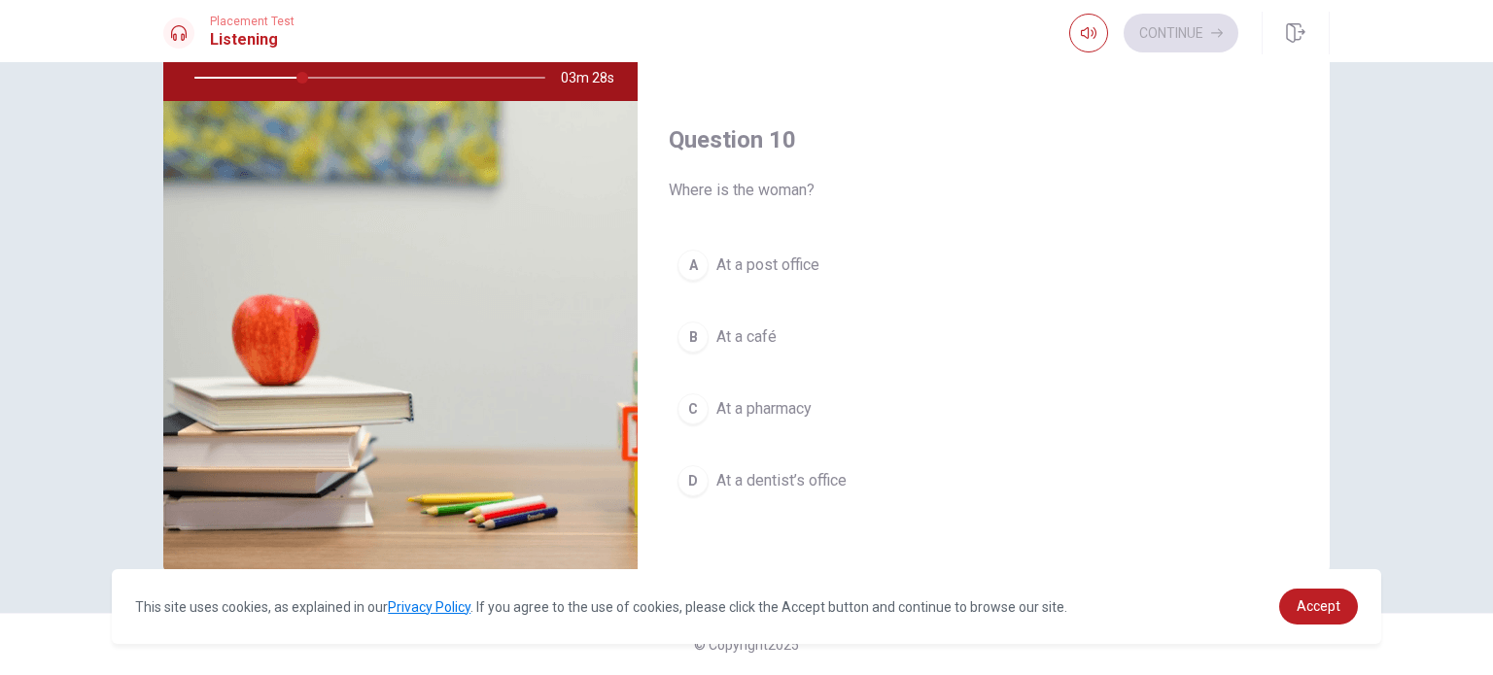
click at [704, 459] on button "D At a dentist’s office" at bounding box center [984, 481] width 630 height 49
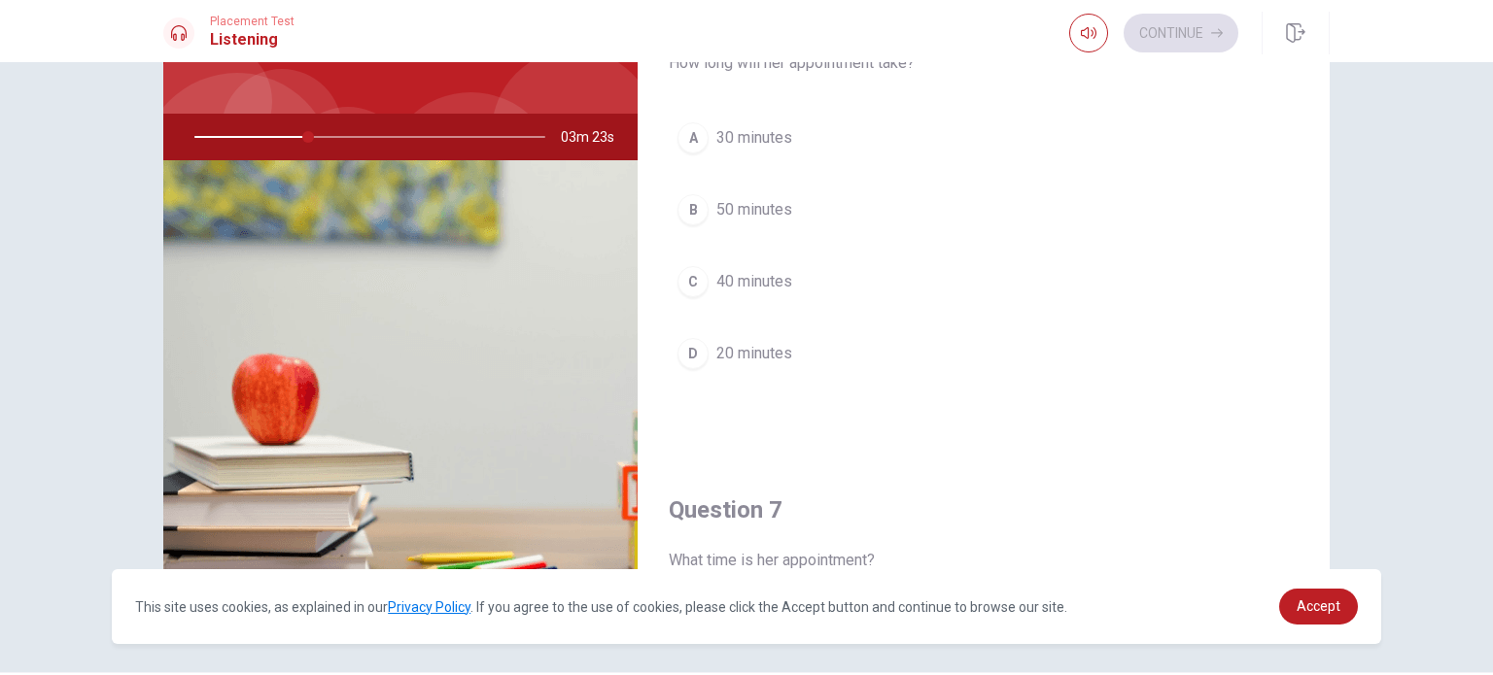
scroll to position [0, 0]
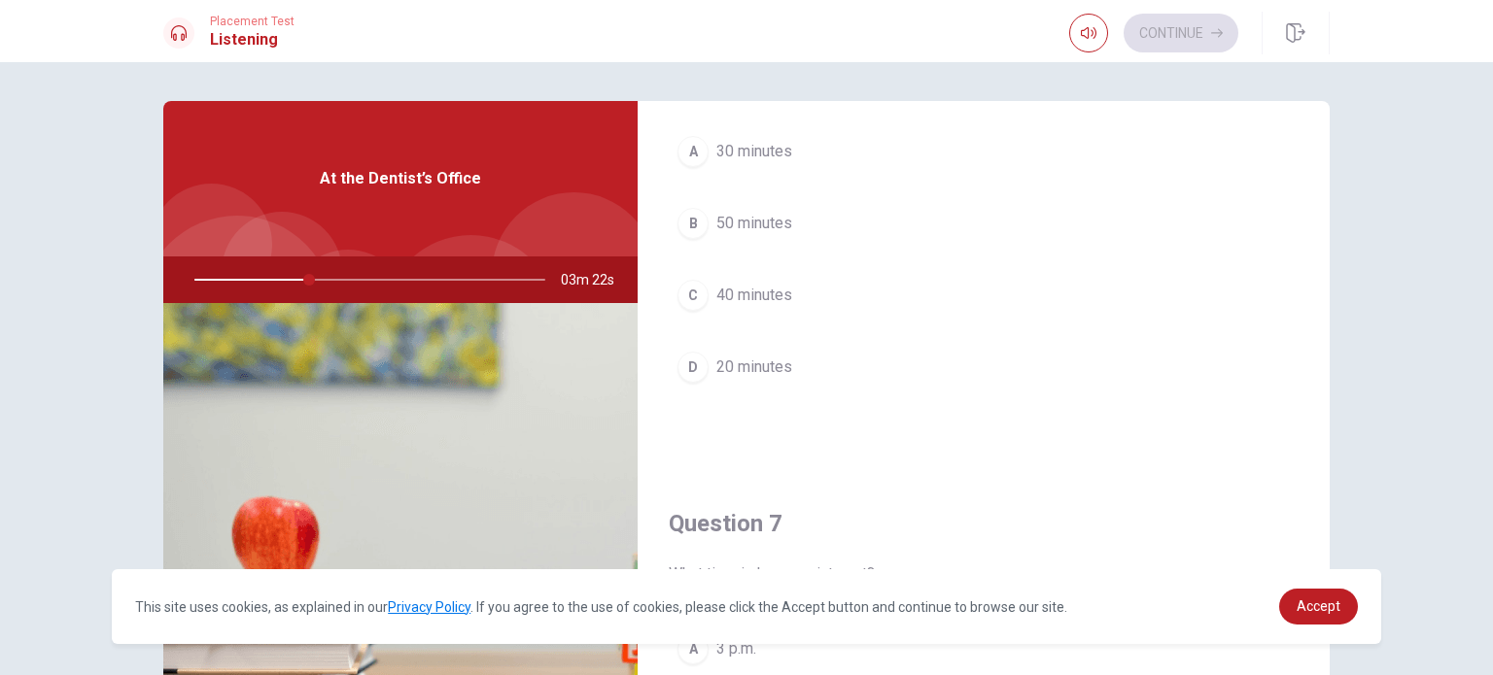
click at [691, 145] on div "A" at bounding box center [692, 151] width 31 height 31
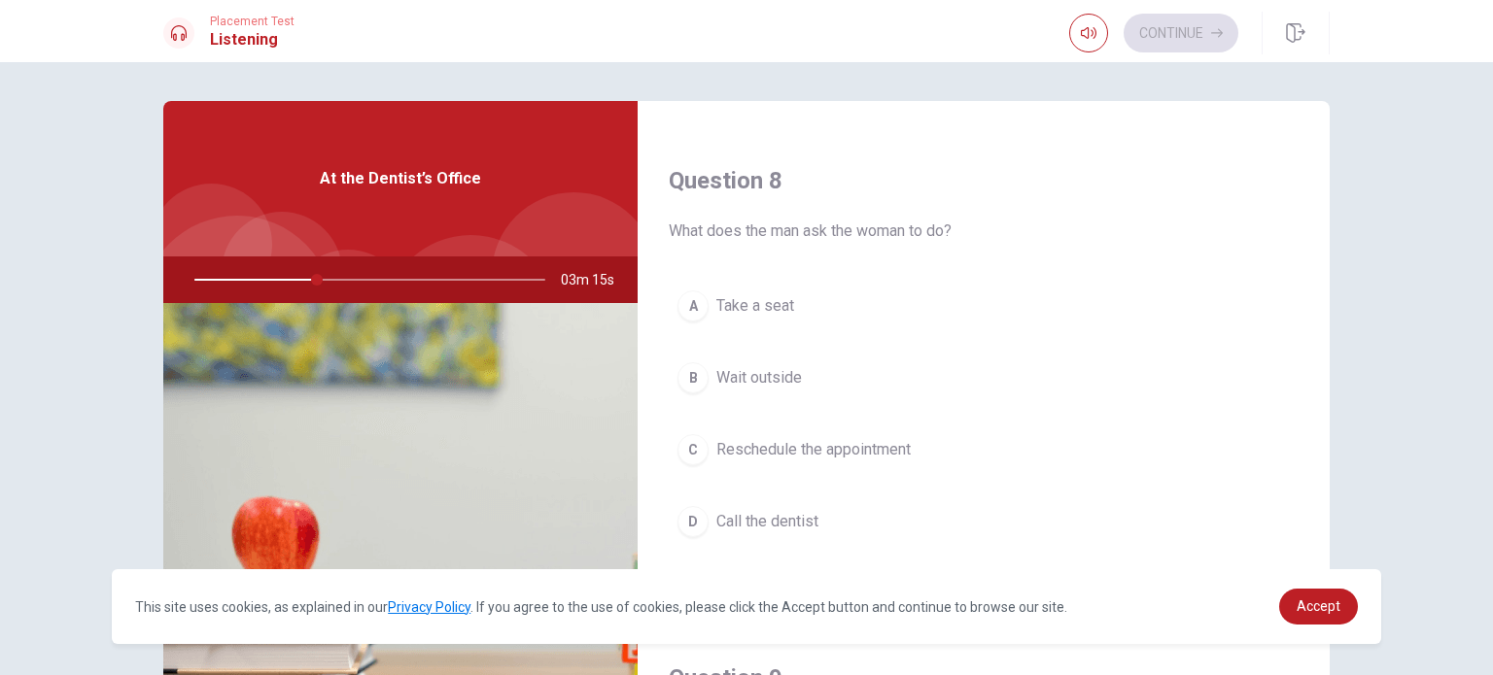
scroll to position [972, 0]
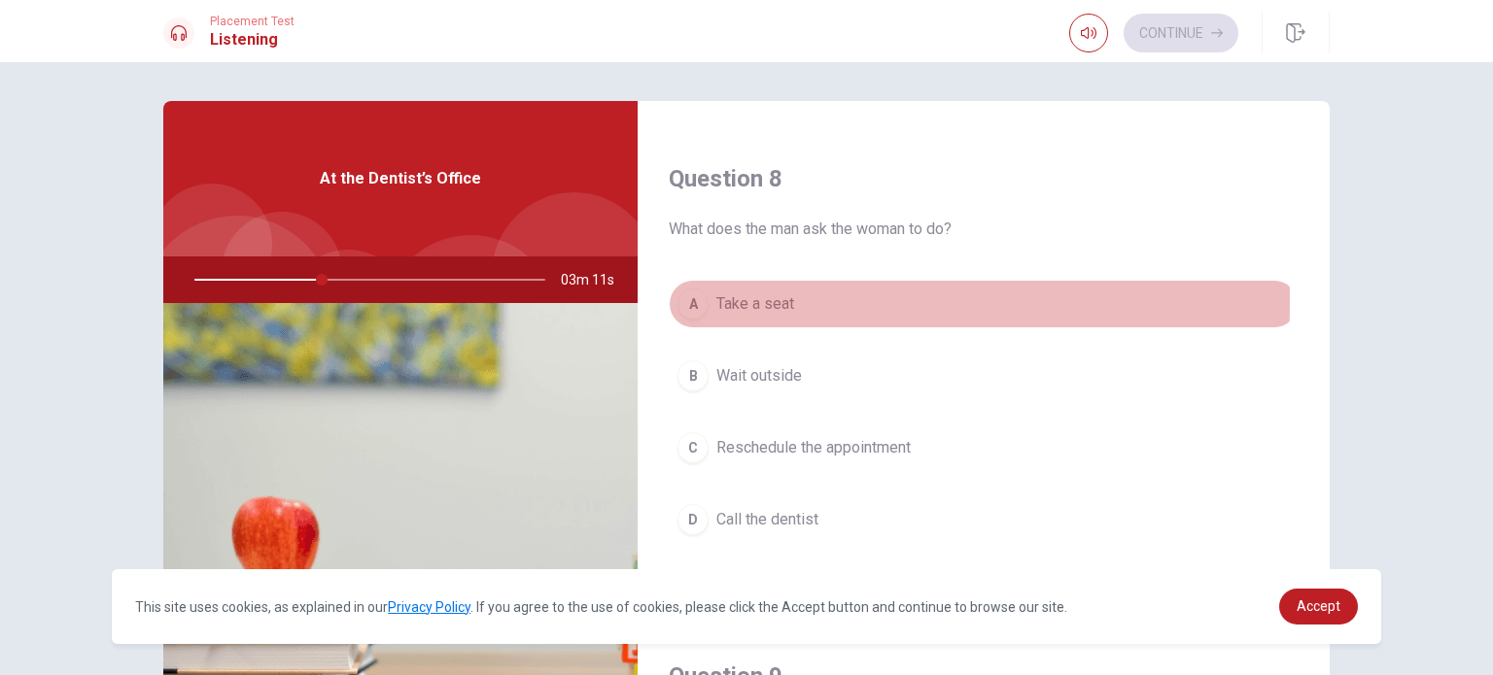
click at [680, 298] on div "A" at bounding box center [692, 304] width 31 height 31
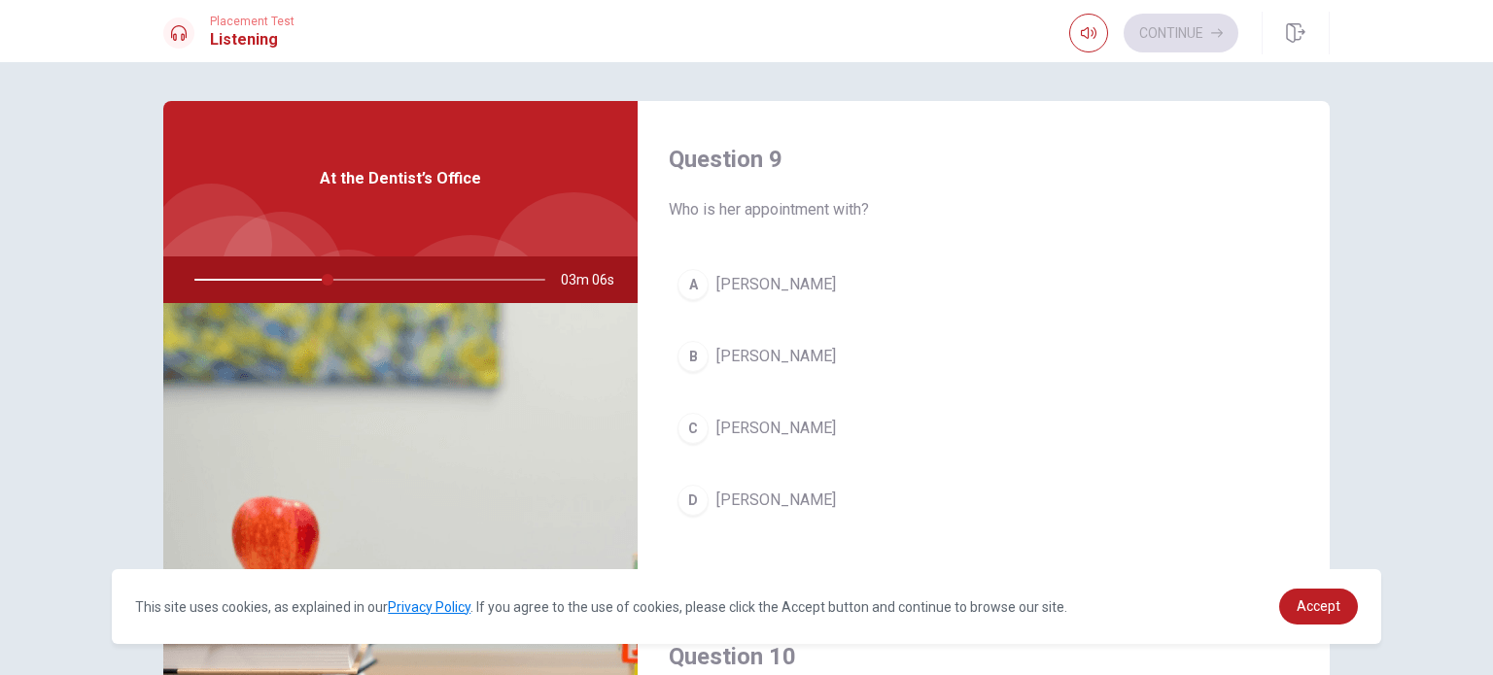
scroll to position [1490, 0]
click at [680, 422] on div "C" at bounding box center [692, 427] width 31 height 31
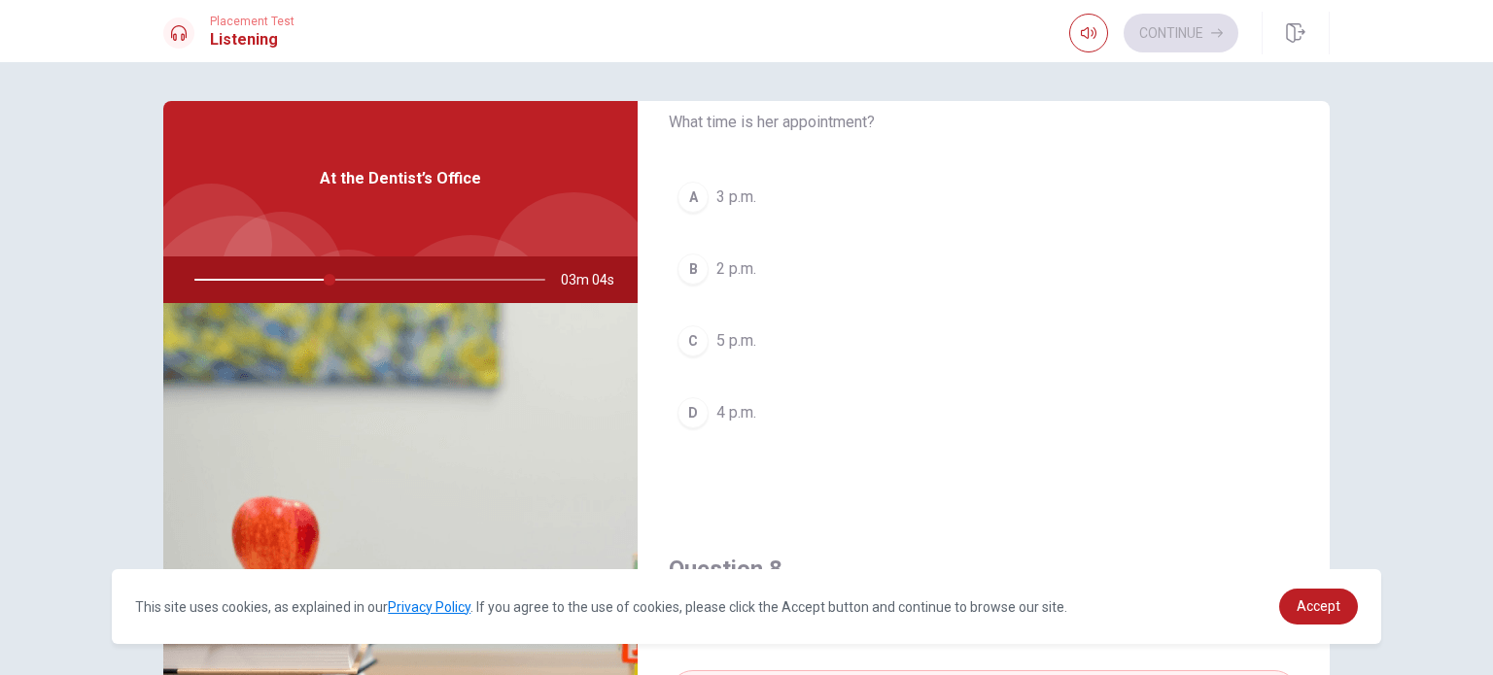
scroll to position [550, 0]
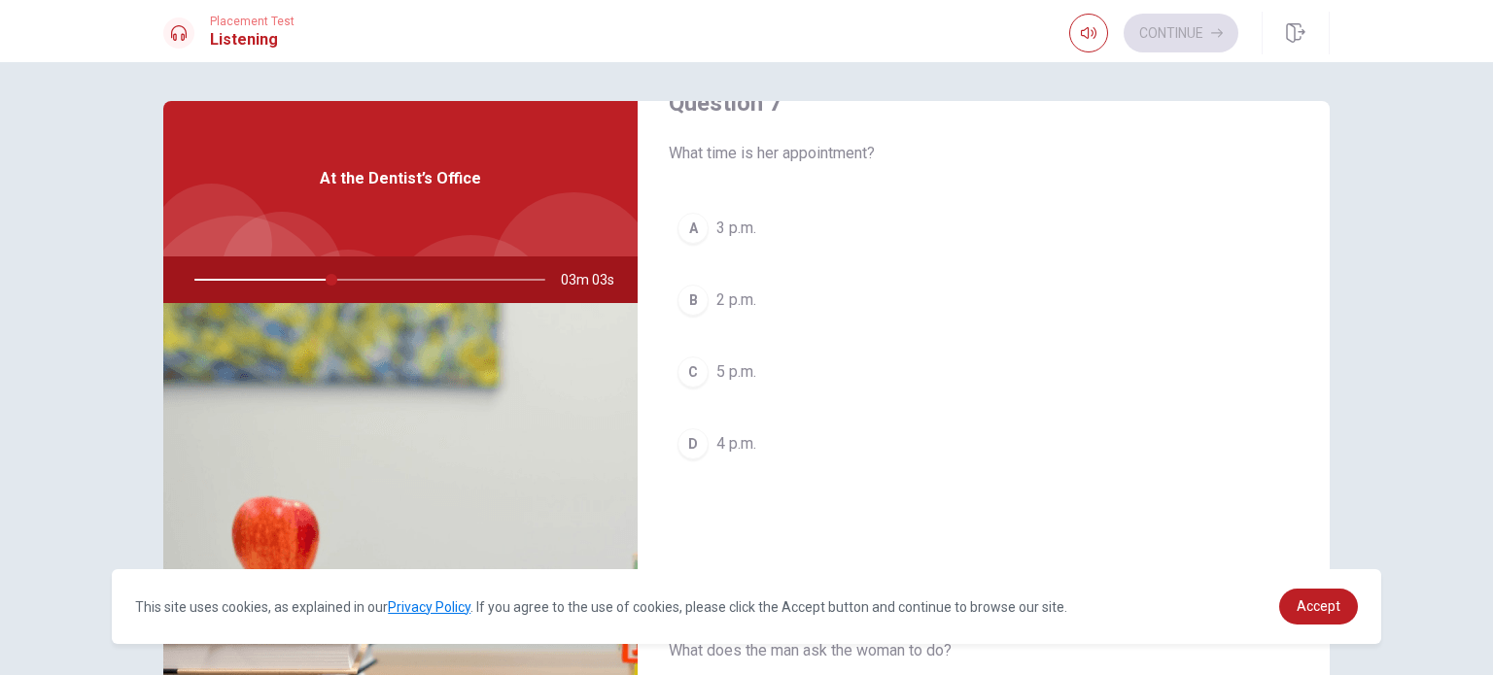
click at [689, 236] on div "A" at bounding box center [692, 228] width 31 height 31
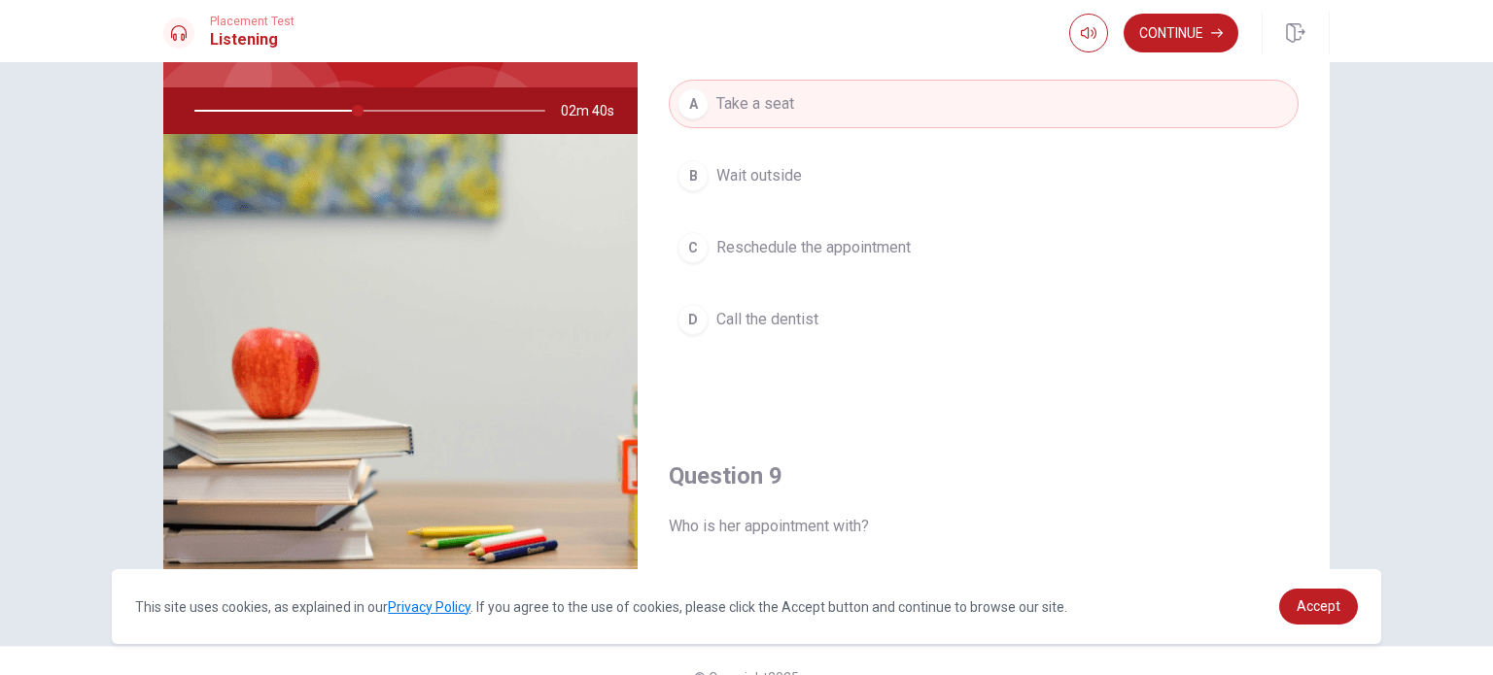
scroll to position [1004, 0]
click at [814, 235] on span "Reschedule the appointment" at bounding box center [813, 246] width 194 height 23
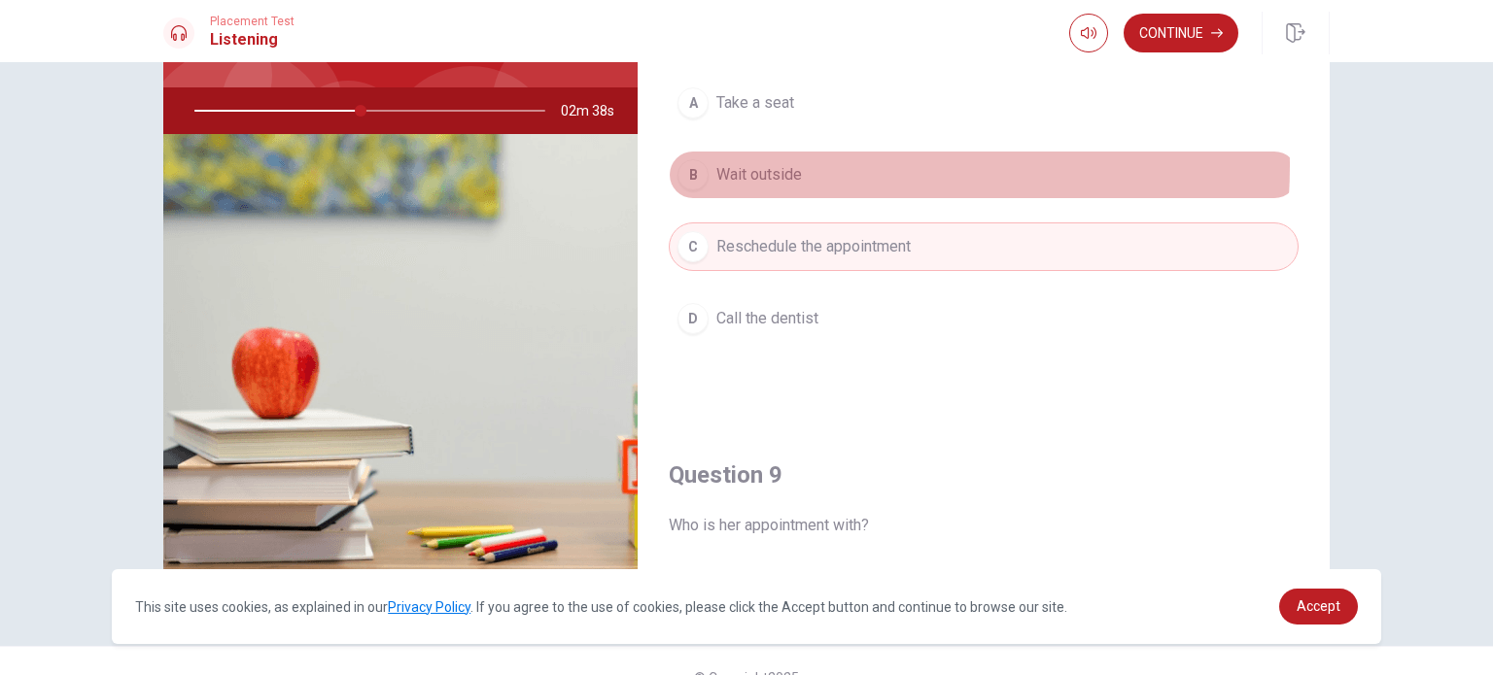
click at [753, 163] on span "Wait outside" at bounding box center [759, 174] width 86 height 23
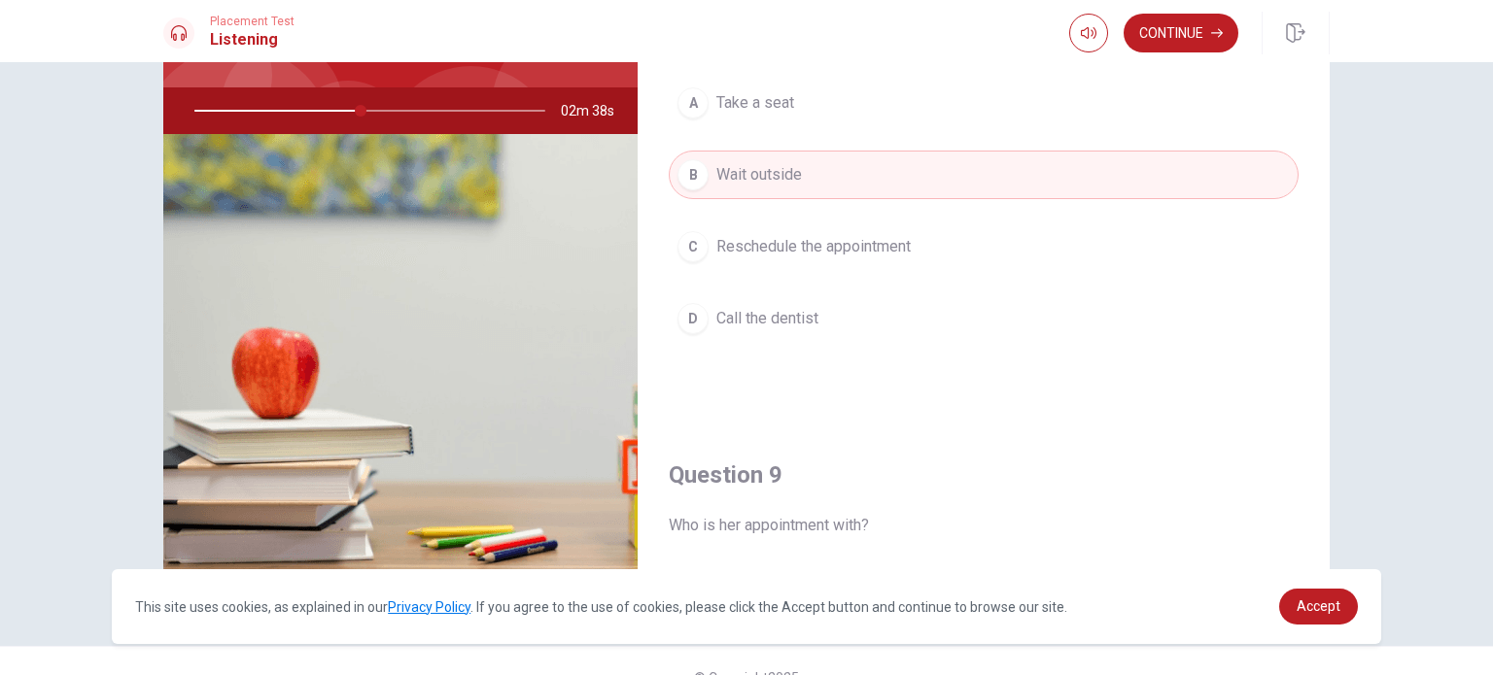
click at [762, 107] on span "Take a seat" at bounding box center [755, 102] width 78 height 23
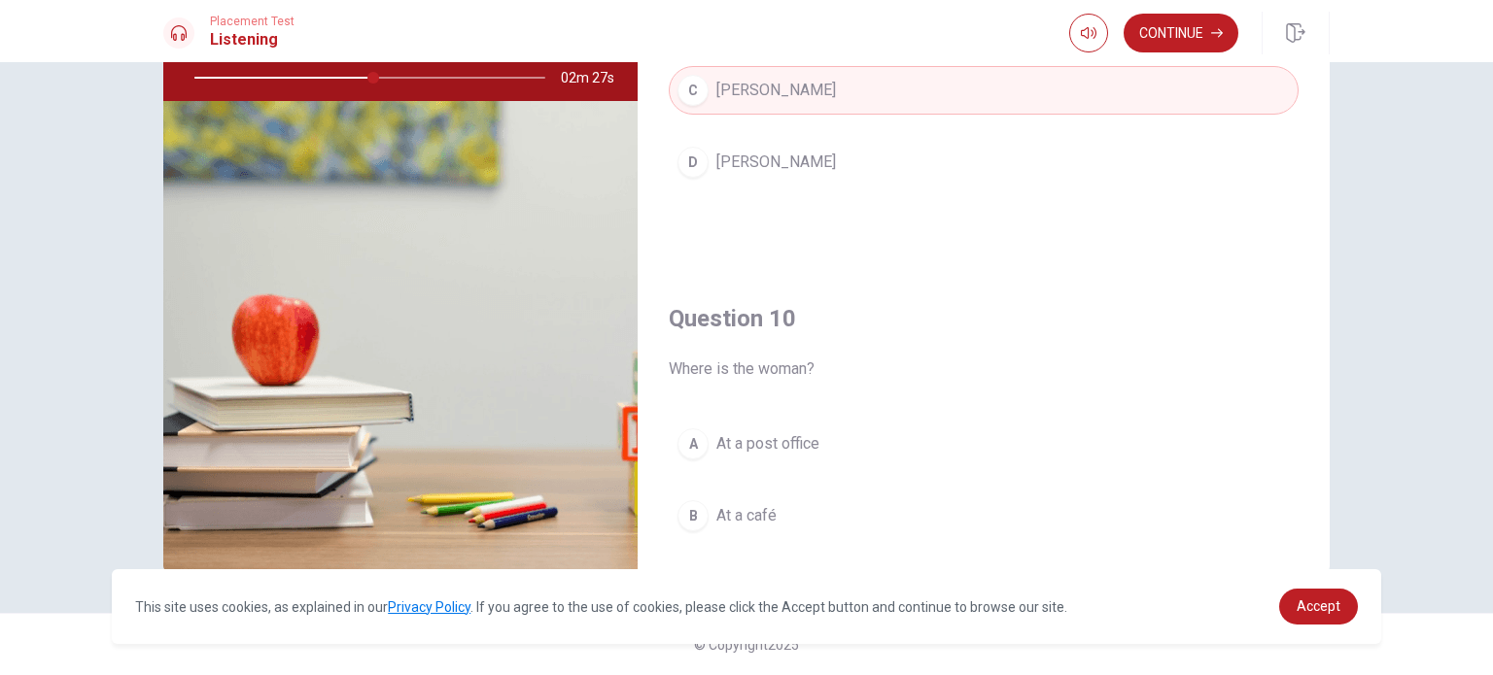
scroll to position [1609, 0]
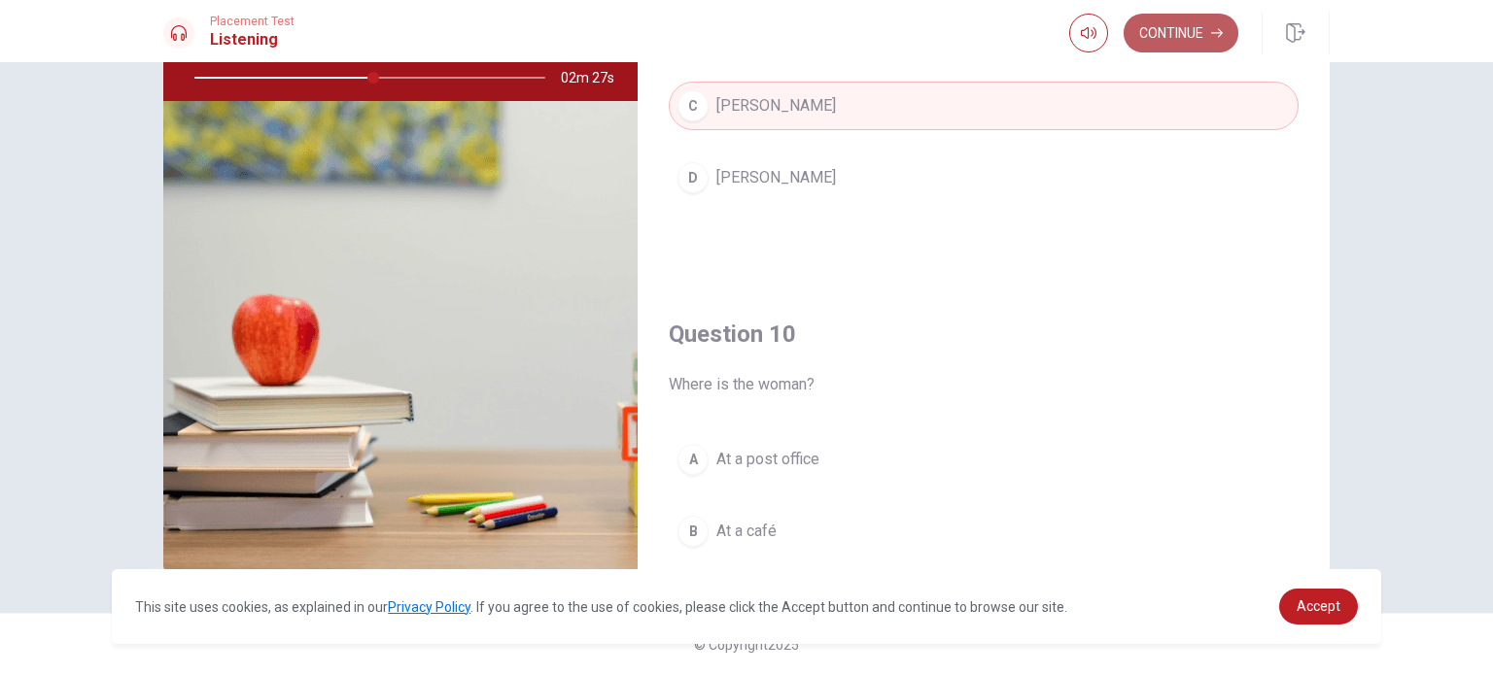
click at [1177, 34] on button "Continue" at bounding box center [1180, 33] width 115 height 39
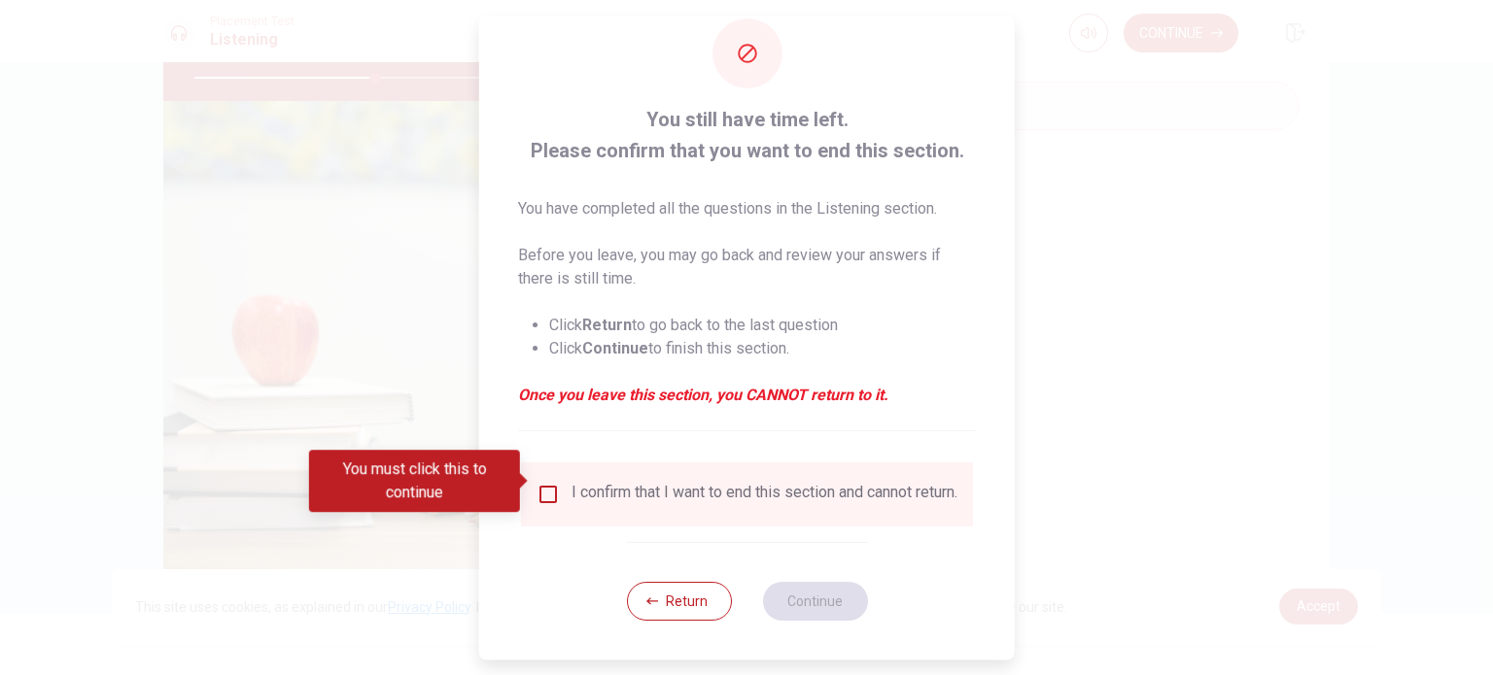
scroll to position [49, 0]
click at [543, 483] on input "You must click this to continue" at bounding box center [547, 494] width 23 height 23
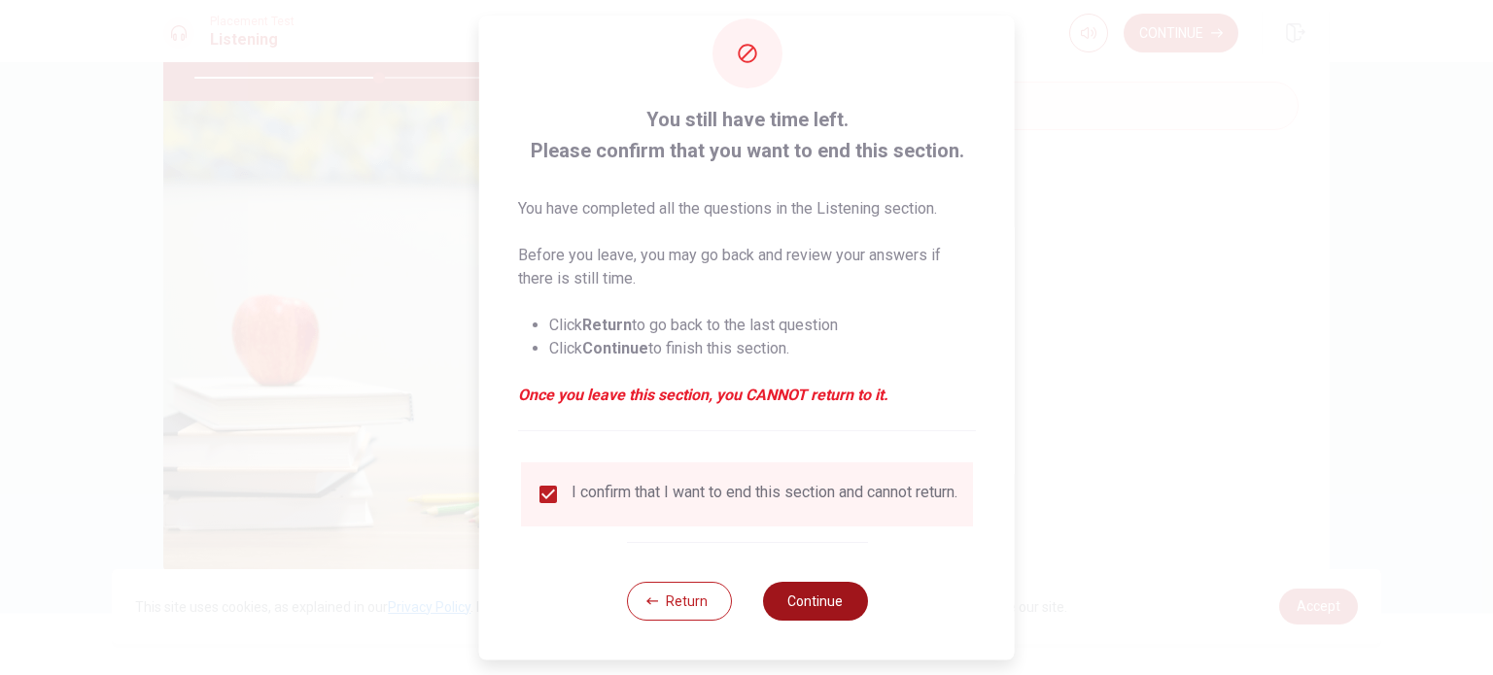
click at [773, 597] on button "Continue" at bounding box center [814, 601] width 105 height 39
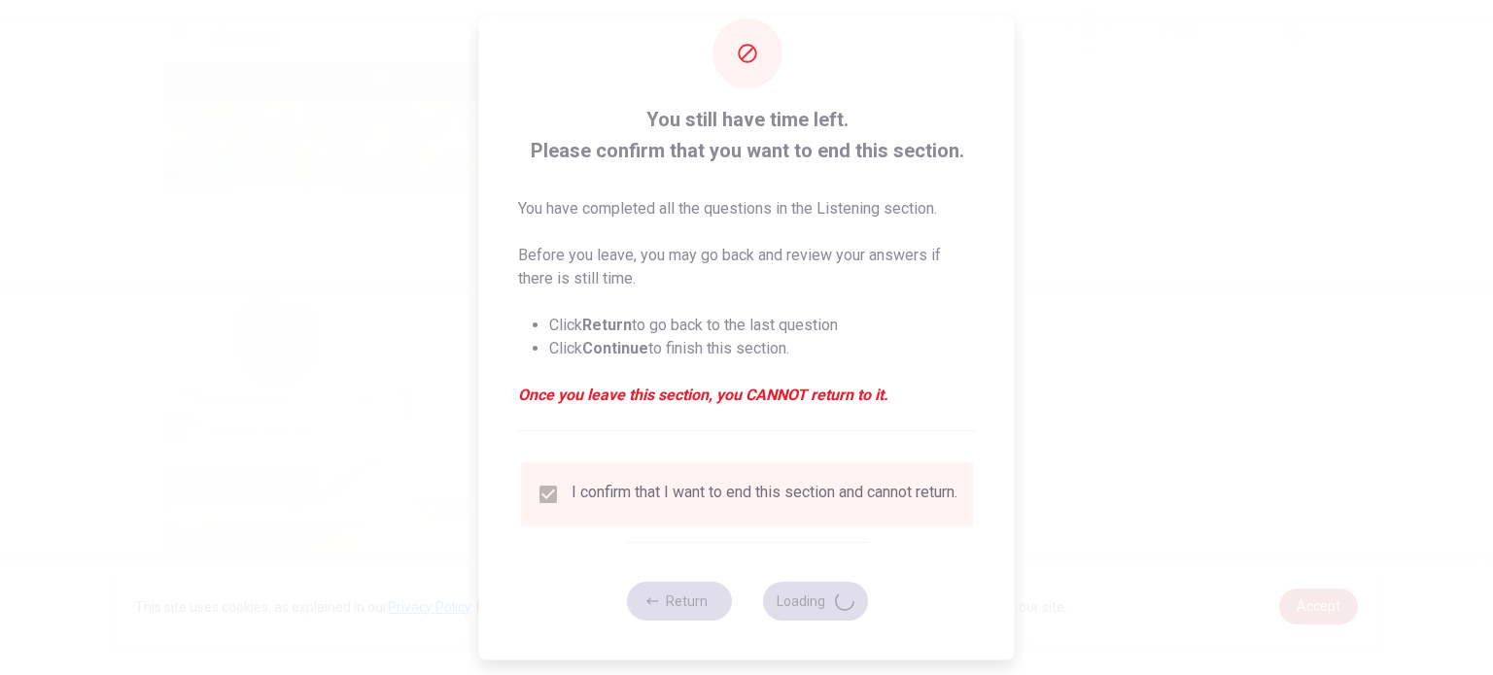
type input "54"
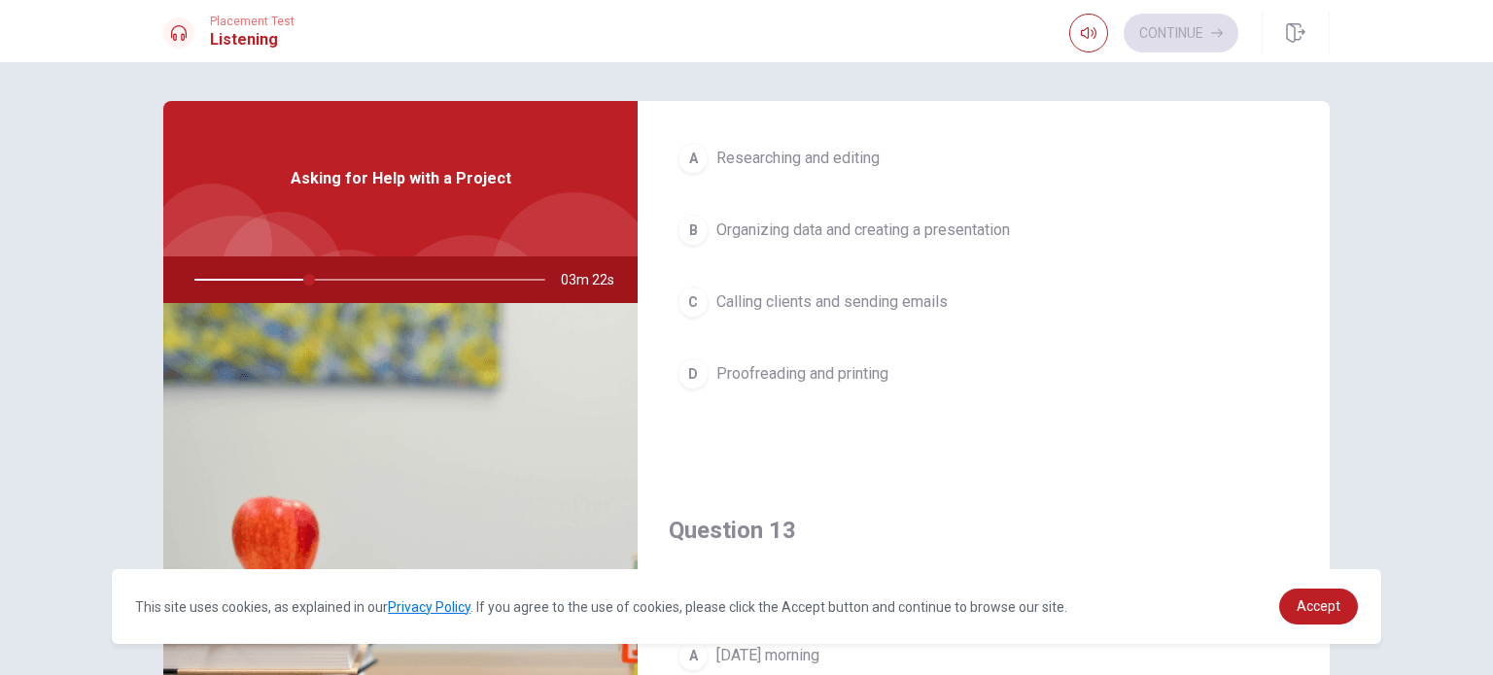
scroll to position [615, 0]
click at [723, 226] on span "Organizing data and creating a presentation" at bounding box center [862, 234] width 293 height 23
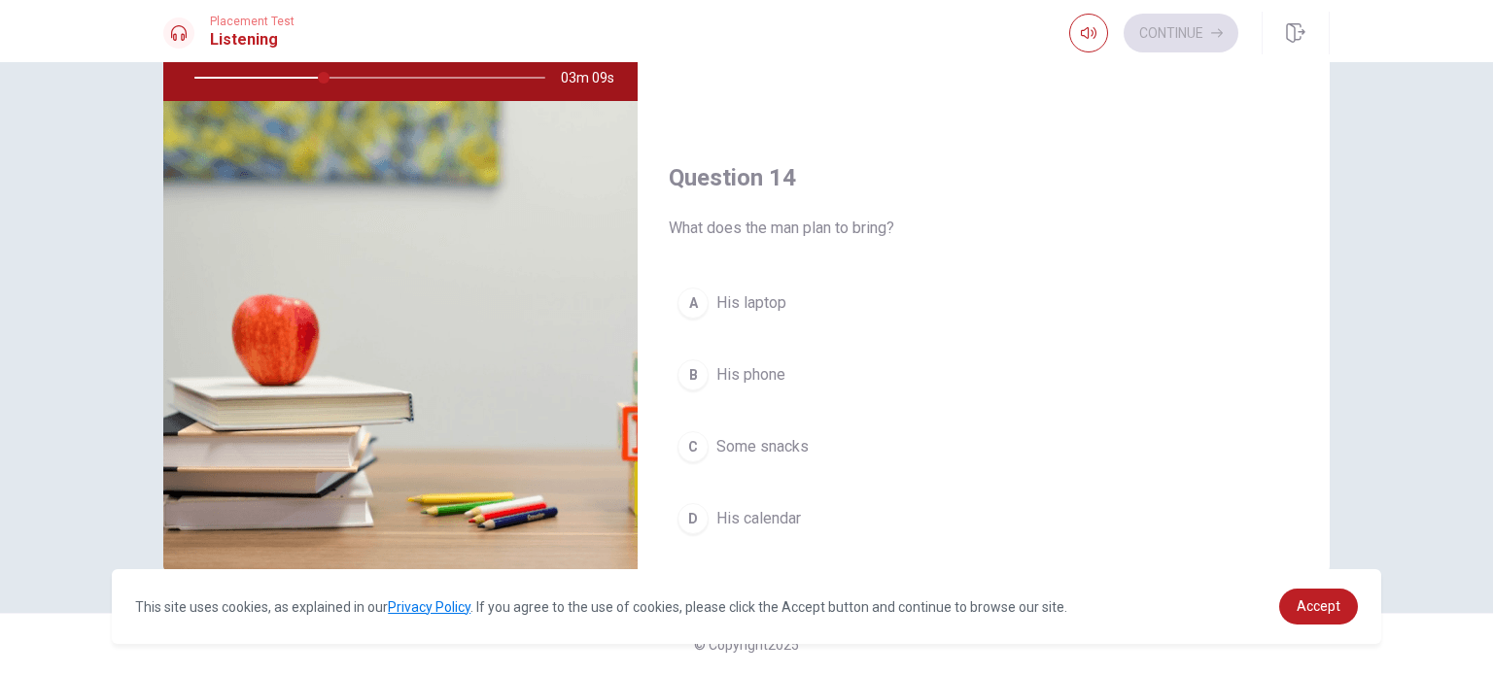
scroll to position [1220, 0]
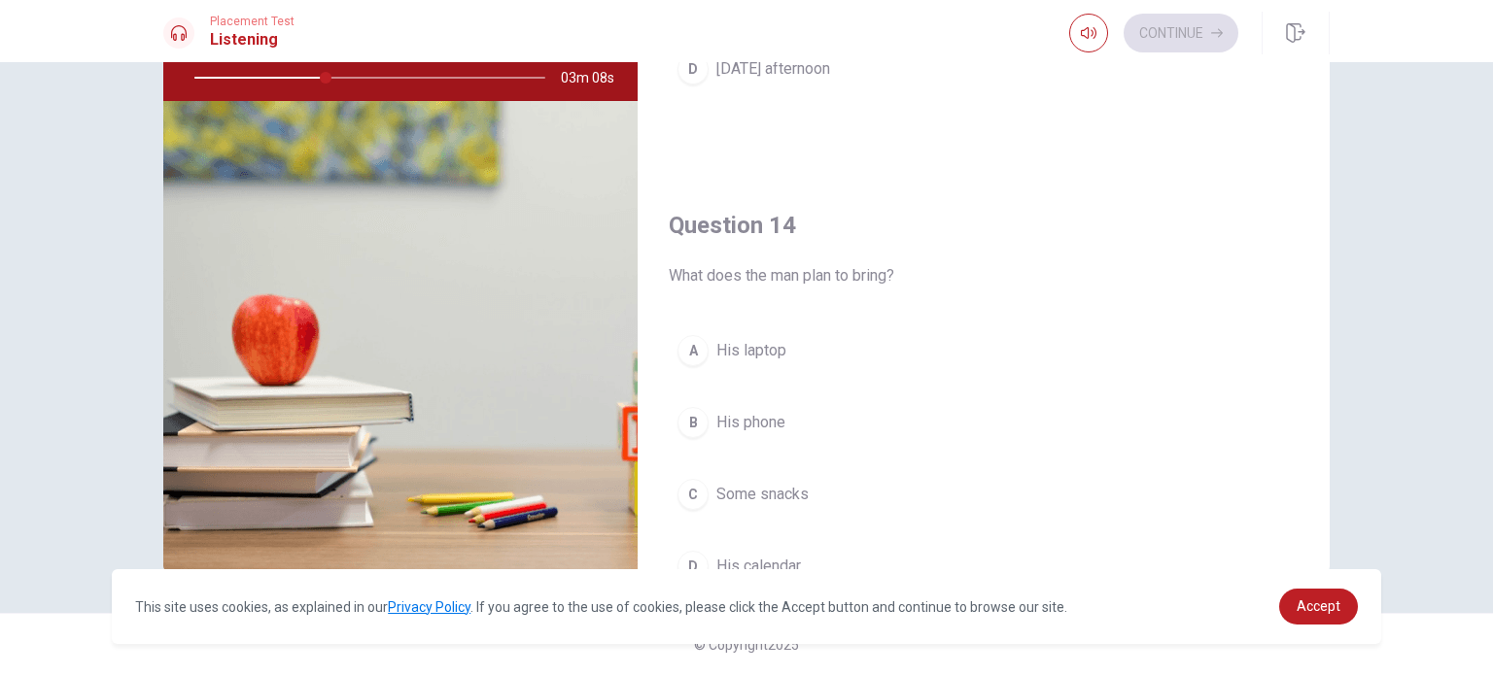
click at [689, 361] on button "A His laptop" at bounding box center [984, 350] width 630 height 49
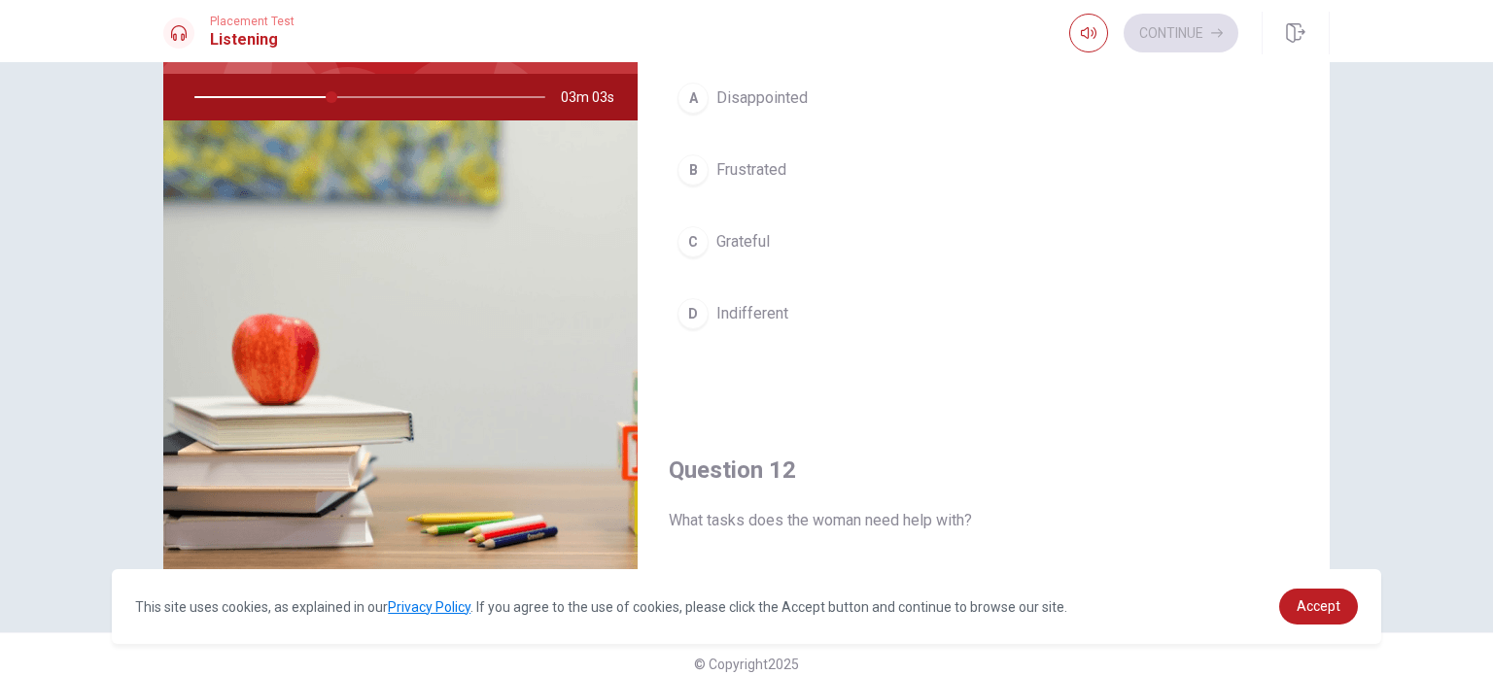
scroll to position [105, 0]
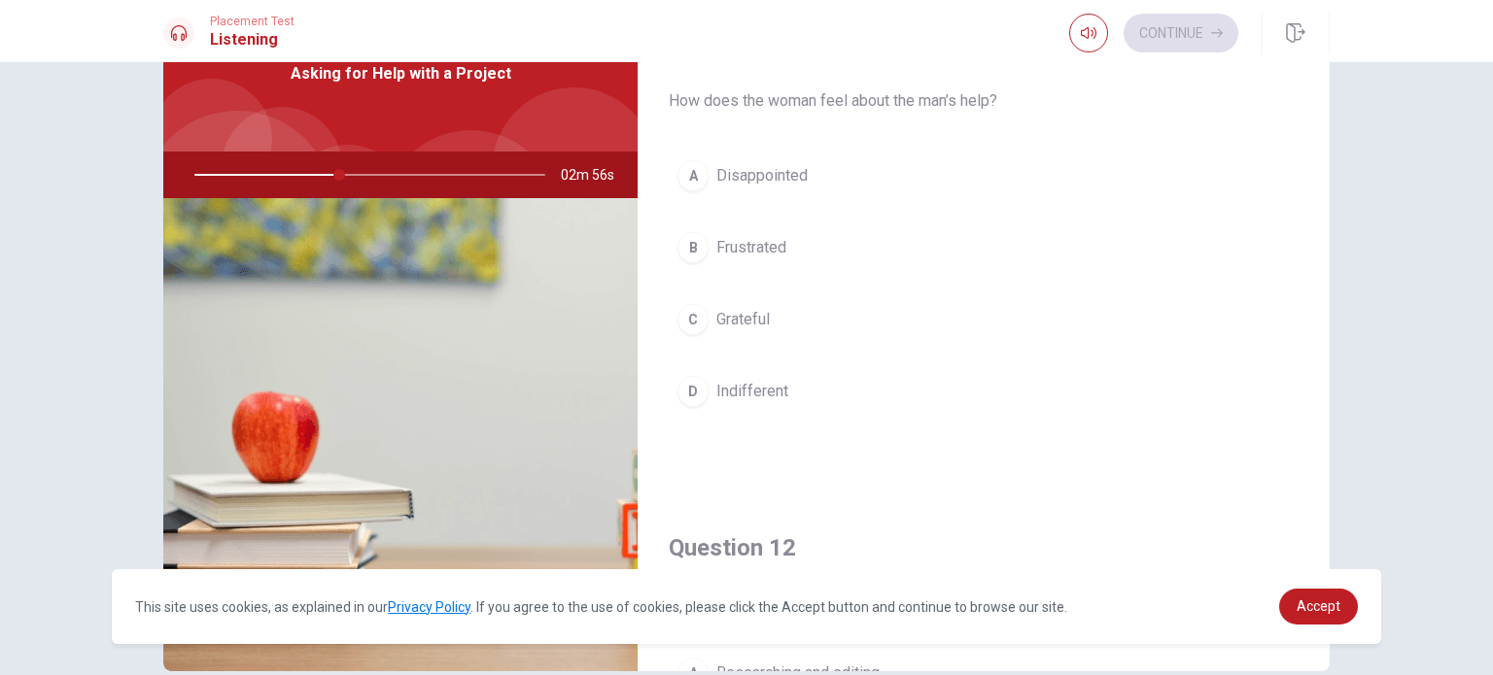
click at [692, 248] on div "B" at bounding box center [692, 247] width 31 height 31
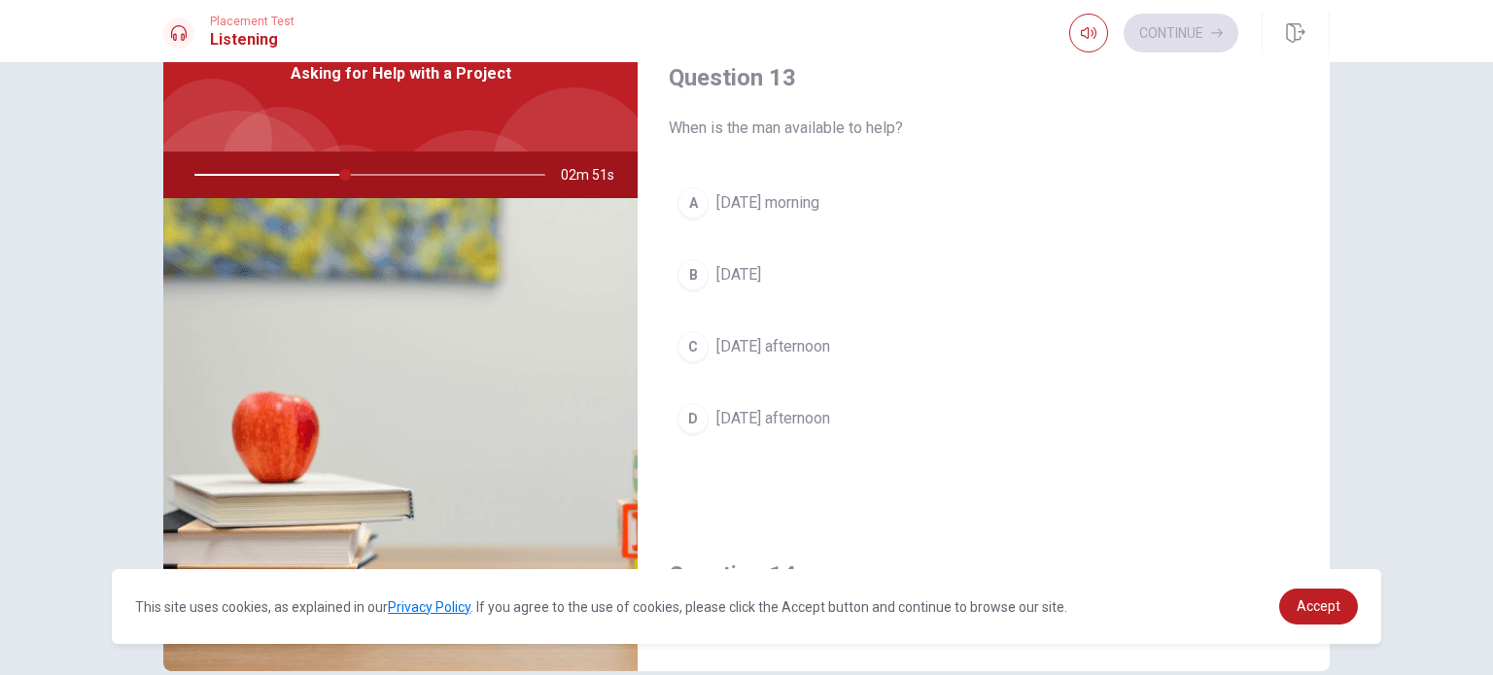
scroll to position [972, 0]
click at [685, 188] on div "A" at bounding box center [692, 199] width 31 height 31
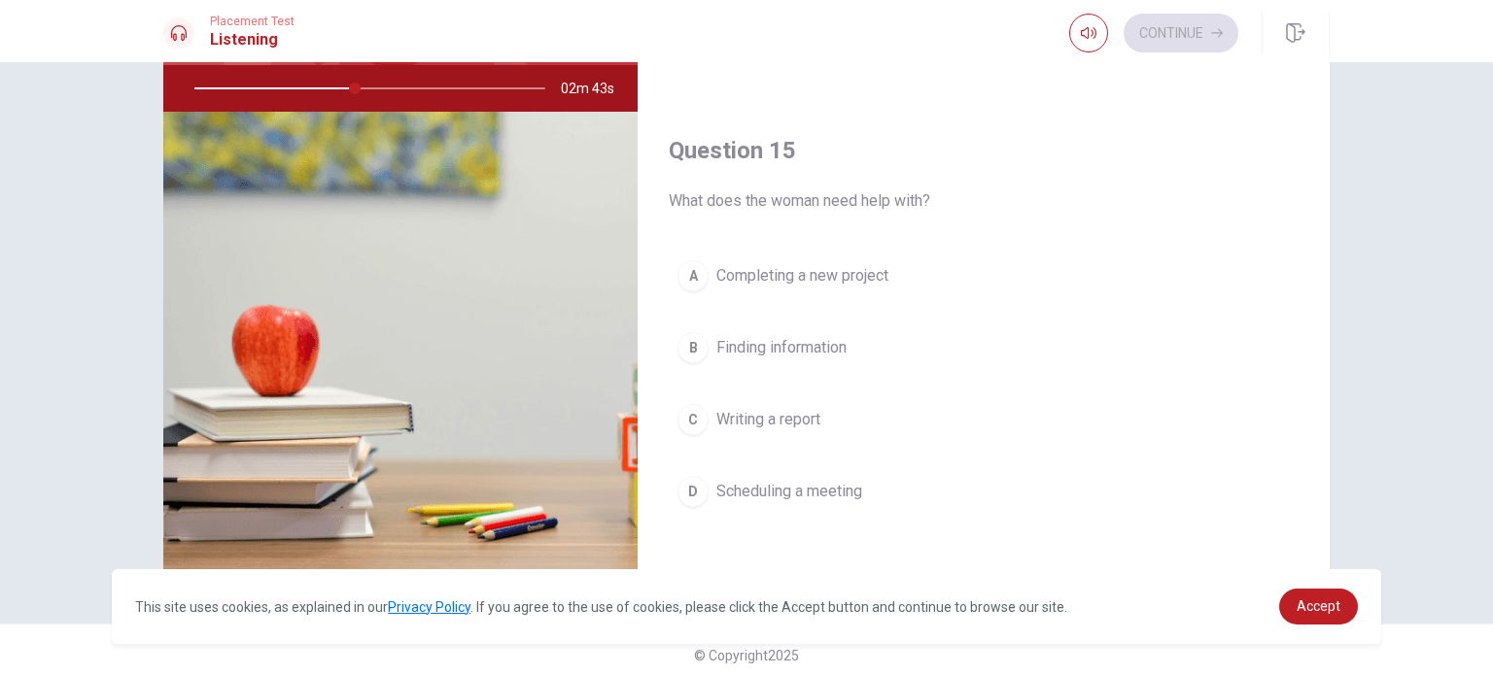
scroll to position [202, 0]
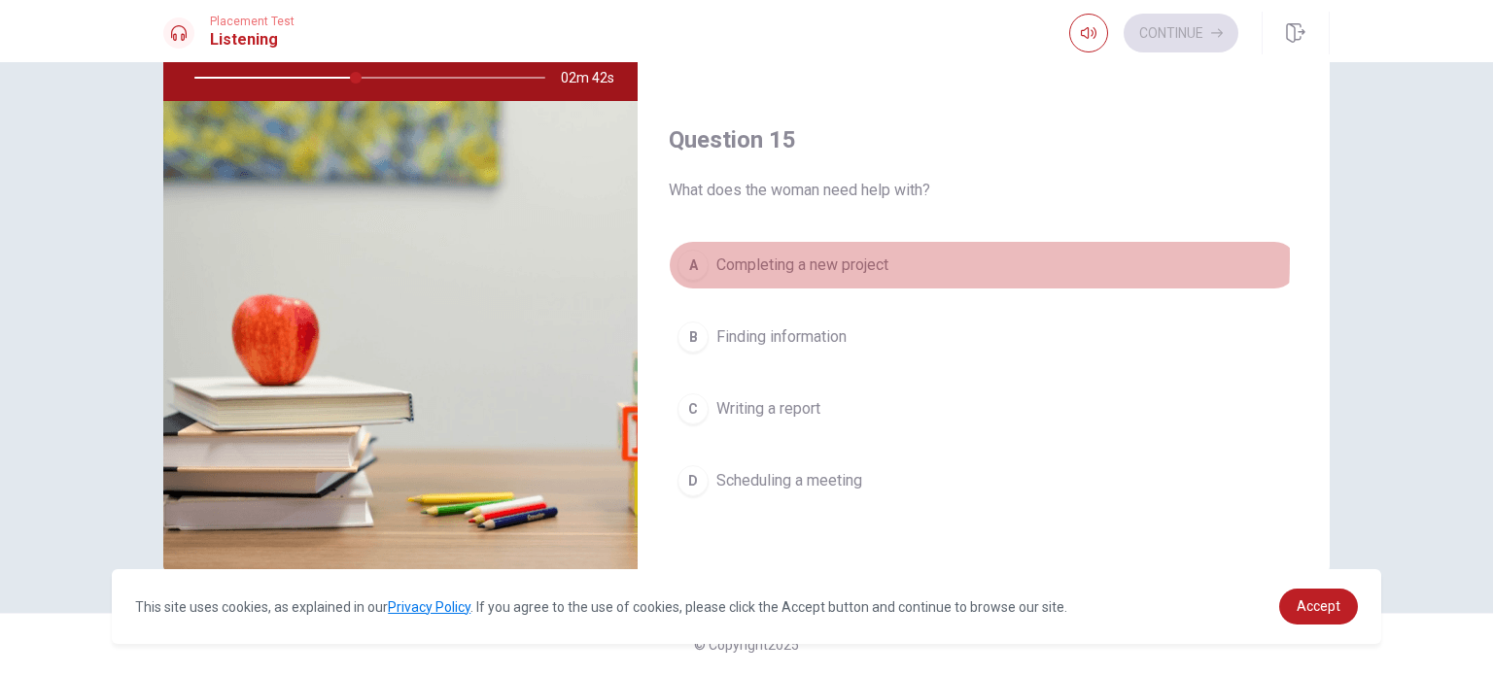
click at [735, 254] on span "Completing a new project" at bounding box center [802, 265] width 172 height 23
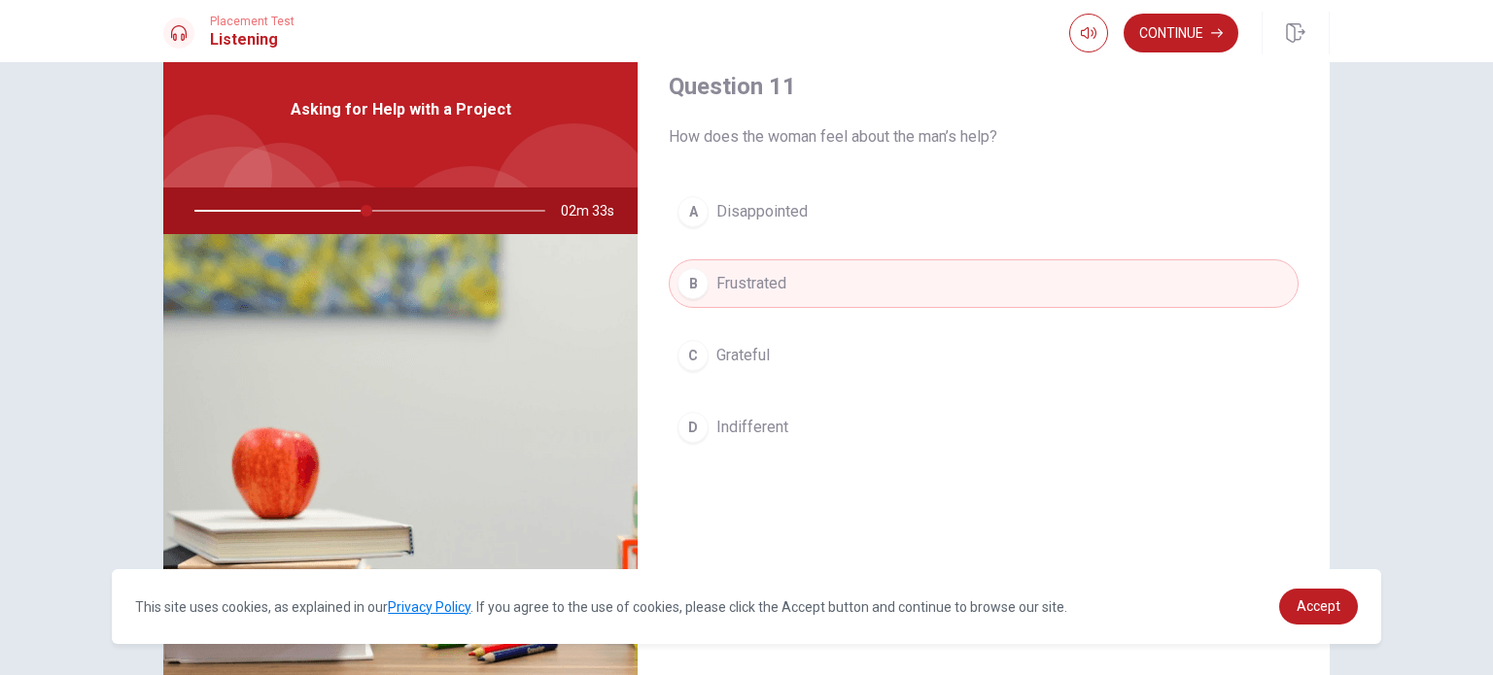
scroll to position [40, 0]
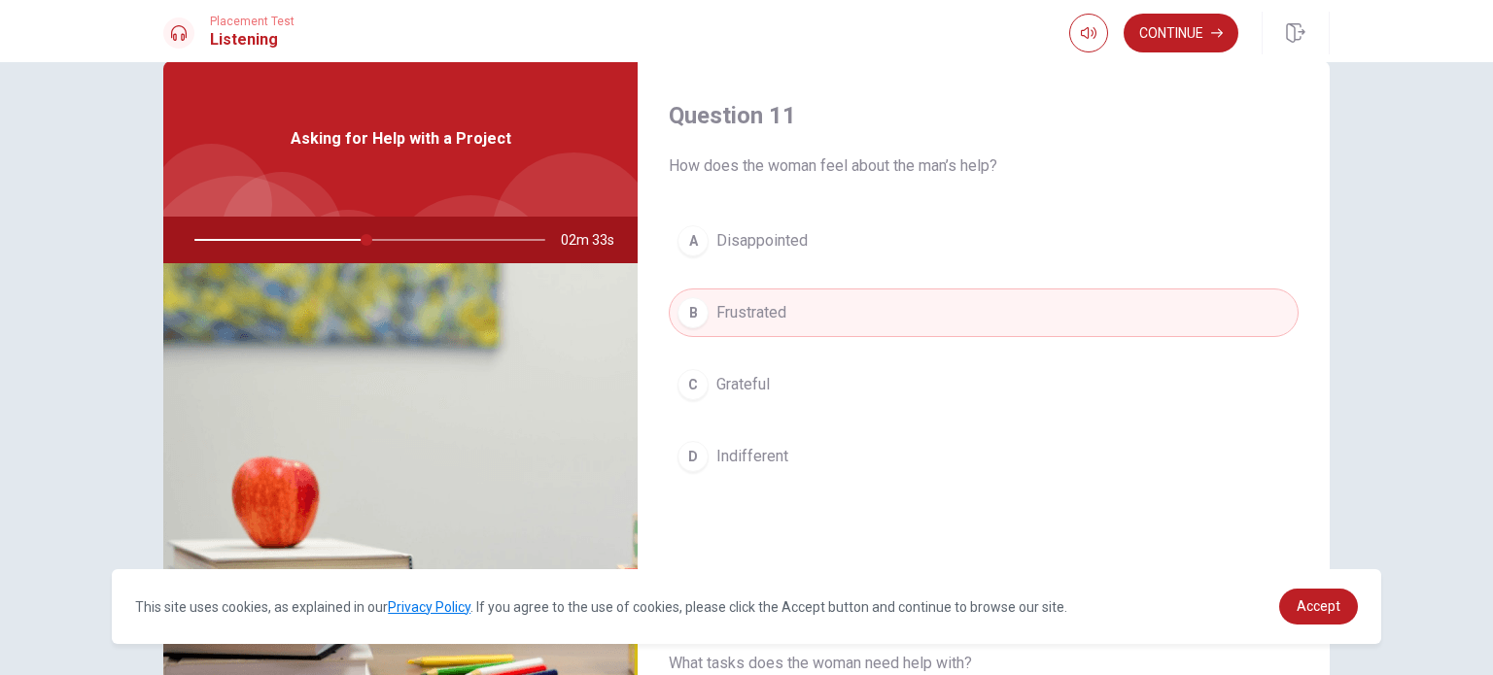
click at [812, 248] on button "A Disappointed" at bounding box center [984, 241] width 630 height 49
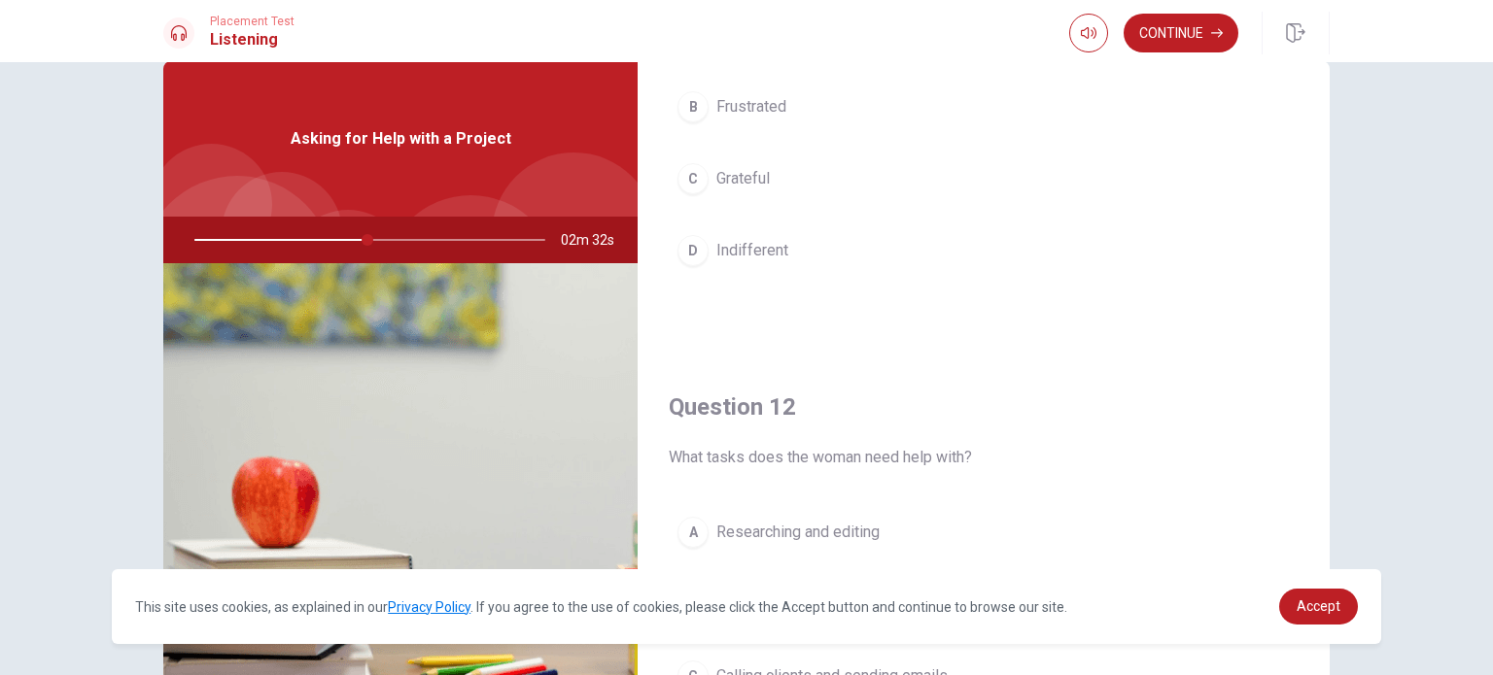
scroll to position [226, 0]
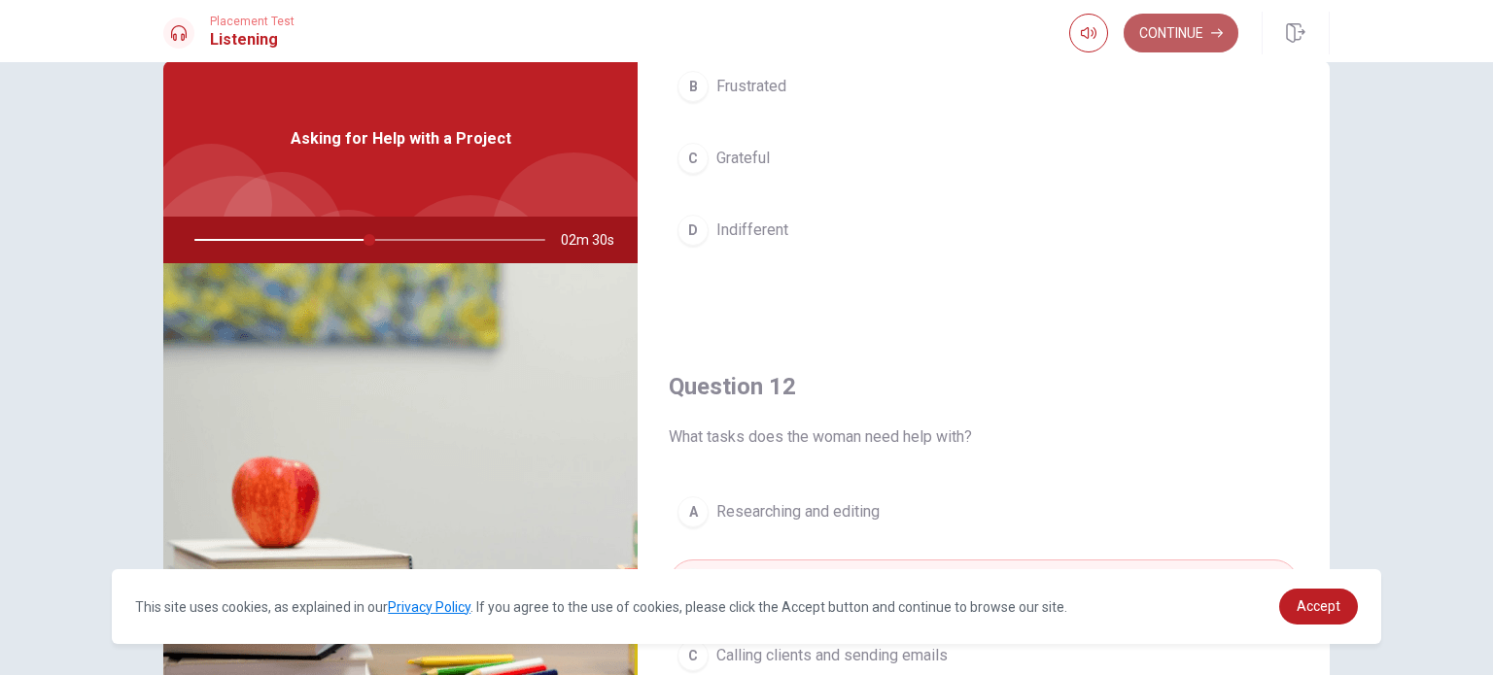
click at [1213, 40] on button "Continue" at bounding box center [1180, 33] width 115 height 39
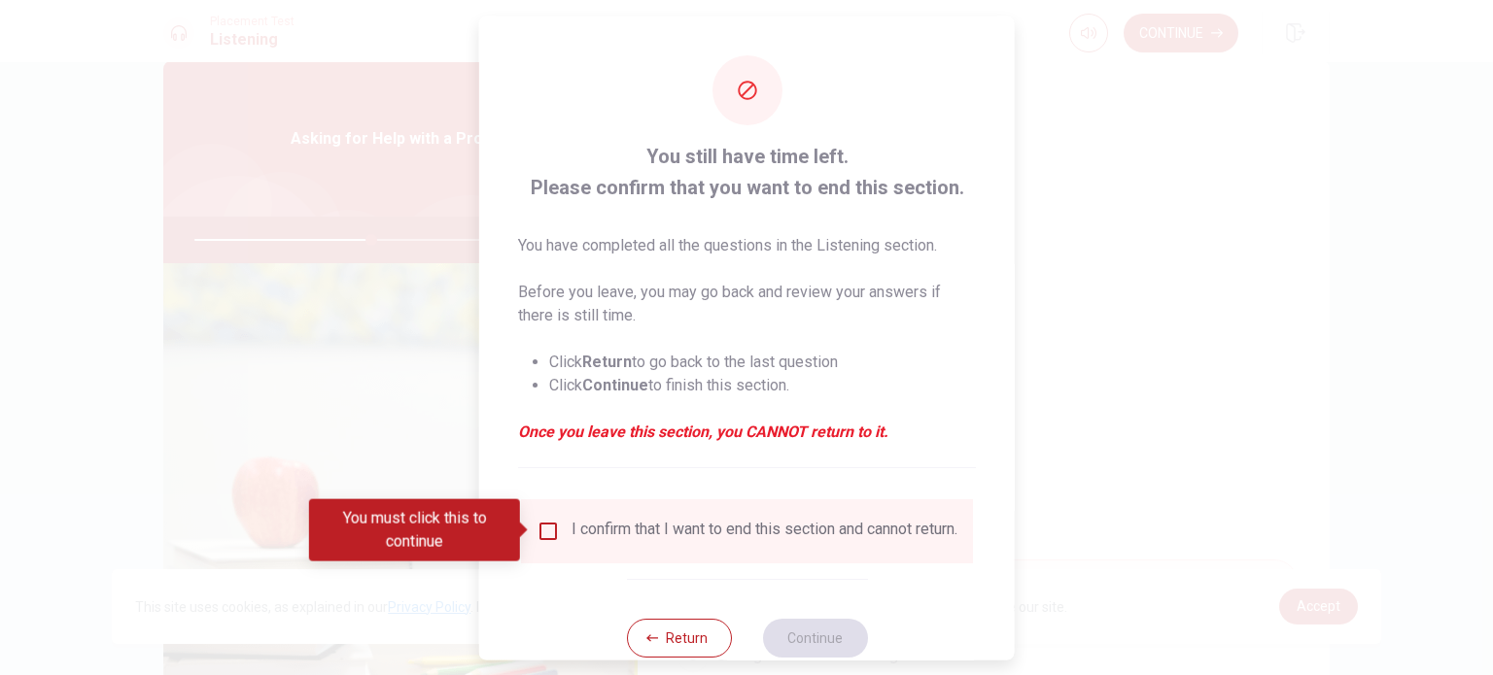
click at [571, 532] on div "I confirm that I want to end this section and cannot return." at bounding box center [764, 530] width 386 height 23
click at [546, 526] on input "You must click this to continue" at bounding box center [547, 530] width 23 height 23
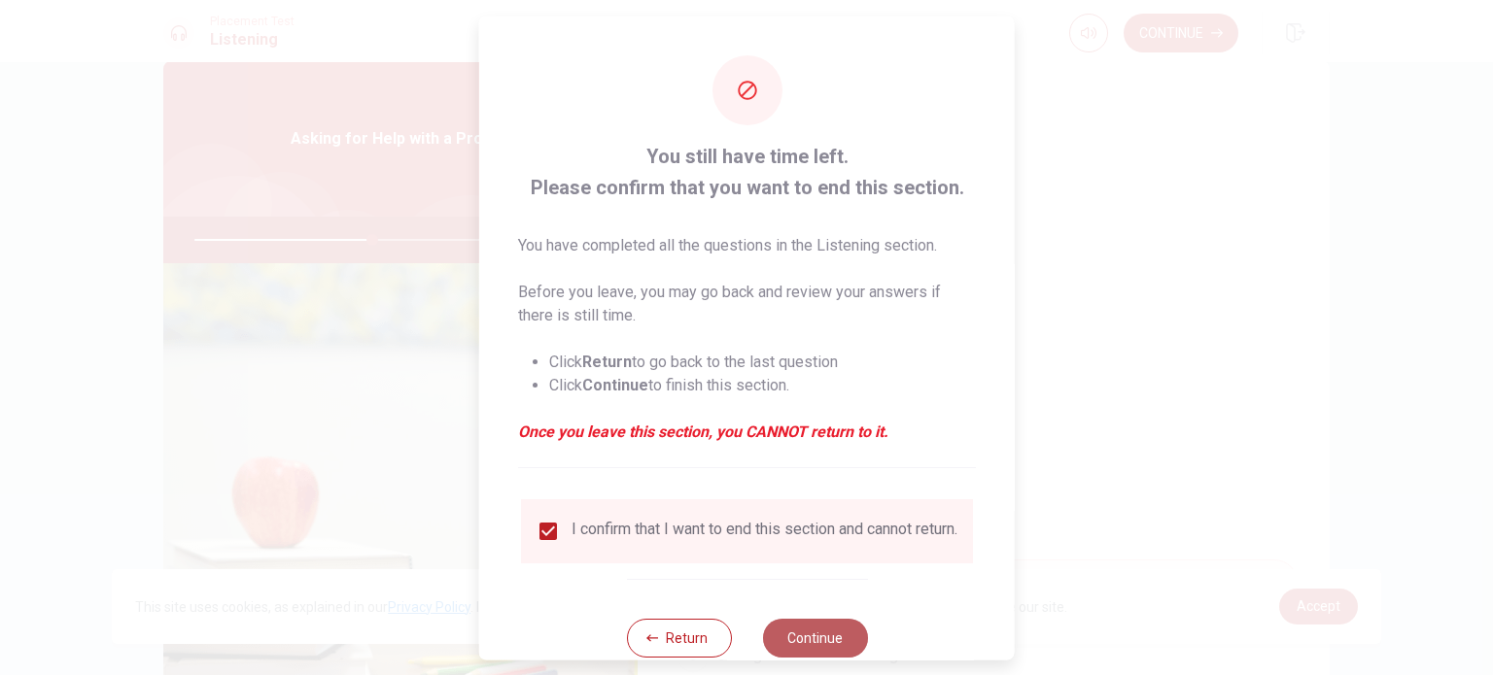
click at [801, 636] on button "Continue" at bounding box center [814, 637] width 105 height 39
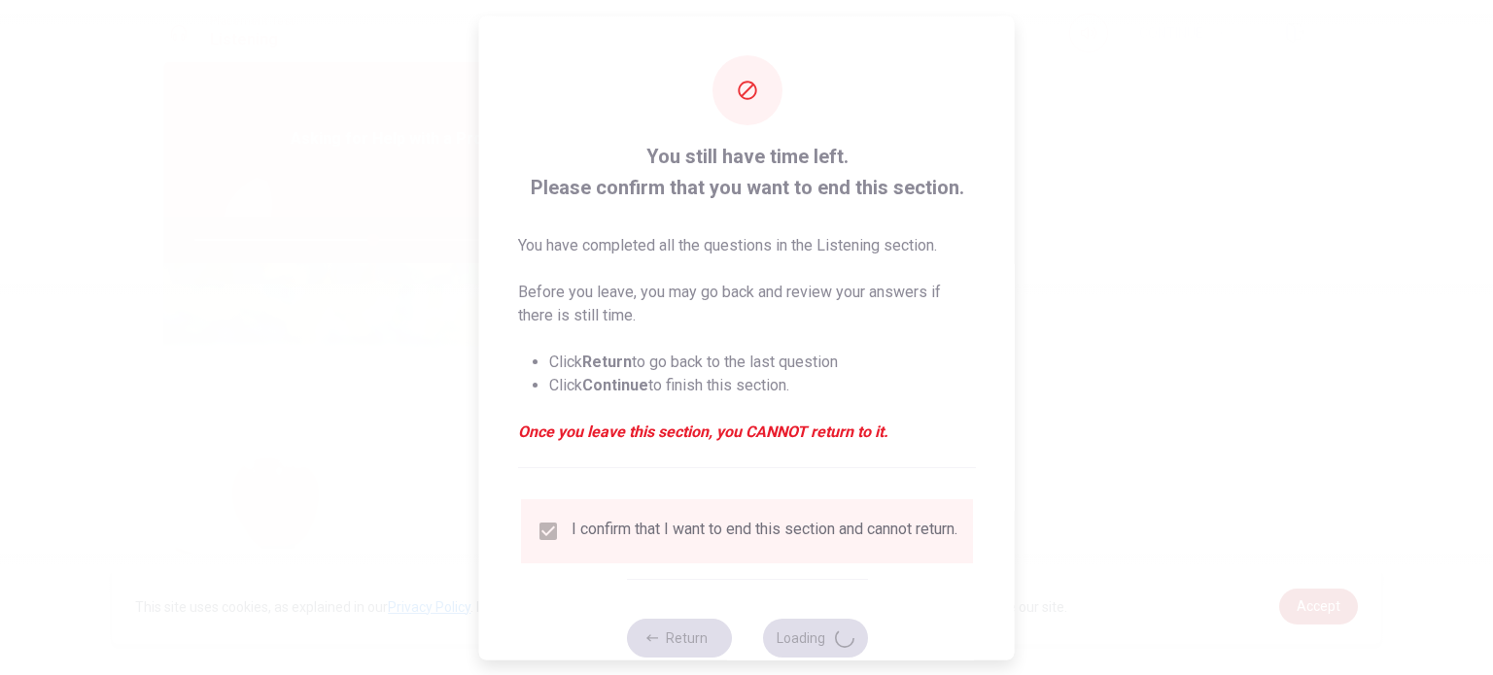
type input "51"
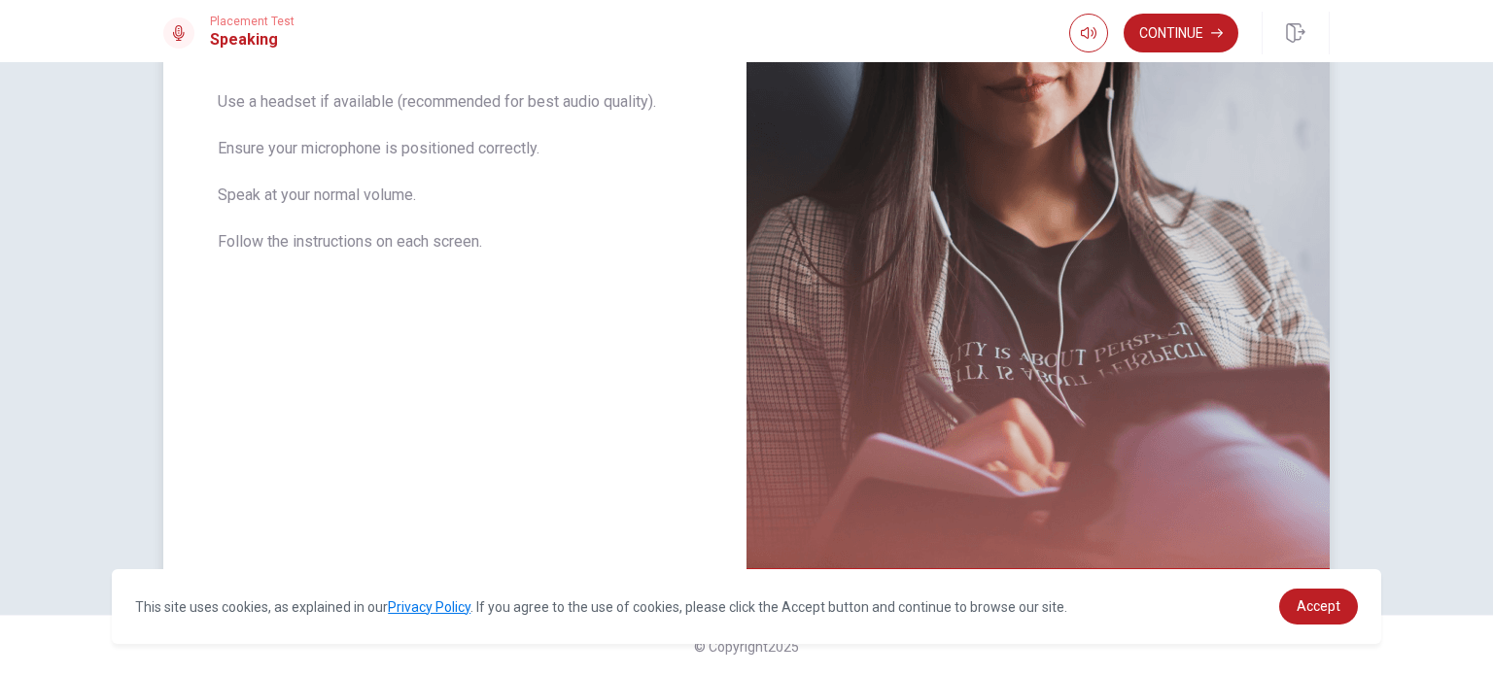
scroll to position [373, 0]
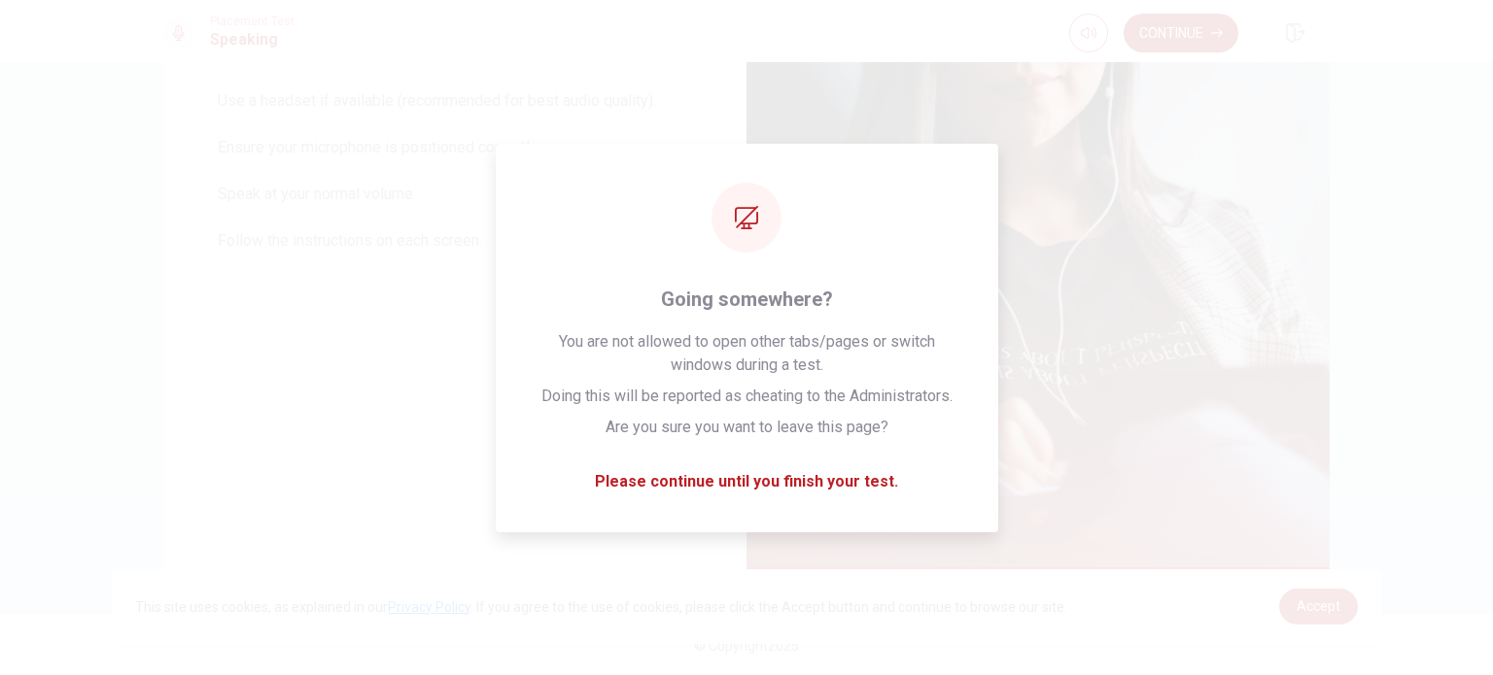
click at [1176, 44] on button "Continue" at bounding box center [1180, 33] width 115 height 39
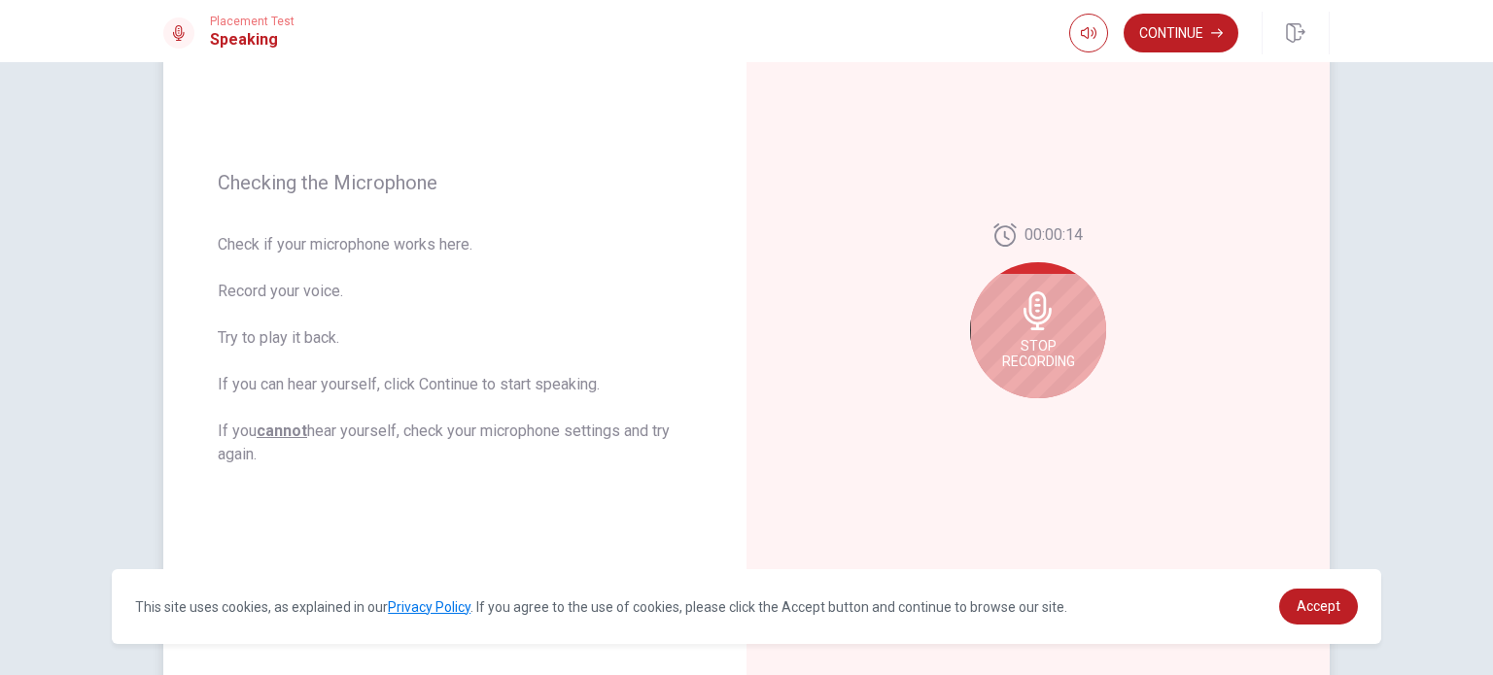
scroll to position [179, 0]
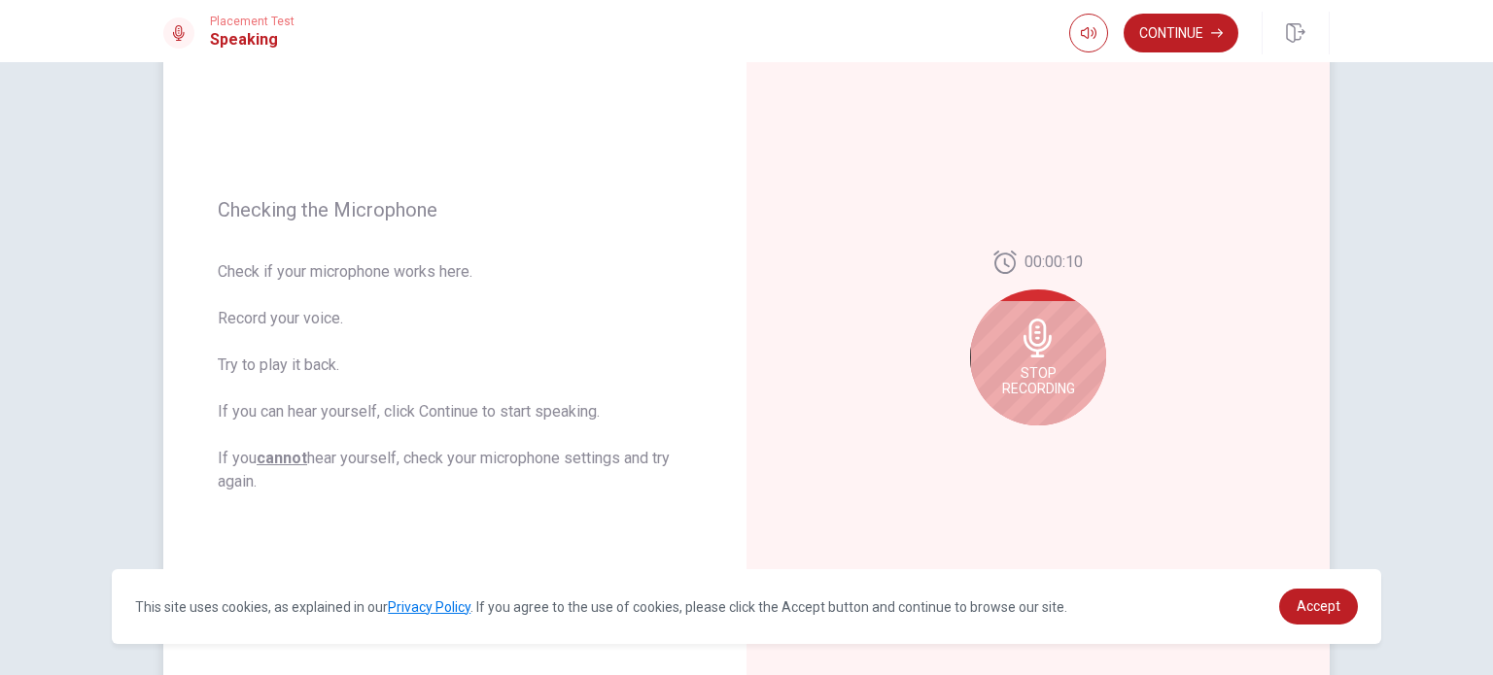
click at [1029, 360] on div "Stop Recording" at bounding box center [1038, 358] width 136 height 136
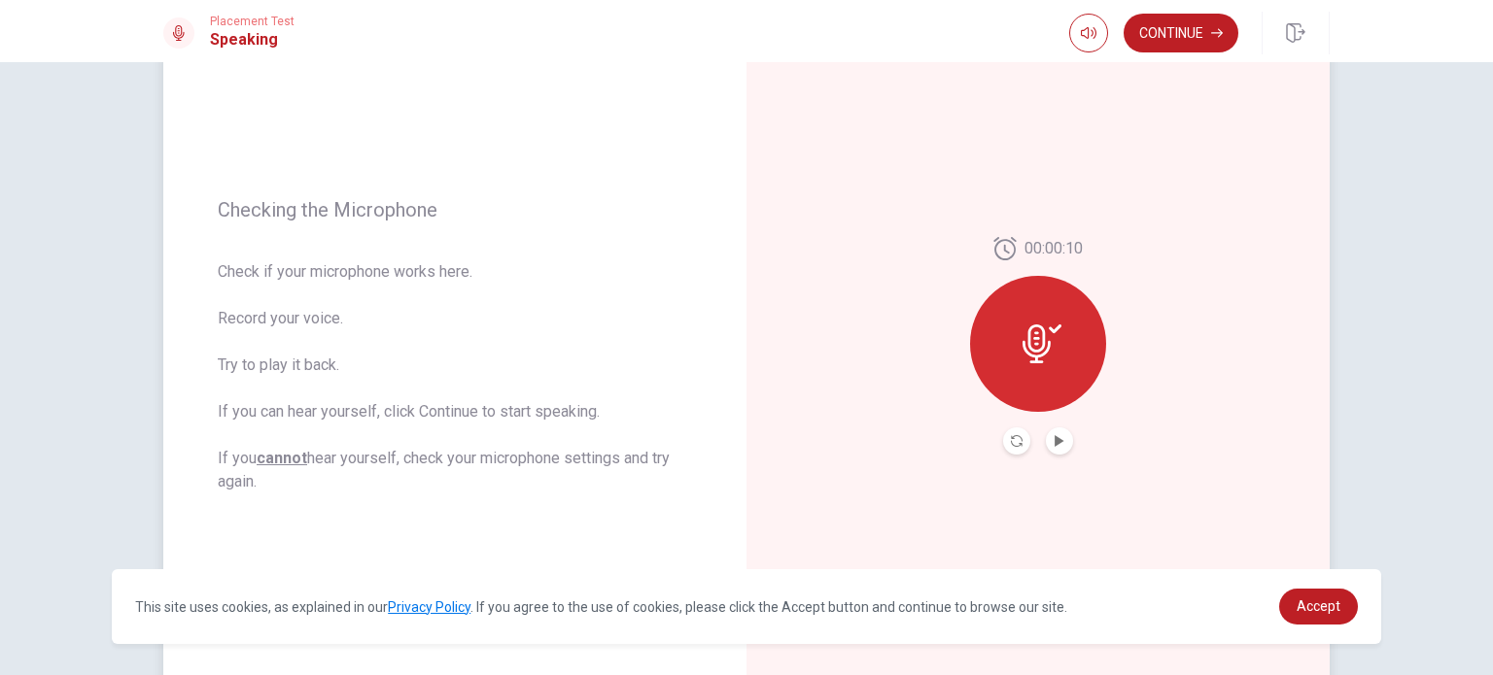
click at [1006, 433] on button "Record Again" at bounding box center [1016, 441] width 27 height 27
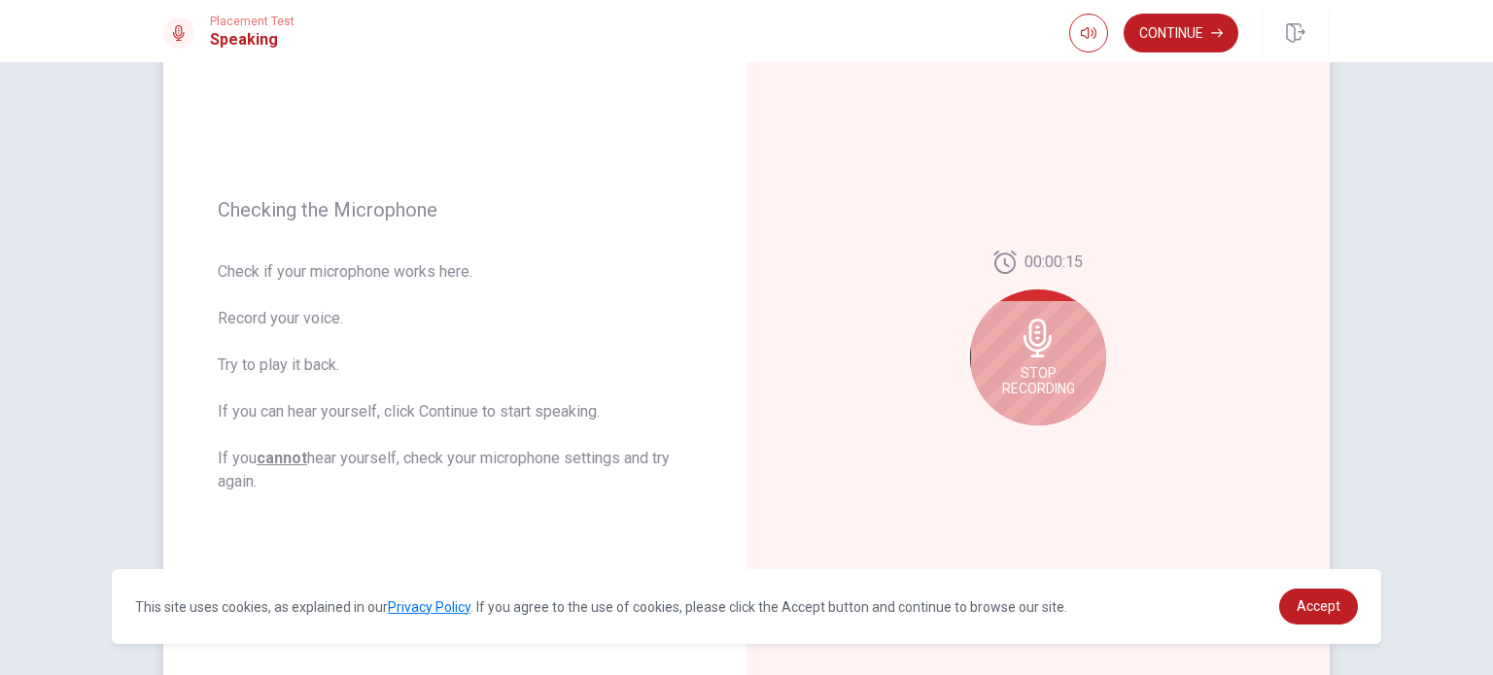
click at [1029, 381] on span "Stop Recording" at bounding box center [1038, 380] width 73 height 31
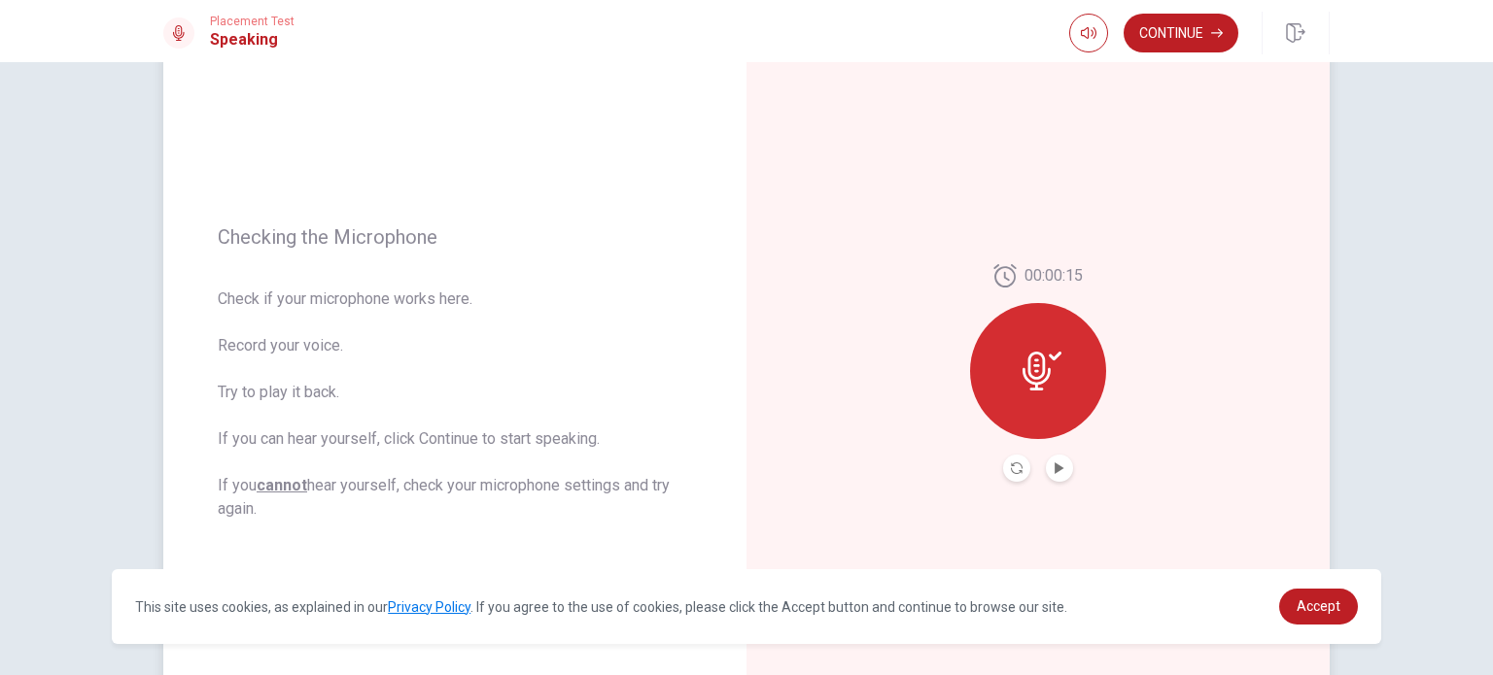
scroll to position [161, 0]
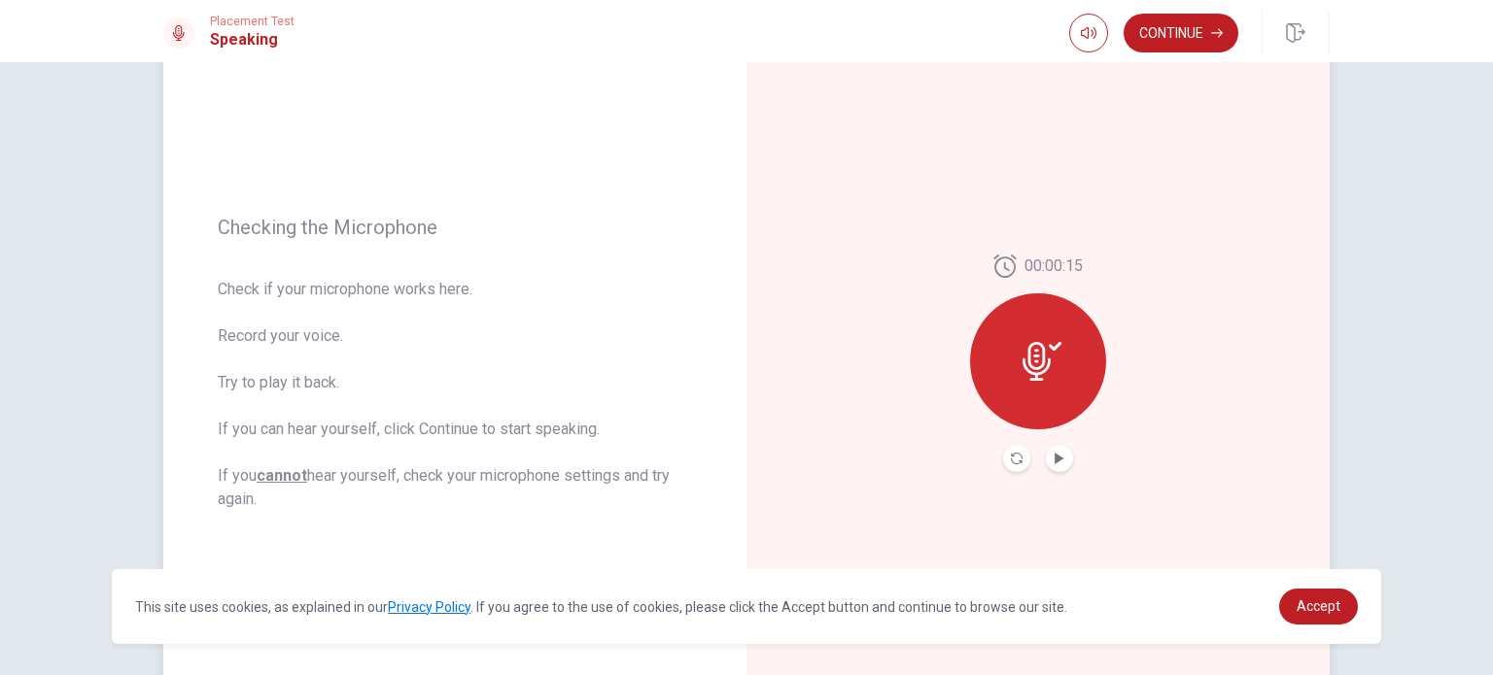
click at [1010, 332] on div at bounding box center [1038, 361] width 136 height 136
click at [1011, 456] on icon "Record Again" at bounding box center [1017, 459] width 12 height 12
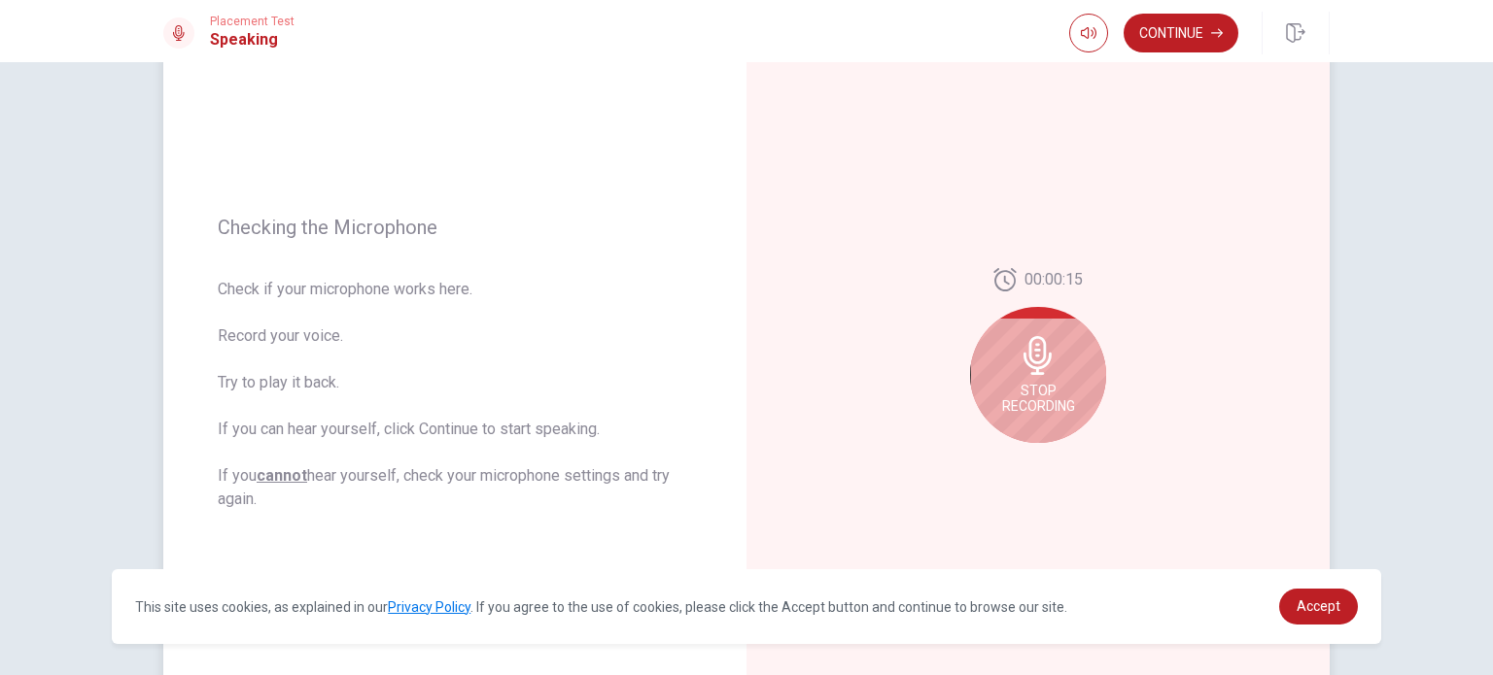
click at [1042, 423] on div "Stop Recording" at bounding box center [1038, 375] width 136 height 136
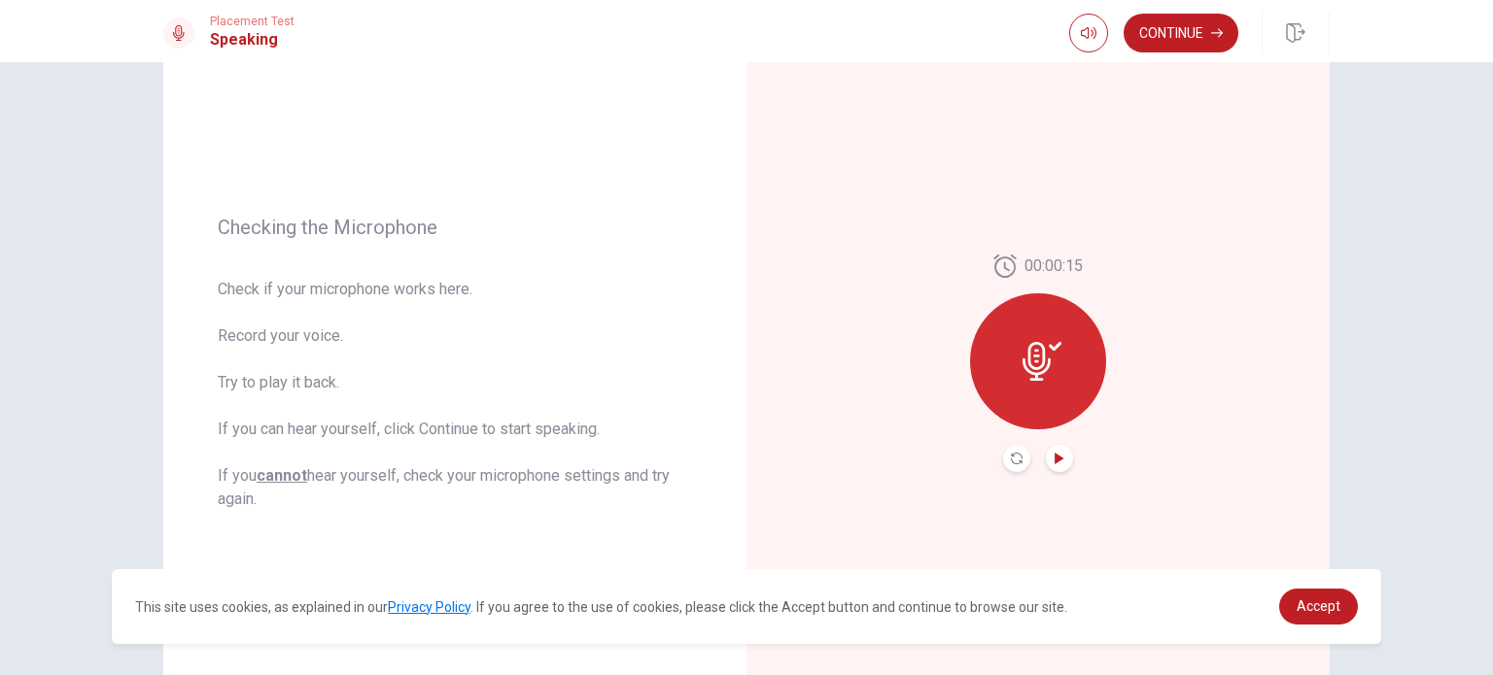
click at [1054, 457] on icon "Play Audio" at bounding box center [1058, 459] width 9 height 12
click at [1011, 456] on icon "Record Again" at bounding box center [1017, 459] width 12 height 12
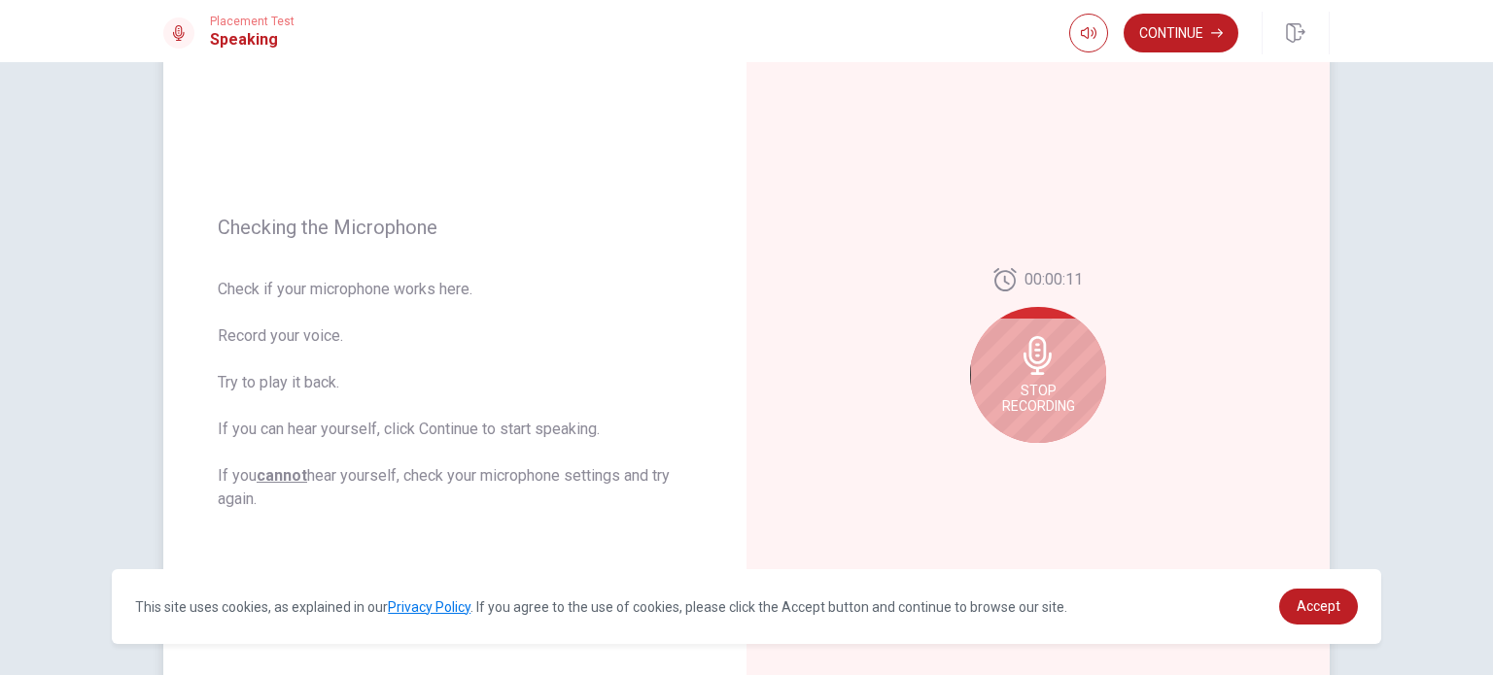
click at [1048, 383] on span "Stop Recording" at bounding box center [1038, 398] width 73 height 31
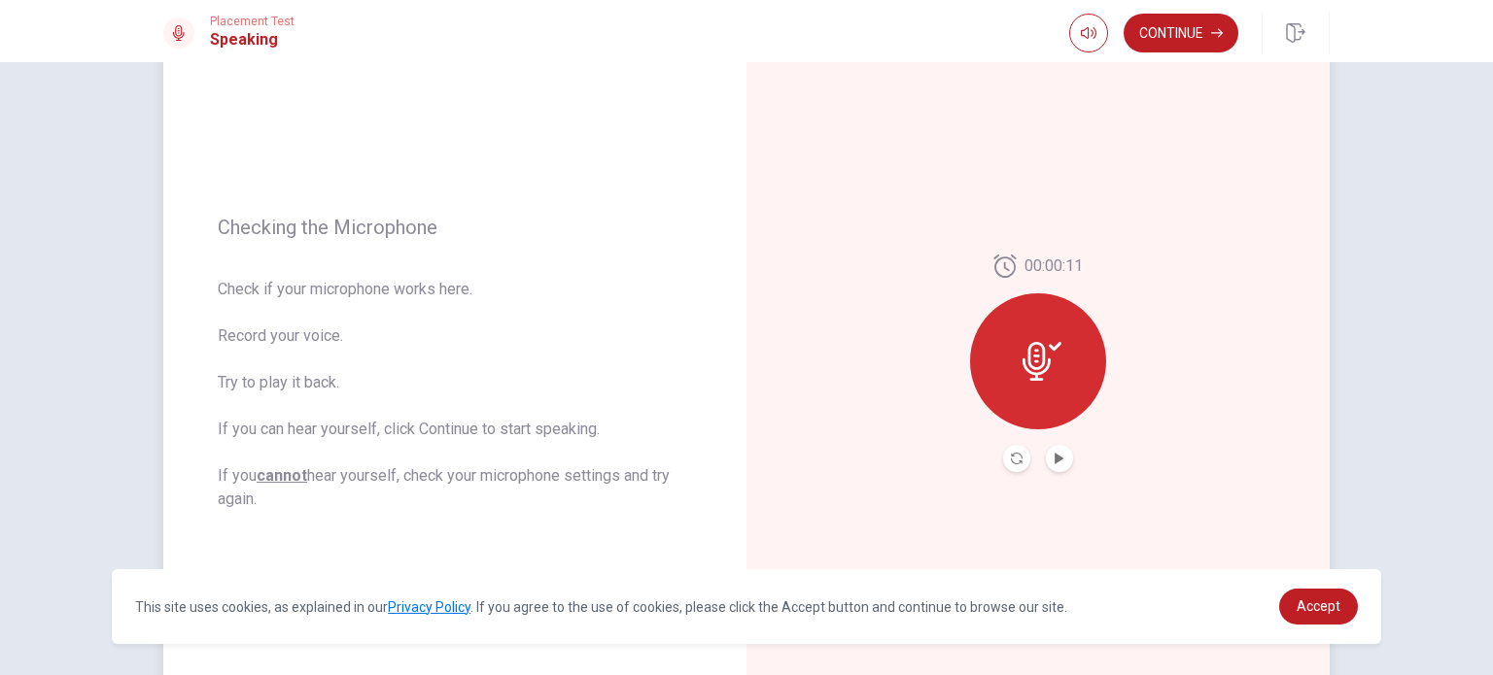
click at [1059, 470] on div at bounding box center [1038, 458] width 70 height 27
click at [1054, 464] on icon "Play Audio" at bounding box center [1059, 459] width 12 height 12
click at [1058, 462] on icon "Pause Audio" at bounding box center [1059, 459] width 10 height 12
click at [1170, 44] on button "Continue" at bounding box center [1180, 33] width 115 height 39
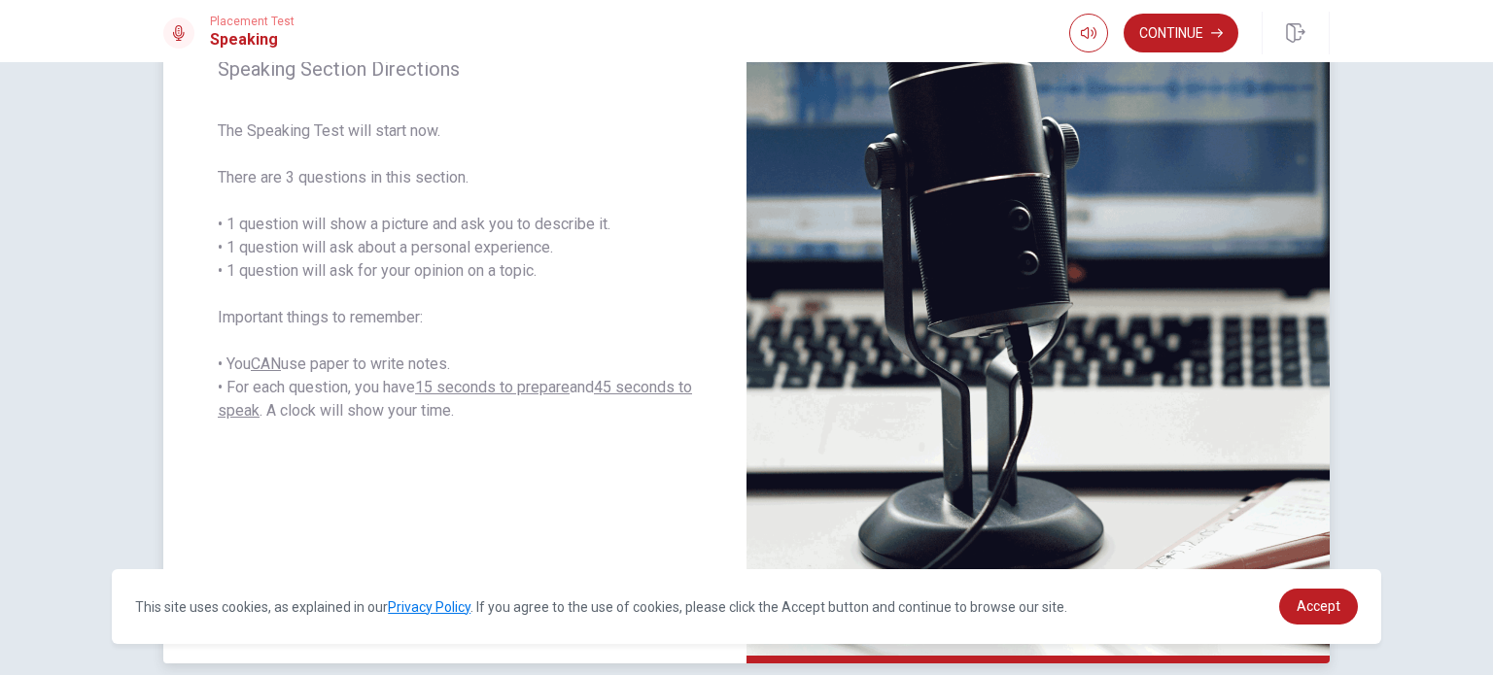
scroll to position [292, 0]
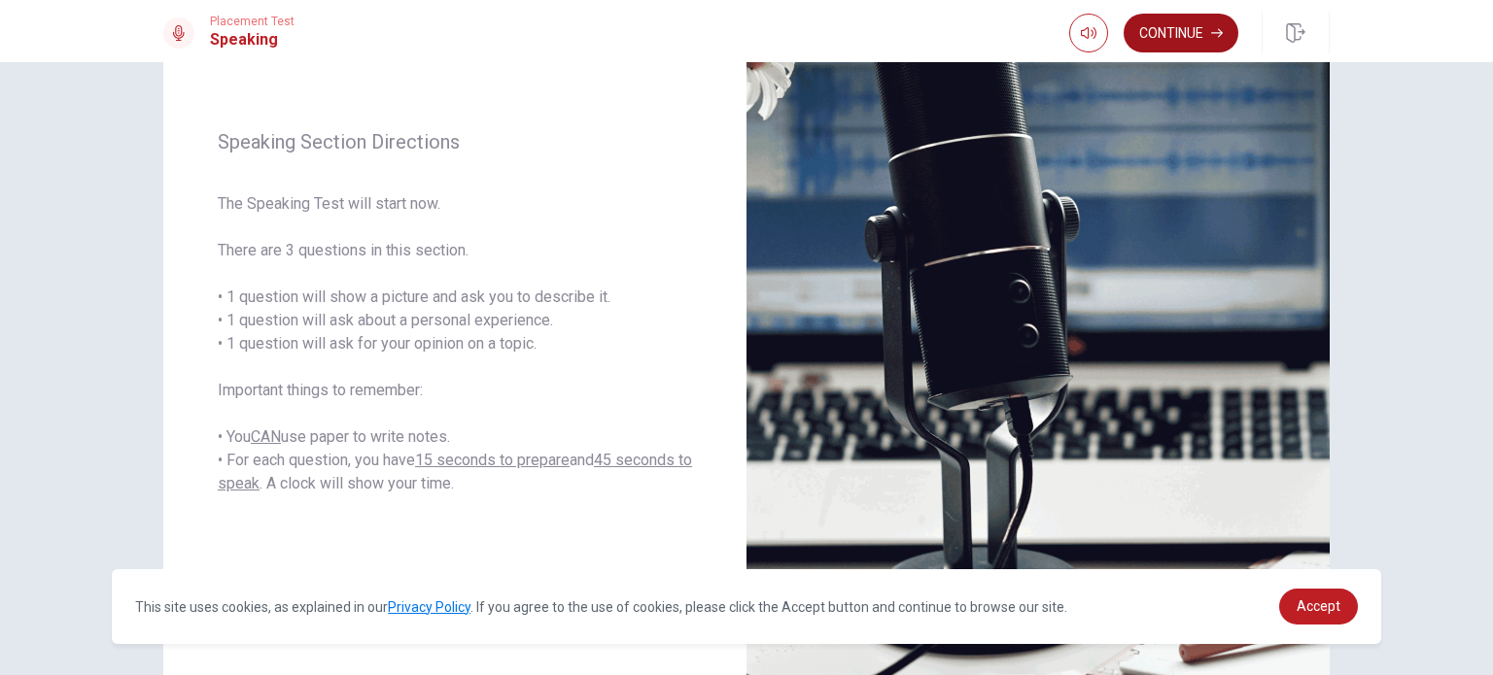
click at [1140, 21] on button "Continue" at bounding box center [1180, 33] width 115 height 39
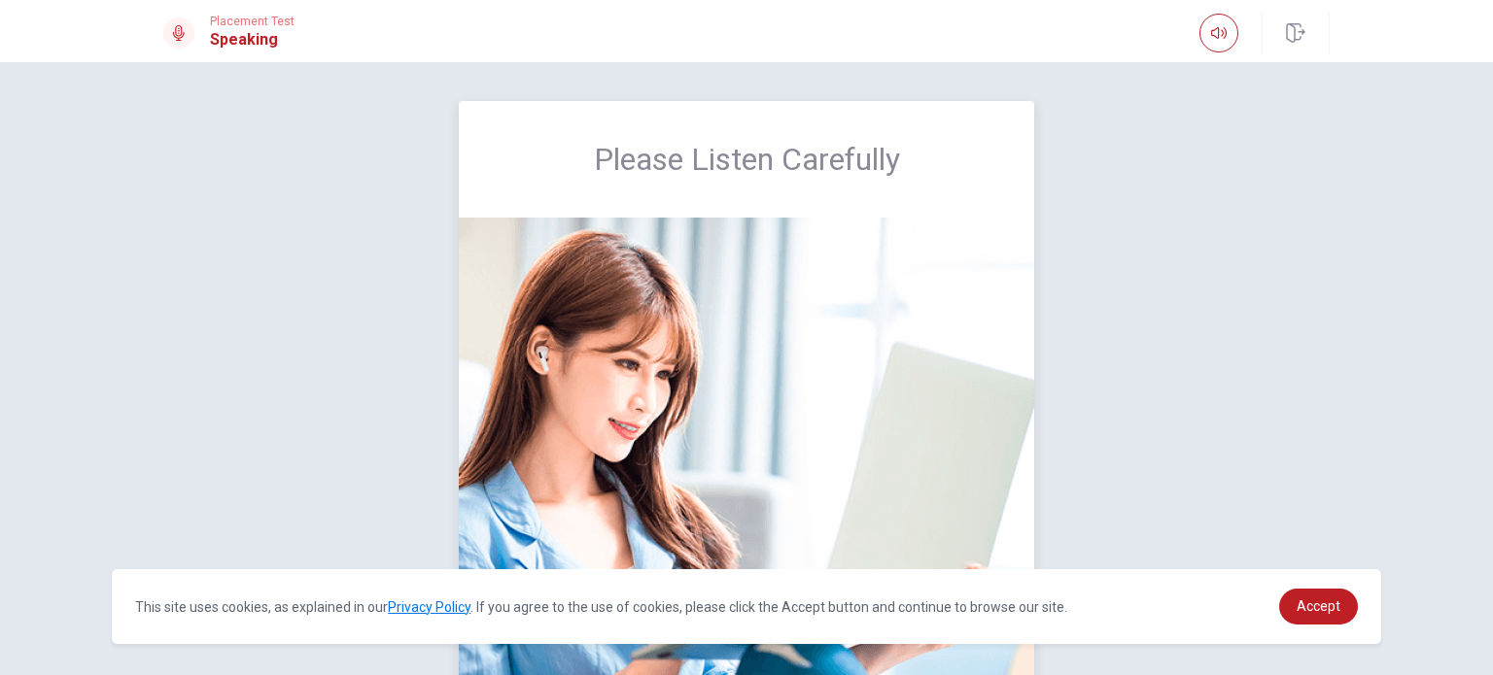
scroll to position [0, 0]
click at [805, 158] on span "Please Listen Carefully" at bounding box center [747, 159] width 306 height 39
click at [910, 158] on div "Please Listen Carefully" at bounding box center [746, 159] width 575 height 117
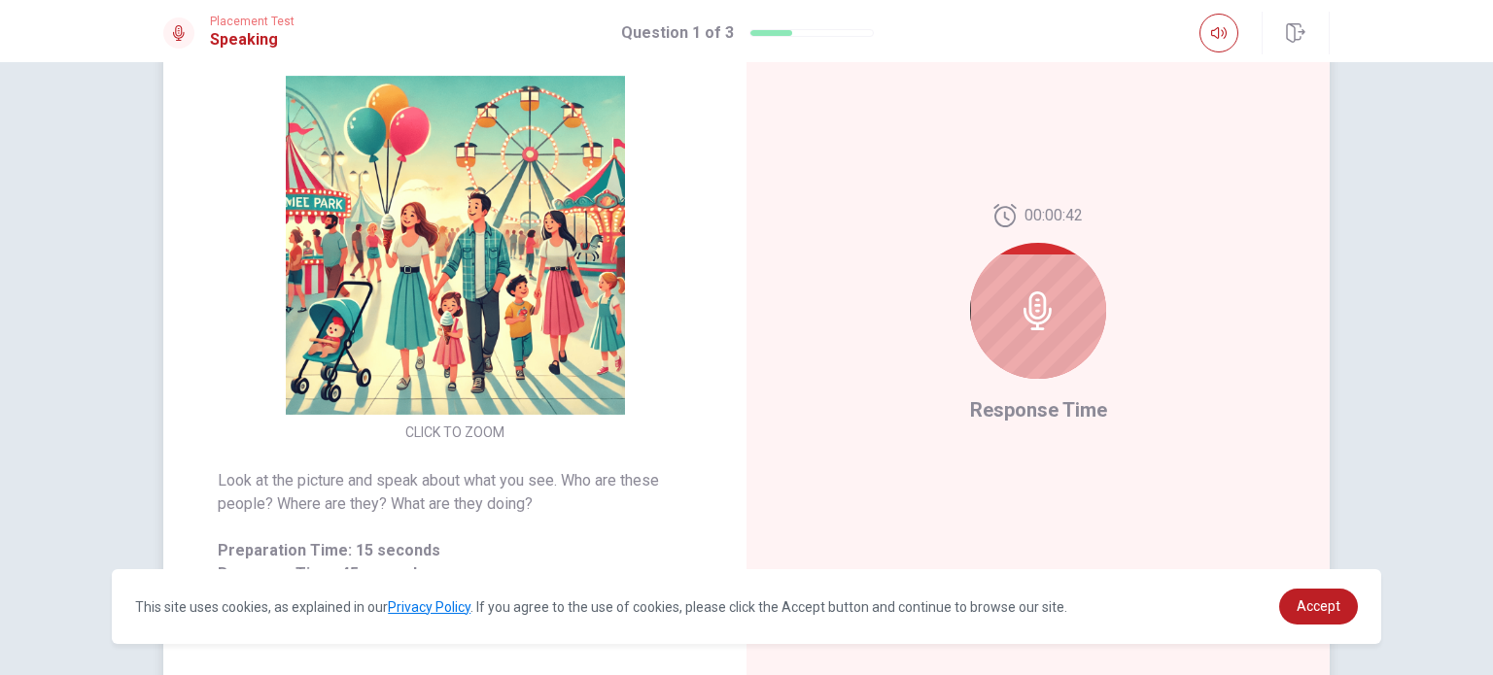
scroll to position [209, 0]
click at [1040, 309] on icon at bounding box center [1037, 311] width 28 height 39
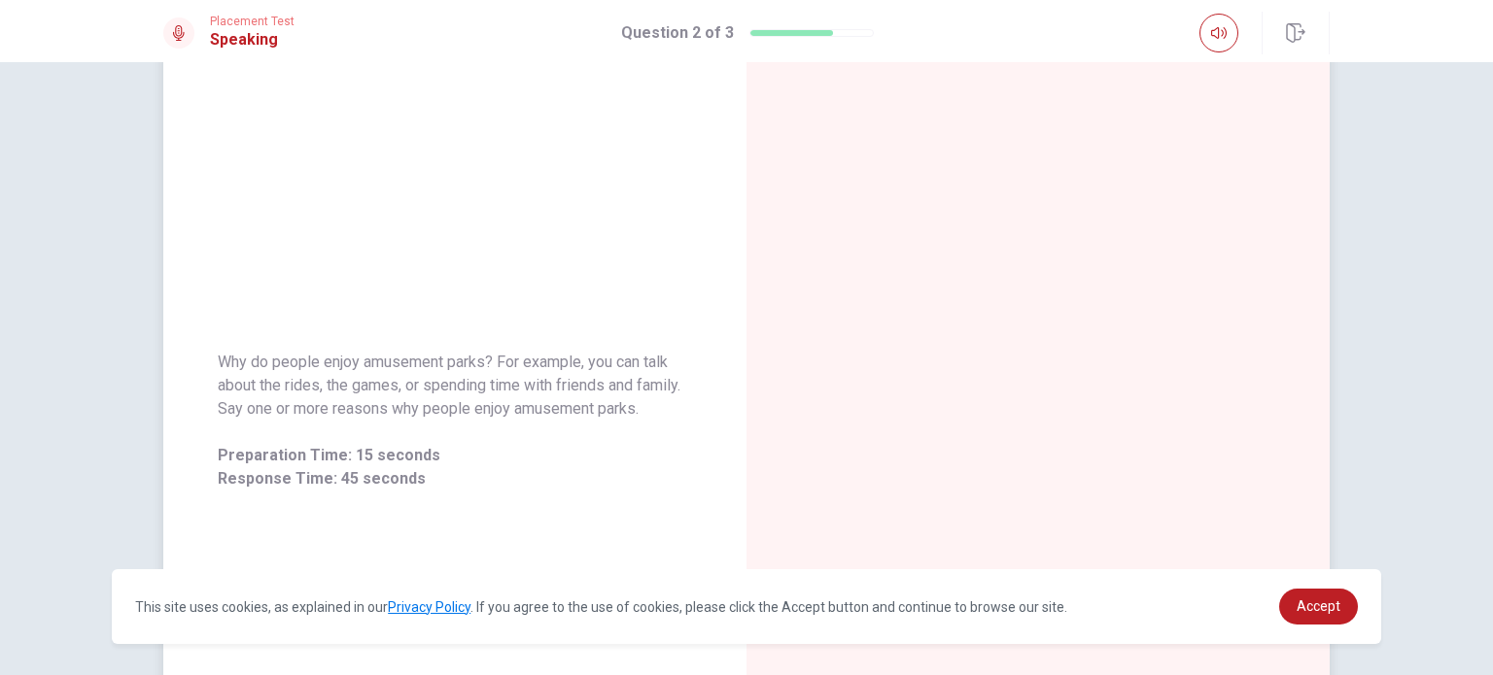
scroll to position [128, 0]
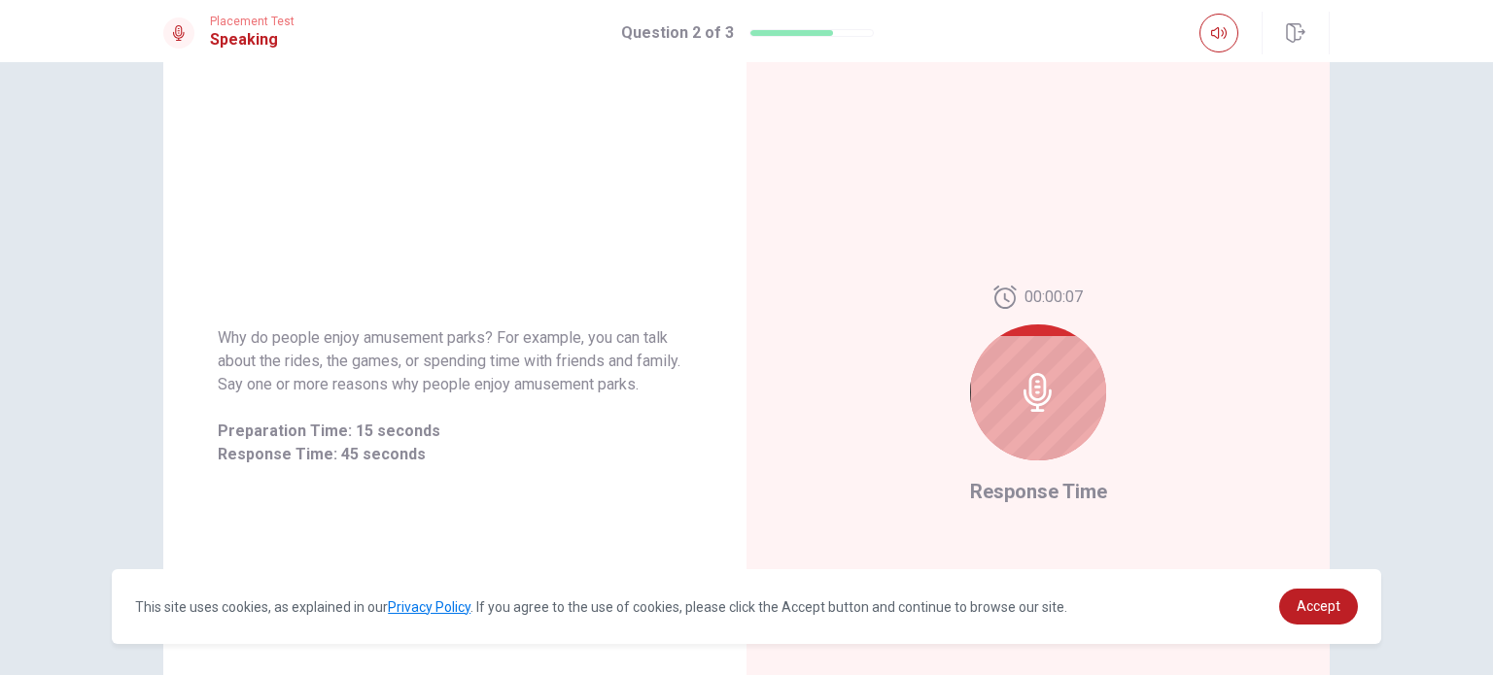
click at [1043, 397] on icon at bounding box center [1037, 392] width 28 height 39
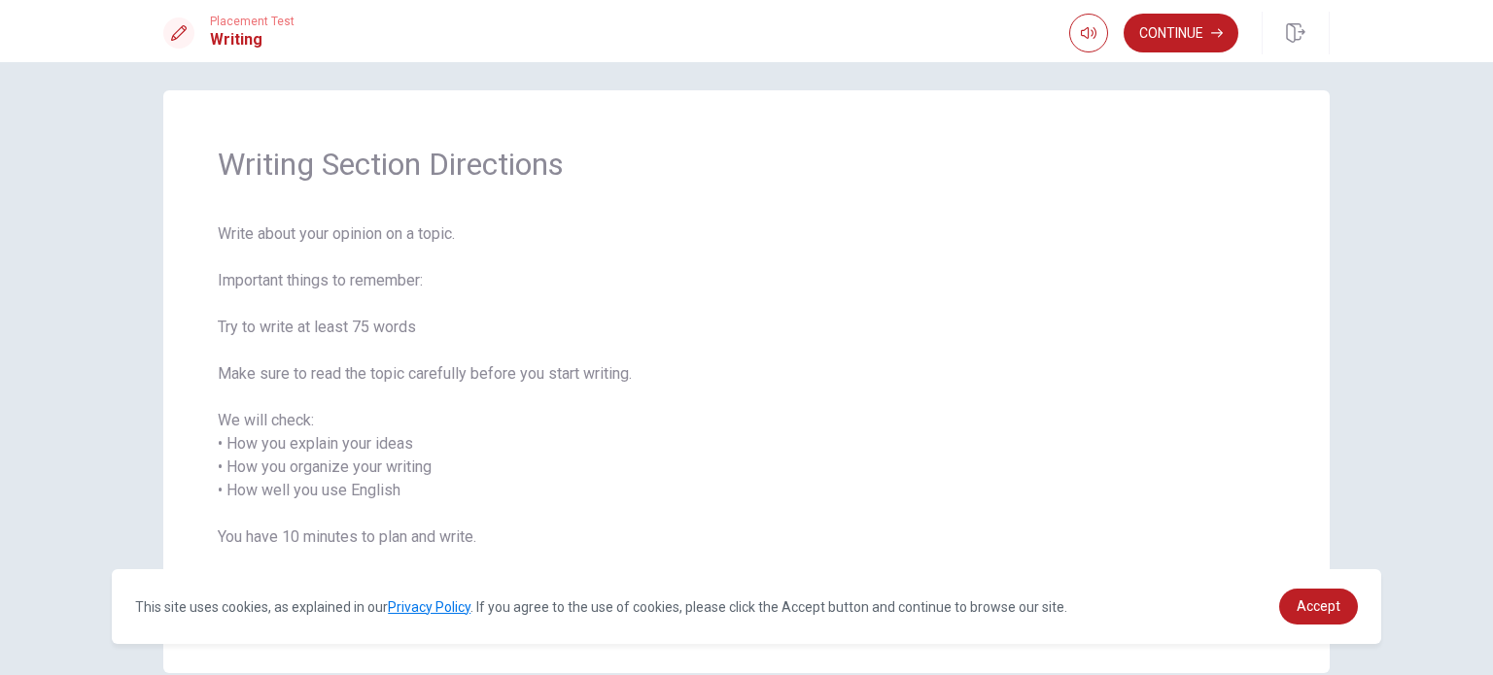
scroll to position [0, 0]
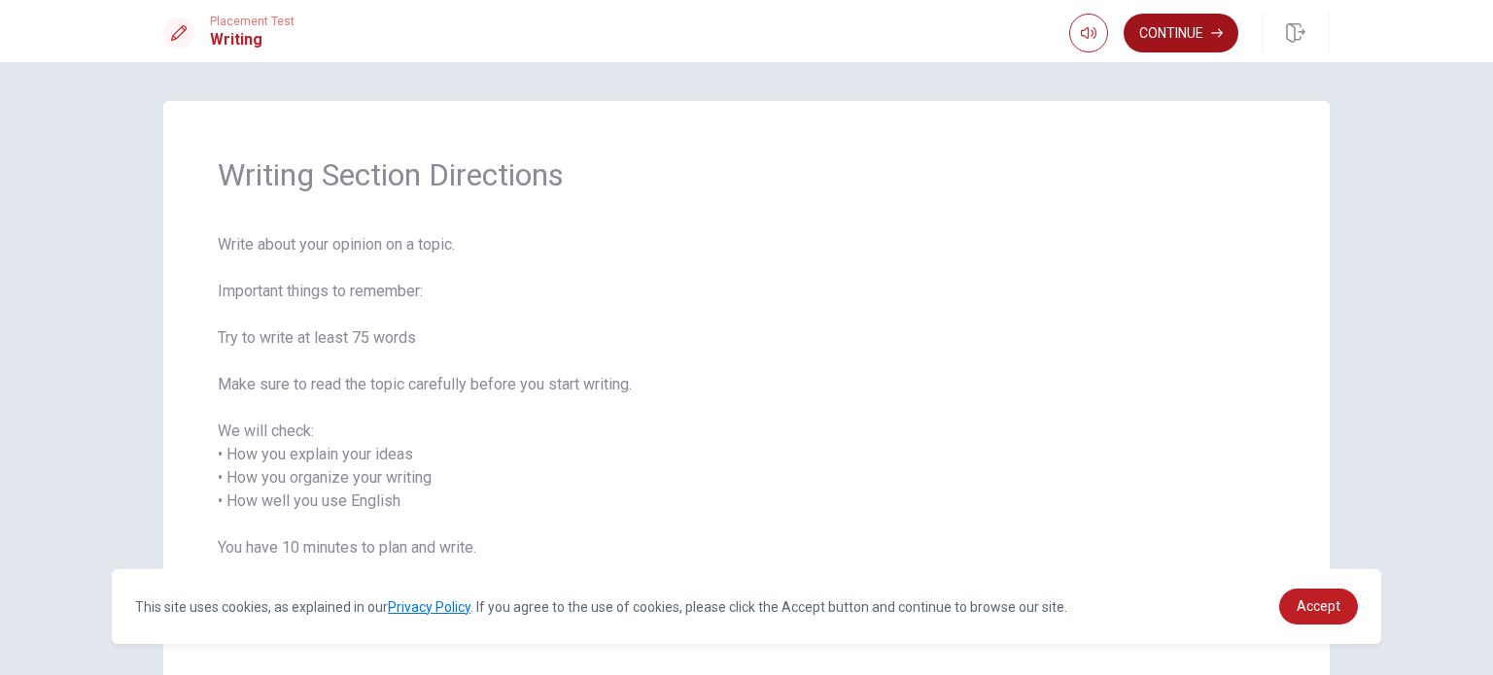
click at [1199, 31] on button "Continue" at bounding box center [1180, 33] width 115 height 39
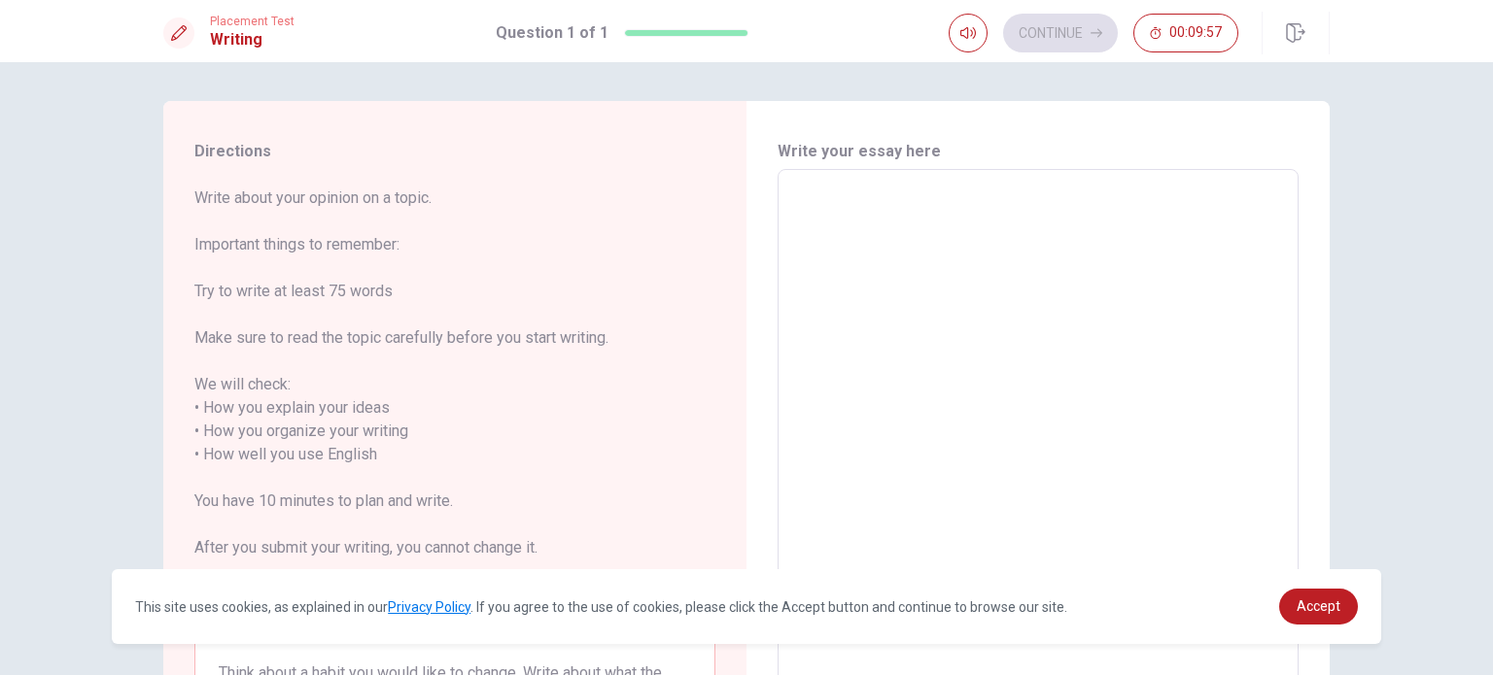
click at [822, 293] on textarea at bounding box center [1038, 455] width 494 height 539
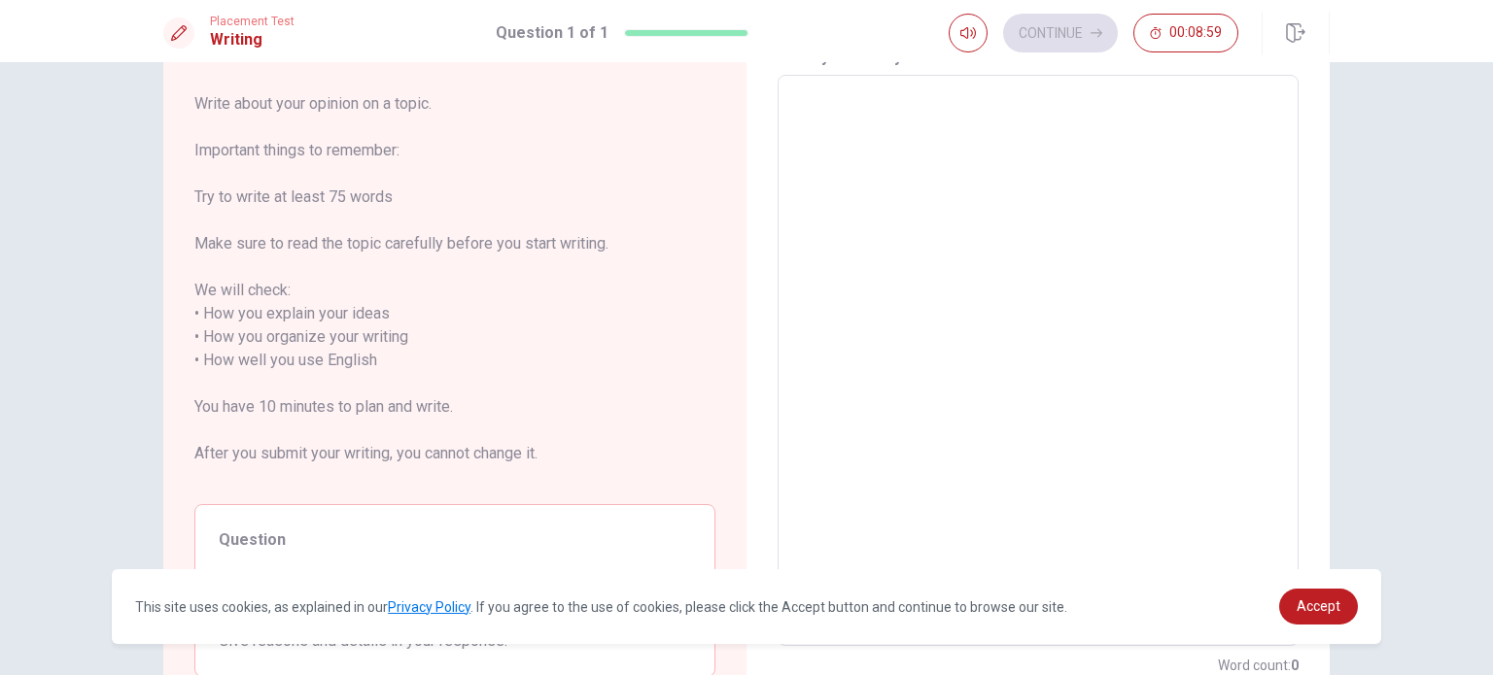
scroll to position [74, 0]
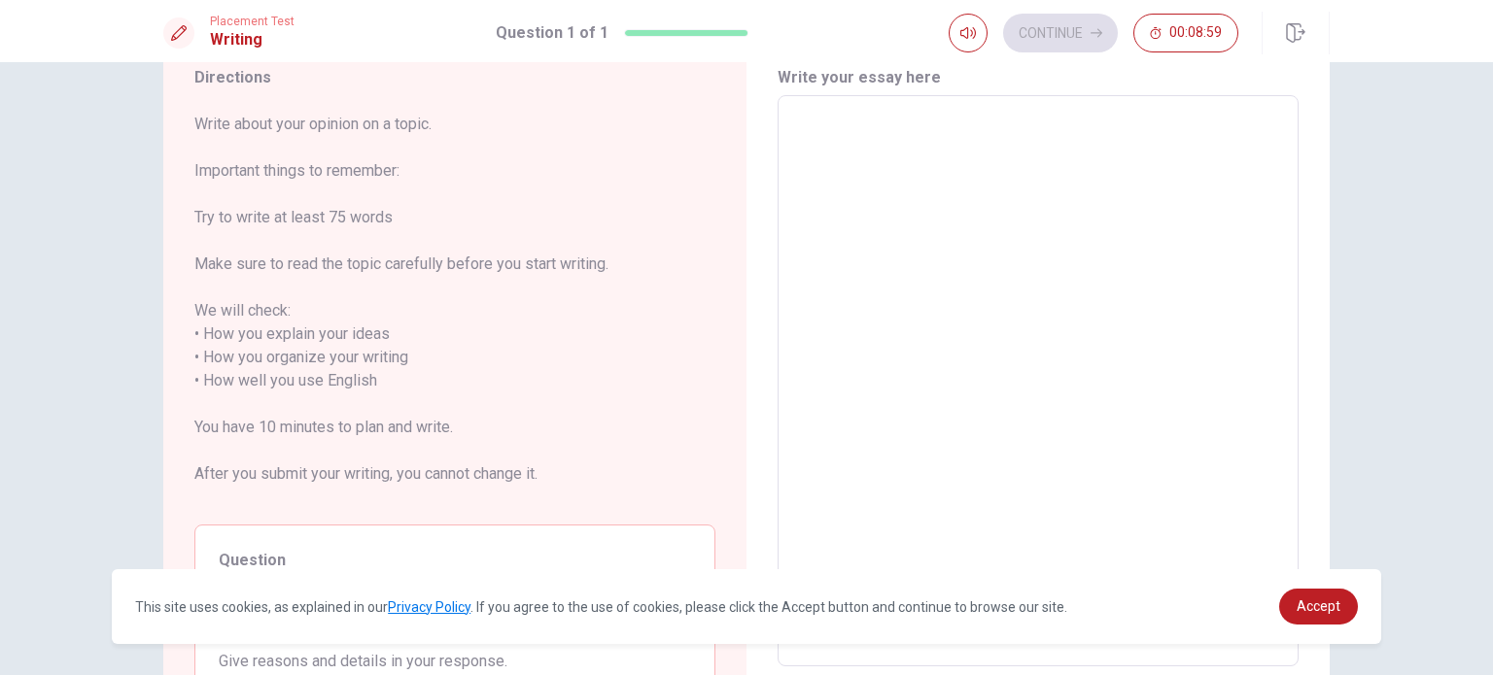
click at [929, 221] on textarea at bounding box center [1038, 381] width 494 height 539
type textarea "t"
type textarea "x"
type textarea "to"
type textarea "x"
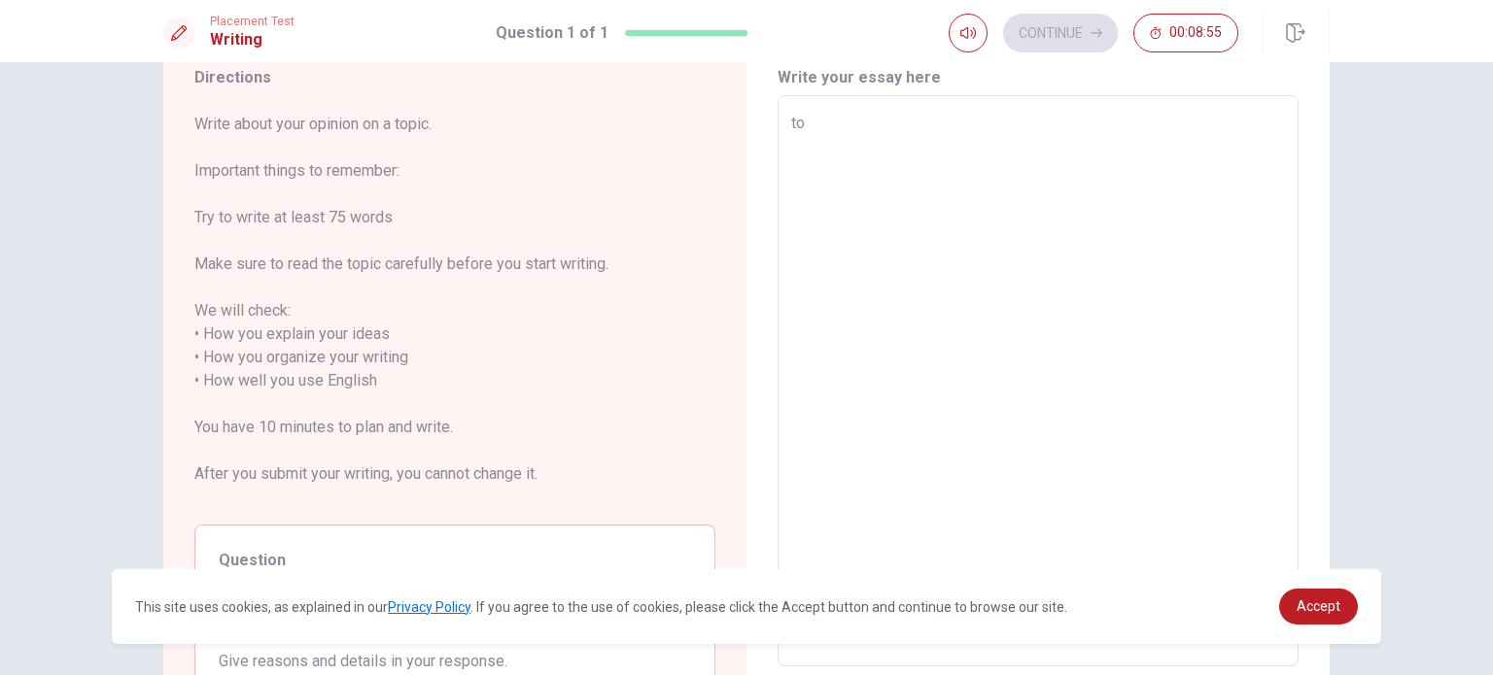
type textarea "top"
type textarea "x"
type textarea "topi"
type textarea "x"
type textarea "topic"
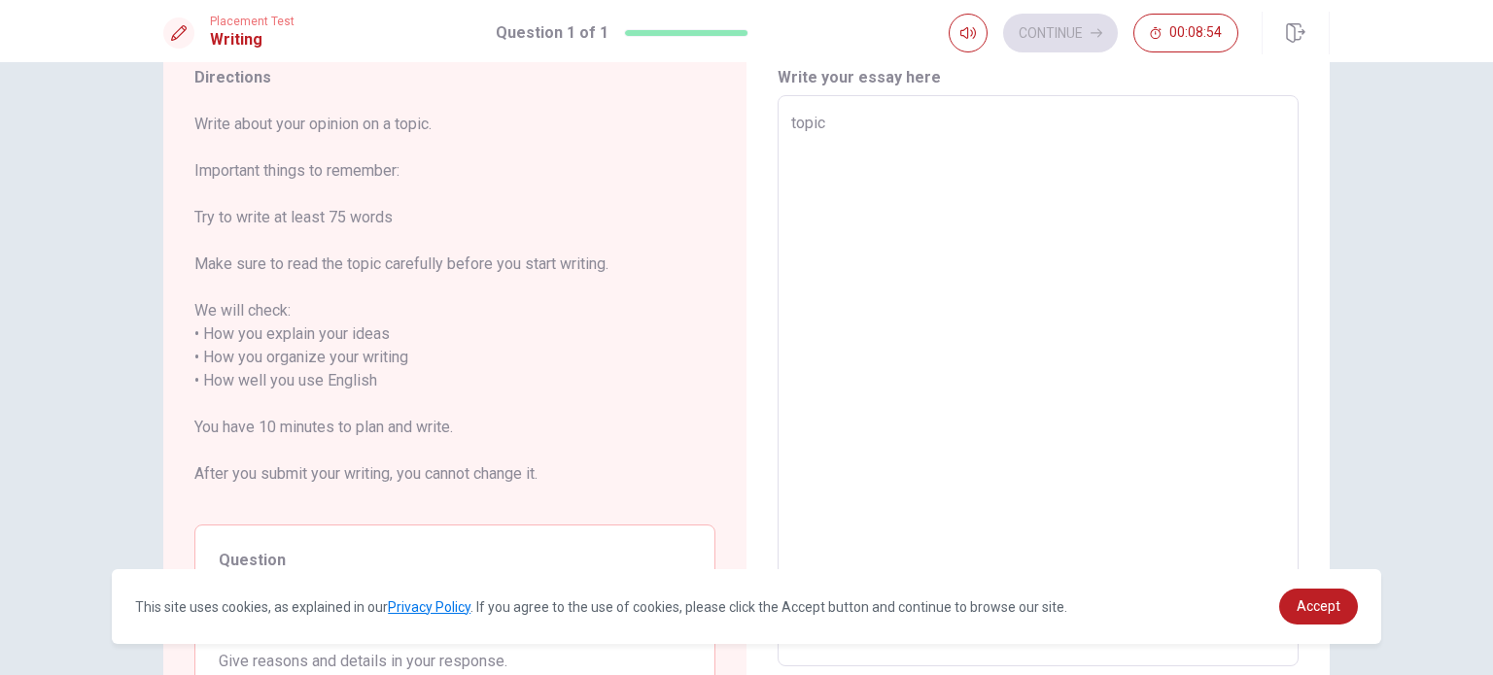
type textarea "x"
type textarea "topic"
type textarea "x"
type textarea "topic t"
type textarea "x"
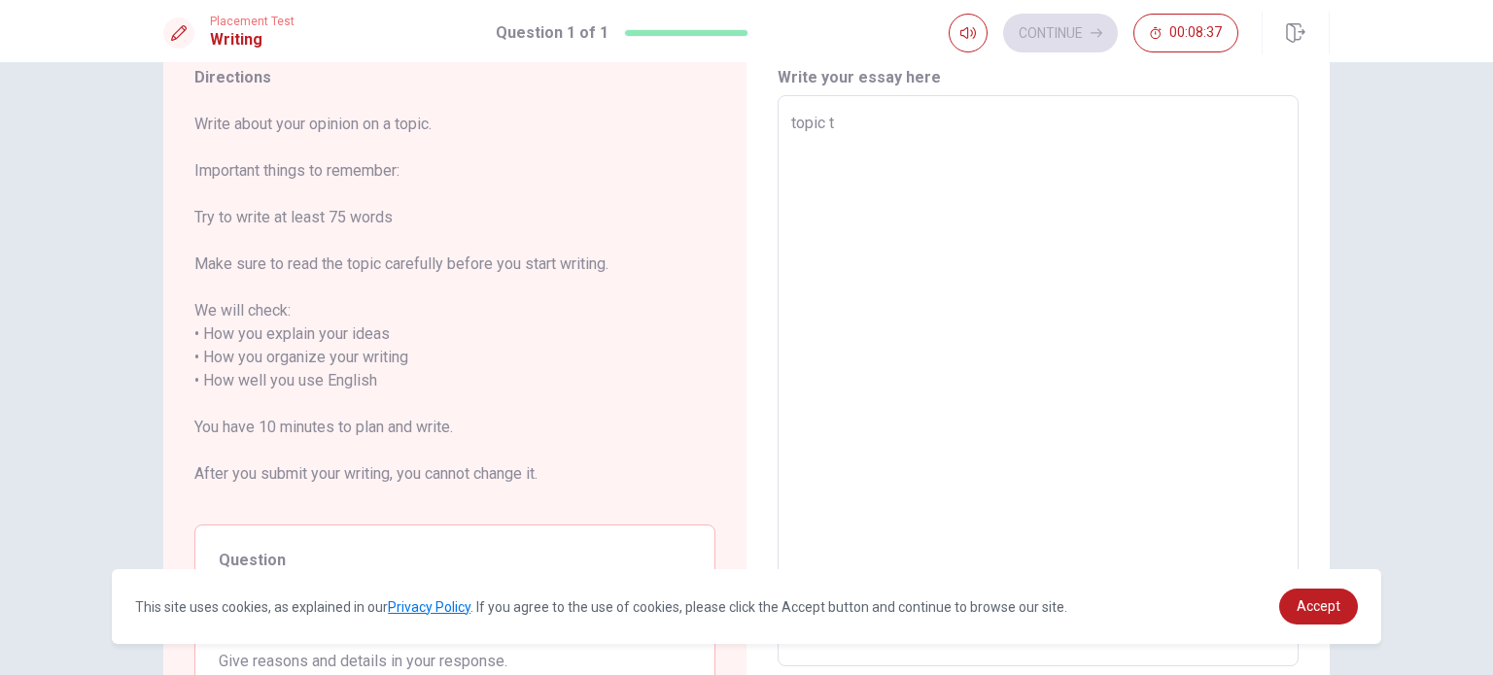
type textarea "topic th"
type textarea "x"
type textarea "topic the"
type textarea "x"
type textarea "topic the"
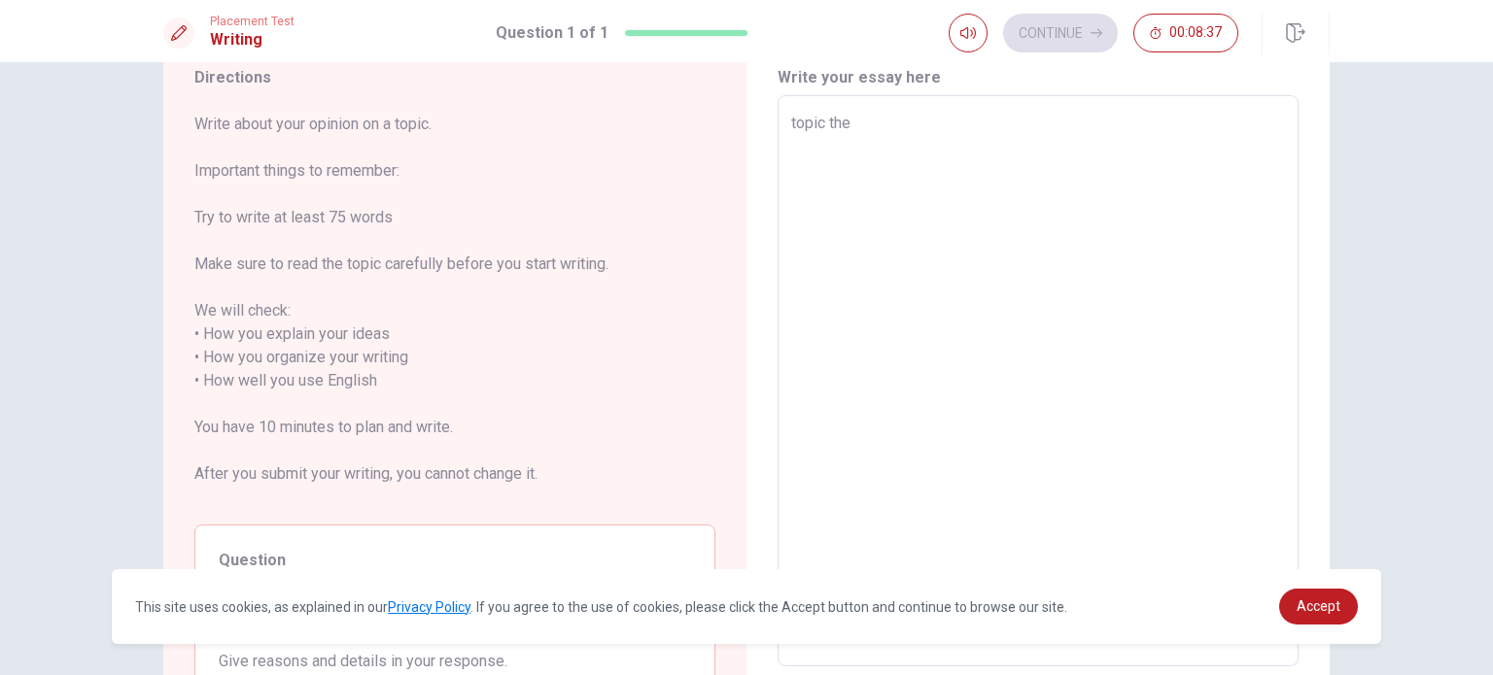
type textarea "x"
type textarea "topic the v"
type textarea "x"
type textarea "topic the vi"
type textarea "x"
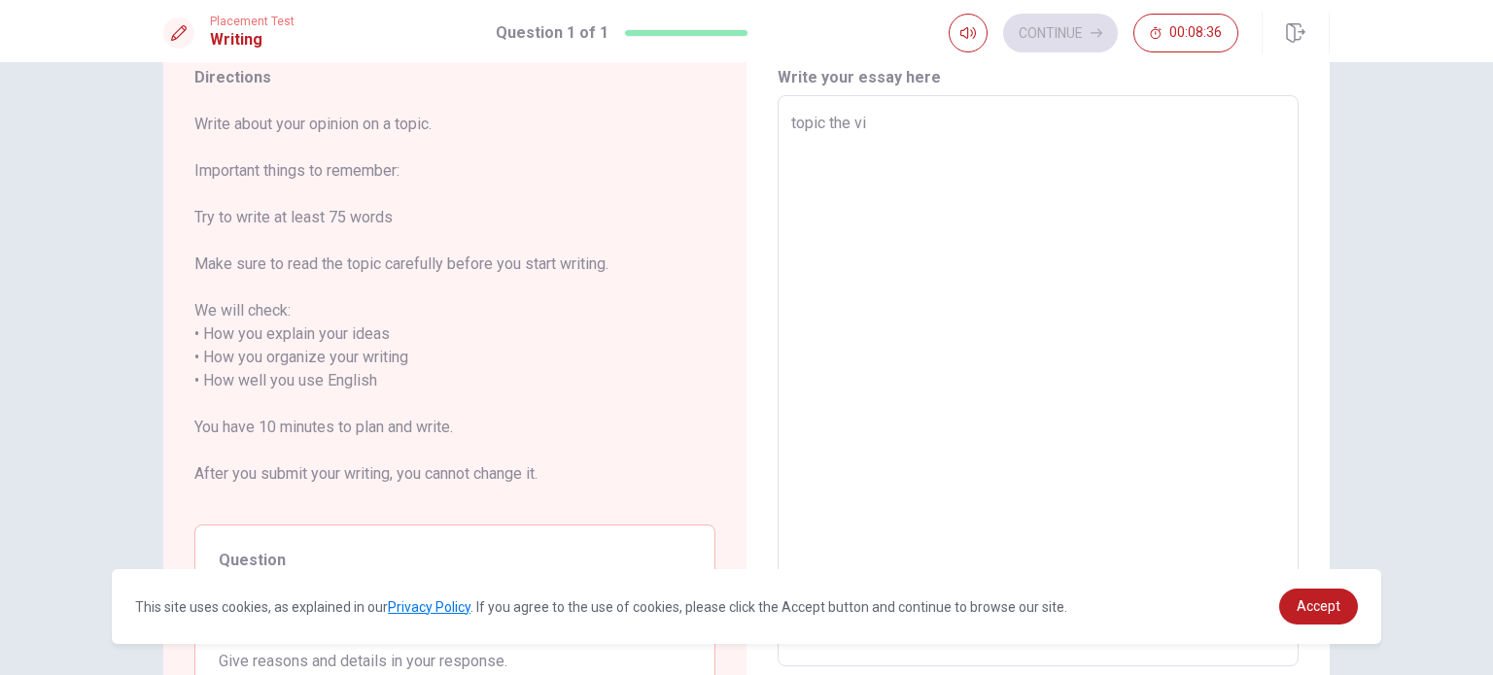
type textarea "topic the vie"
type textarea "x"
type textarea "topic the vi"
type textarea "x"
type textarea "topic the vid"
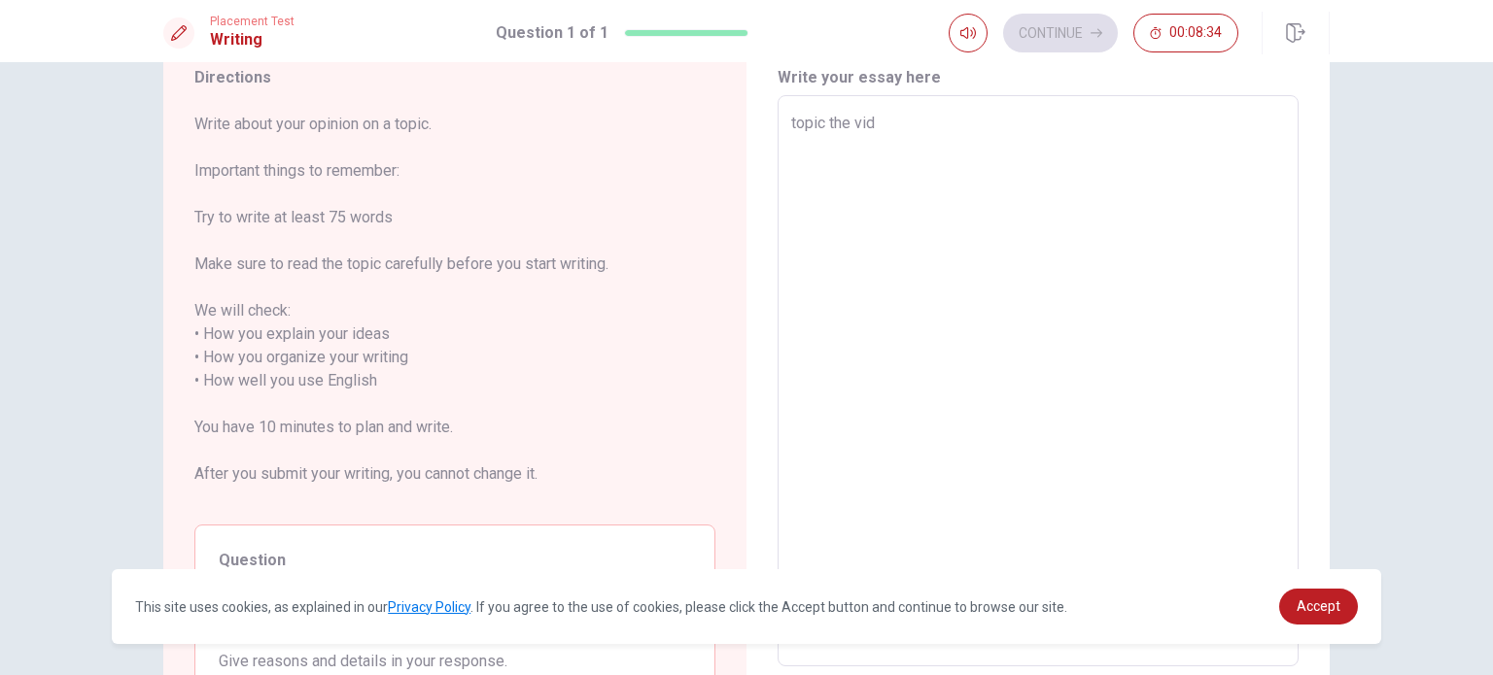
type textarea "x"
type textarea "topic the vide"
type textarea "x"
type textarea "topic the video"
type textarea "x"
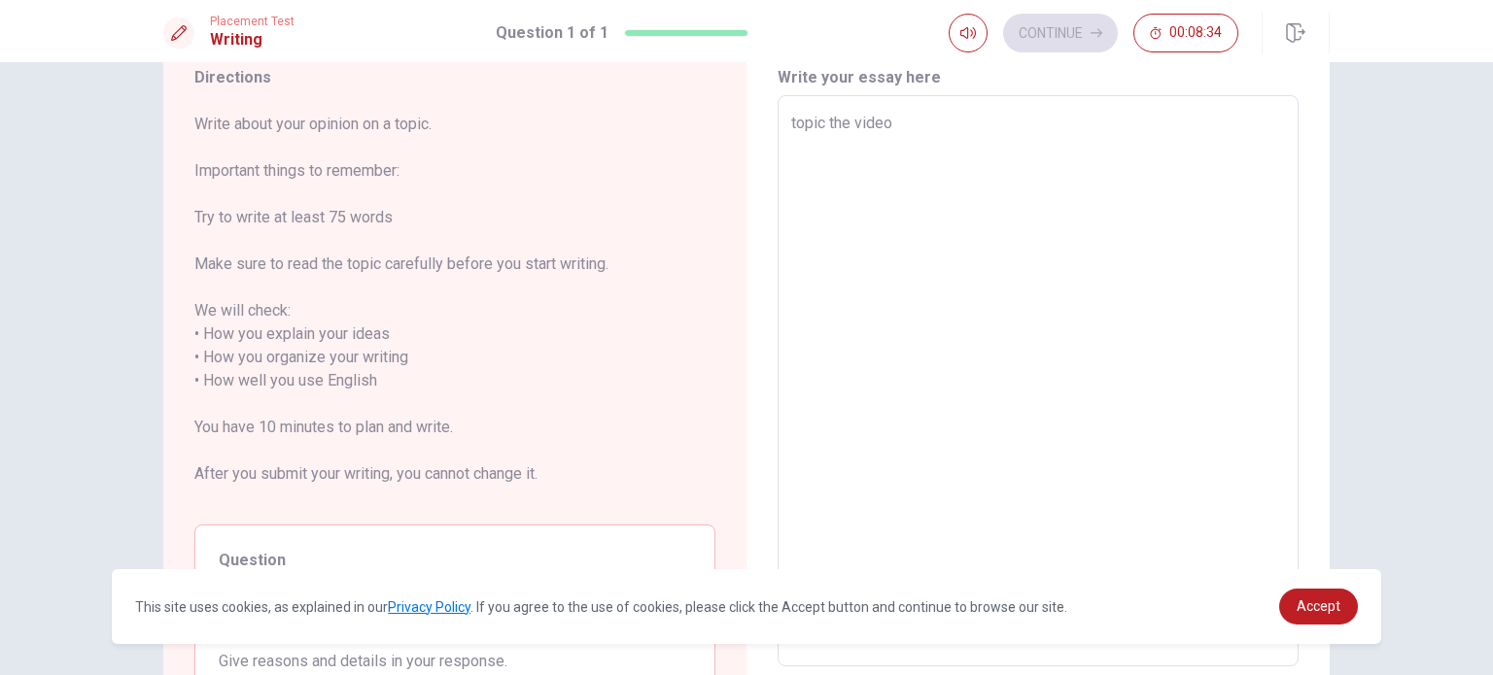
type textarea "topic the video"
type textarea "x"
type textarea "topic the video g"
type textarea "x"
type textarea "topic the video ga"
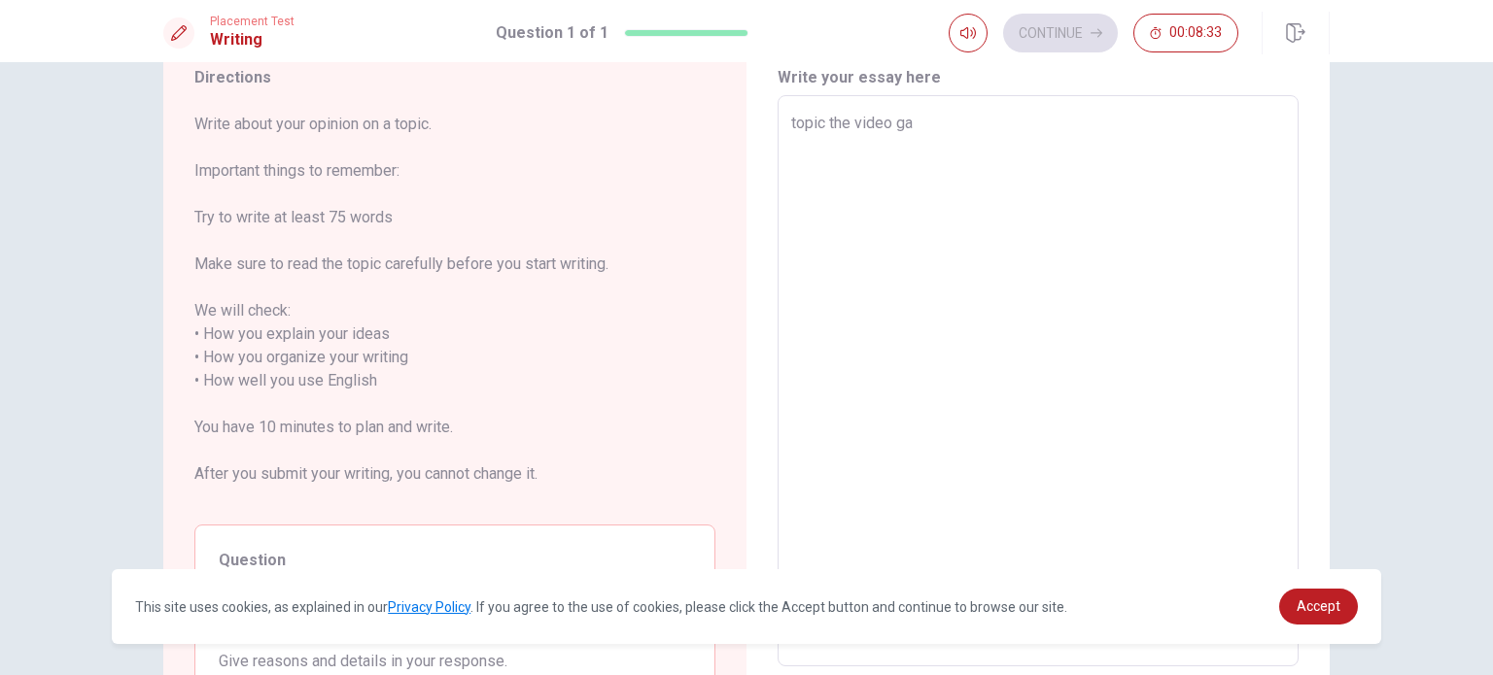
type textarea "x"
type textarea "topic the video gam"
type textarea "x"
type textarea "topic the video game"
type textarea "x"
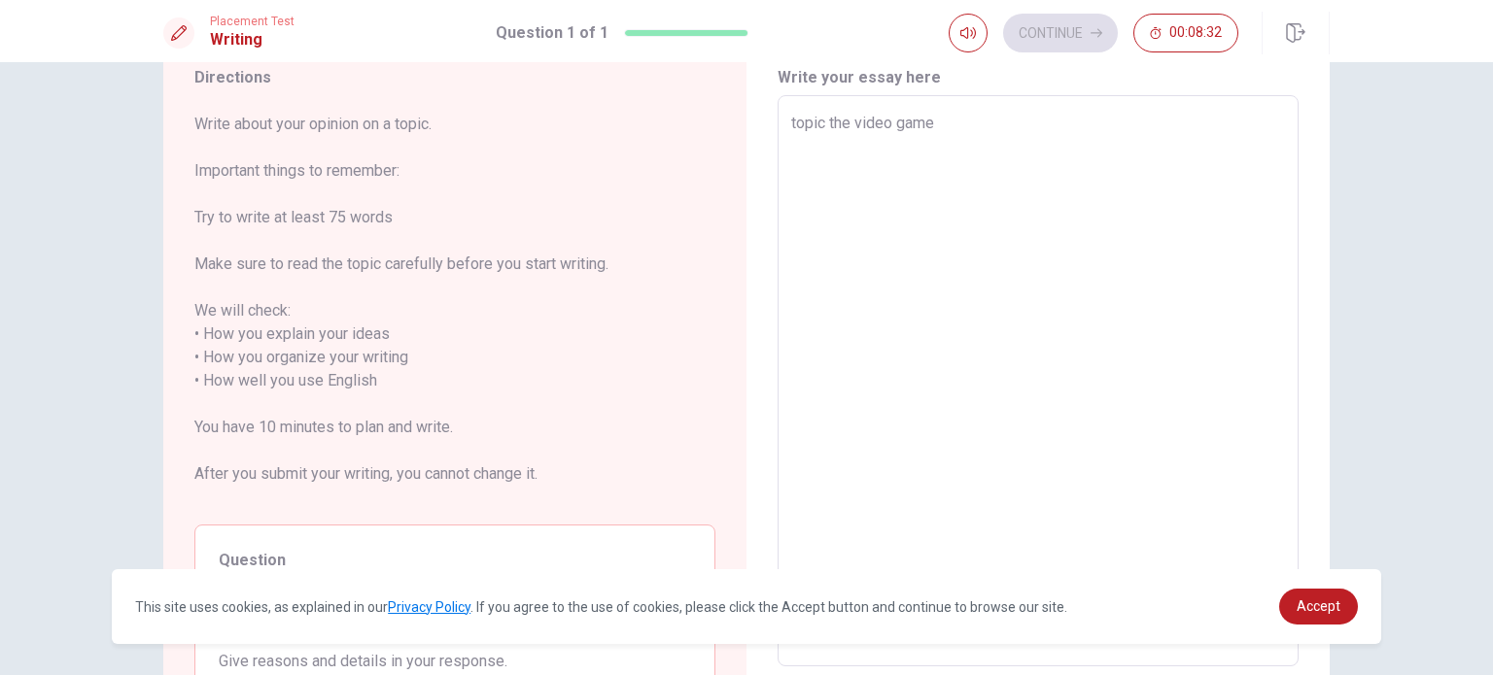
type textarea "topic the video games"
type textarea "x"
type textarea "topic the video games"
type textarea "x"
type textarea "topic the video games"
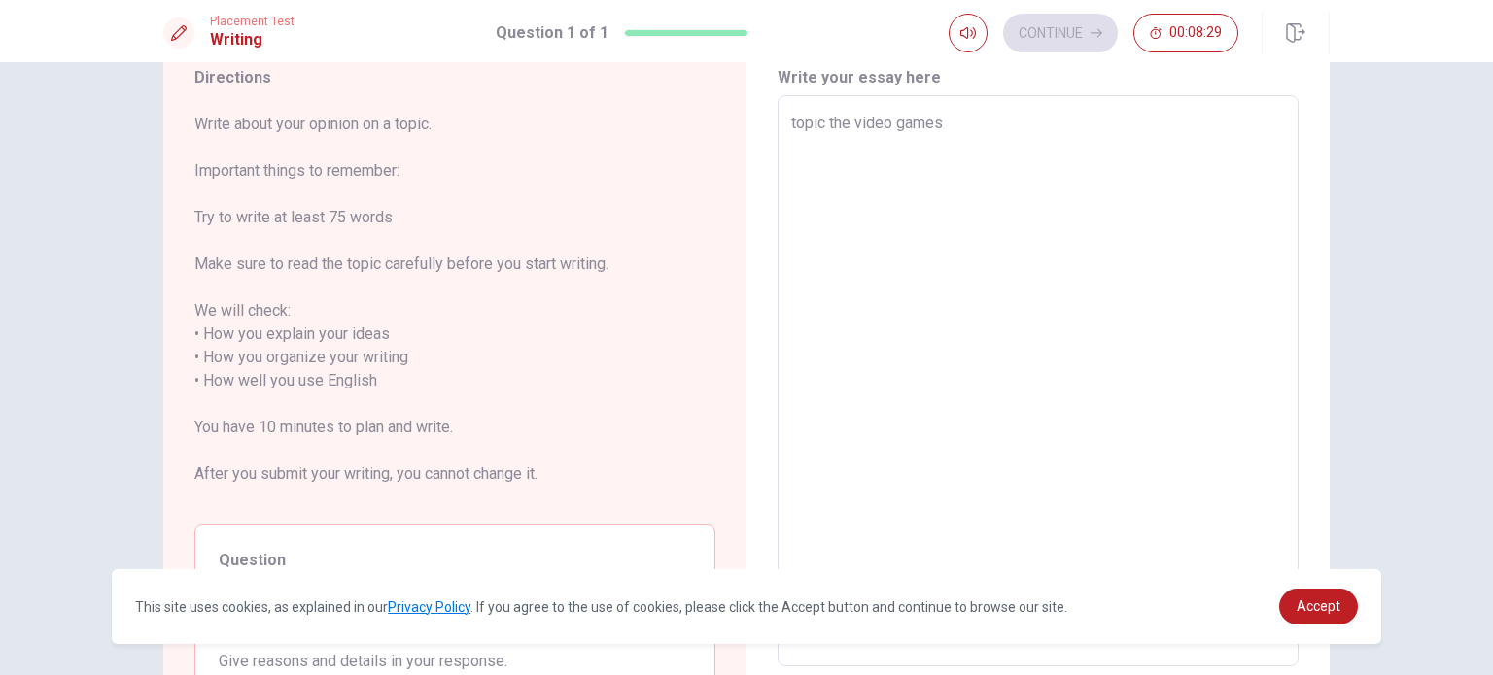
type textarea "x"
type textarea "topic the video games t"
type textarea "x"
type textarea "topic the video games th"
type textarea "x"
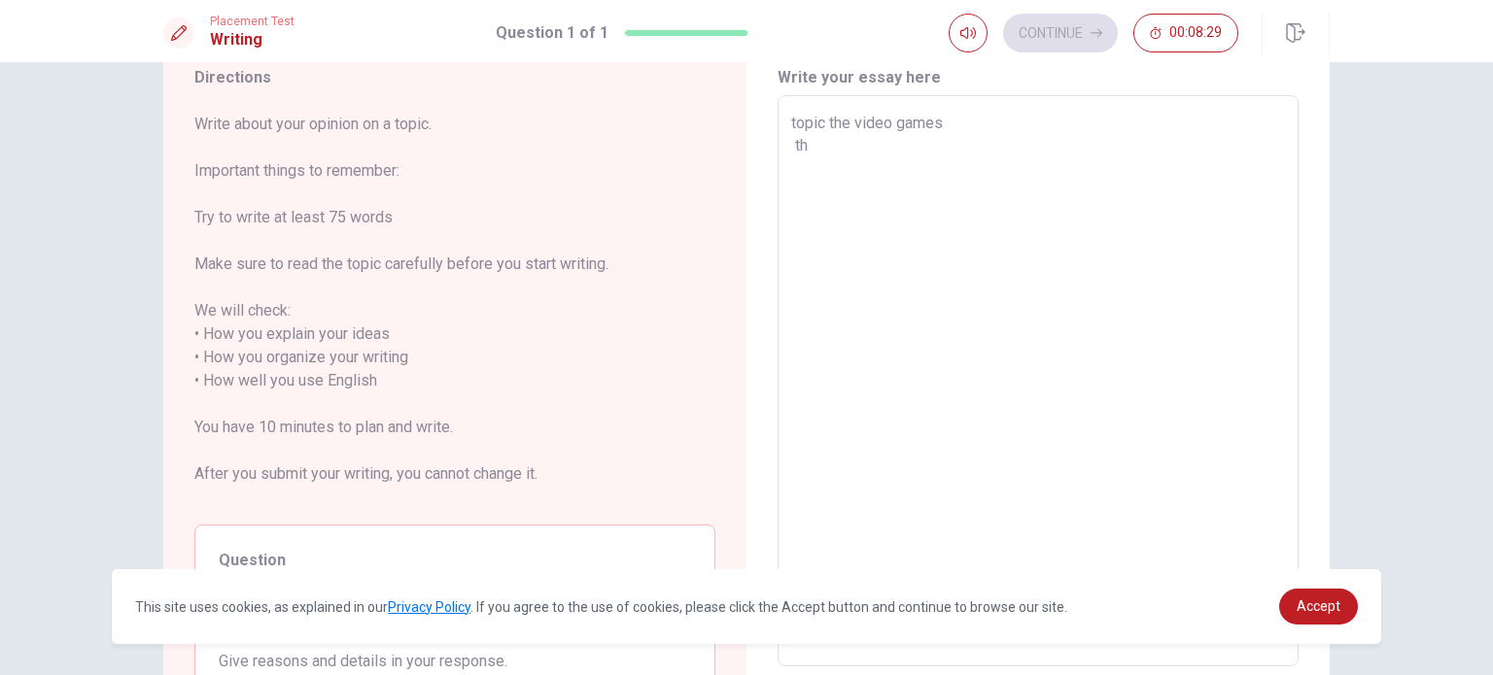
type textarea "topic the video games the"
type textarea "x"
type textarea "topic the video games the"
type textarea "x"
type textarea "topic the video games the v"
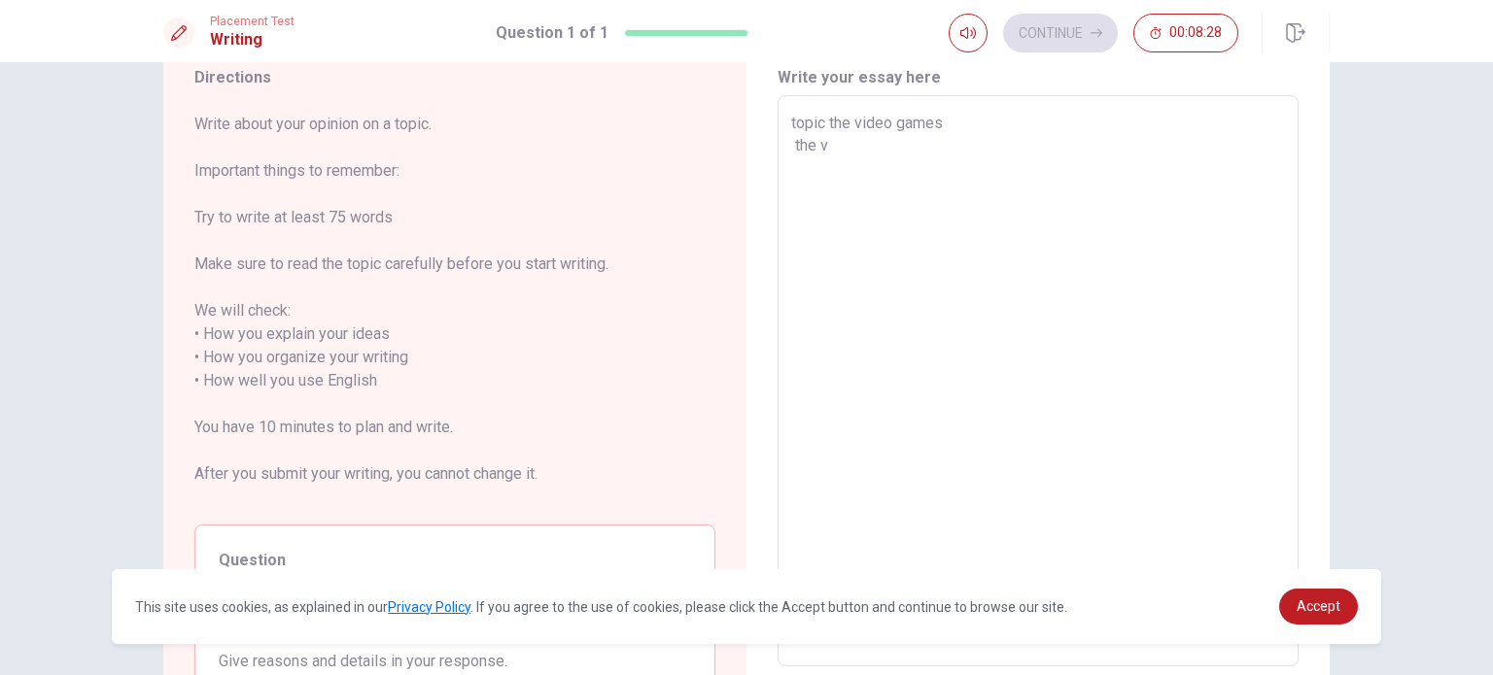
type textarea "x"
type textarea "topic the video games the vi"
type textarea "x"
type textarea "topic the video games the vid"
type textarea "x"
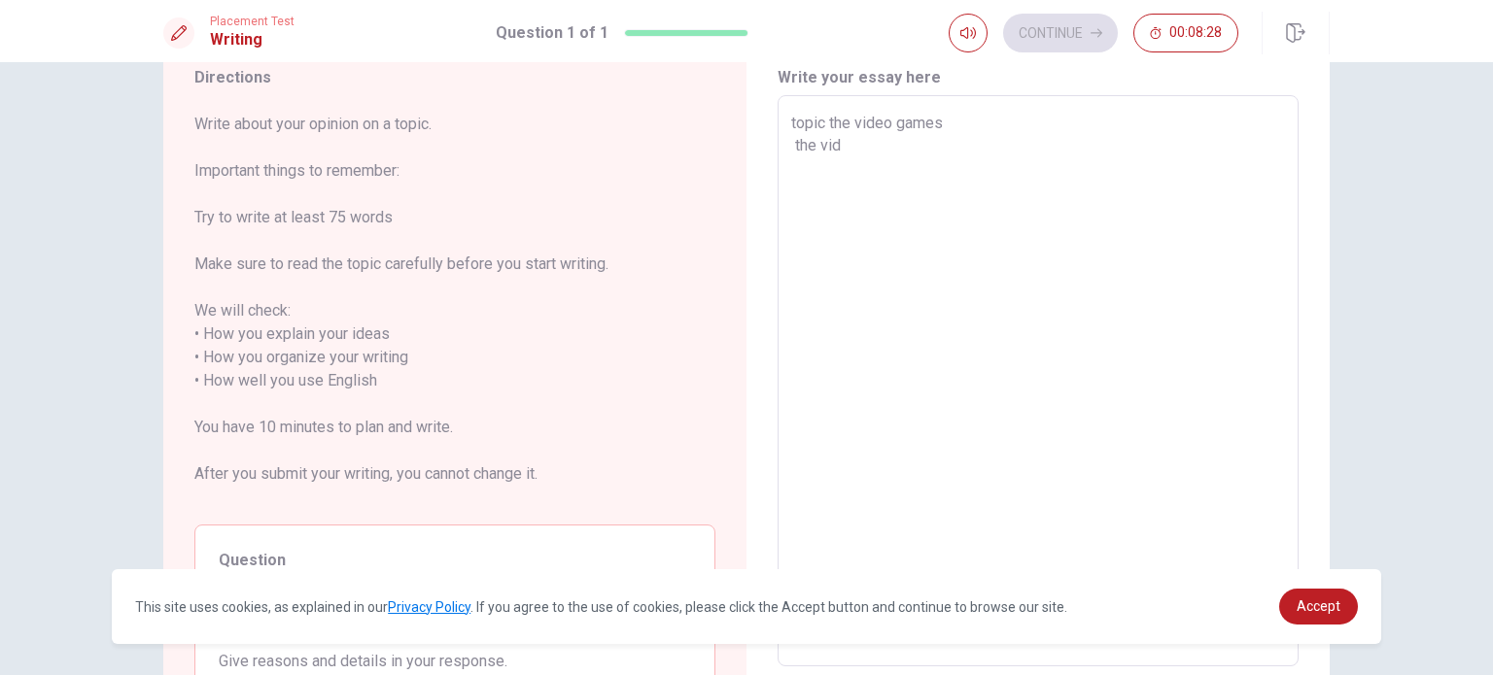
type textarea "topic the video games the vide"
type textarea "x"
type textarea "topic the video games the video"
type textarea "x"
type textarea "topic the video games the video"
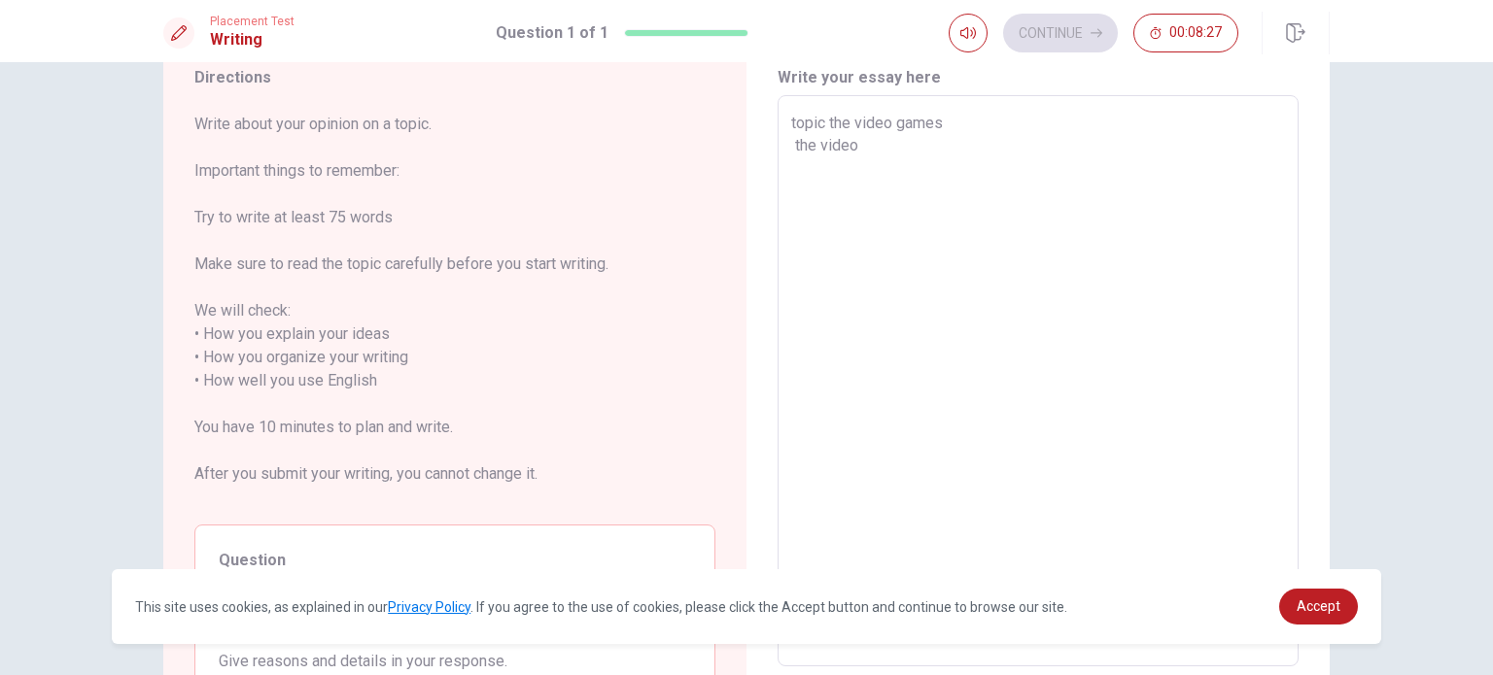
type textarea "x"
type textarea "topic the video games the video g"
type textarea "x"
type textarea "topic the video games the video ga"
type textarea "x"
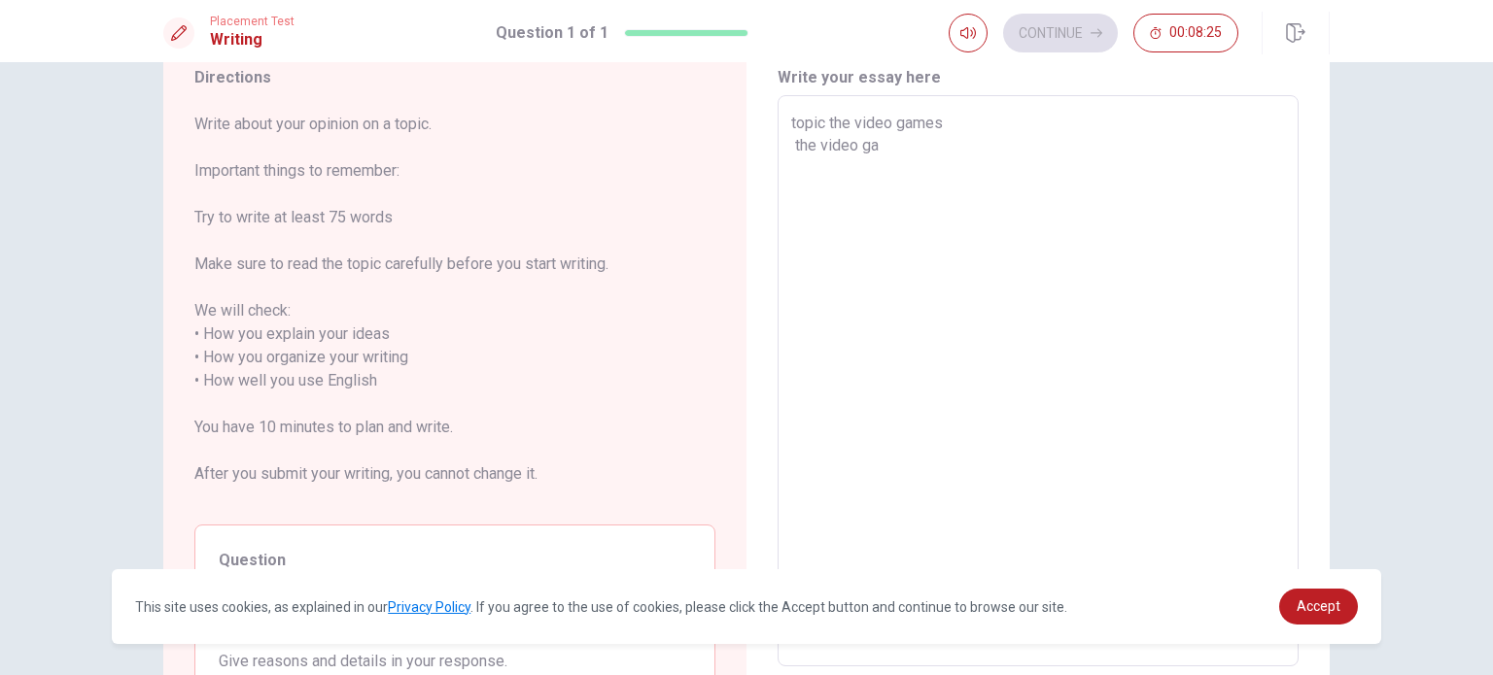
type textarea "topic the video games the video gam"
type textarea "x"
type textarea "topic the video games the video game"
type textarea "x"
type textarea "topic the video games the video game"
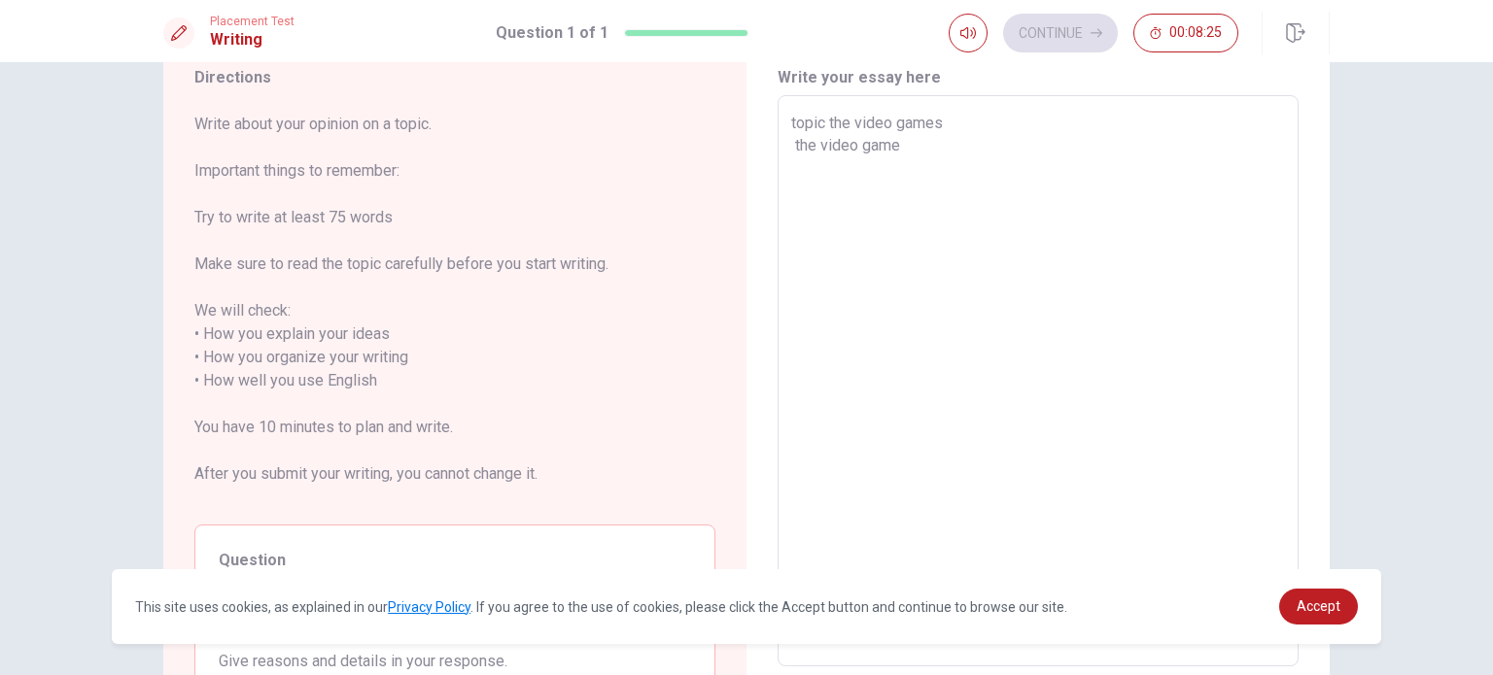
type textarea "x"
type textarea "topic the video games the video game a"
type textarea "x"
type textarea "topic the video games the video game ar"
type textarea "x"
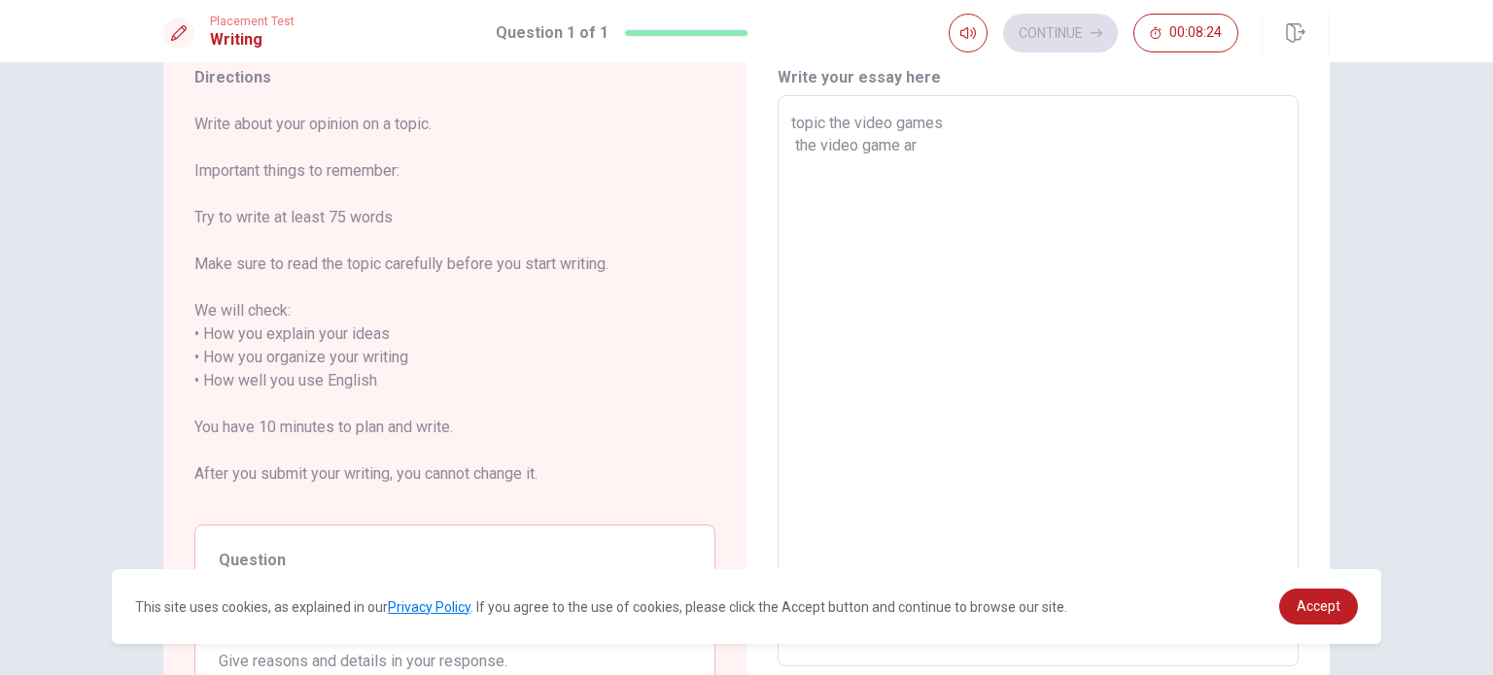
type textarea "topic the video games the video game are"
type textarea "x"
type textarea "topic the video games the video game are"
type textarea "x"
type textarea "topic the video games the video game are v"
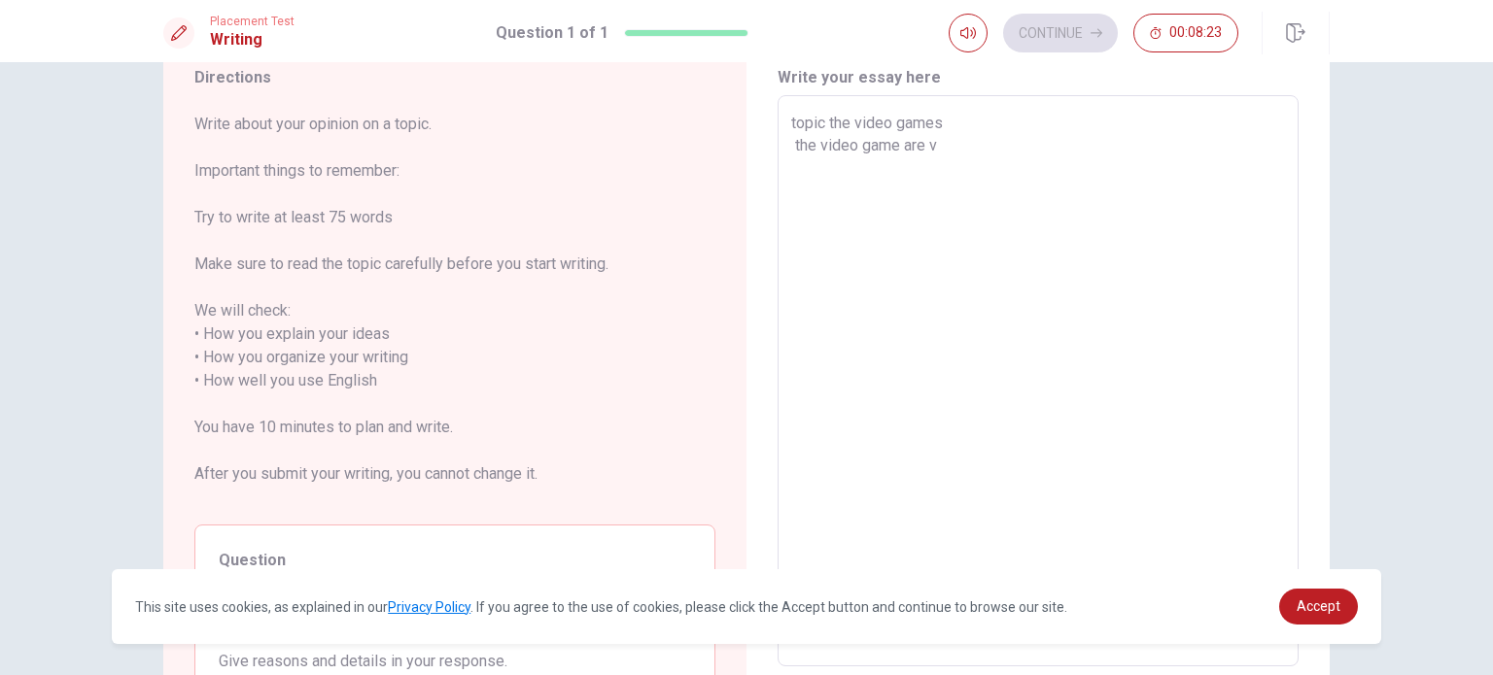
type textarea "x"
type textarea "topic the video games the video game are ve"
type textarea "x"
type textarea "topic the video games the video game are ver"
type textarea "x"
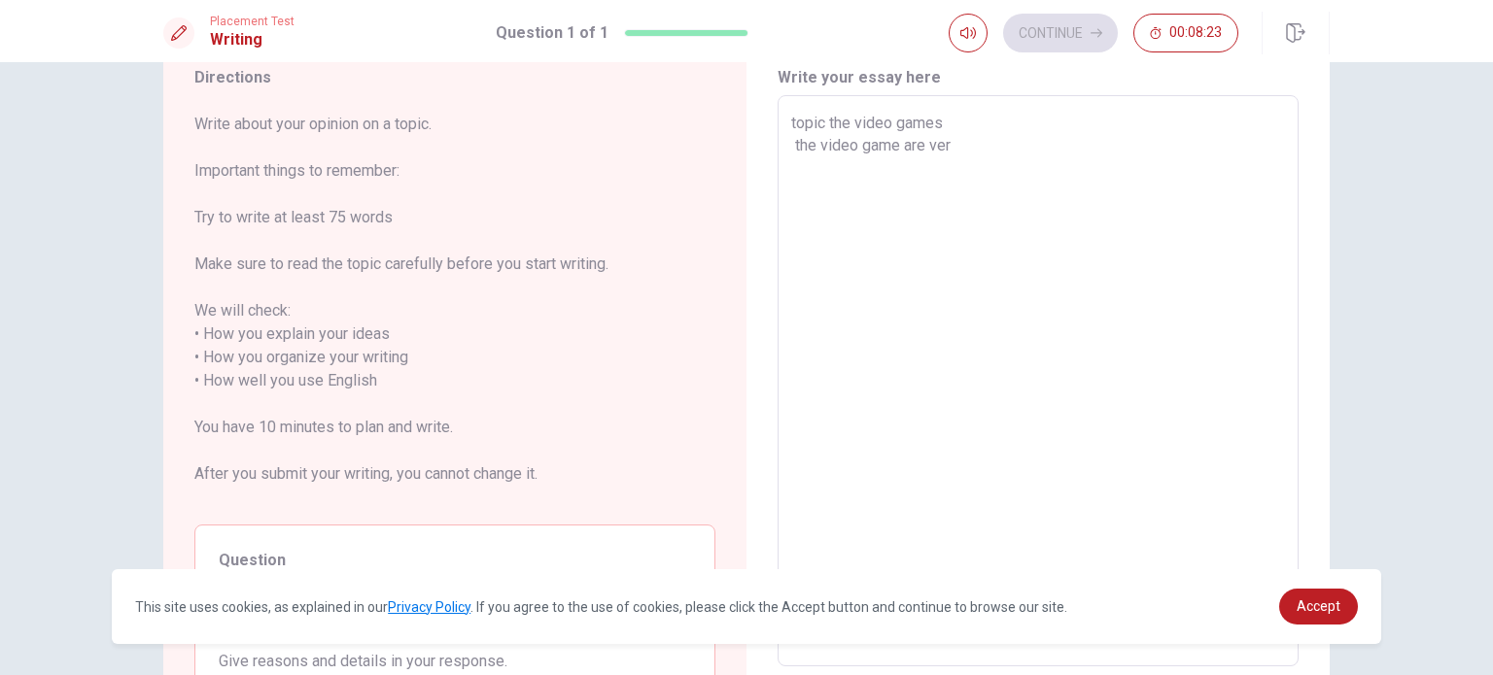
type textarea "topic the video games the video game are very"
type textarea "x"
type textarea "topic the video games the video game are very"
type textarea "x"
type textarea "topic the video games the video game are very f"
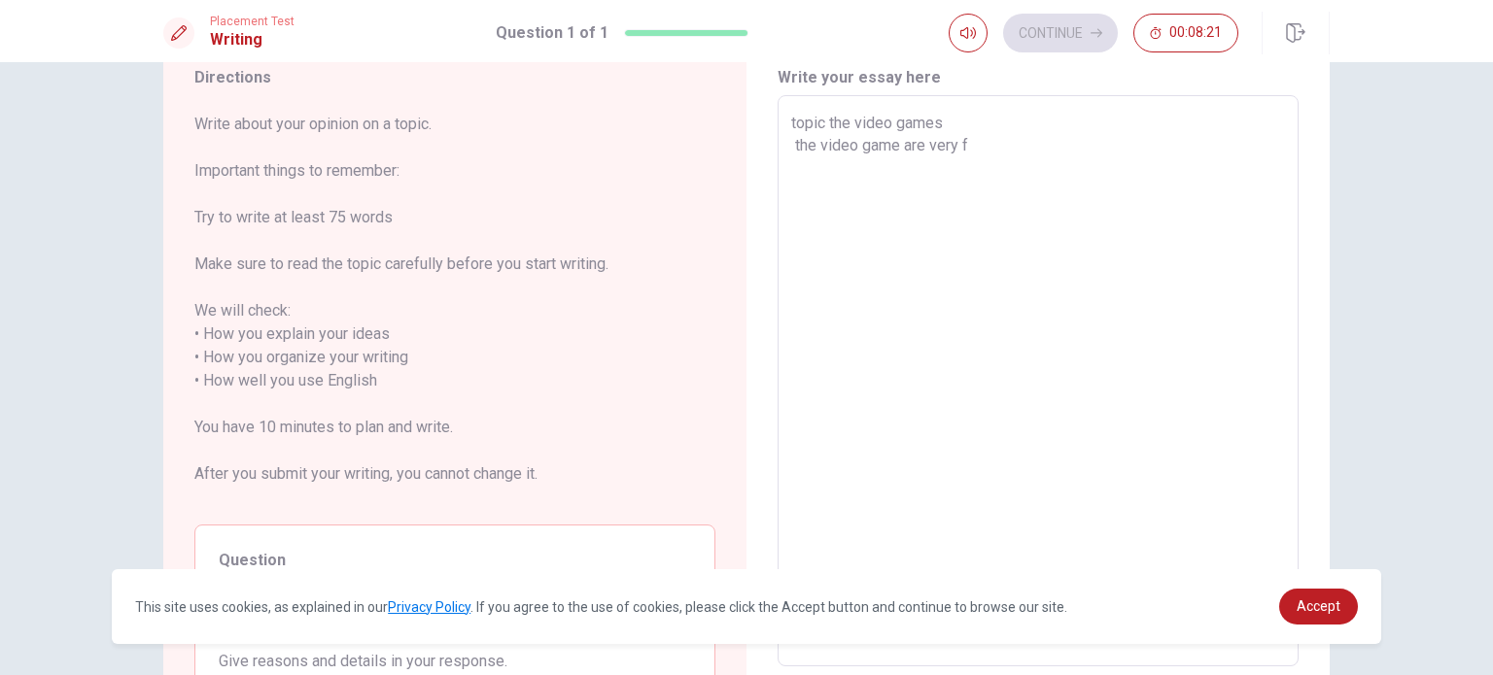
type textarea "x"
type textarea "topic the video games the video game are very fu"
type textarea "x"
type textarea "topic the video games the video game are very fun"
type textarea "x"
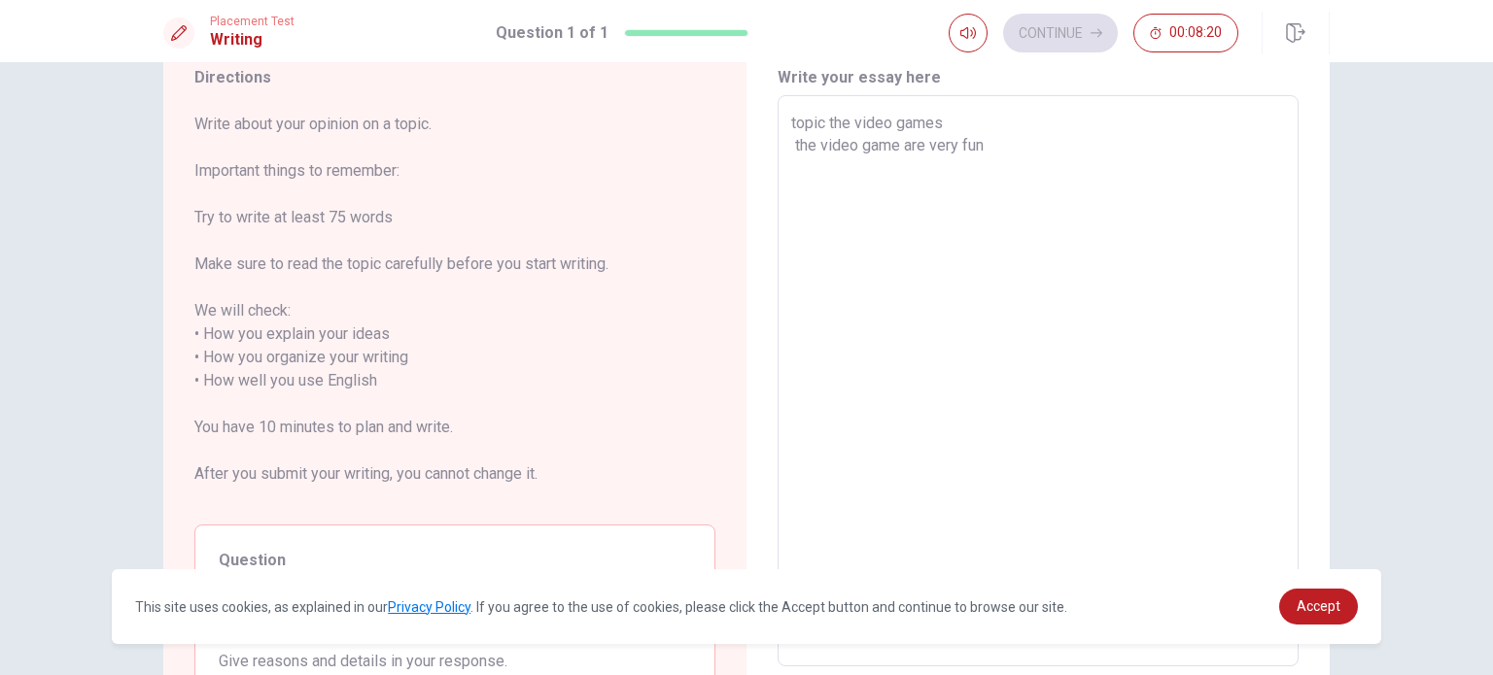
type textarea "topic the video games the video game are very funn"
type textarea "x"
type textarea "topic the video games the video game are very funny"
type textarea "x"
type textarea "topic the video games the video game are very funny"
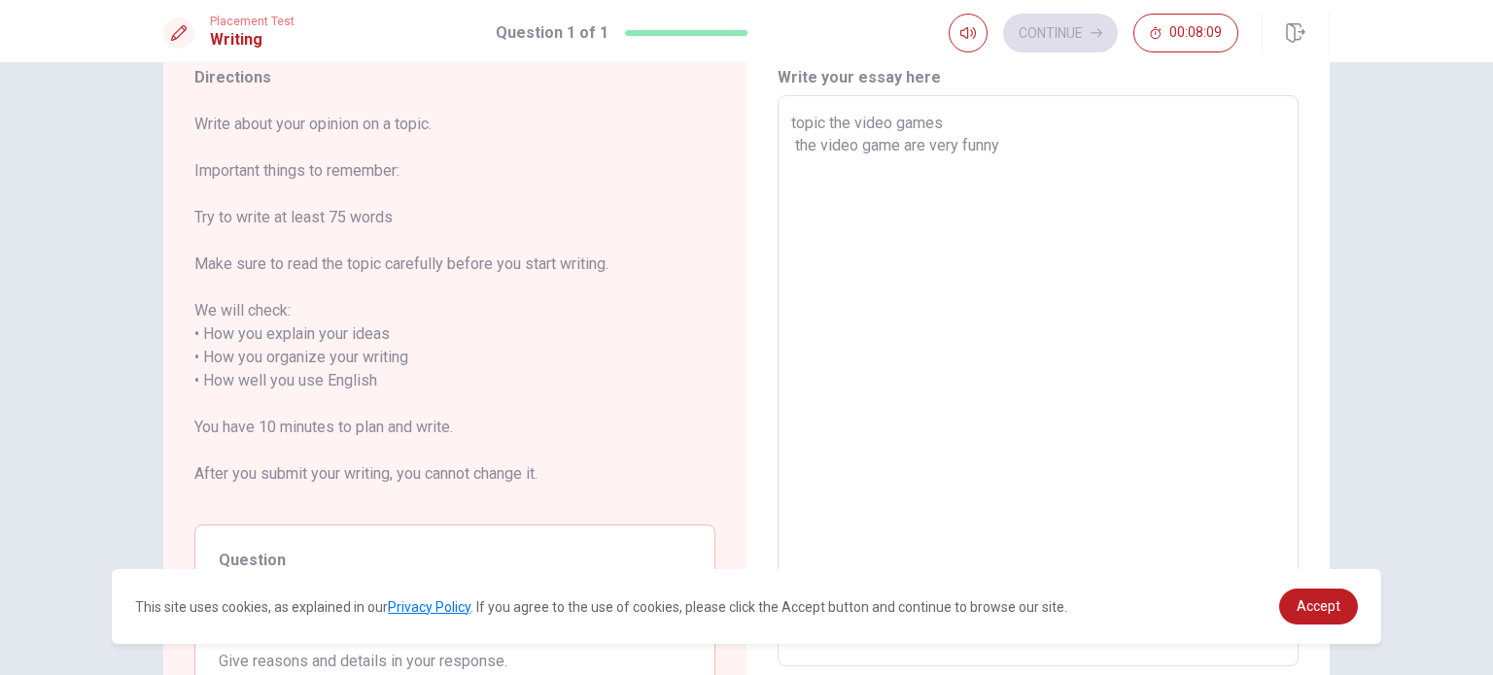
type textarea "x"
type textarea "topic the video games the video game are very funny f"
type textarea "x"
type textarea "topic the video games the video game are very funny fo"
type textarea "x"
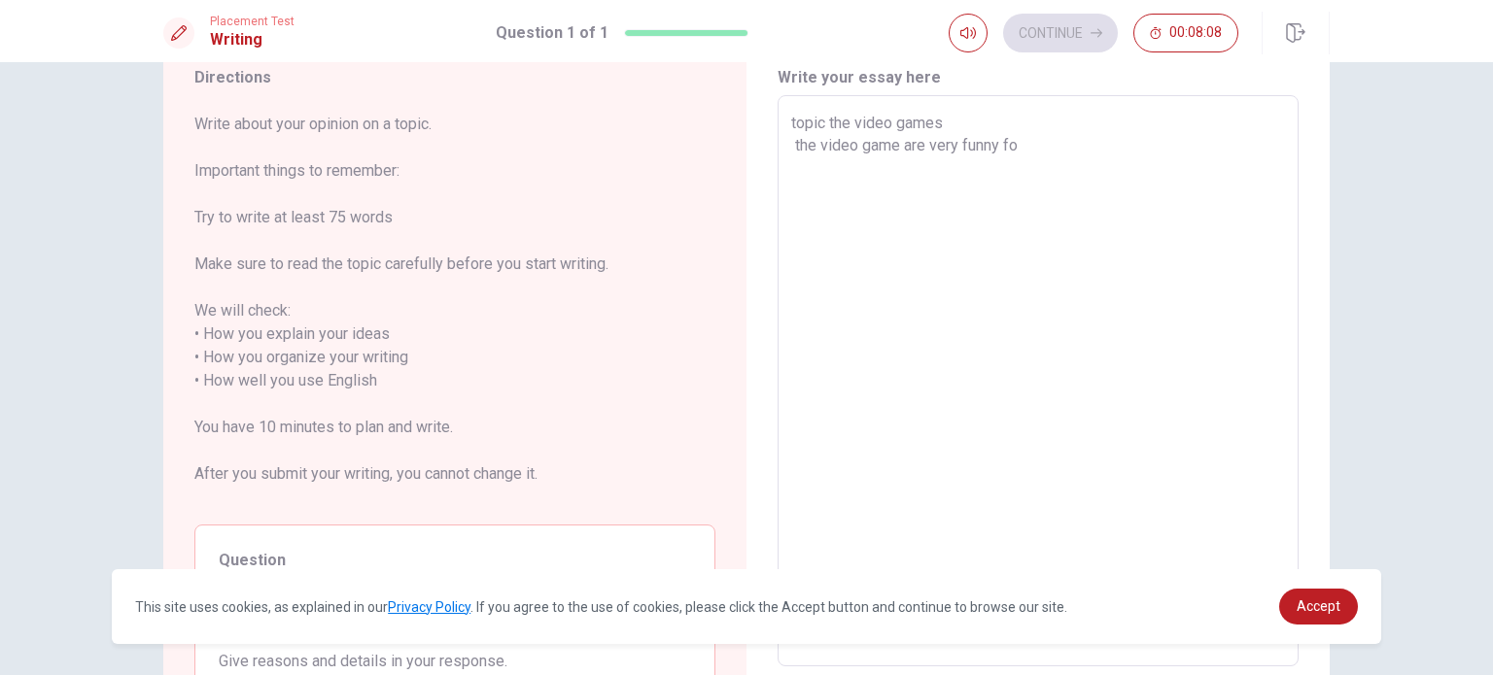
type textarea "topic the video games the video game are very funny for"
type textarea "x"
type textarea "topic the video games the video game are very funny for"
type textarea "x"
type textarea "topic the video games the video game are very funny for t"
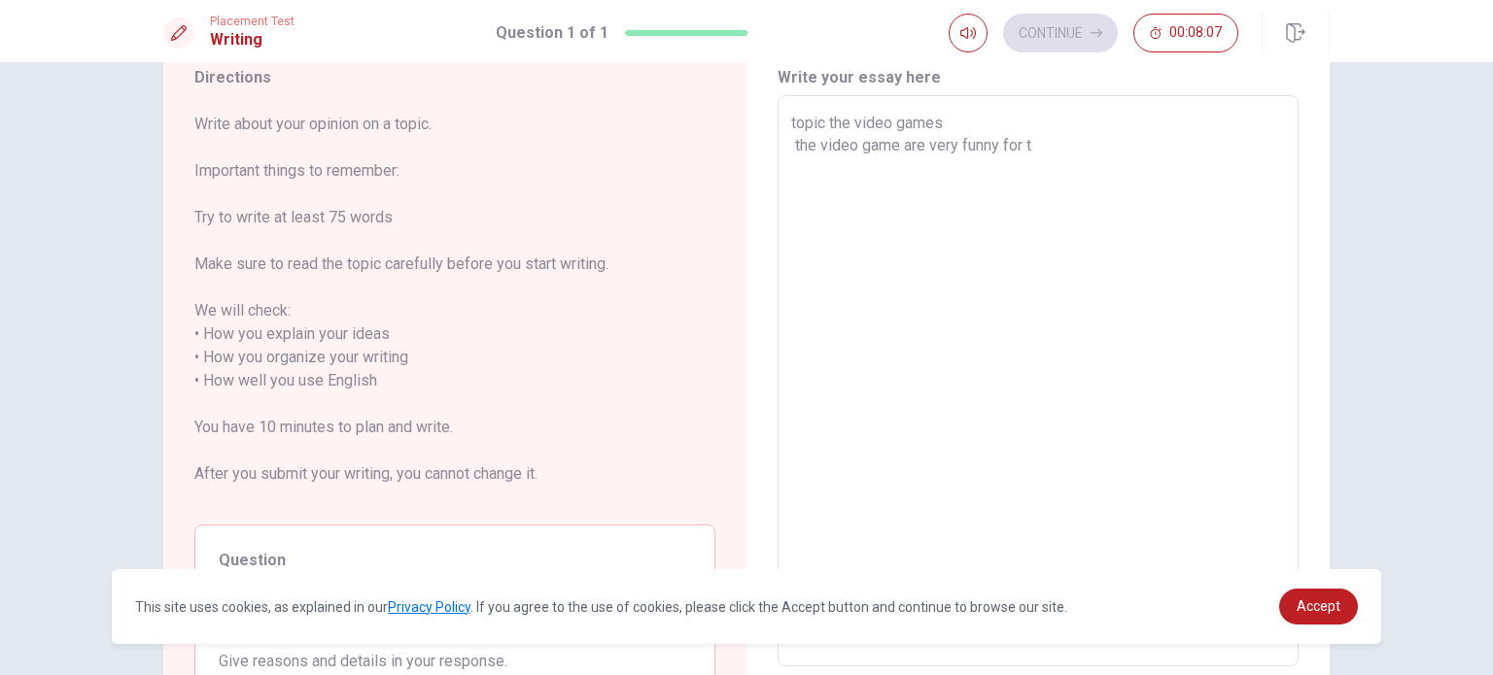
type textarea "x"
type textarea "topic the video games the video game are very funny for th"
type textarea "x"
type textarea "topic the video games the video game are very funny for the"
type textarea "x"
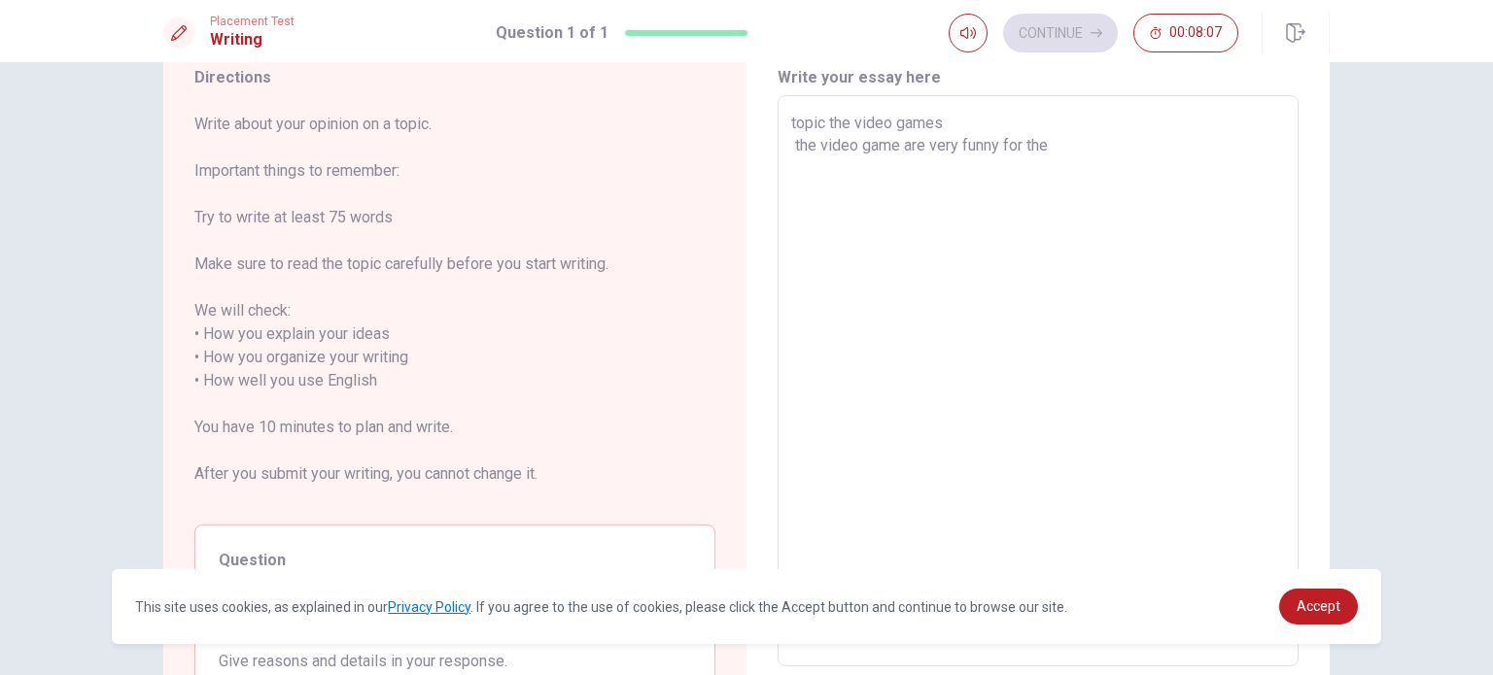
type textarea "topic the video games the video game are very funny for the"
type textarea "x"
type textarea "topic the video games the video game are very funny for the k"
type textarea "x"
type textarea "topic the video games the video game are very funny for the ki"
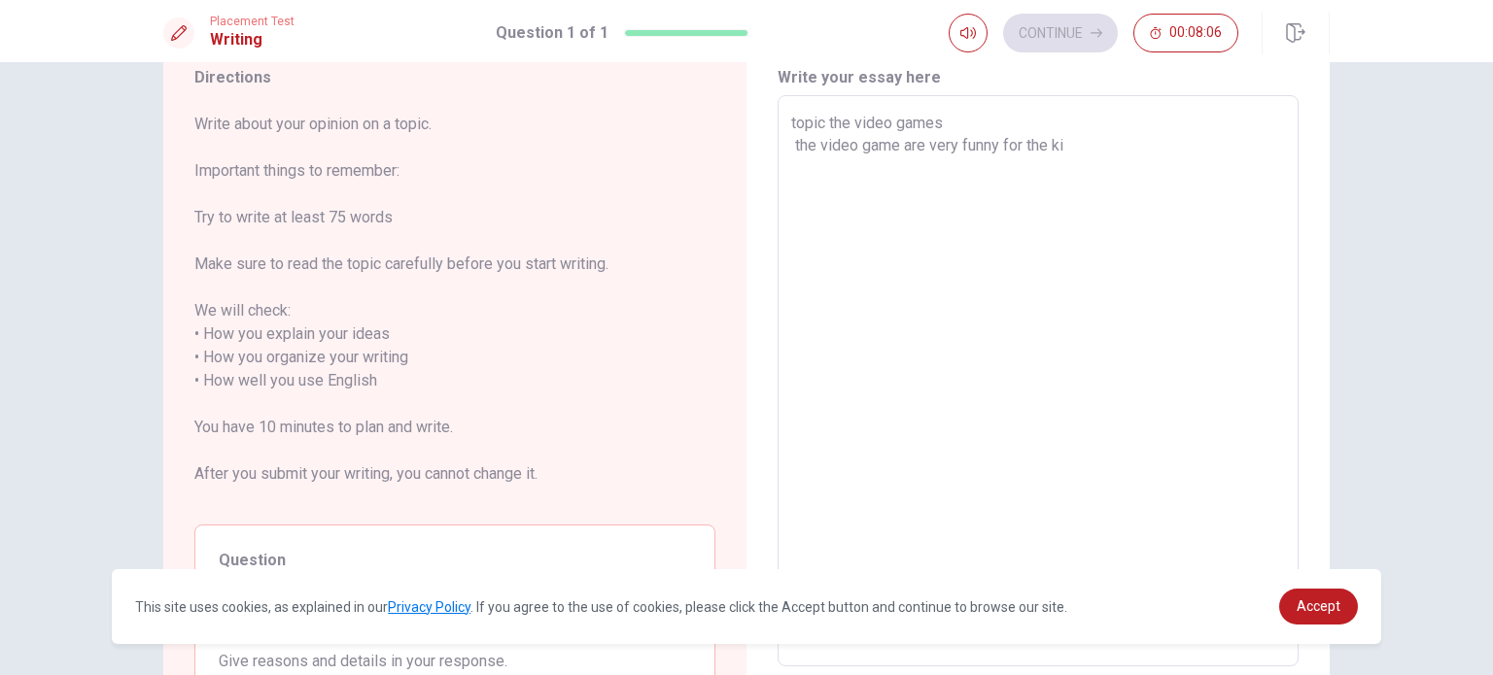
type textarea "x"
type textarea "topic the video games the video game are very funny for the kid"
type textarea "x"
type textarea "topic the video games the video game are very funny for the kids"
type textarea "x"
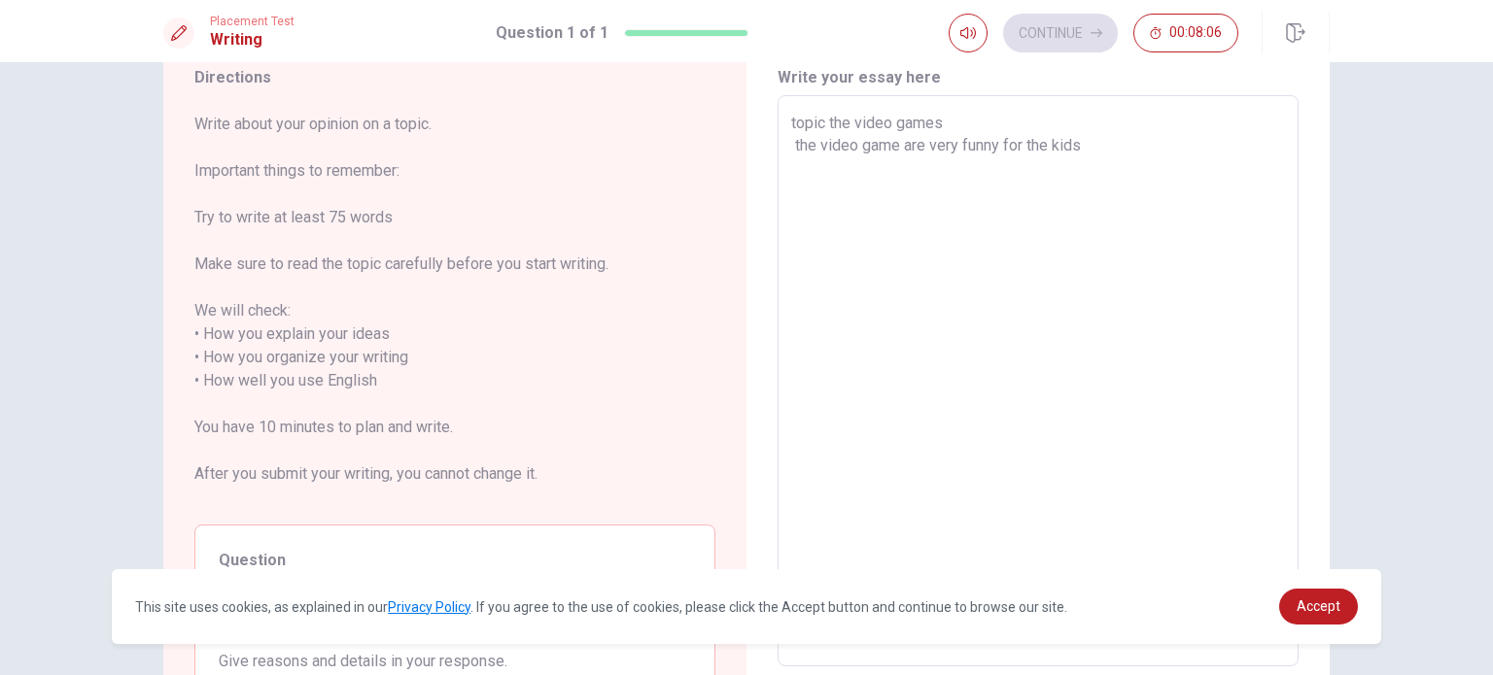
type textarea "topic the video games the video game are very funny for the kids"
type textarea "x"
type textarea "topic the video games the video game are very funny for the kids a"
type textarea "x"
type textarea "topic the video games the video game are very funny for the kids an"
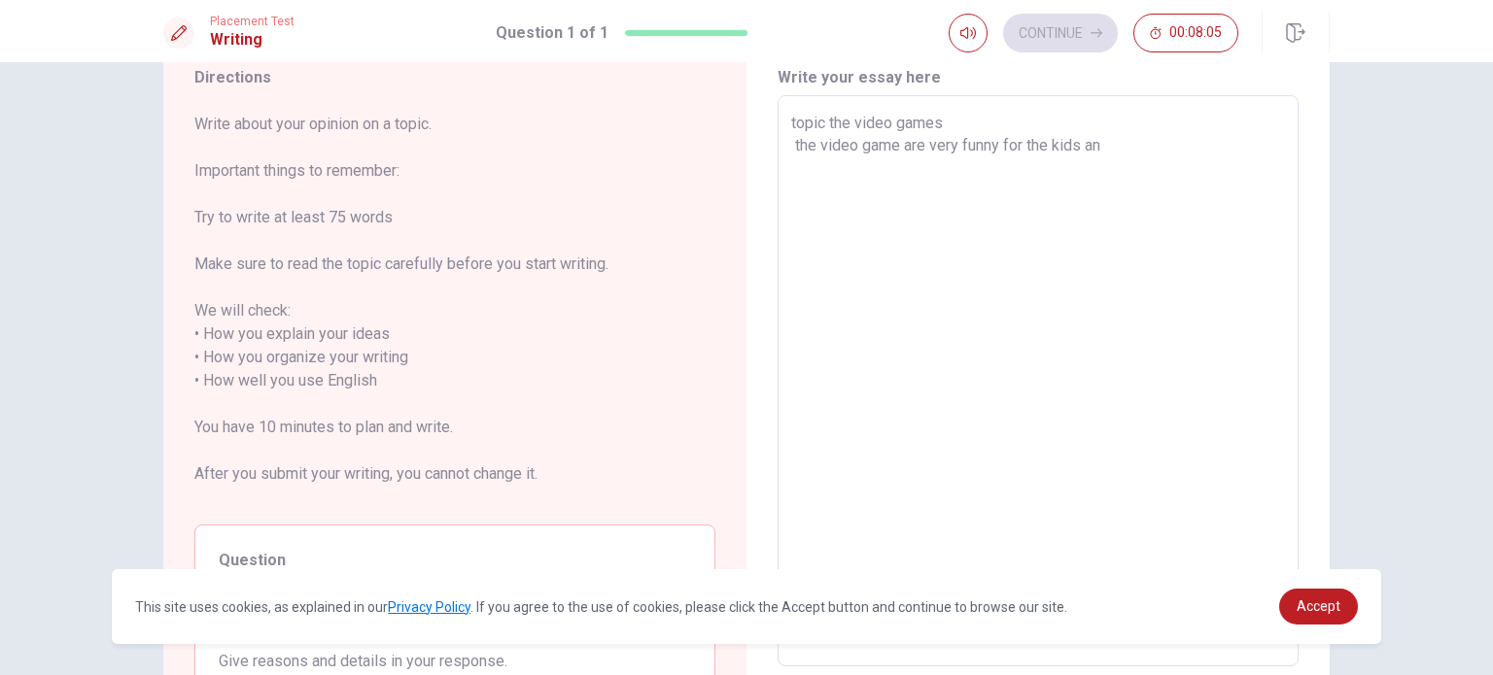
type textarea "x"
type textarea "topic the video games the video game are very funny for the kids and"
type textarea "x"
type textarea "topic the video games the video game are very funny for the kids and"
type textarea "x"
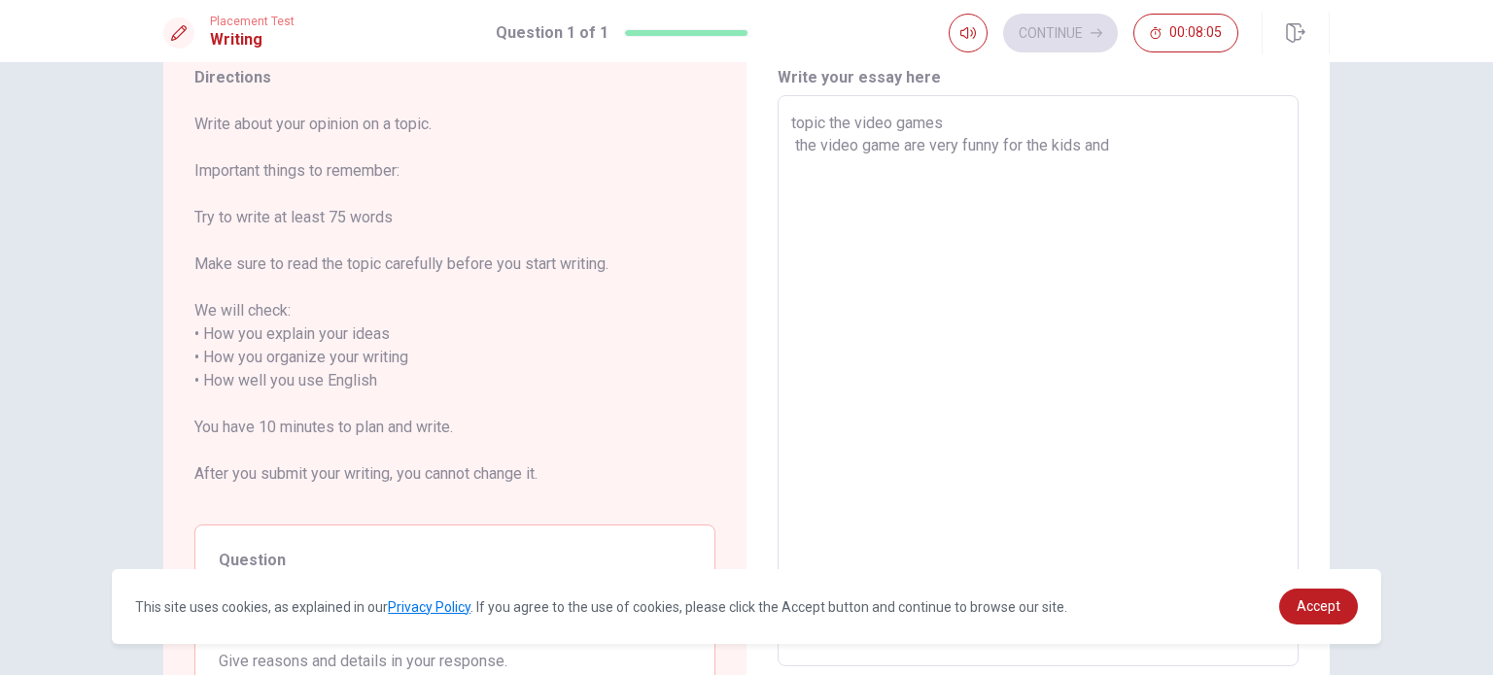
type textarea "topic the video games the video game are very funny for the kids and t"
type textarea "x"
type textarea "topic the video games the video game are very funny for the kids and th"
type textarea "x"
type textarea "topic the video games the video game are very funny for the kids and the"
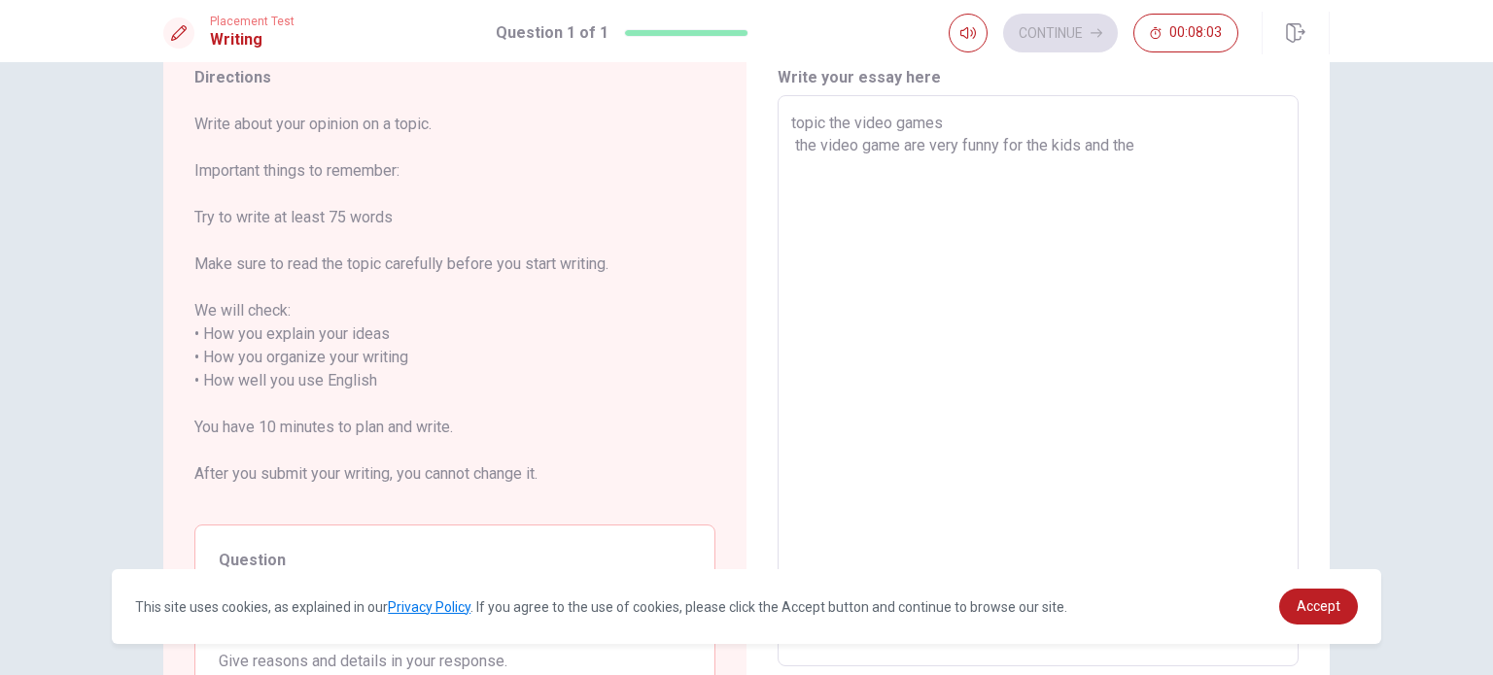
type textarea "x"
type textarea "topic the video games the video game are very funny for the kids and the"
type textarea "x"
type textarea "topic the video games the video game are very funny for the kids and the"
type textarea "x"
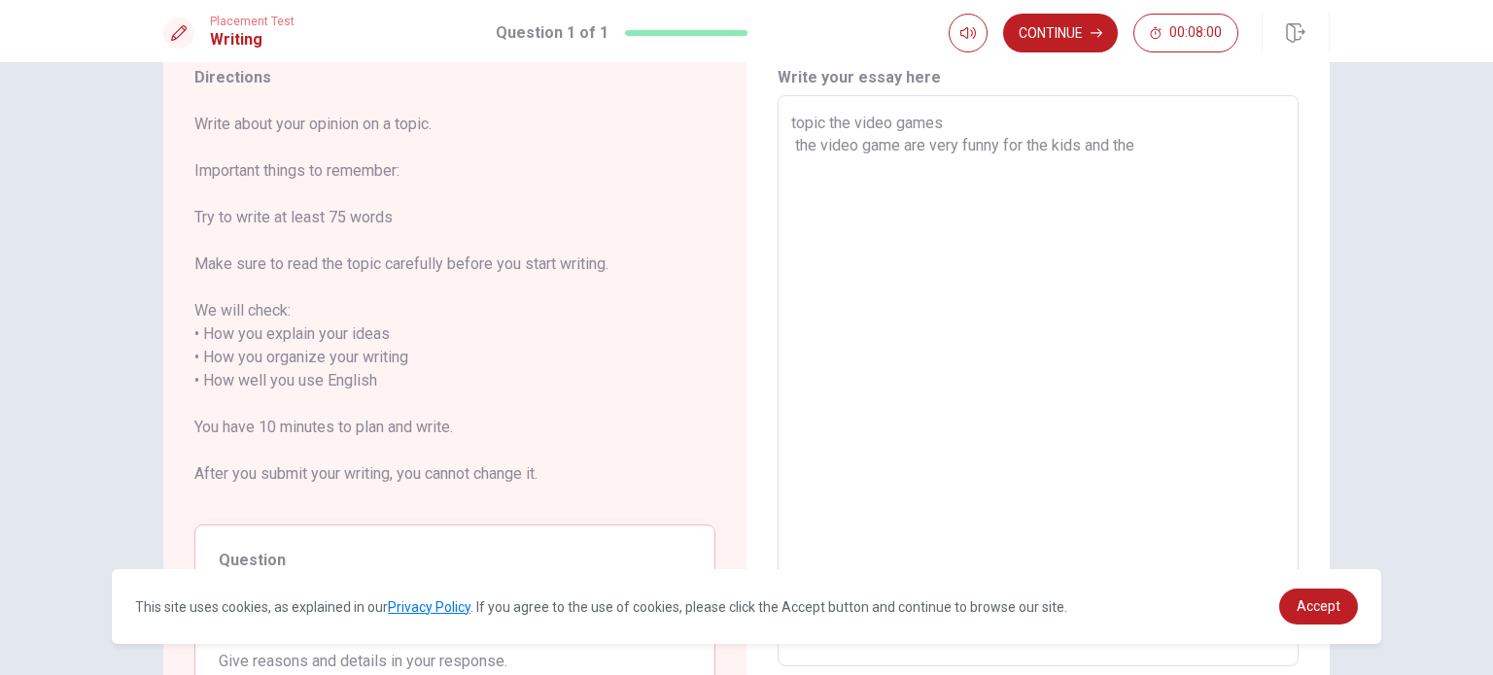
type textarea "topic the video games the video game are very funny for the kids and th"
type textarea "x"
type textarea "topic the video games the video game are very funny for the kids and t"
type textarea "x"
type textarea "topic the video games the video game are very funny for the kids and"
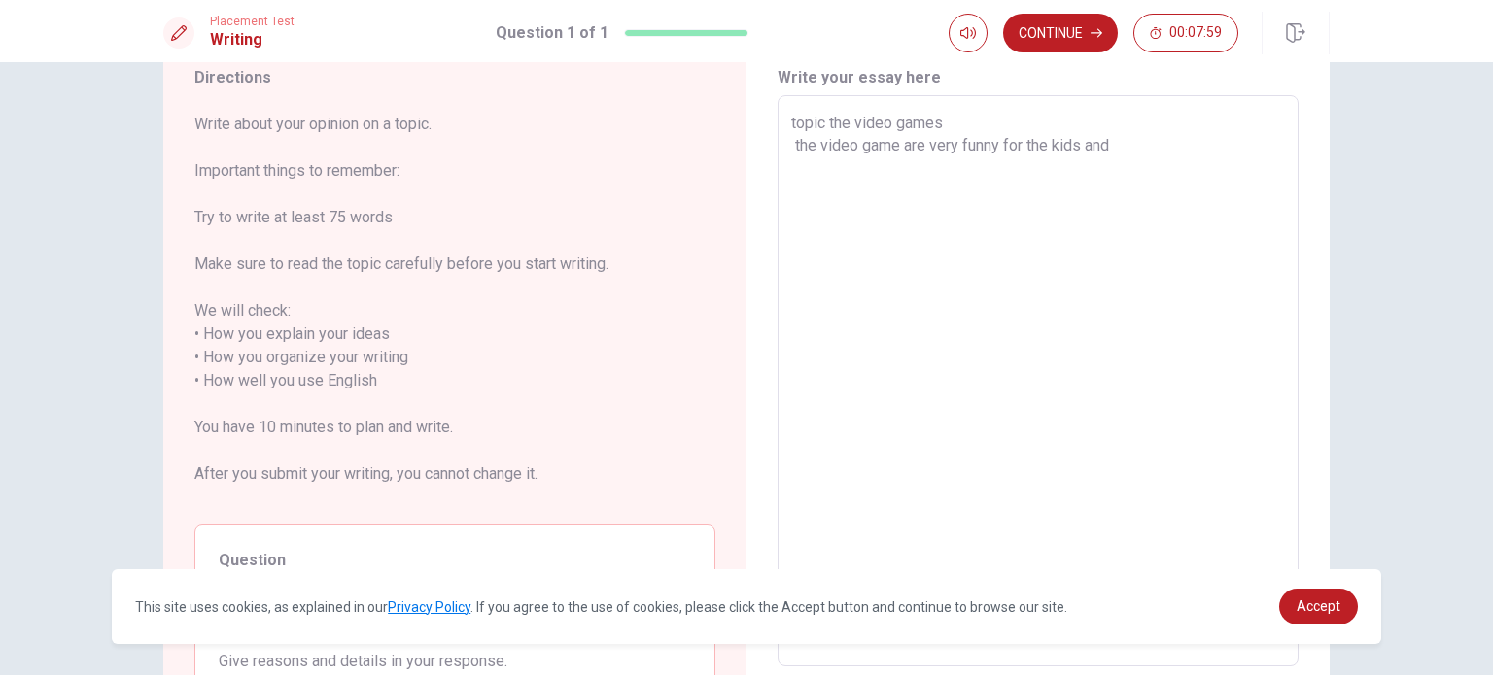
type textarea "x"
type textarea "topic the video games the video game are very funny for the kids and a"
type textarea "x"
type textarea "topic the video games the video game are very funny for the kids and au"
type textarea "x"
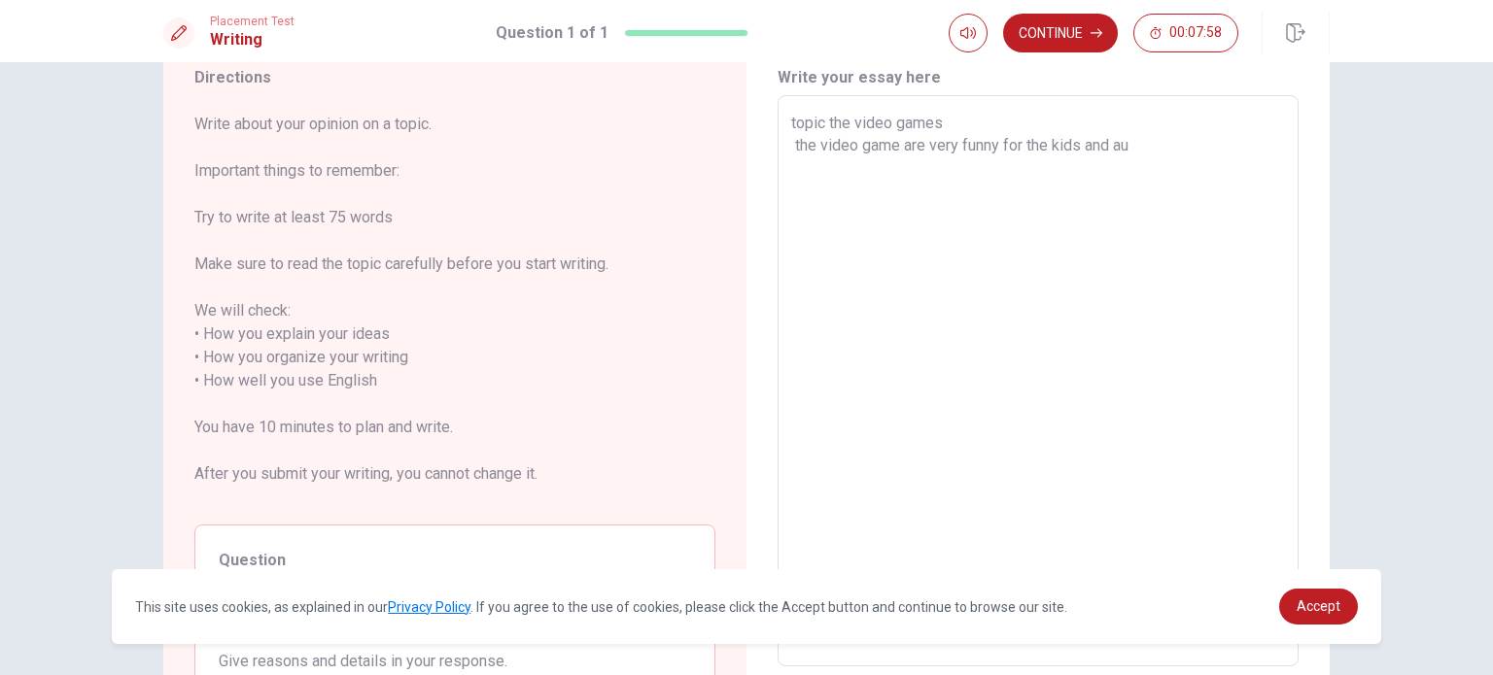
type textarea "topic the video games the video game are very funny for the kids and aul"
type textarea "x"
type textarea "topic the video games the video game are very funny for the kids and [PERSON_NA…"
type textarea "x"
type textarea "topic the video games the video game are very funny for the kids and aults"
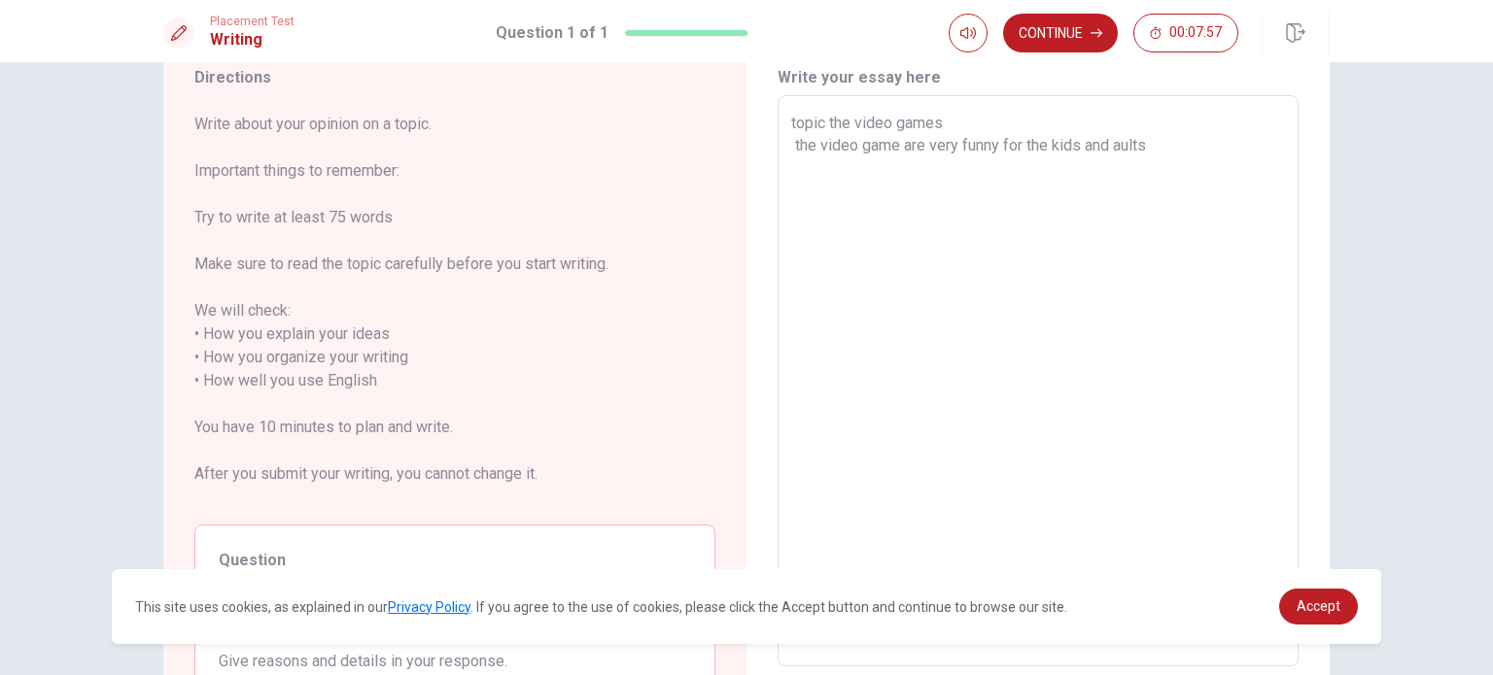
type textarea "x"
type textarea "topic the video games the video game are very funny for the kids and aults"
type textarea "x"
type textarea "topic the video games the video game are very funny for the kids and aults t"
type textarea "x"
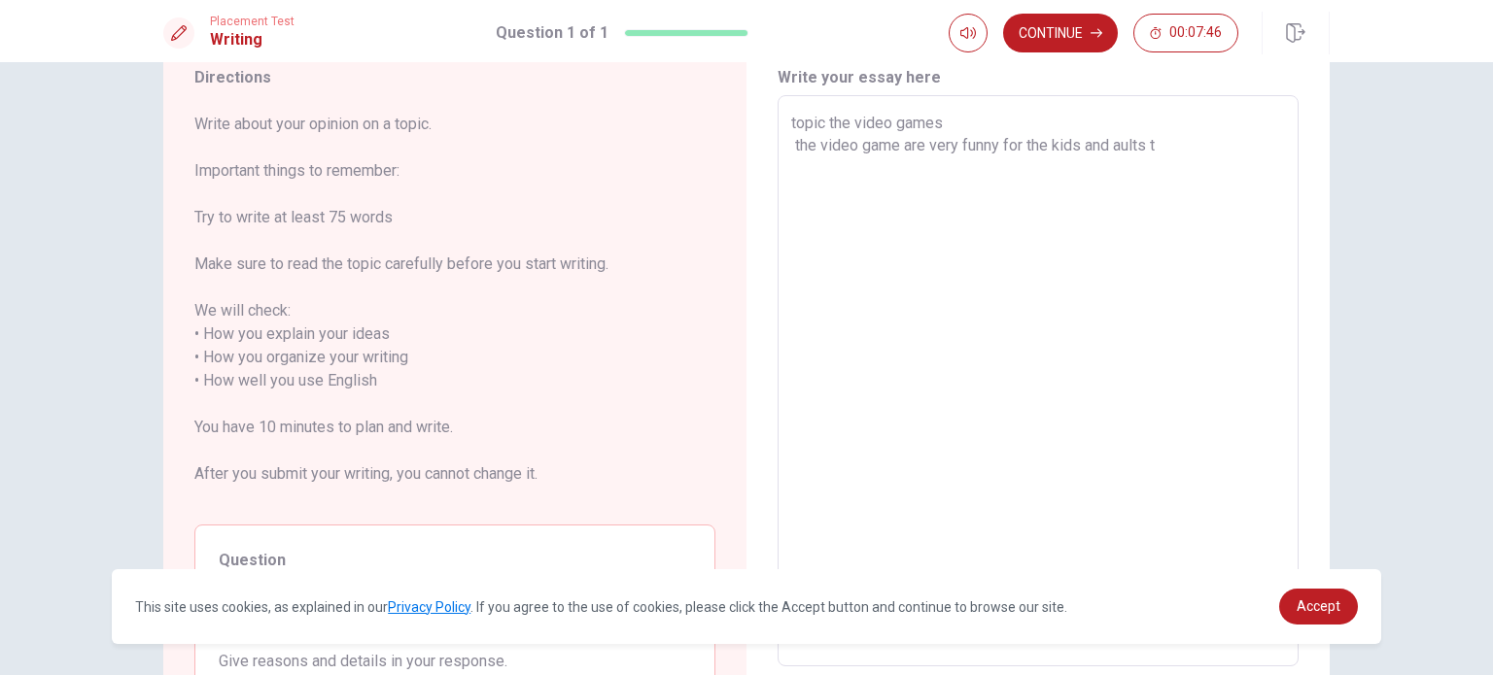
type textarea "topic the video games the video game are very funny for the kids and aults th"
type textarea "x"
type textarea "topic the video games the video game are very funny for the kids and aults thi"
type textarea "x"
type textarea "topic the video games the video game are very funny for the kids and aults this"
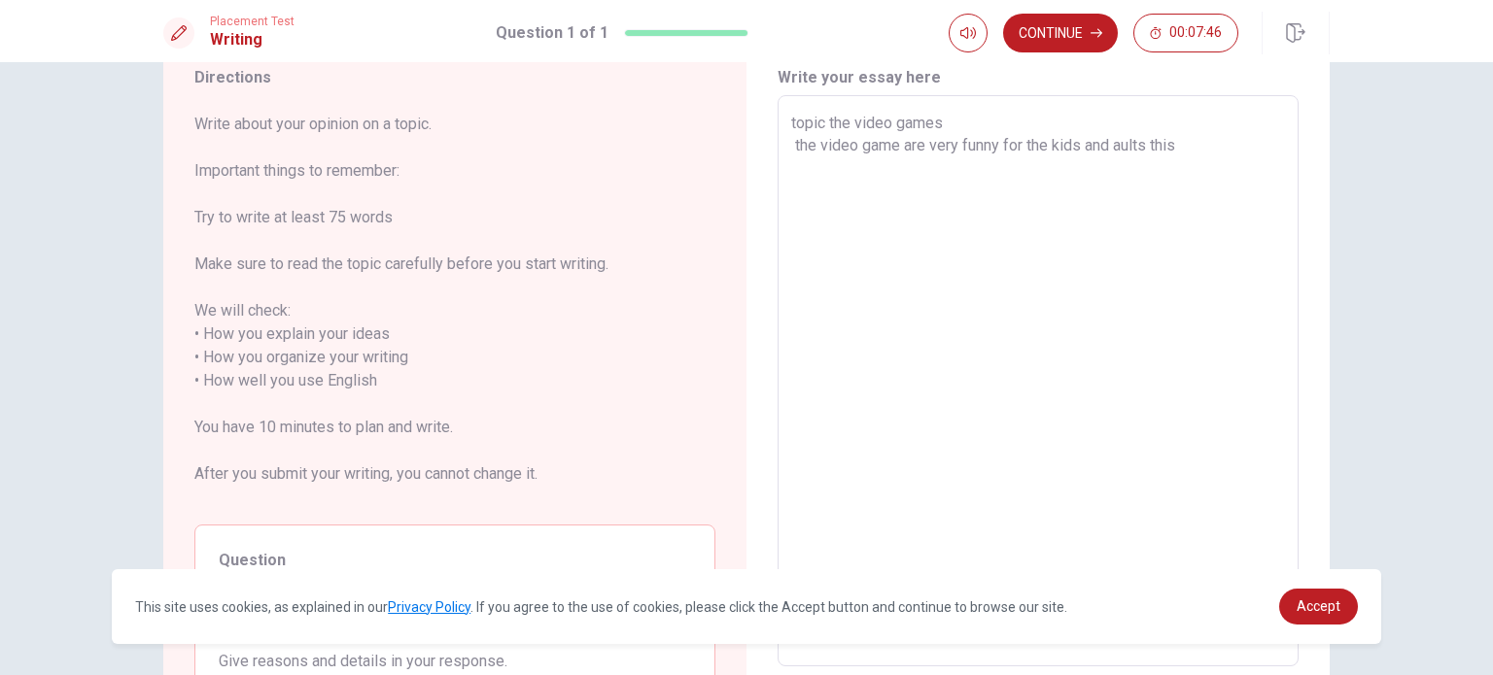
type textarea "x"
type textarea "topic the video games the video game are very funny for the kids and aults this"
type textarea "x"
type textarea "topic the video games the video game are very funny for the kids and aults this…"
type textarea "x"
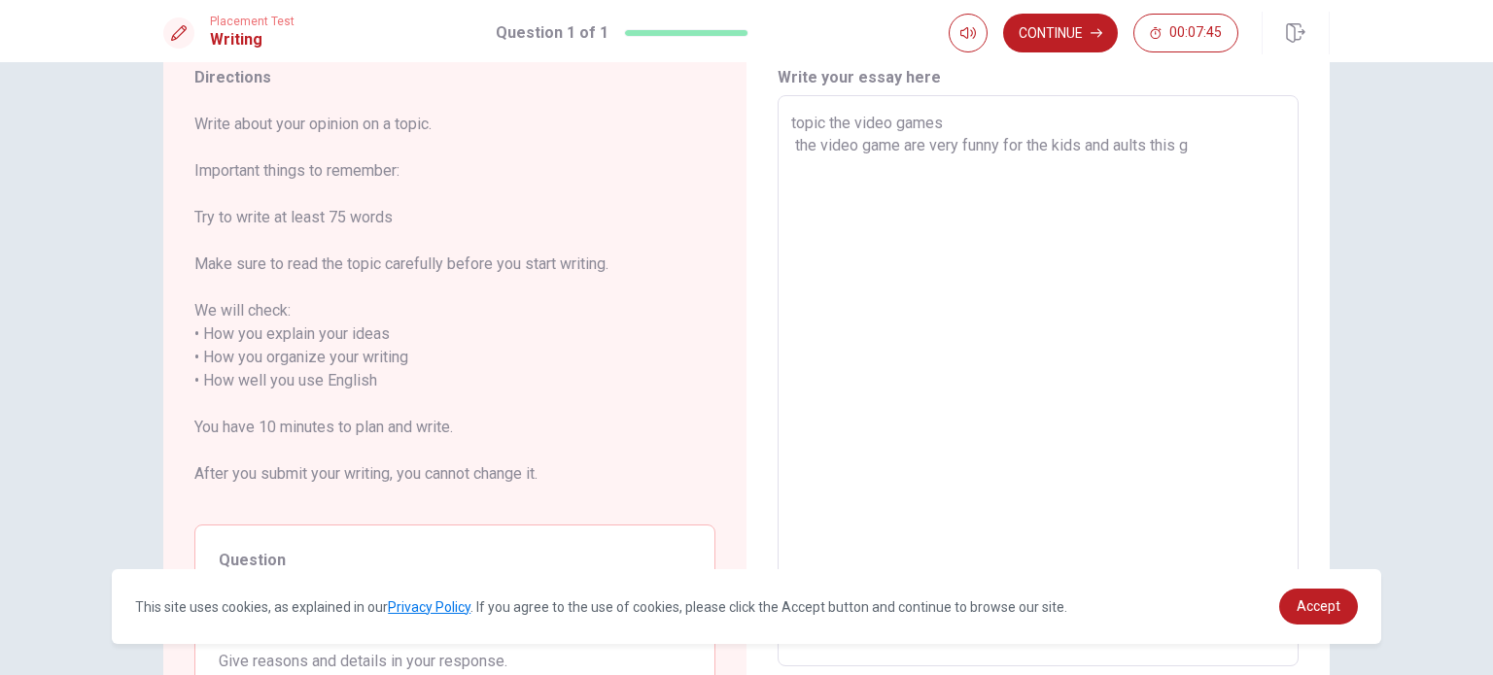
type textarea "topic the video games the video game are very funny for the kids and aults this…"
type textarea "x"
type textarea "topic the video games the video game are very funny for the kids and aults this…"
type textarea "x"
type textarea "topic the video games the video game are very funny for the kids and aults this"
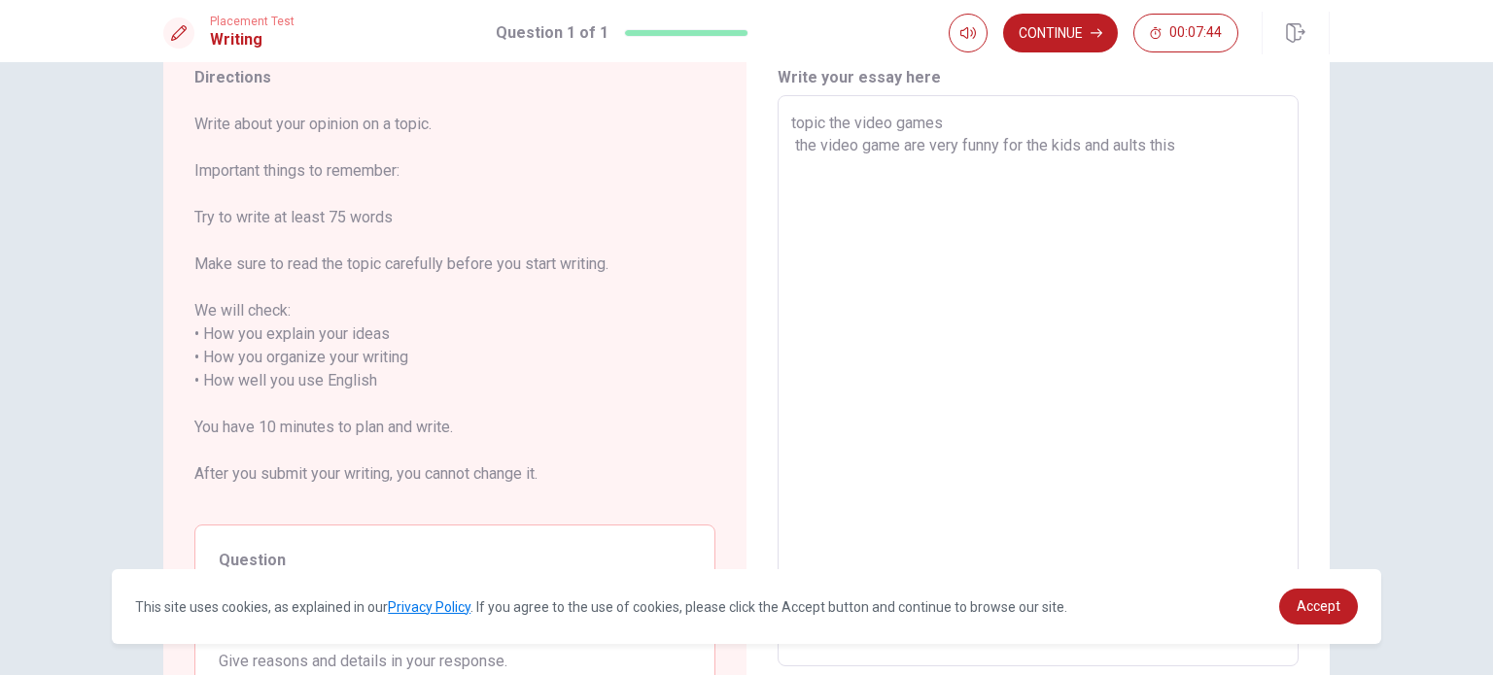
type textarea "x"
type textarea "topic the video games the video game are very funny for the kids and aults this"
type textarea "x"
type textarea "topic the video games the video game are very funny for the kids and aults thi"
type textarea "x"
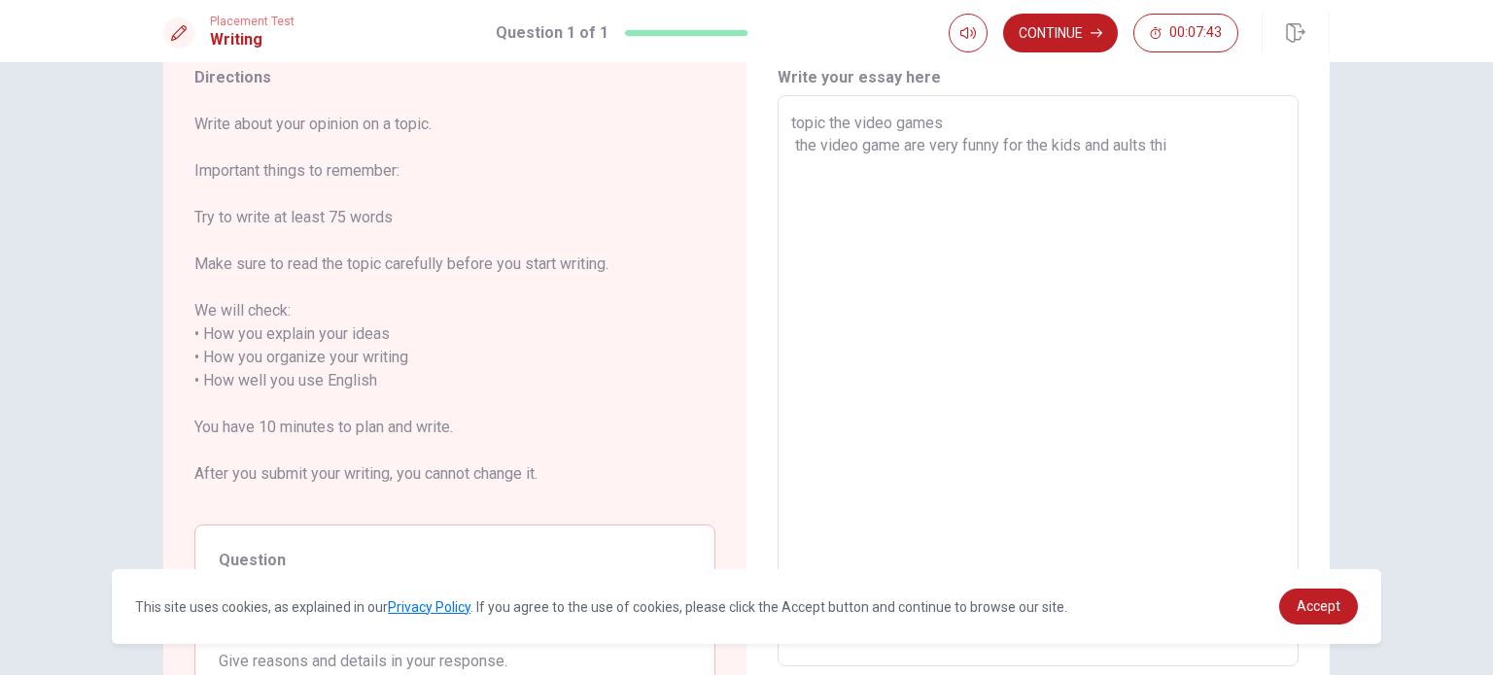
type textarea "topic the video games the video game are very funny for the kids and aults th"
type textarea "x"
type textarea "topic the video games the video game are very funny for the kids and aults t"
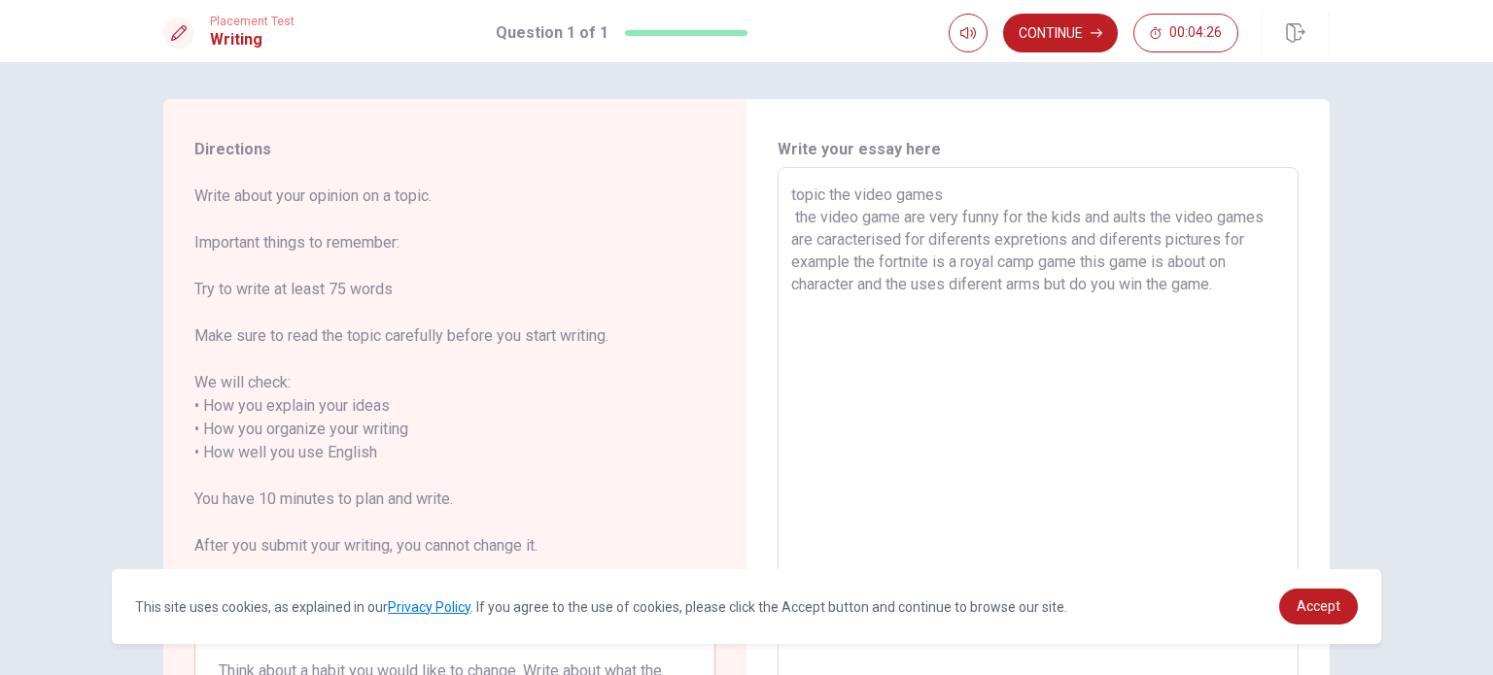
scroll to position [0, 0]
click at [1041, 27] on button "Continue" at bounding box center [1060, 33] width 115 height 39
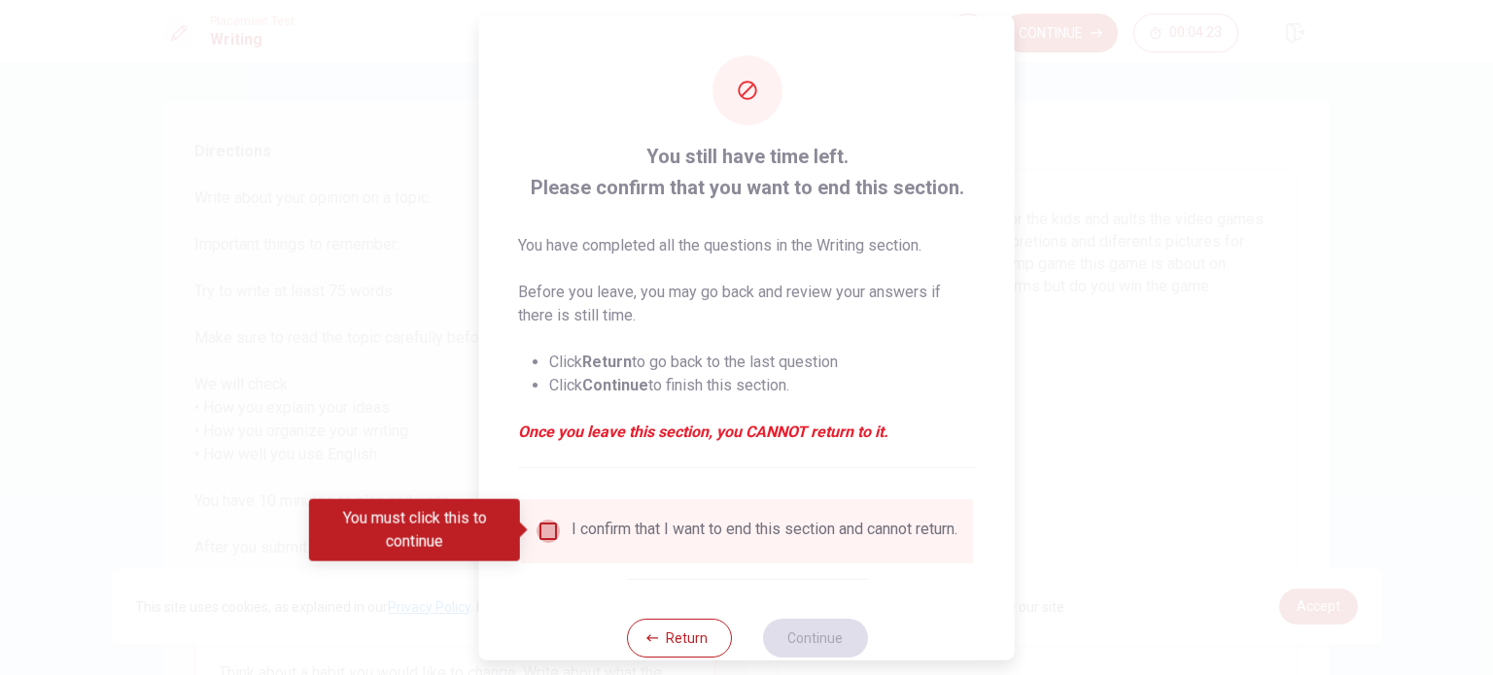
click at [538, 532] on input "You must click this to continue" at bounding box center [547, 530] width 23 height 23
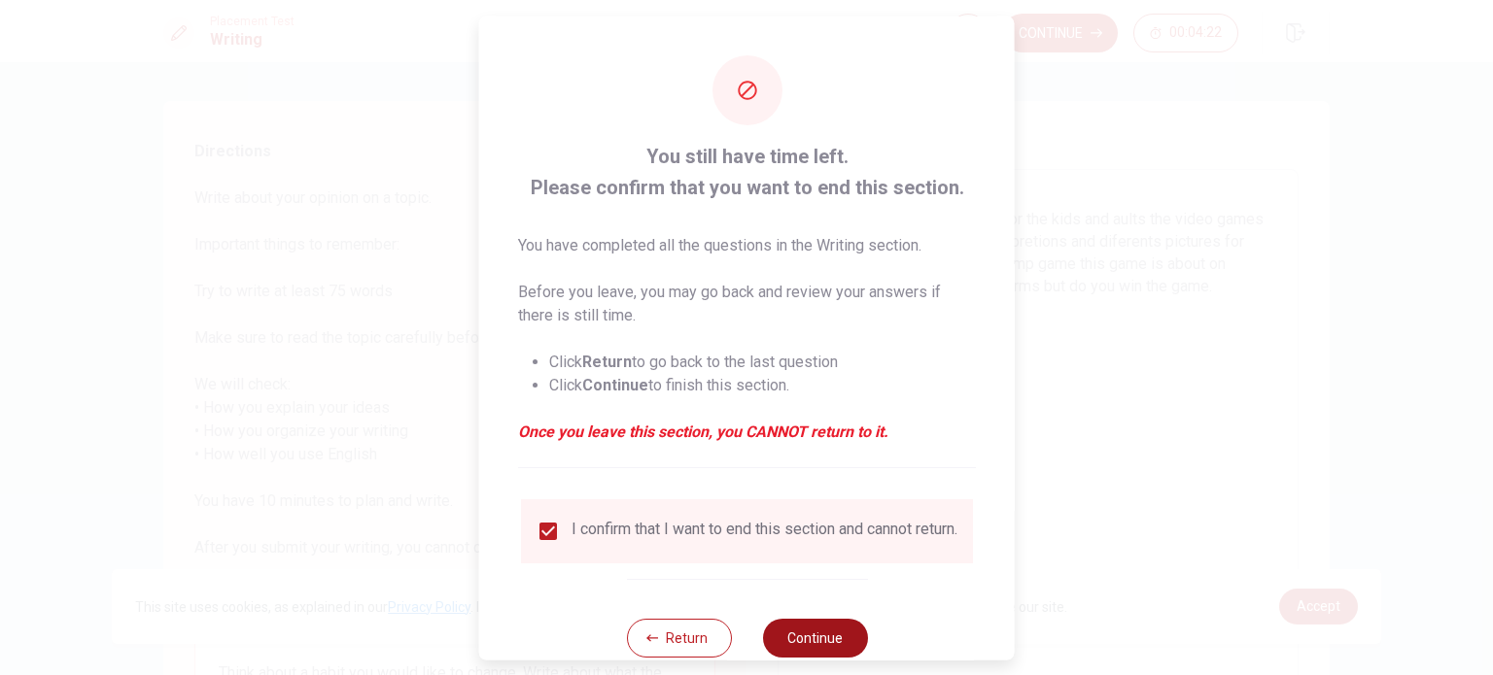
click at [799, 651] on button "Continue" at bounding box center [814, 637] width 105 height 39
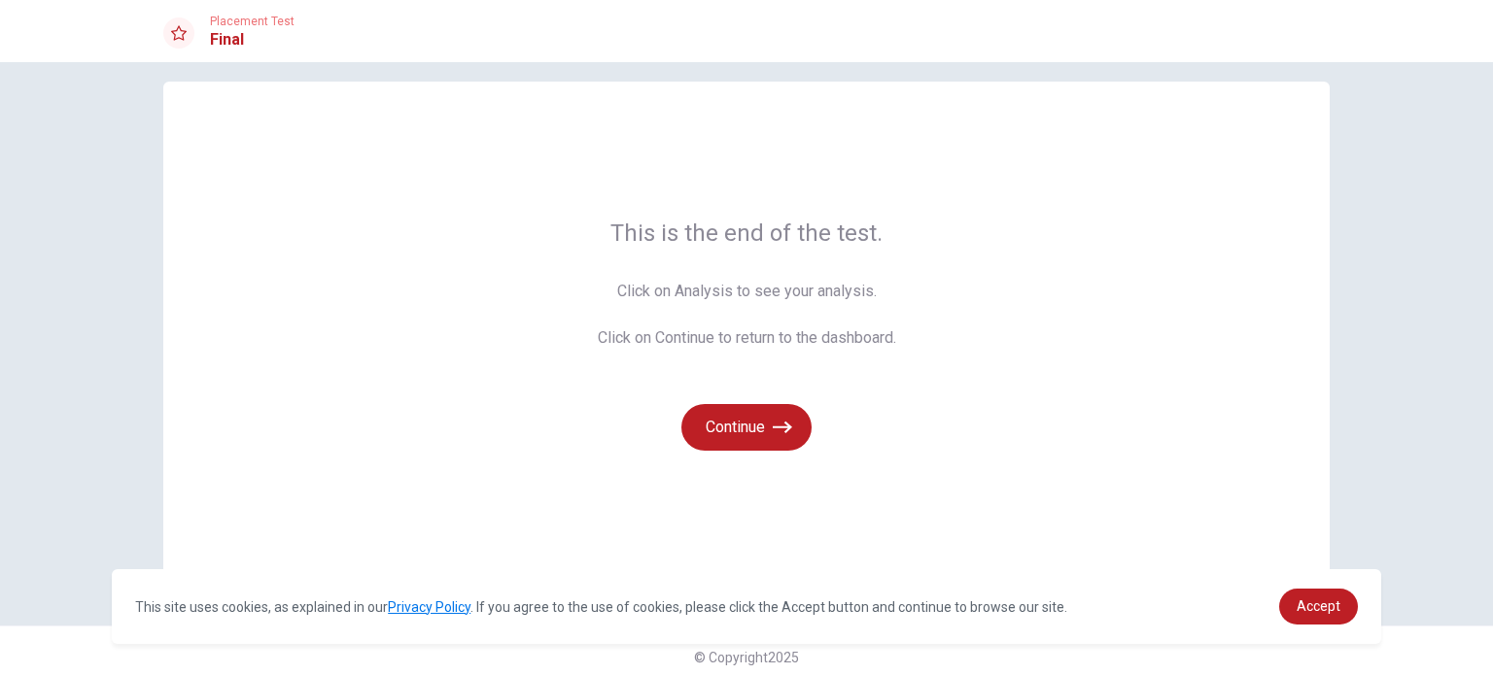
scroll to position [31, 0]
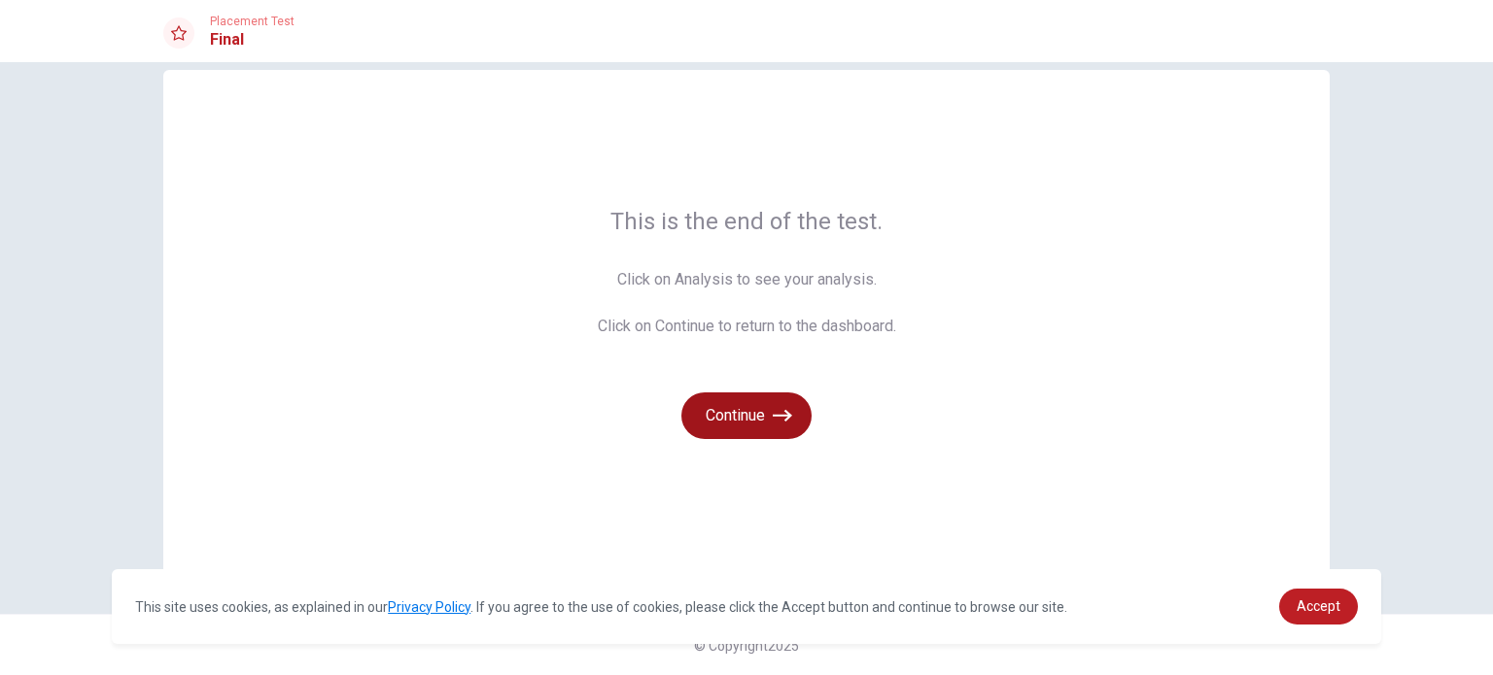
click at [736, 416] on button "Continue" at bounding box center [746, 416] width 130 height 47
